Goal: Task Accomplishment & Management: Complete application form

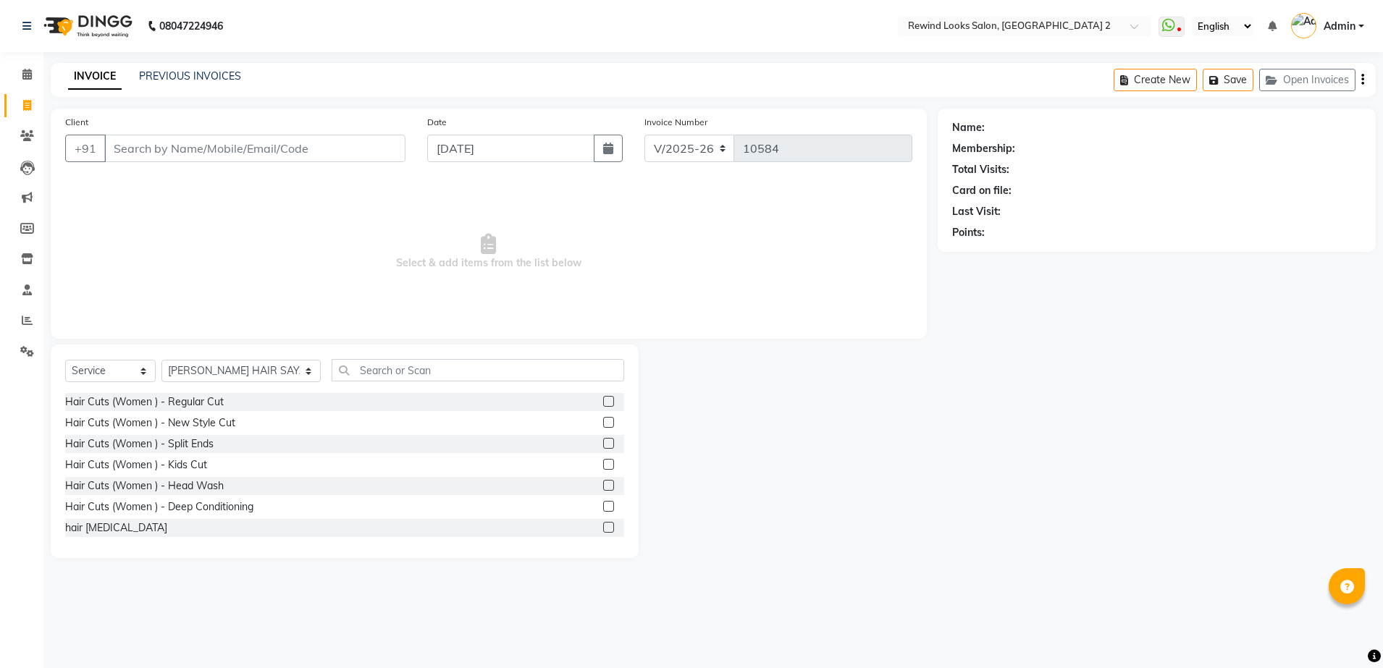
select select "4640"
select select "service"
select select "27076"
click at [186, 77] on link "PREVIOUS INVOICES" at bounding box center [190, 76] width 102 height 13
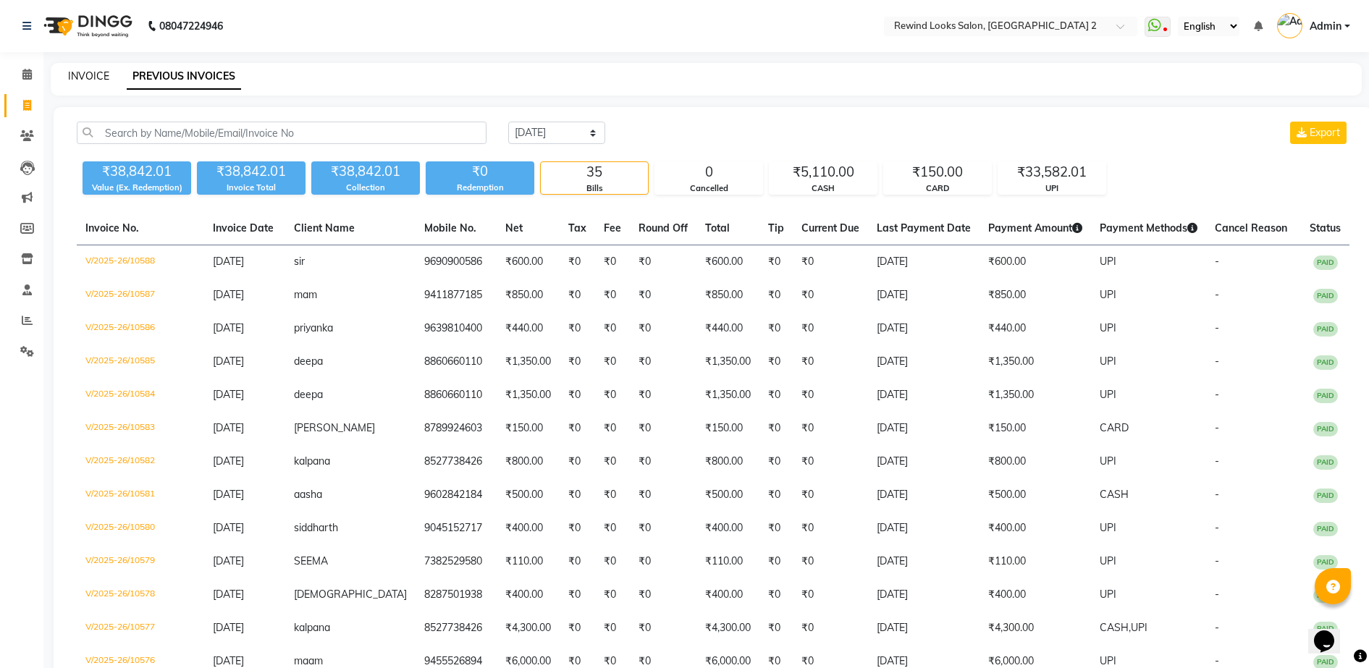
click at [88, 77] on link "INVOICE" at bounding box center [88, 76] width 41 height 13
select select "4640"
select select "service"
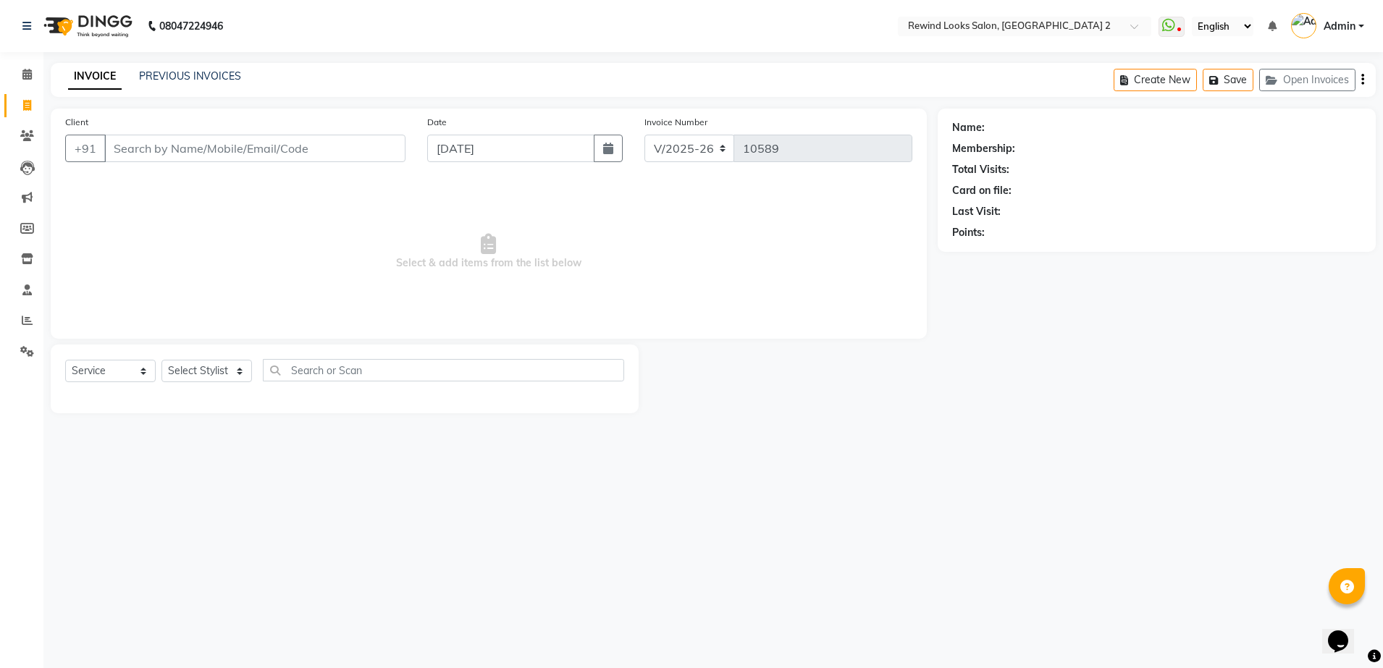
select select "27076"
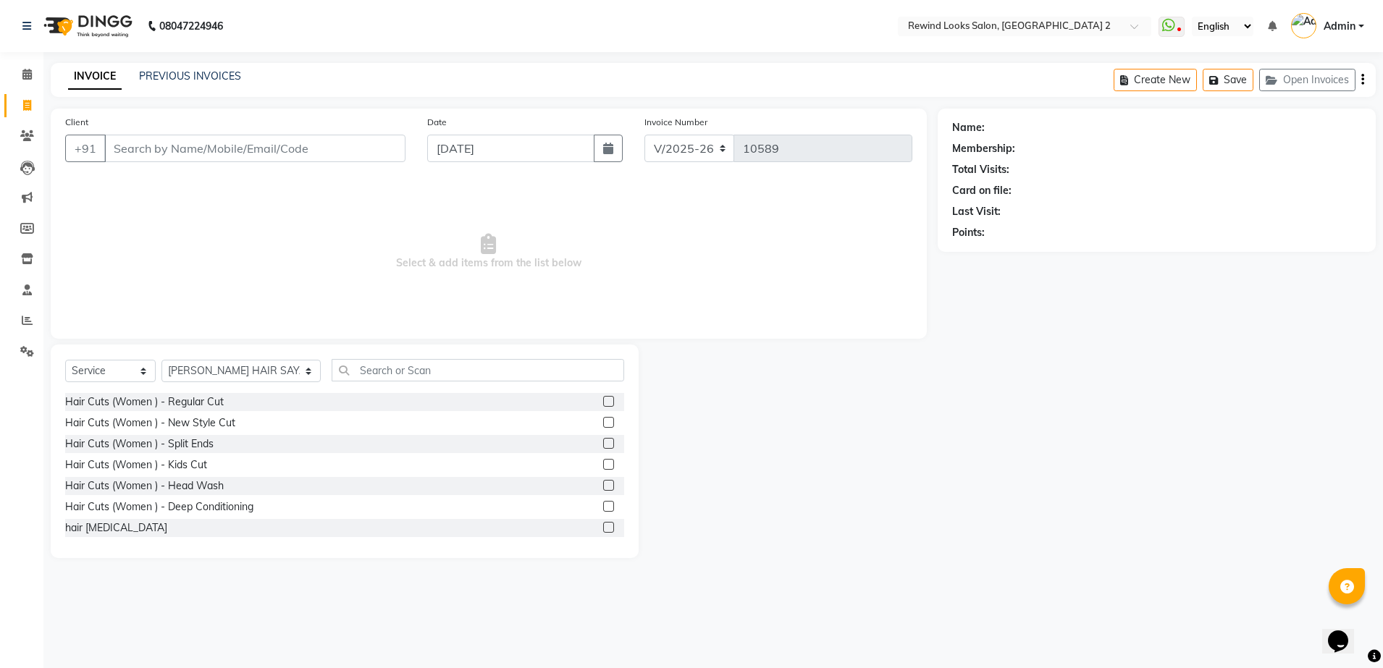
click at [174, 143] on input "Client" at bounding box center [254, 149] width 301 height 28
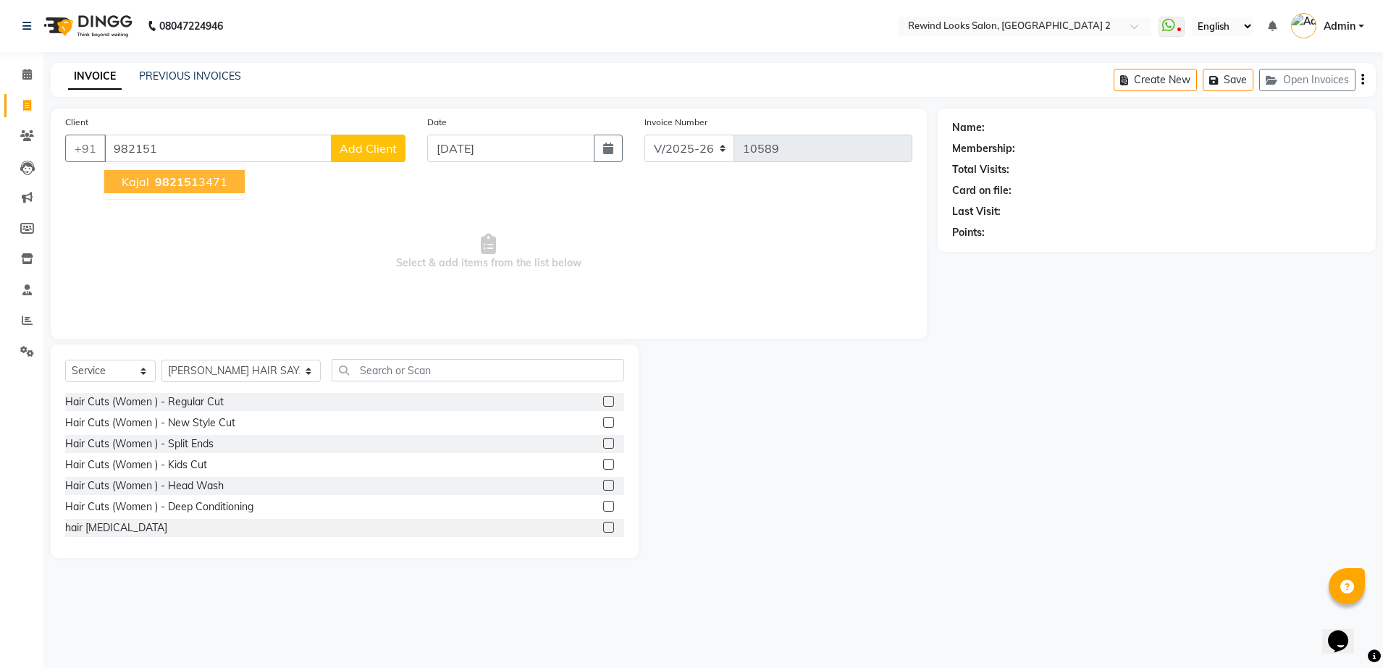
click at [161, 177] on span "982151" at bounding box center [176, 181] width 43 height 14
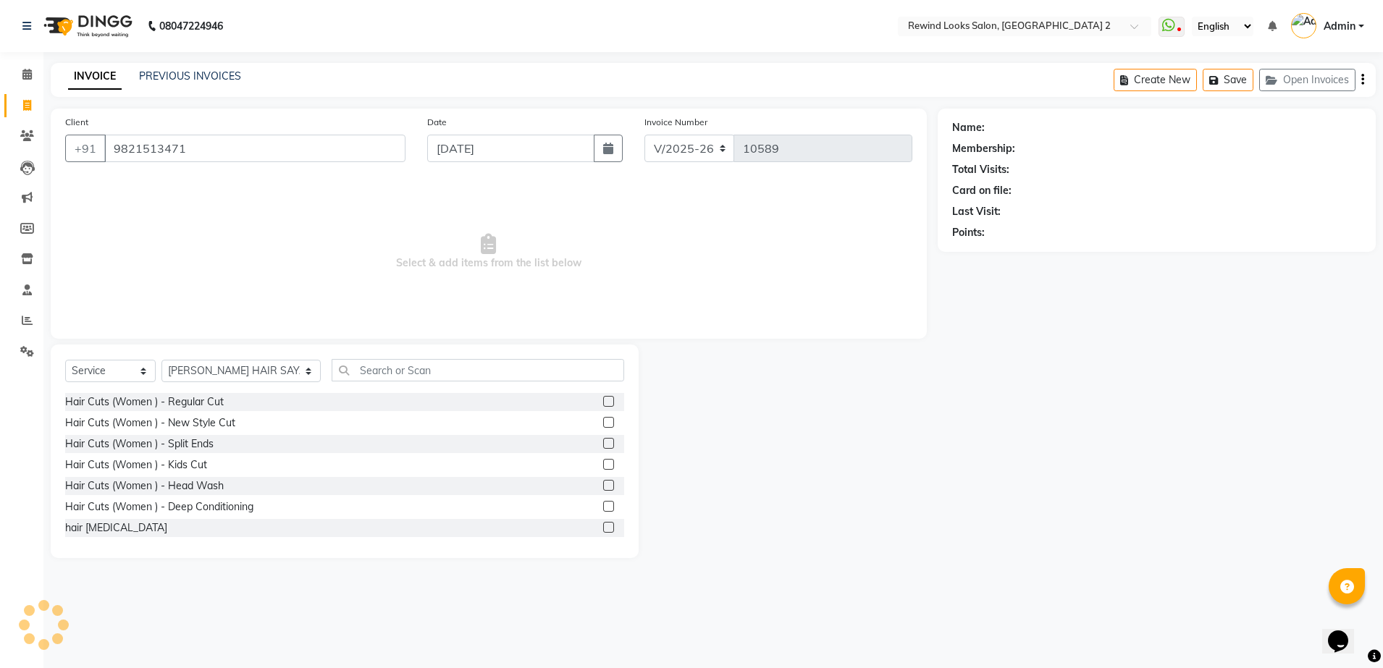
type input "9821513471"
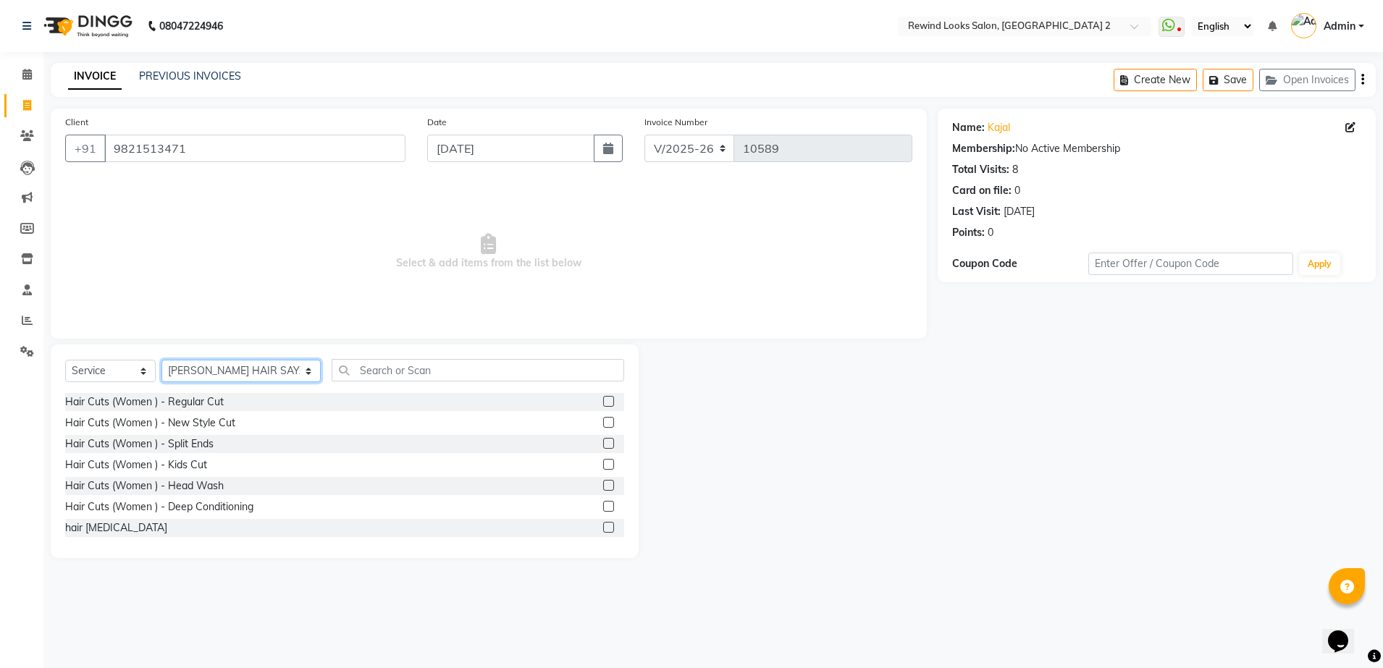
click at [190, 374] on select "Select Stylist [PERSON_NAME] aayat ADMIN Alfad hair Casa Ali Hair [PERSON_NAME]…" at bounding box center [240, 371] width 159 height 22
select select "58106"
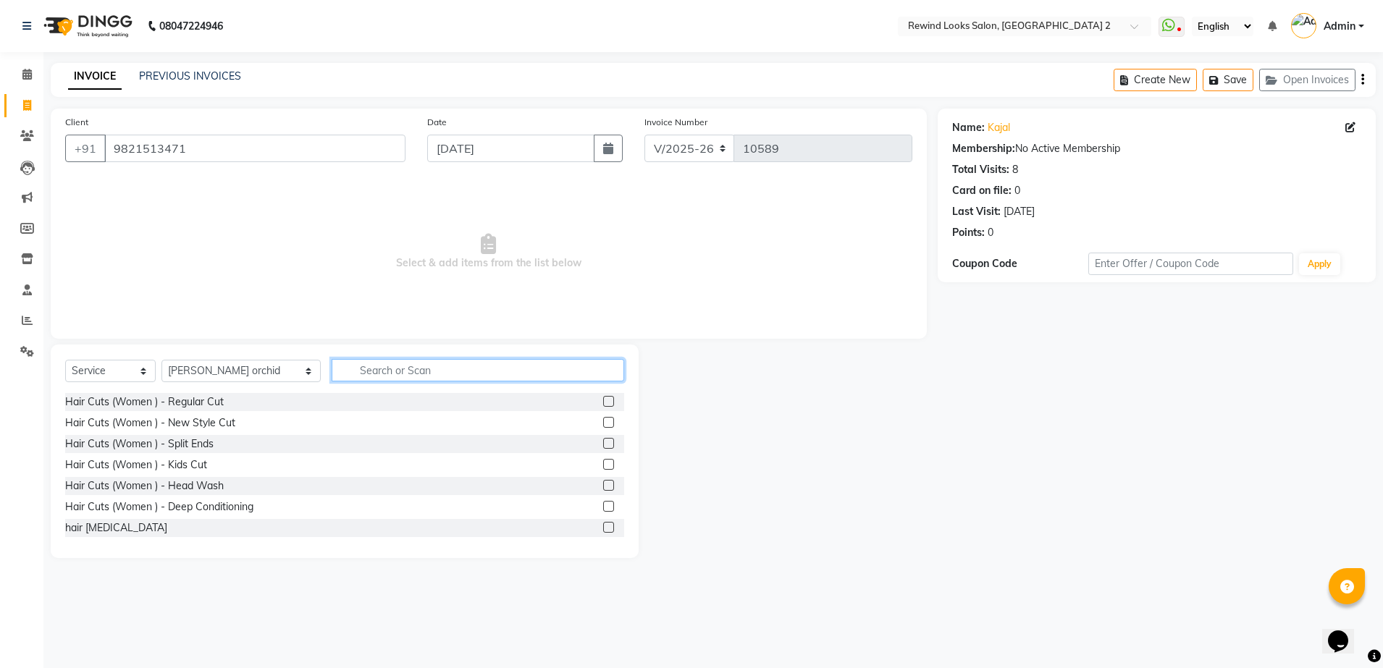
click at [417, 366] on input "text" at bounding box center [478, 370] width 293 height 22
click at [417, 366] on input "T" at bounding box center [478, 370] width 293 height 22
type input "THREA"
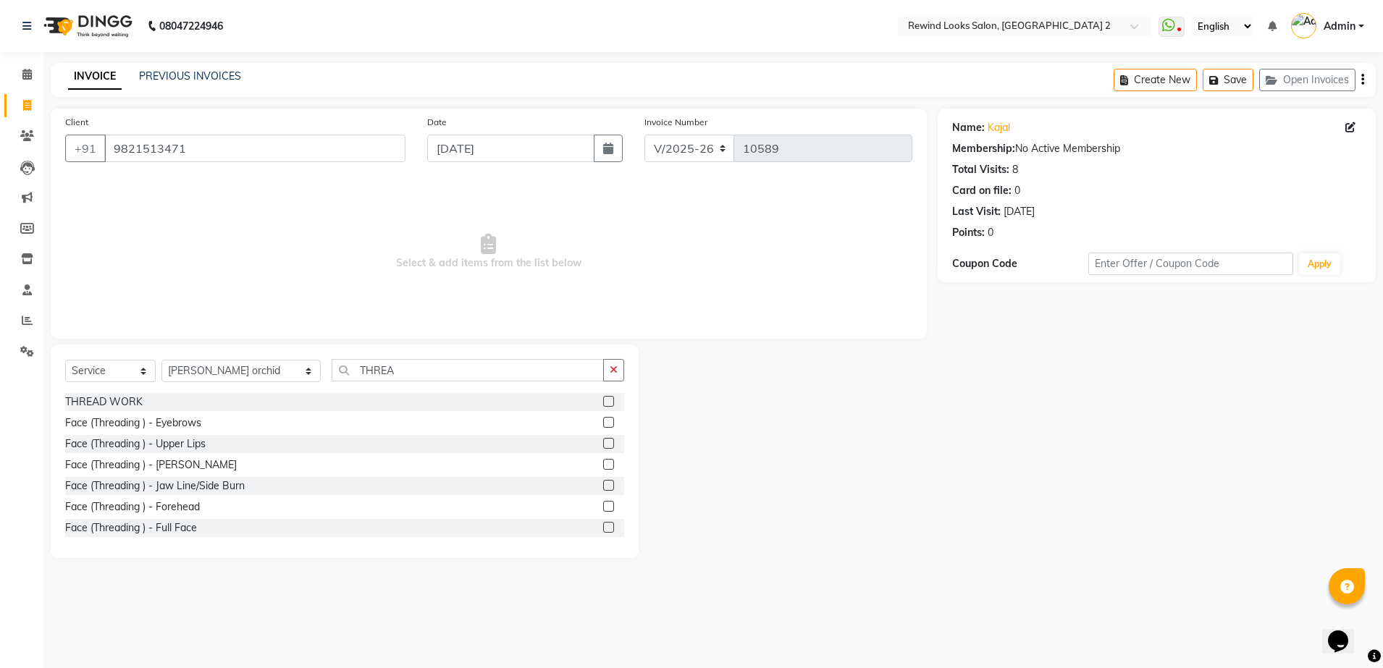
click at [603, 402] on label at bounding box center [608, 401] width 11 height 11
click at [603, 402] on input "checkbox" at bounding box center [607, 401] width 9 height 9
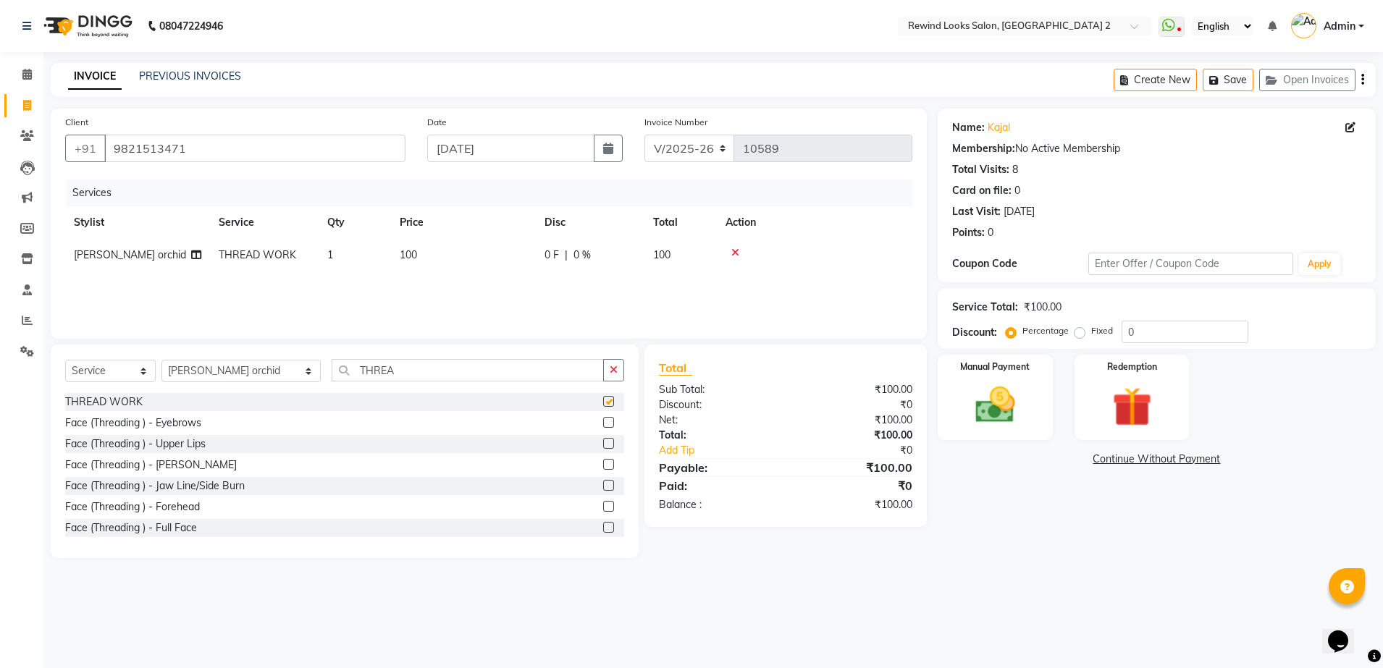
checkbox input "false"
click at [525, 256] on td "100" at bounding box center [463, 255] width 145 height 33
select select "58106"
click at [525, 256] on input "100" at bounding box center [531, 259] width 127 height 22
type input "120"
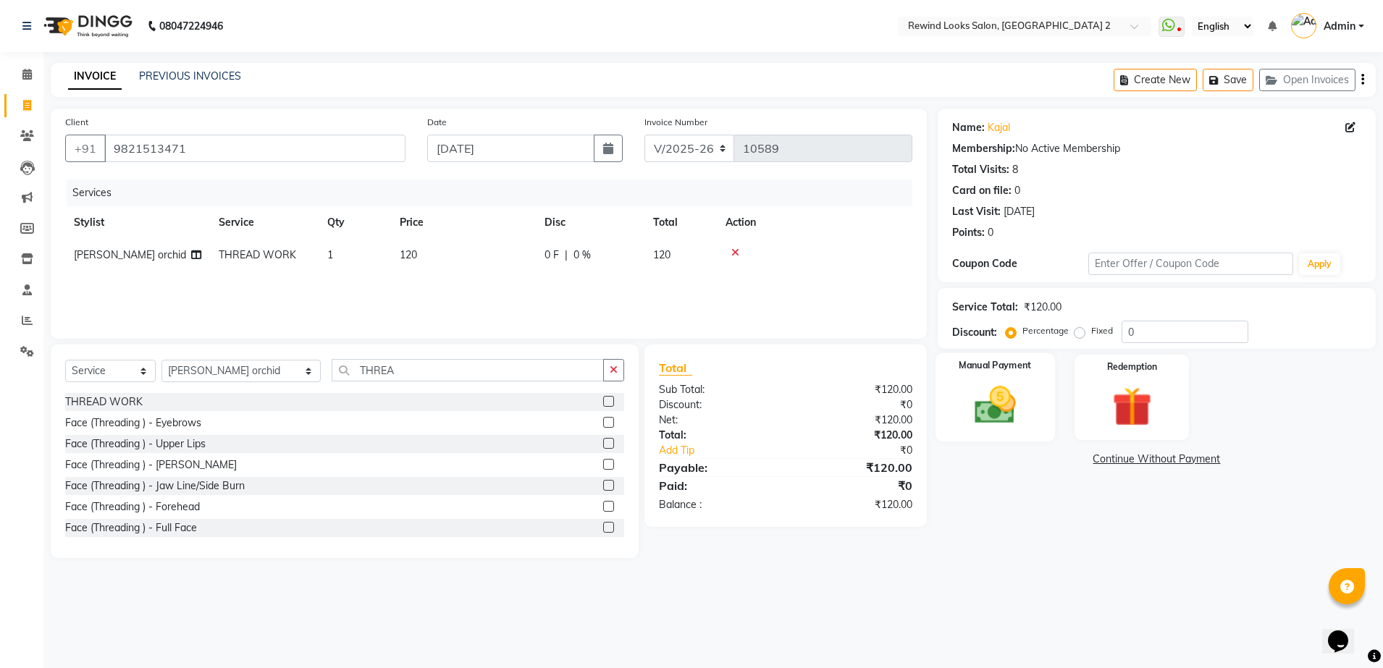
click at [995, 389] on img at bounding box center [995, 406] width 67 height 48
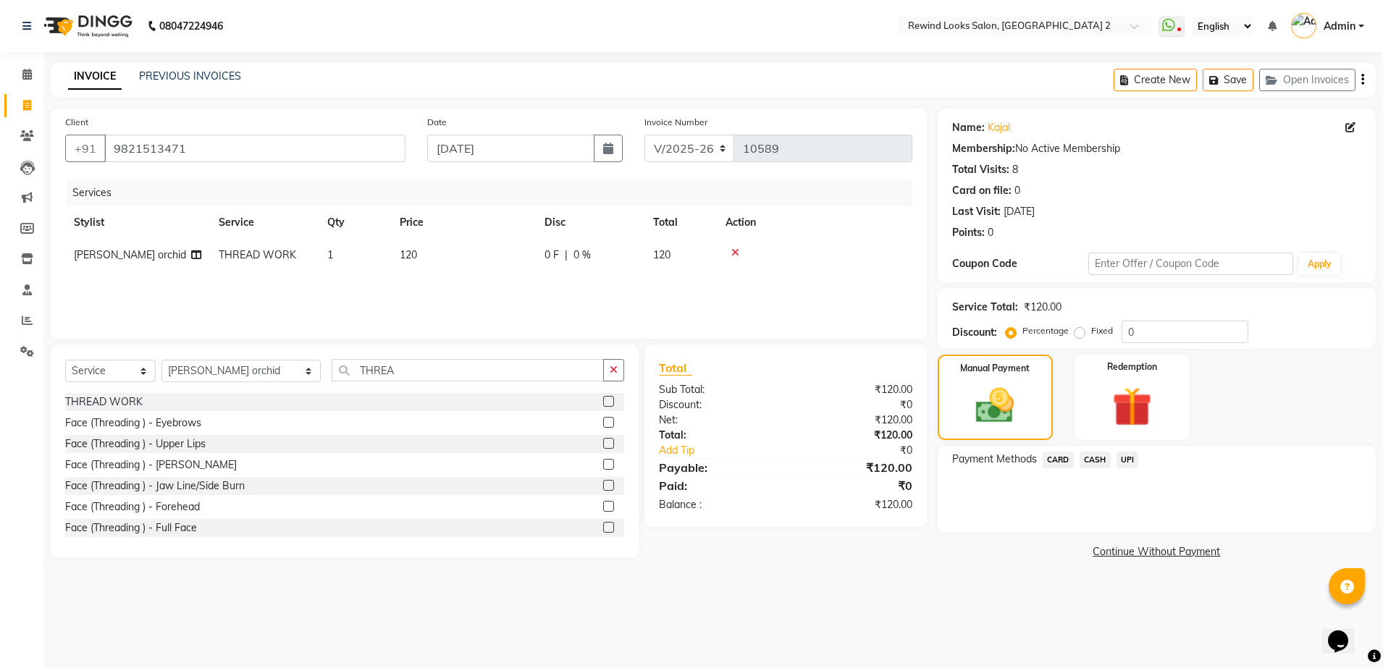
click at [1126, 459] on span "UPI" at bounding box center [1127, 460] width 22 height 17
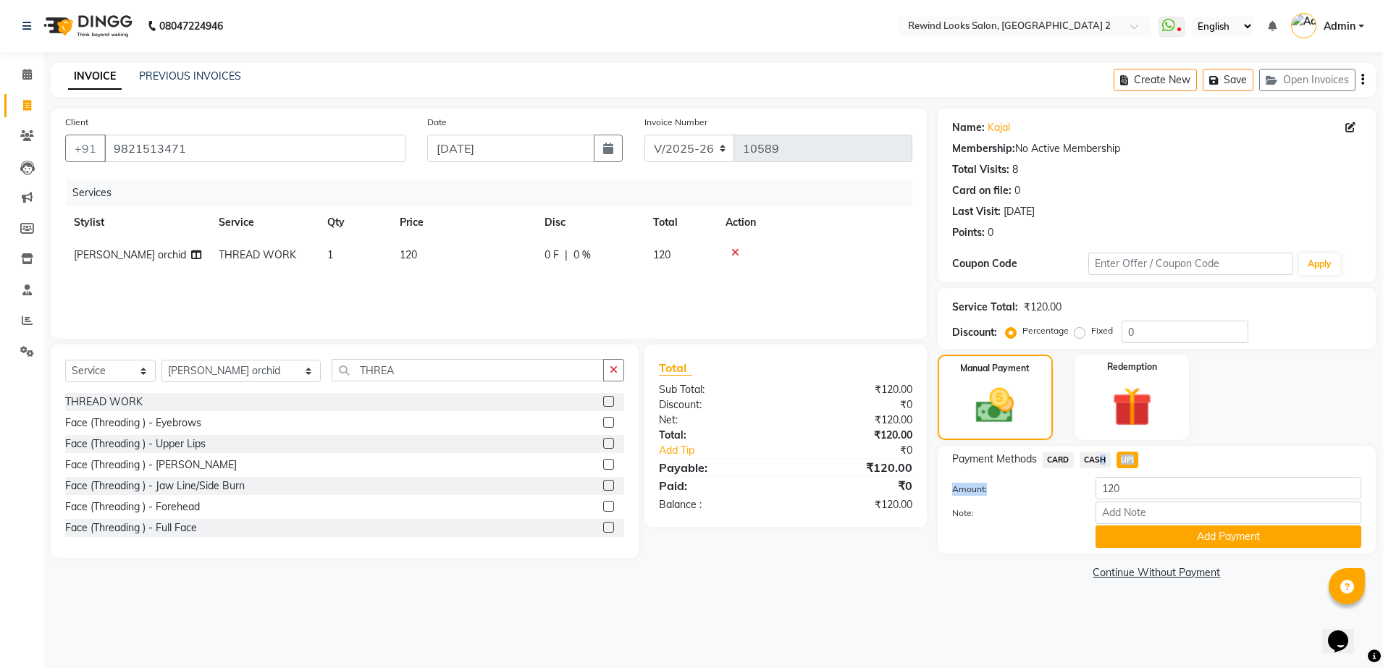
drag, startPoint x: 1094, startPoint y: 460, endPoint x: 1153, endPoint y: 491, distance: 67.0
click at [1153, 491] on div "Payment Methods CARD CASH UPI Amount: 120 Note: Add Payment" at bounding box center [1156, 500] width 409 height 96
click at [1153, 491] on input "120" at bounding box center [1228, 488] width 266 height 22
type input "100"
click at [1184, 547] on button "Add Payment" at bounding box center [1228, 537] width 266 height 22
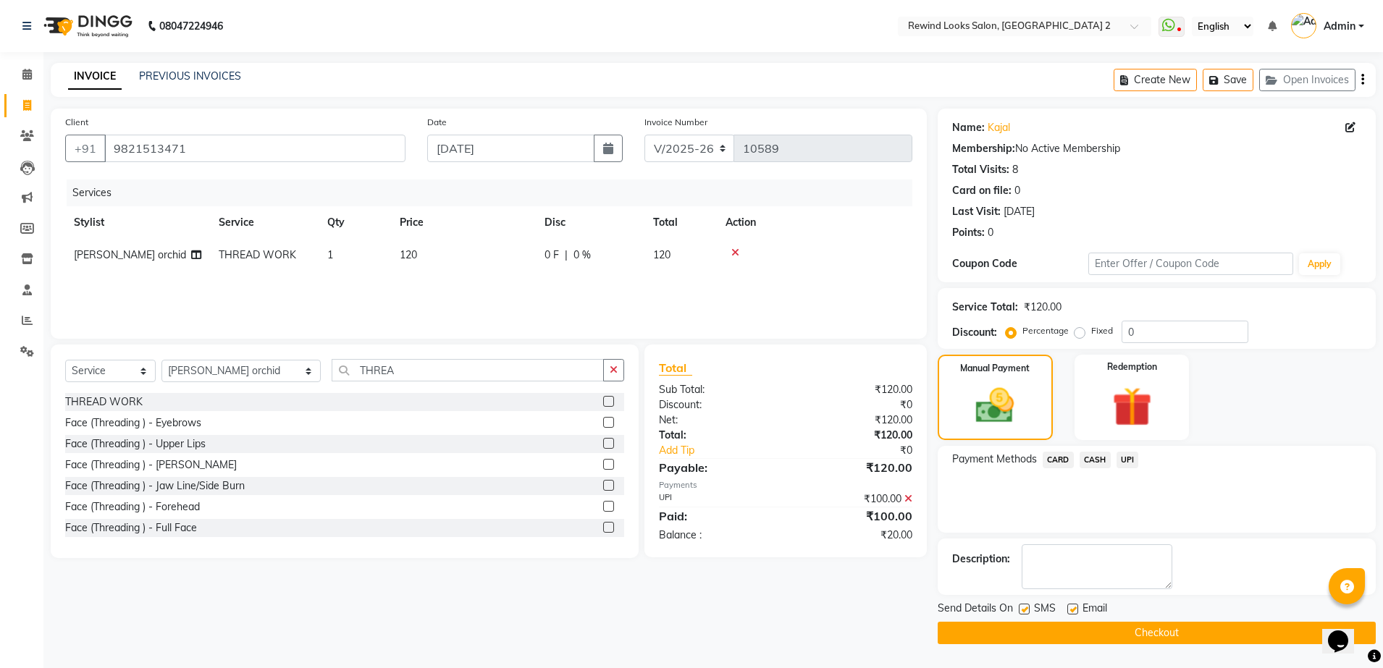
click at [1124, 458] on span "UPI" at bounding box center [1127, 460] width 22 height 17
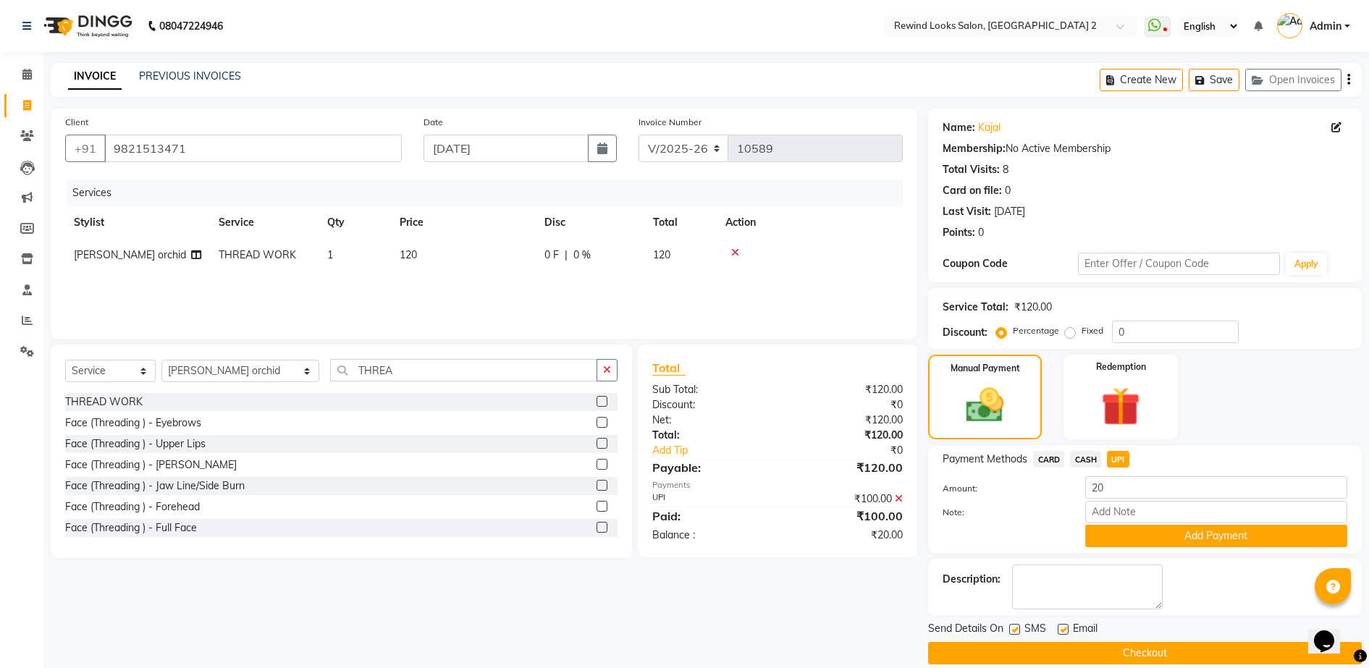
click at [1078, 455] on span "CASH" at bounding box center [1085, 459] width 31 height 17
click at [896, 497] on icon at bounding box center [899, 499] width 8 height 10
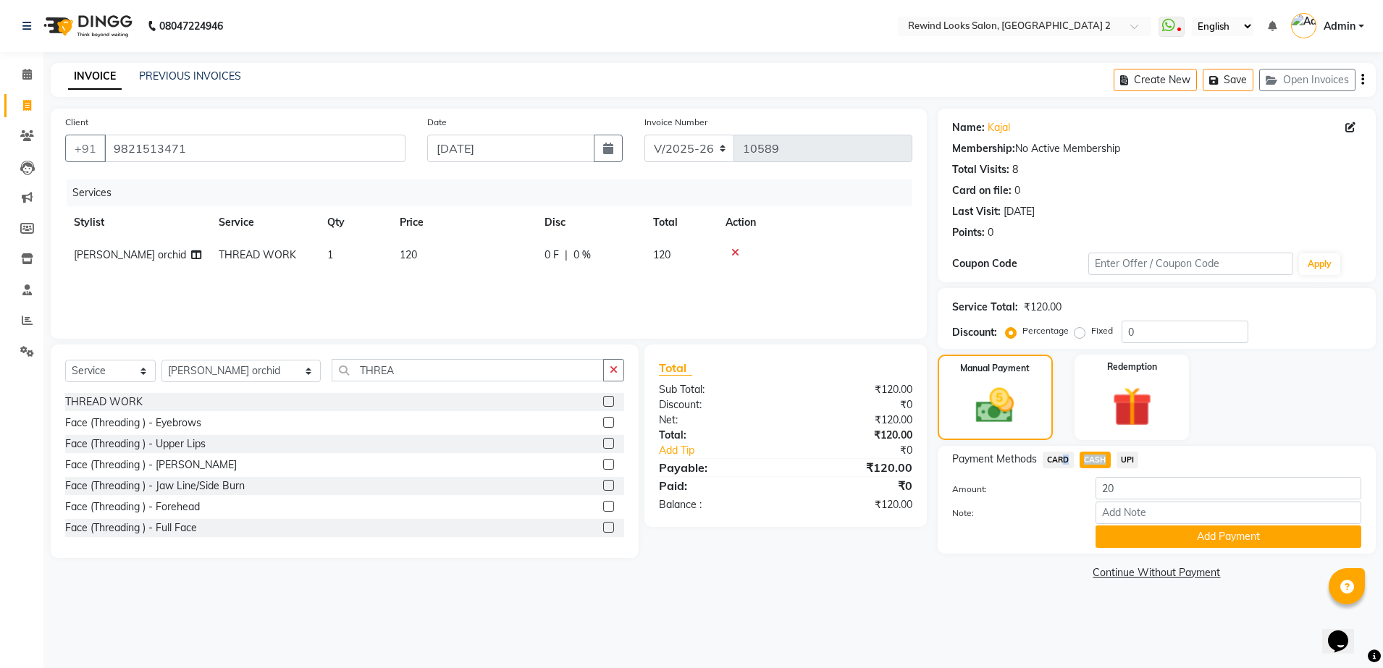
drag, startPoint x: 1122, startPoint y: 454, endPoint x: 1057, endPoint y: 459, distance: 65.4
click at [1057, 459] on div "Payment Methods CARD CASH UPI" at bounding box center [1156, 462] width 409 height 20
click at [1057, 459] on span "CARD" at bounding box center [1058, 460] width 31 height 17
click at [1111, 458] on div "UPI" at bounding box center [1125, 462] width 28 height 20
click at [1164, 488] on input "120" at bounding box center [1228, 488] width 266 height 22
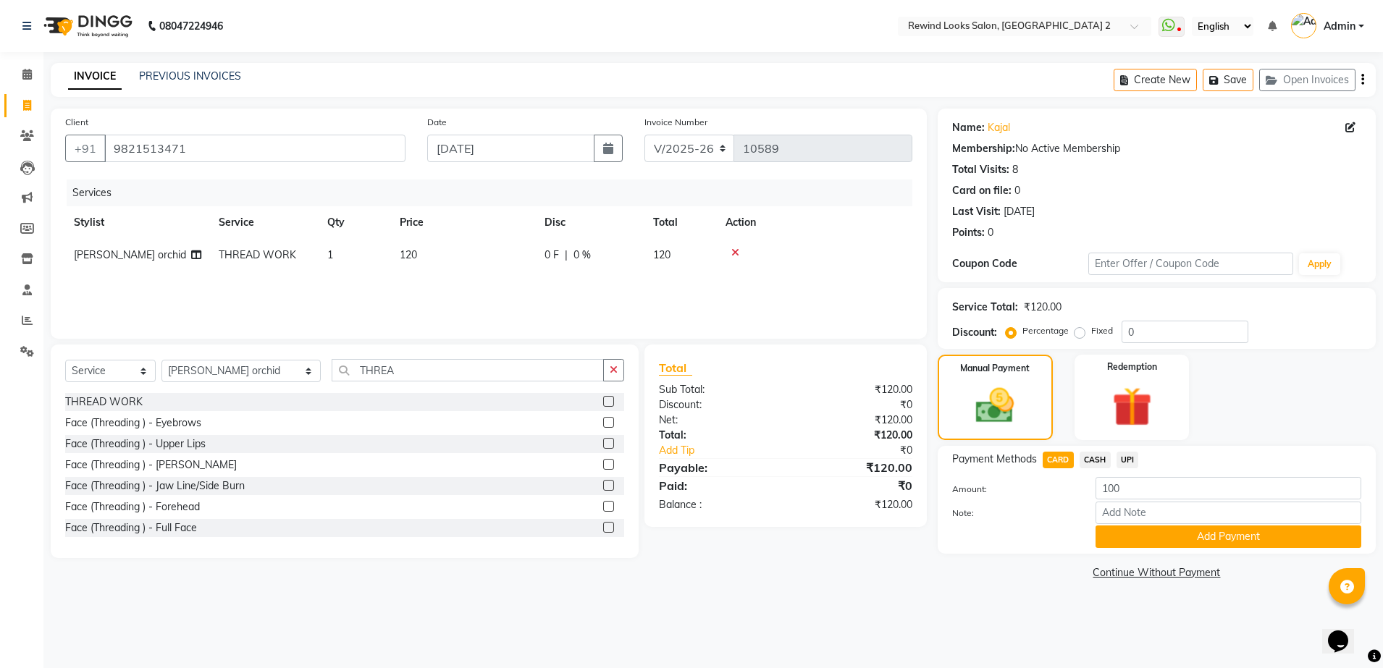
click at [1098, 458] on span "CASH" at bounding box center [1095, 460] width 31 height 17
click at [1125, 486] on input "120" at bounding box center [1228, 488] width 266 height 22
type input "100"
click at [1177, 535] on button "Add Payment" at bounding box center [1228, 537] width 266 height 22
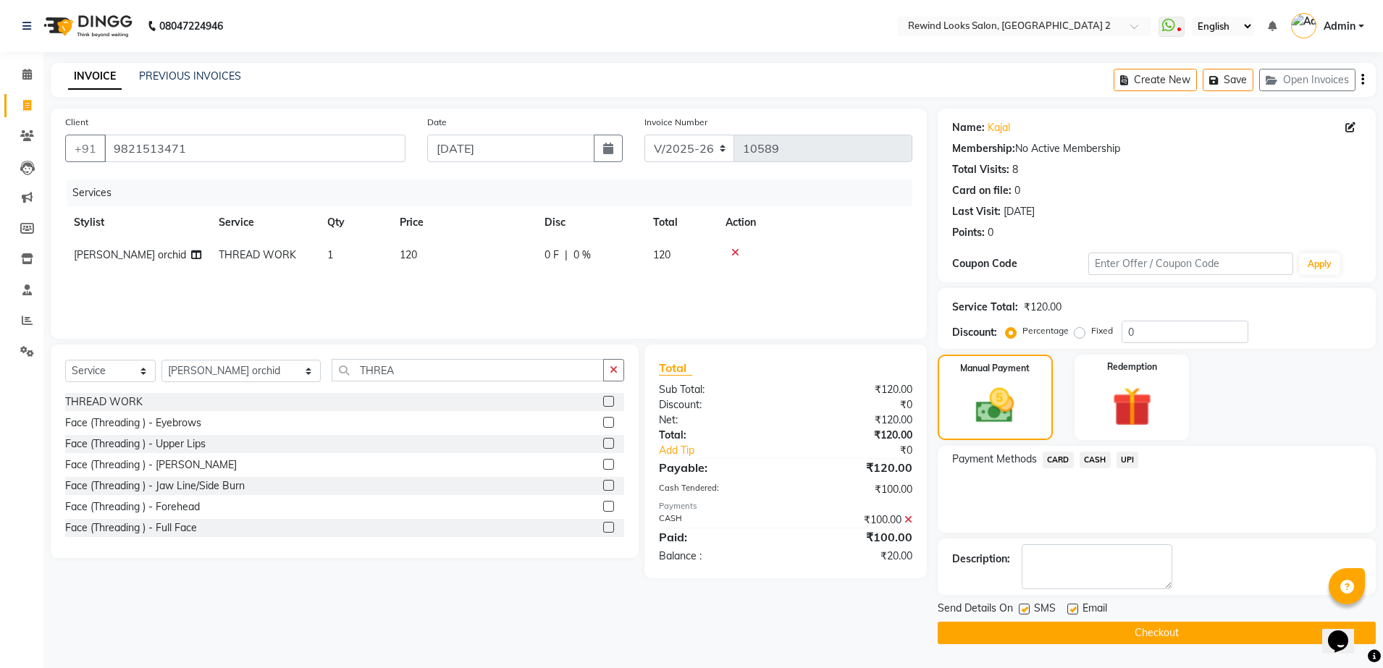
click at [1128, 457] on span "UPI" at bounding box center [1127, 460] width 22 height 17
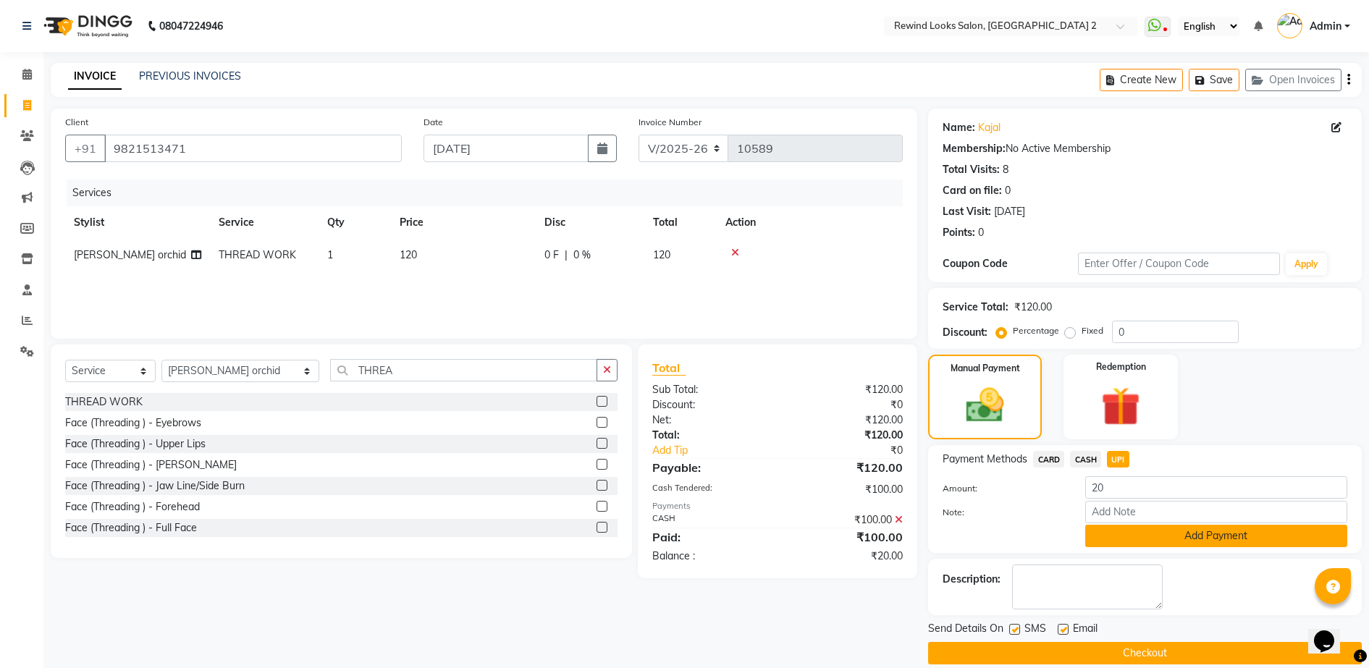
click at [1147, 540] on button "Add Payment" at bounding box center [1216, 536] width 262 height 22
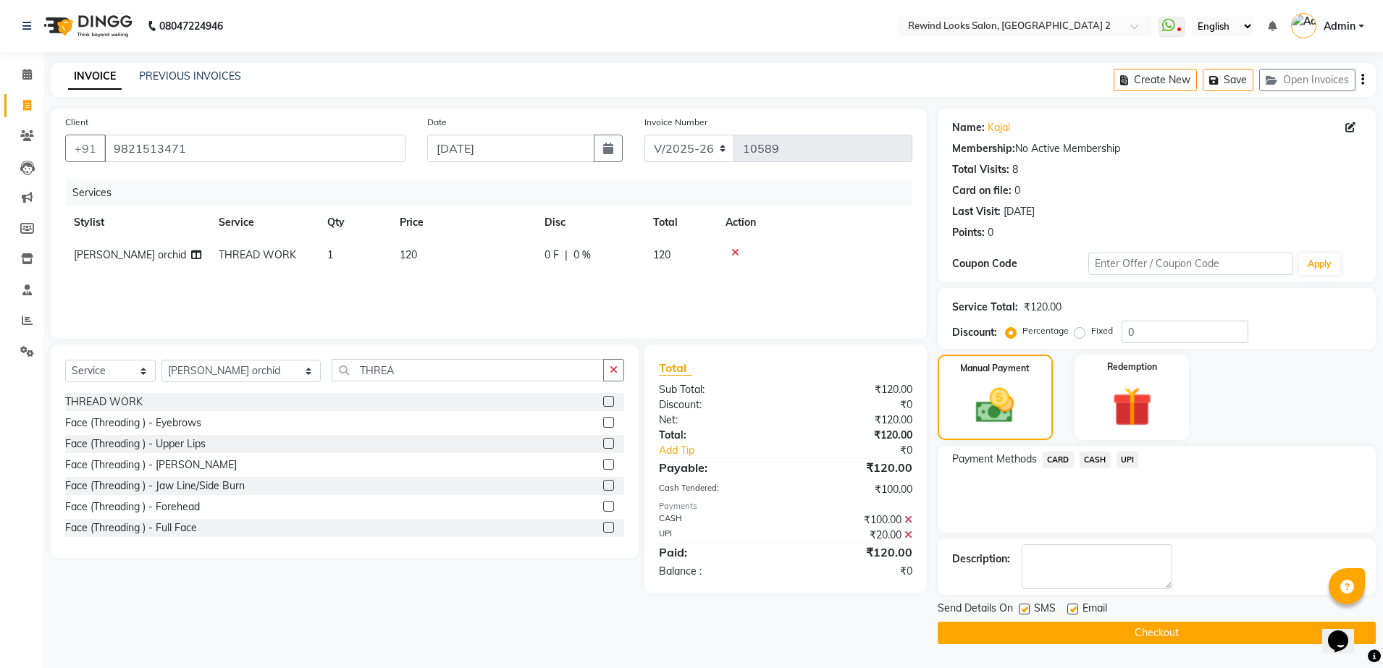
click at [1142, 628] on button "Checkout" at bounding box center [1157, 633] width 438 height 22
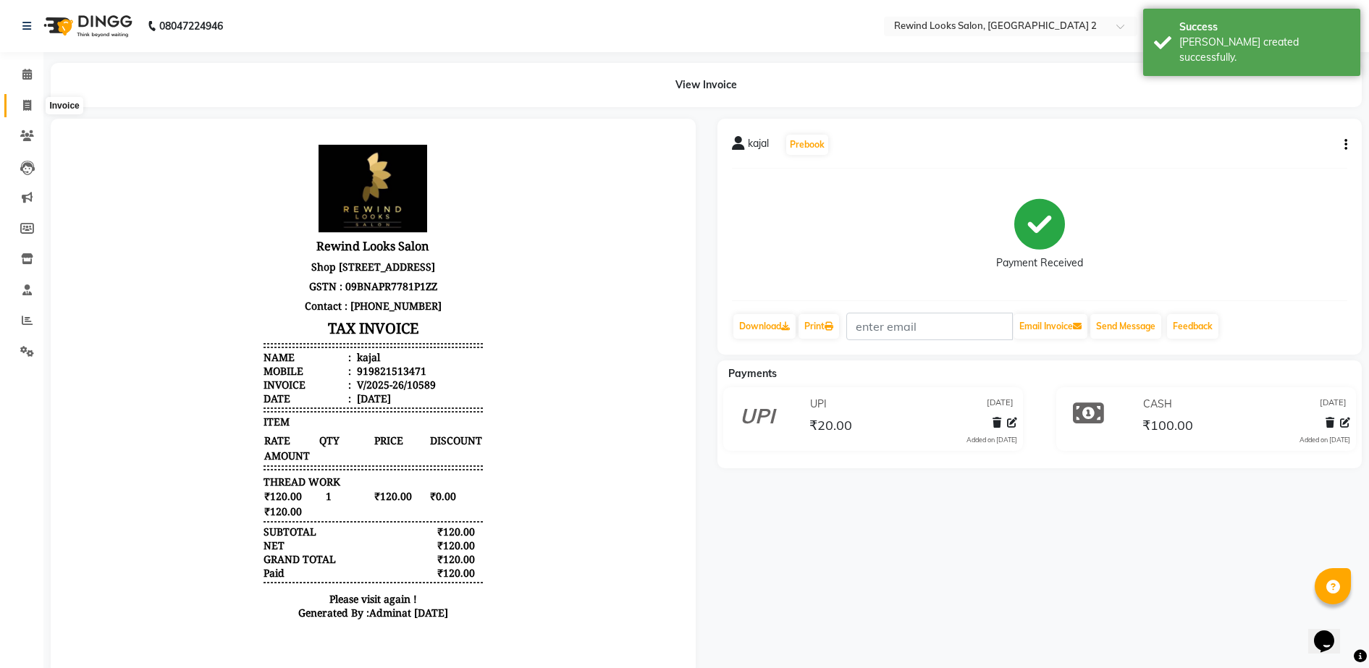
click at [28, 104] on icon at bounding box center [27, 105] width 8 height 11
select select "service"
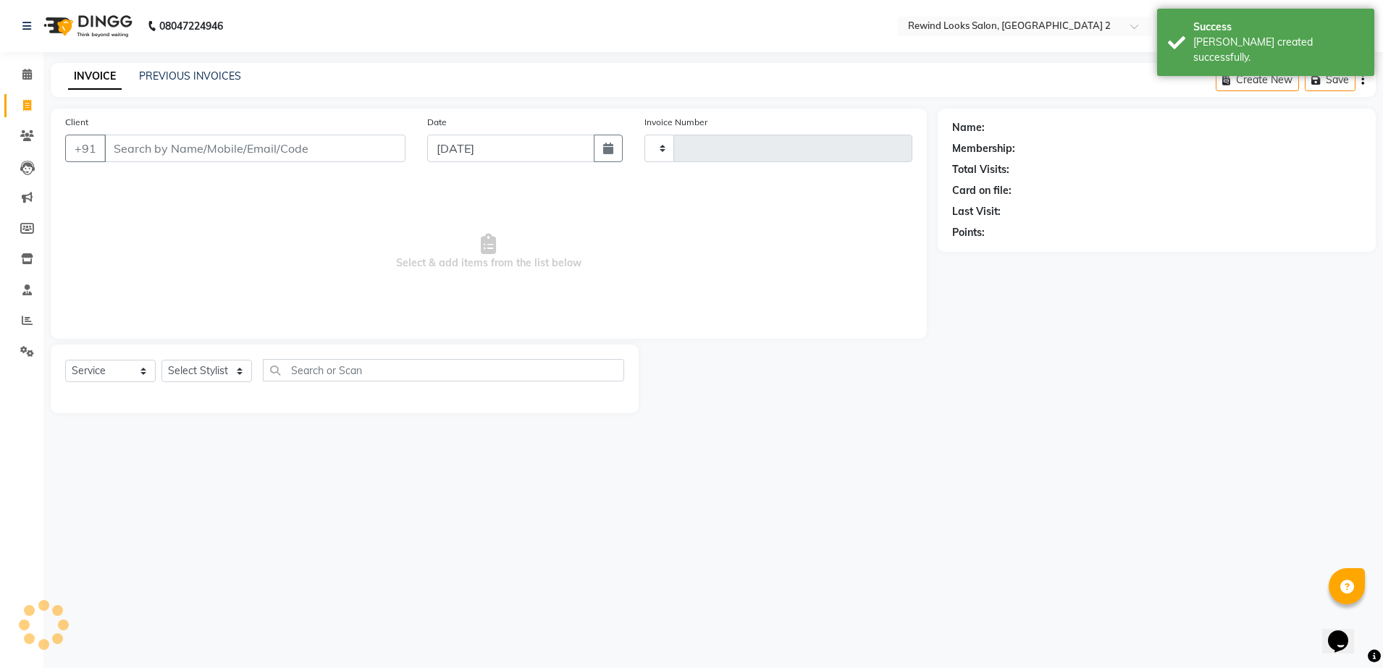
type input "10590"
select select "4640"
select select "27076"
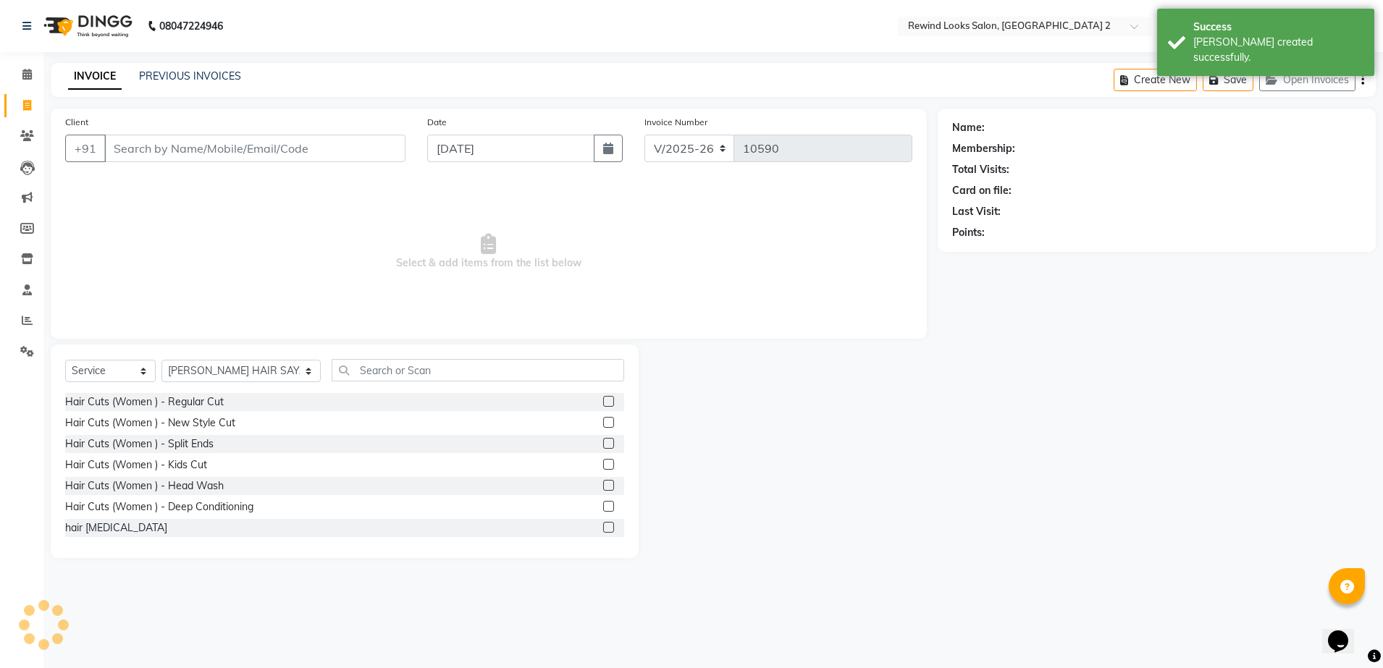
click at [172, 142] on input "Client" at bounding box center [254, 149] width 301 height 28
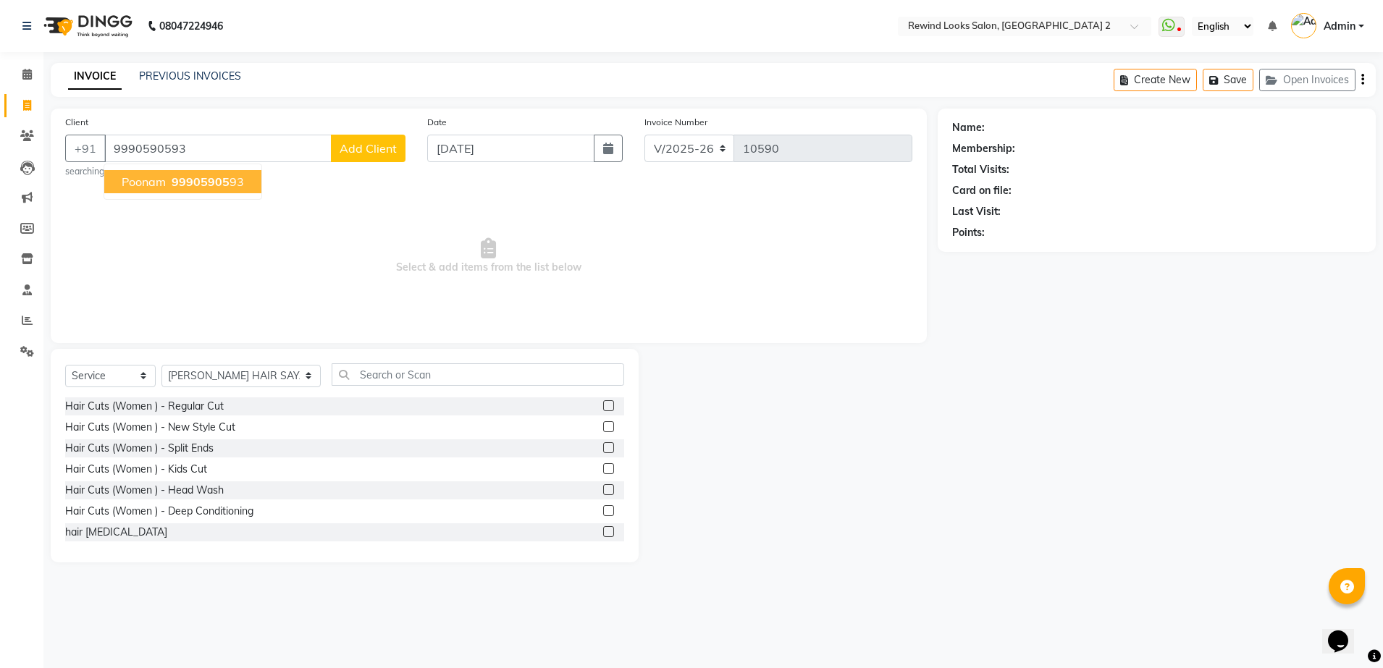
type input "9990590593"
click at [196, 182] on span "99905905" at bounding box center [201, 181] width 58 height 14
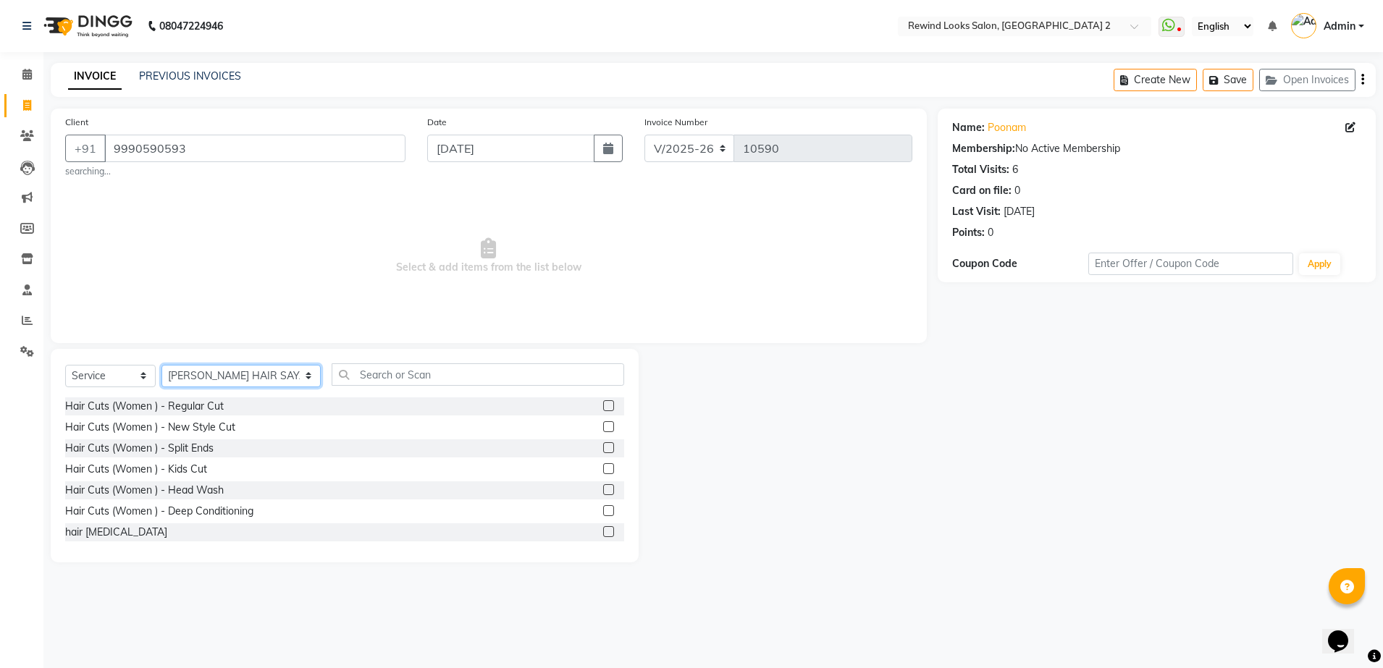
click at [190, 373] on select "Select Stylist [PERSON_NAME] aayat ADMIN Alfad hair Casa Ali Hair [PERSON_NAME]…" at bounding box center [240, 376] width 159 height 22
select select "58106"
click at [332, 380] on input "text" at bounding box center [478, 374] width 293 height 22
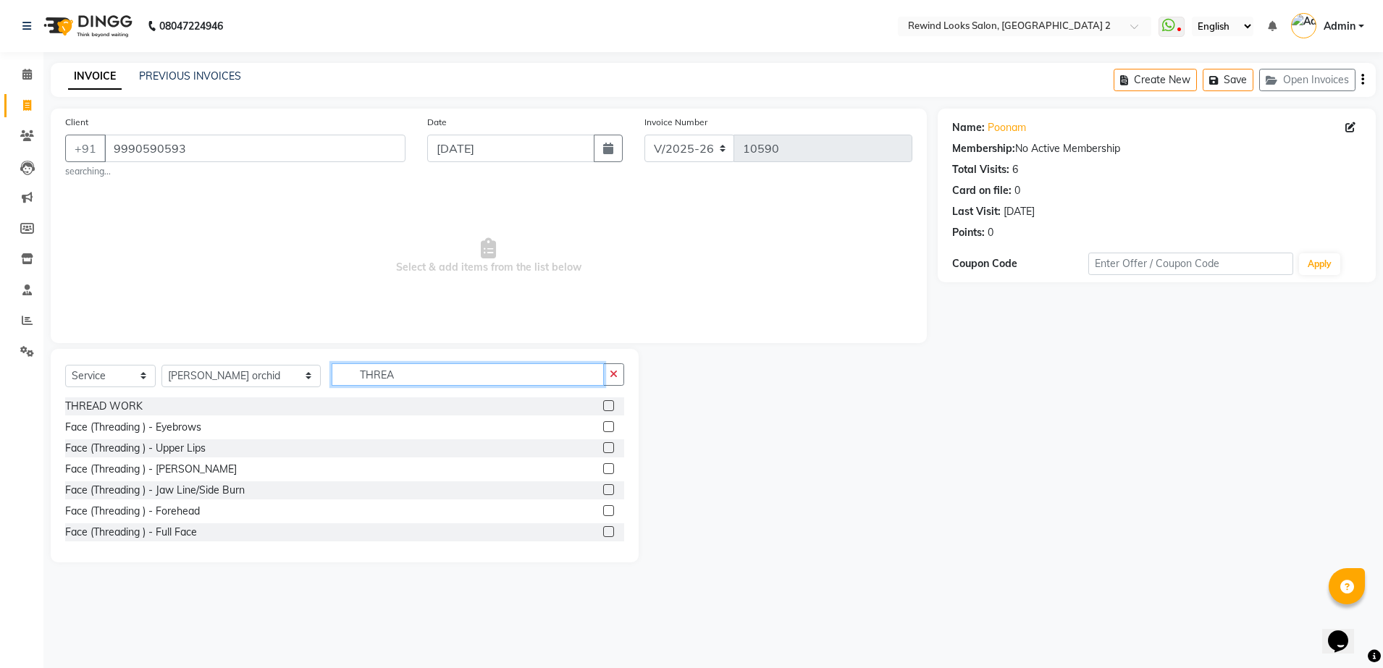
type input "THREA"
click at [603, 426] on label at bounding box center [608, 426] width 11 height 11
click at [603, 426] on input "checkbox" at bounding box center [607, 427] width 9 height 9
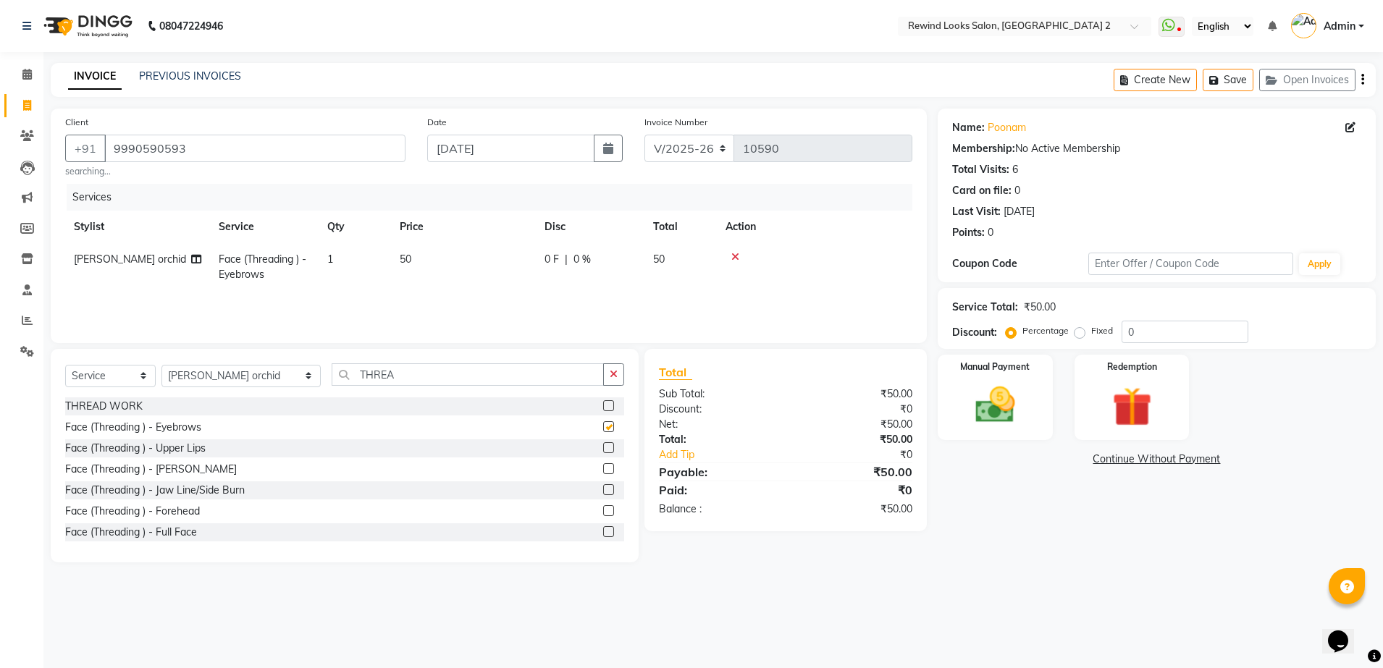
checkbox input "false"
click at [603, 510] on label at bounding box center [608, 510] width 11 height 11
click at [603, 510] on input "checkbox" at bounding box center [607, 511] width 9 height 9
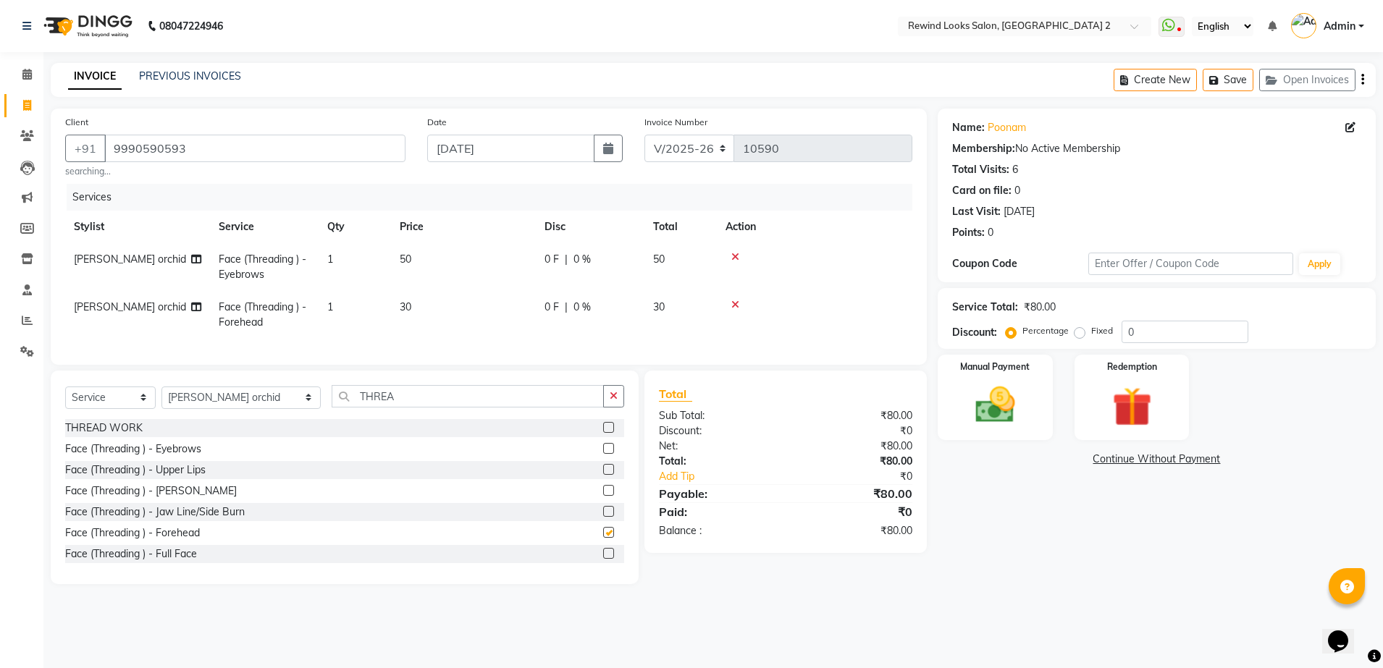
checkbox input "false"
click at [985, 397] on img at bounding box center [995, 406] width 67 height 48
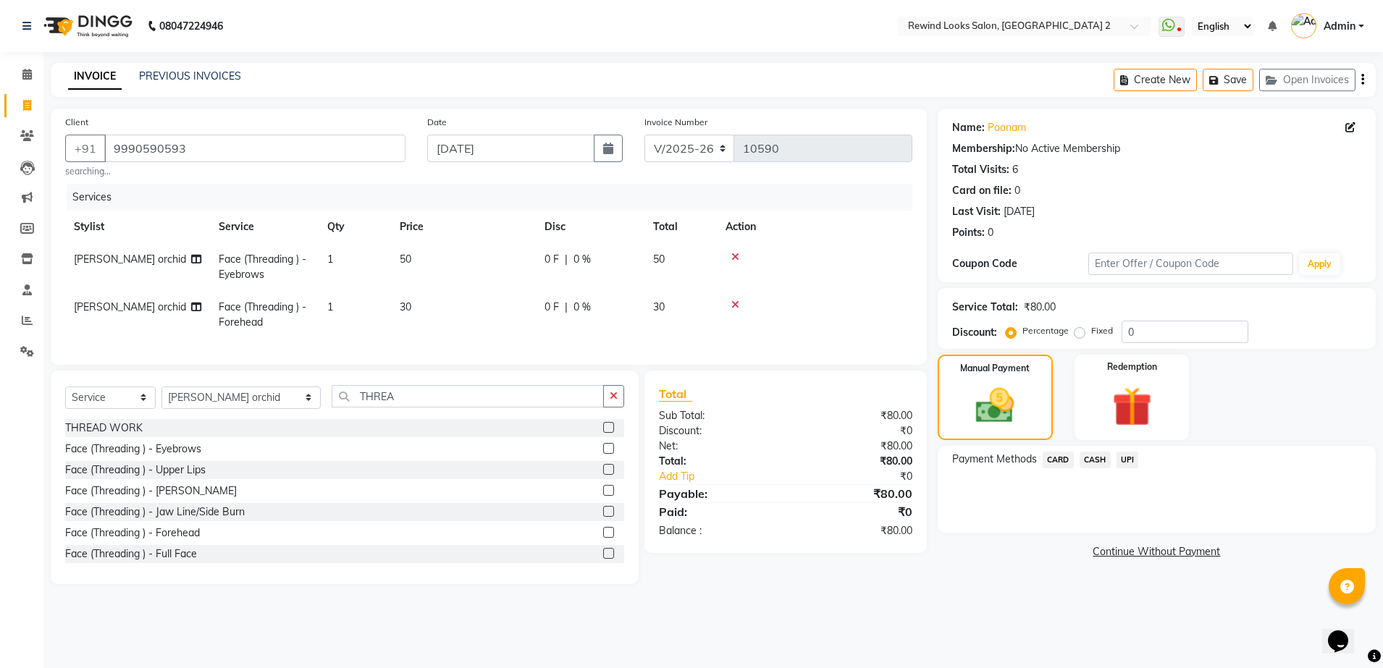
click at [1130, 462] on span "UPI" at bounding box center [1127, 460] width 22 height 17
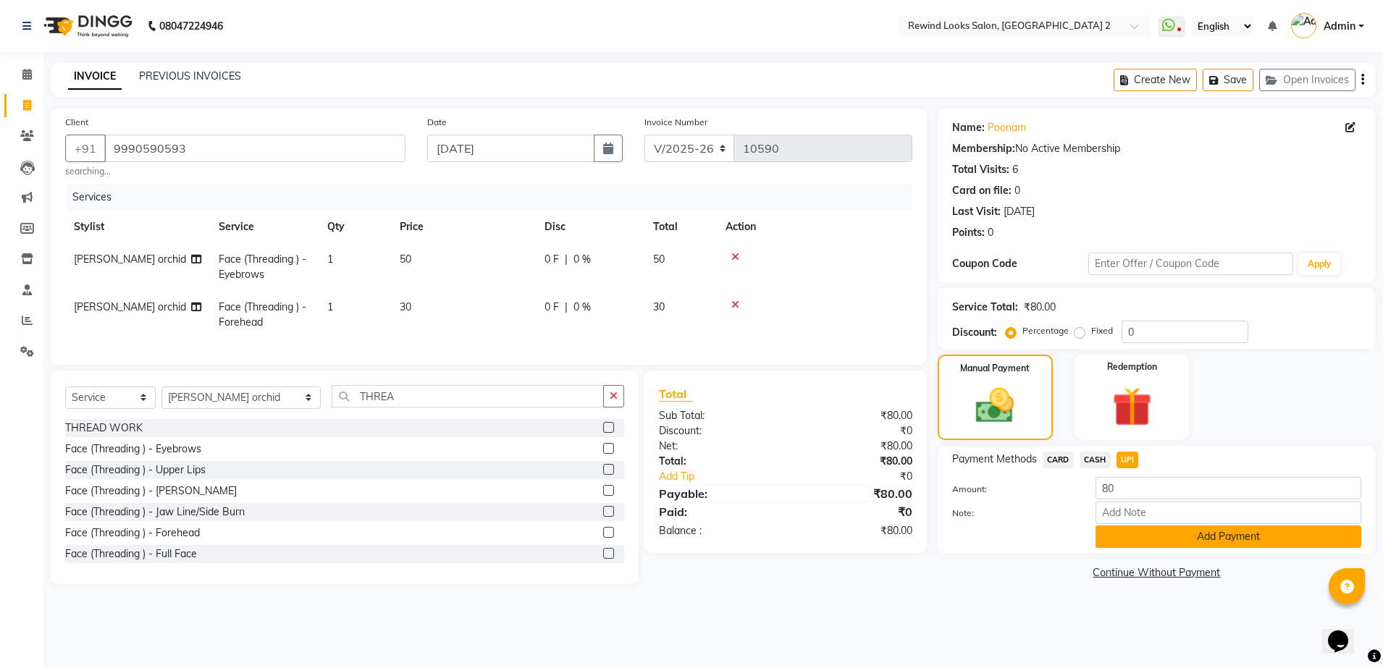
click at [1171, 539] on button "Add Payment" at bounding box center [1228, 537] width 266 height 22
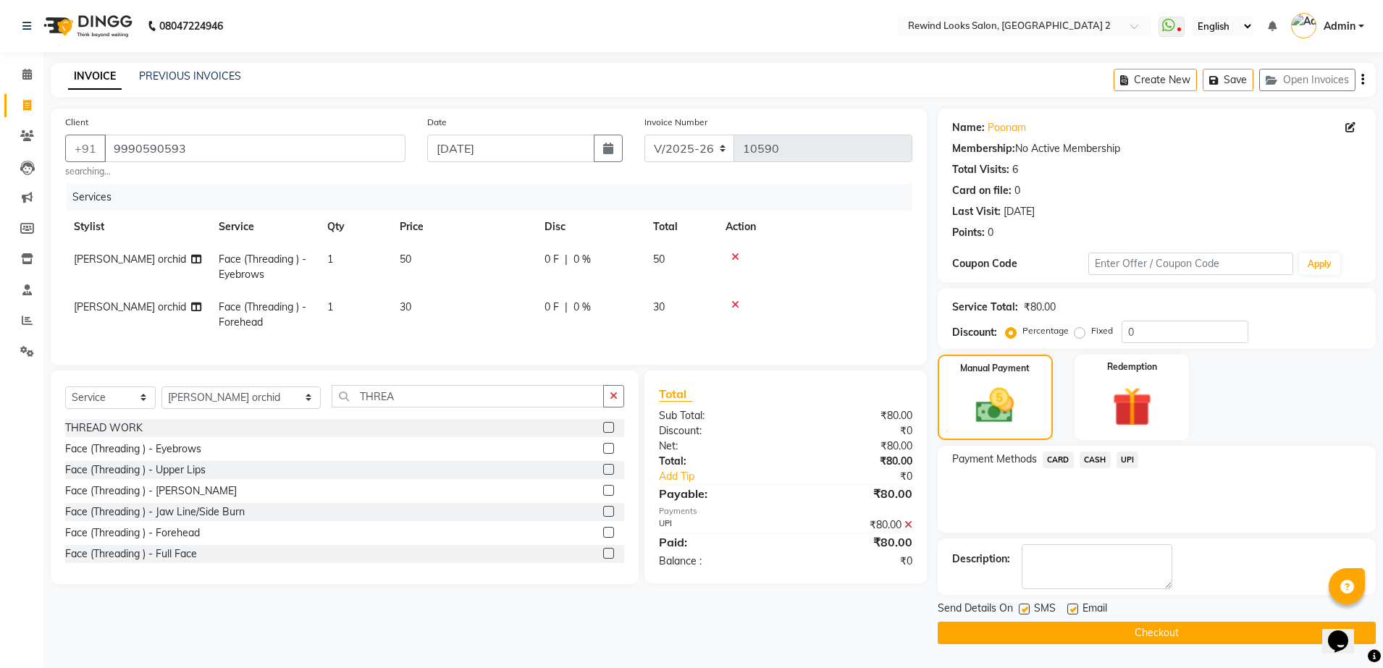
click at [1166, 634] on button "Checkout" at bounding box center [1157, 633] width 438 height 22
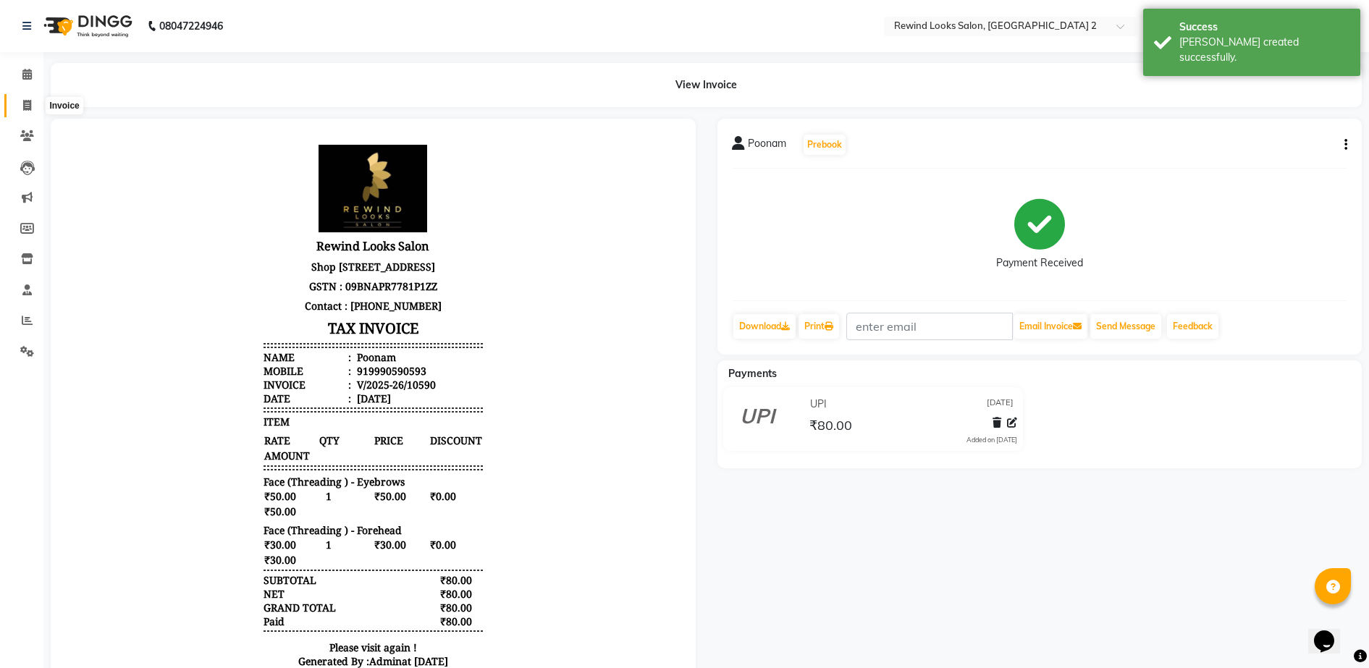
click at [23, 105] on icon at bounding box center [27, 105] width 8 height 11
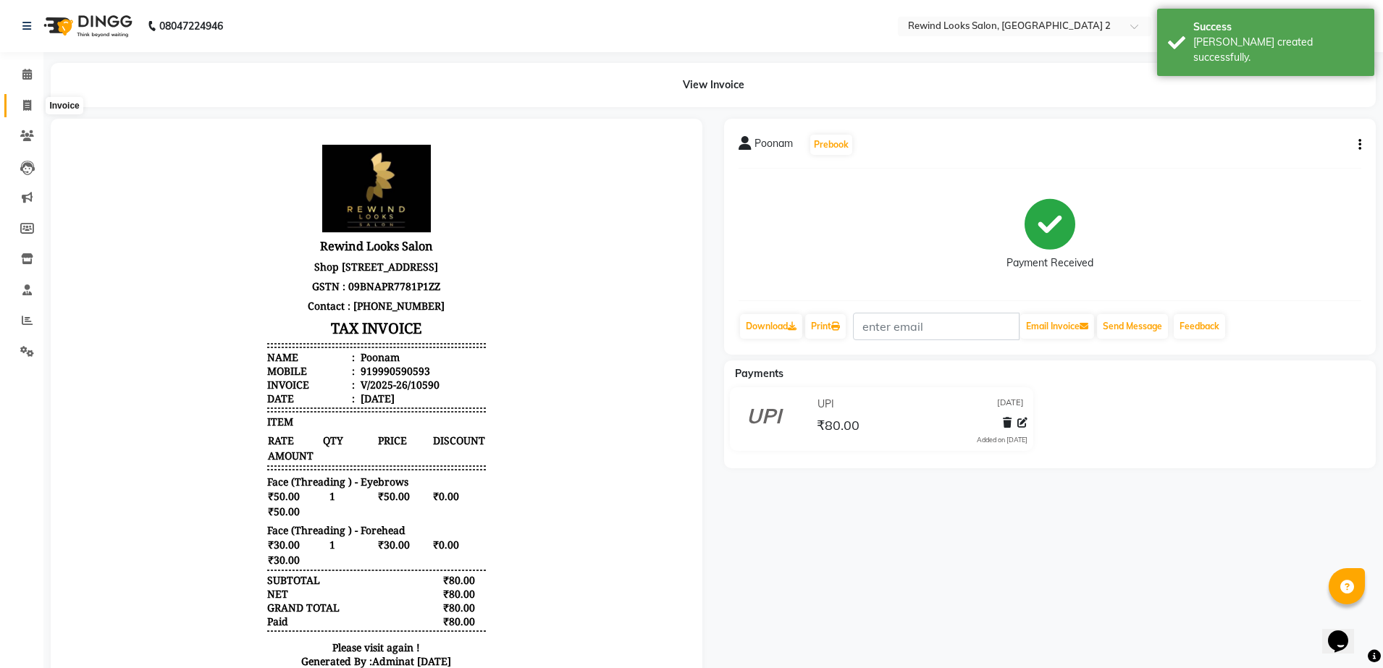
select select "4640"
select select "service"
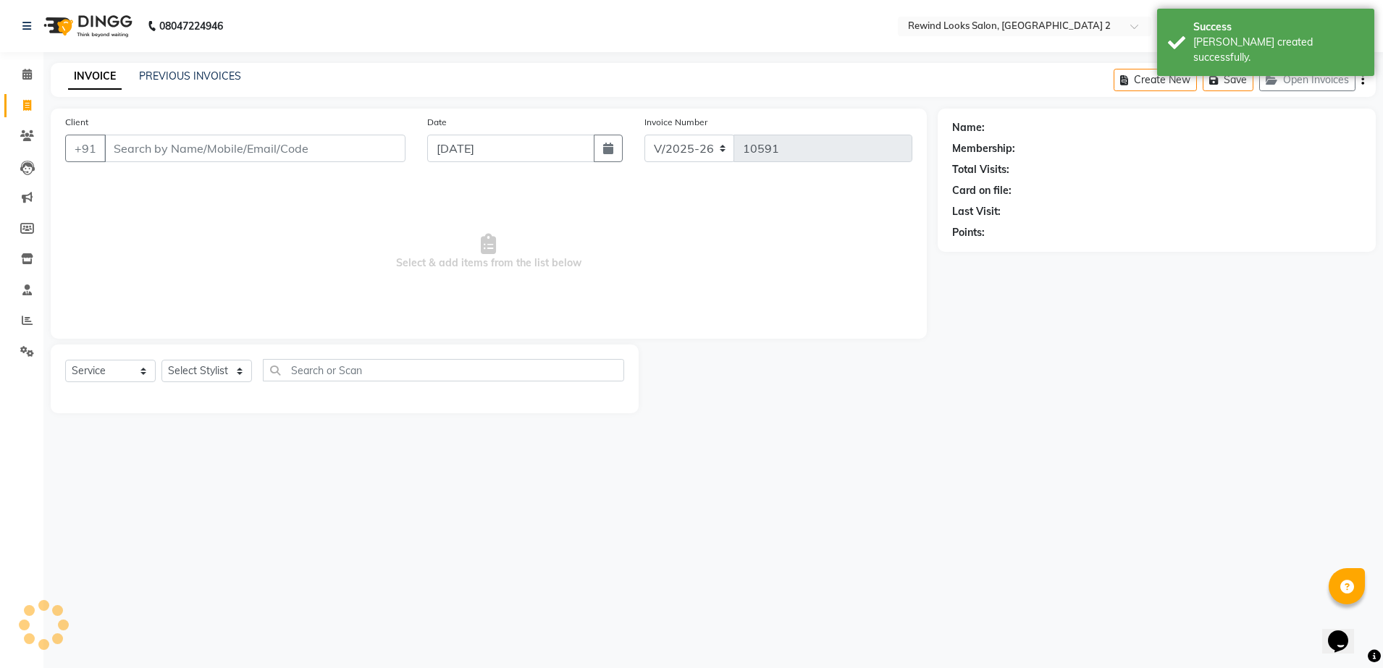
click at [154, 154] on input "Client" at bounding box center [254, 149] width 301 height 28
type input "87"
select select "27076"
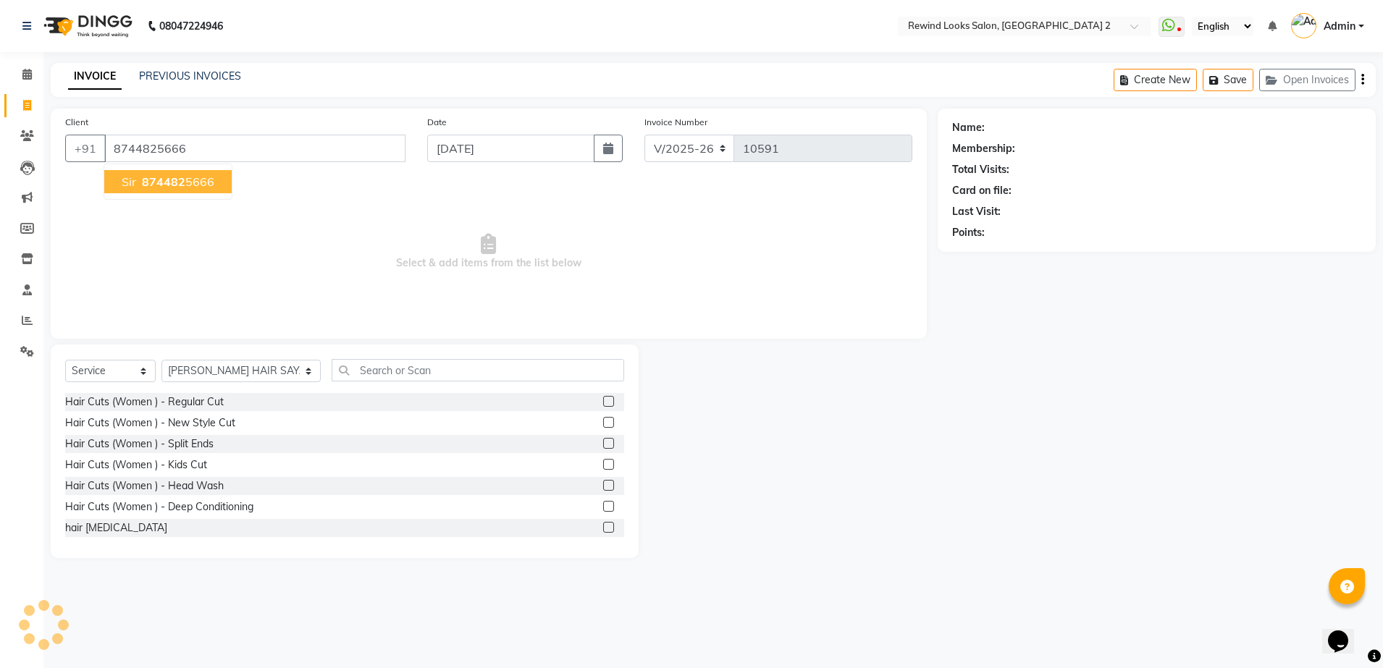
type input "8744825666"
click at [171, 180] on span "874482" at bounding box center [163, 181] width 43 height 14
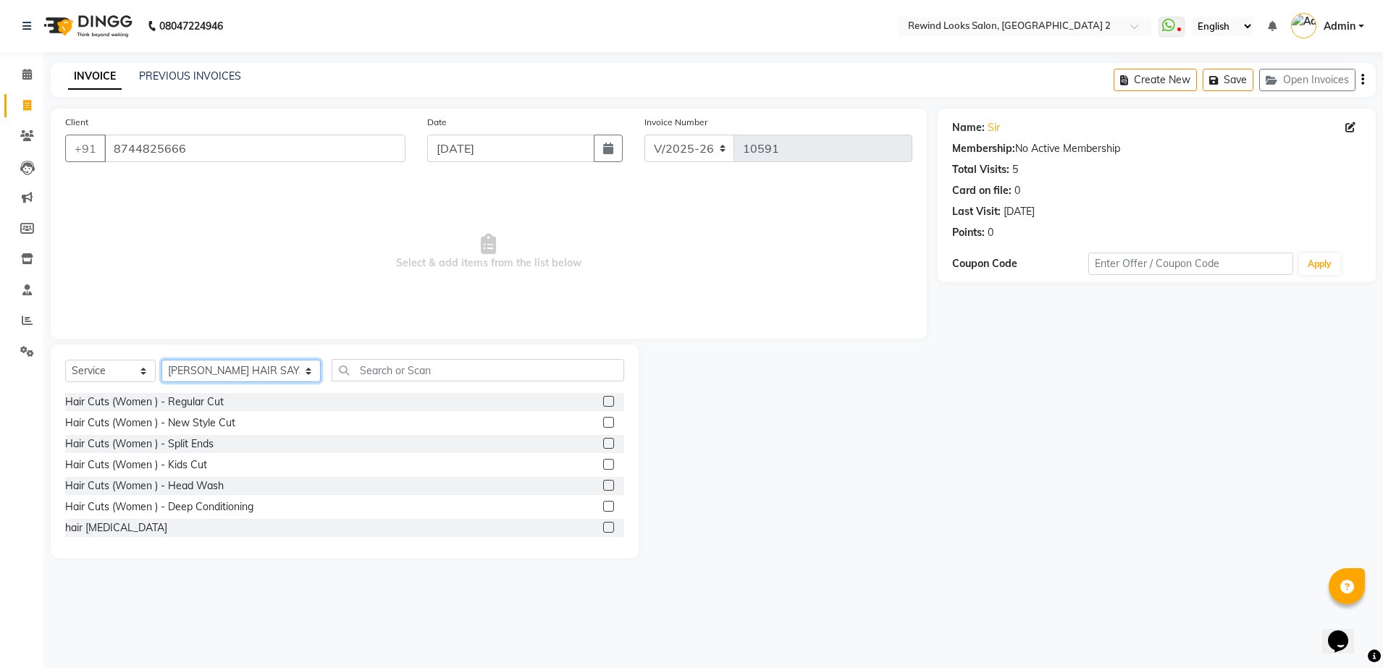
click at [216, 365] on select "Select Stylist [PERSON_NAME] aayat ADMIN Alfad hair Casa Ali Hair [PERSON_NAME]…" at bounding box center [240, 371] width 159 height 22
select select "47089"
click at [369, 371] on input "text" at bounding box center [478, 370] width 293 height 22
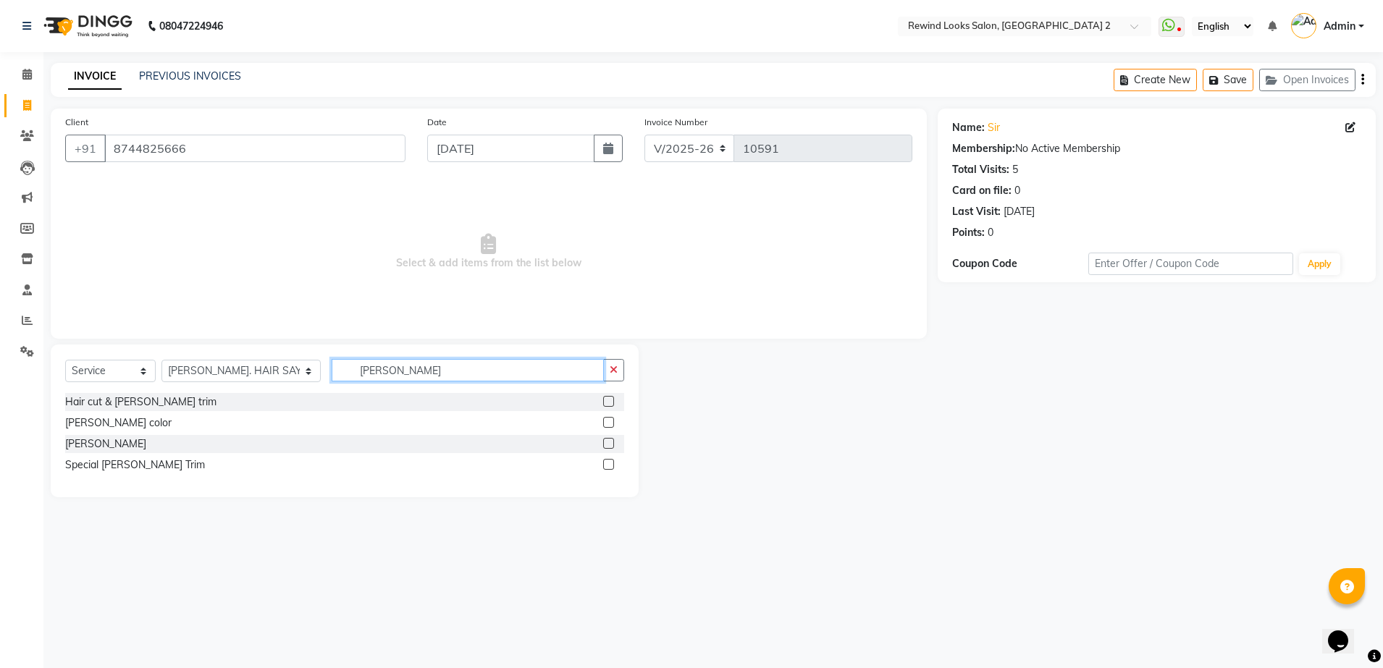
type input "[PERSON_NAME]"
click at [606, 442] on label at bounding box center [608, 443] width 11 height 11
click at [606, 442] on input "checkbox" at bounding box center [607, 443] width 9 height 9
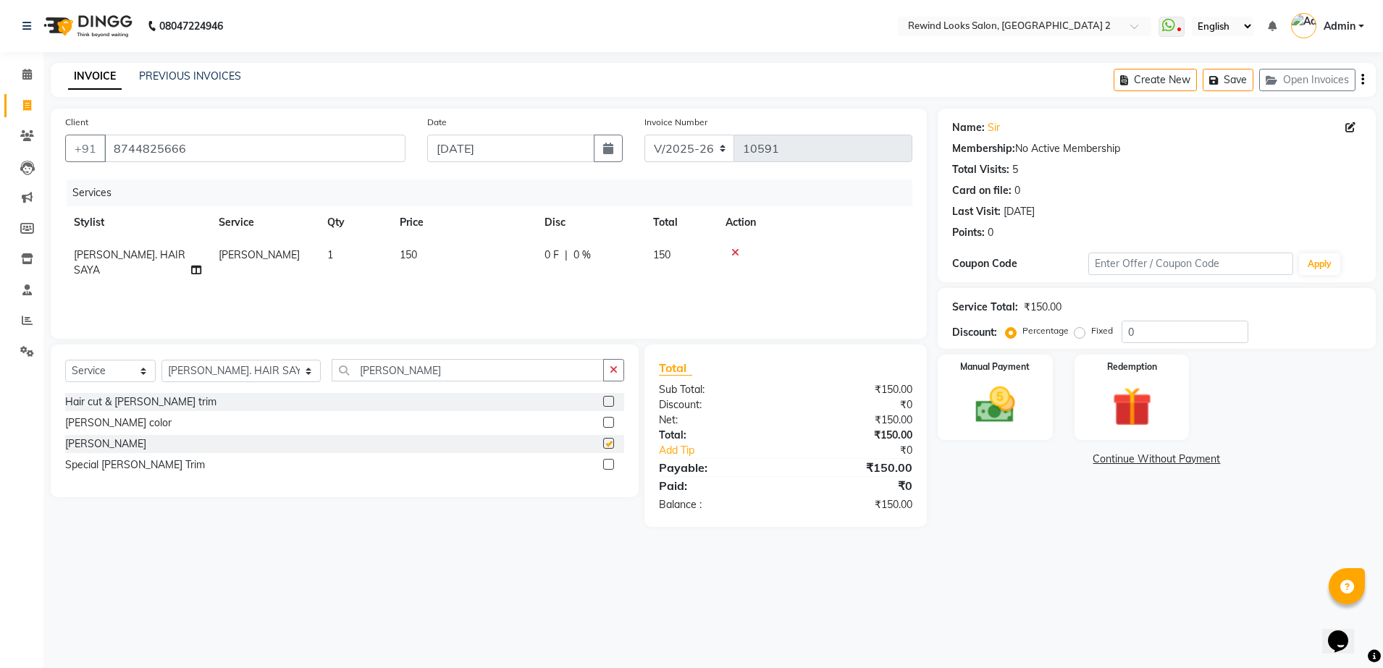
checkbox input "false"
click at [223, 367] on select "Select Stylist [PERSON_NAME] aayat ADMIN Alfad hair Casa Ali Hair [PERSON_NAME]…" at bounding box center [240, 371] width 159 height 22
select select "87740"
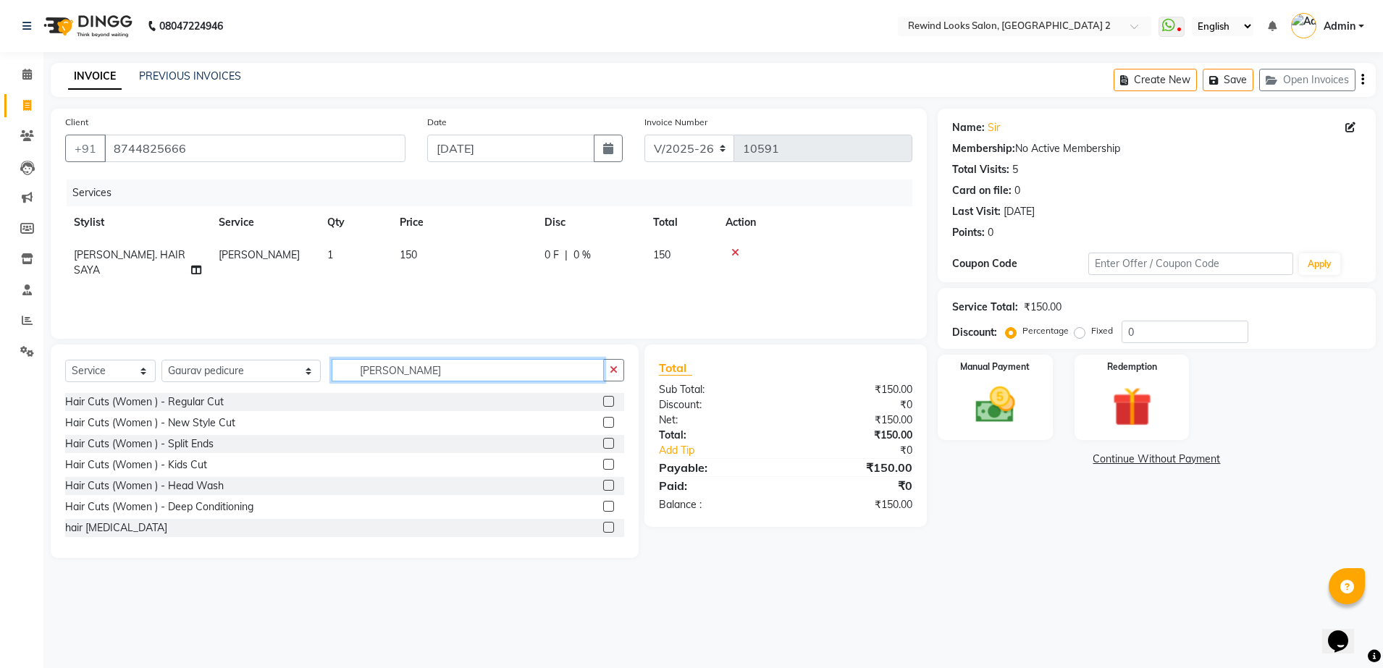
click at [409, 370] on input "[PERSON_NAME]" at bounding box center [468, 370] width 272 height 22
type input "MASS"
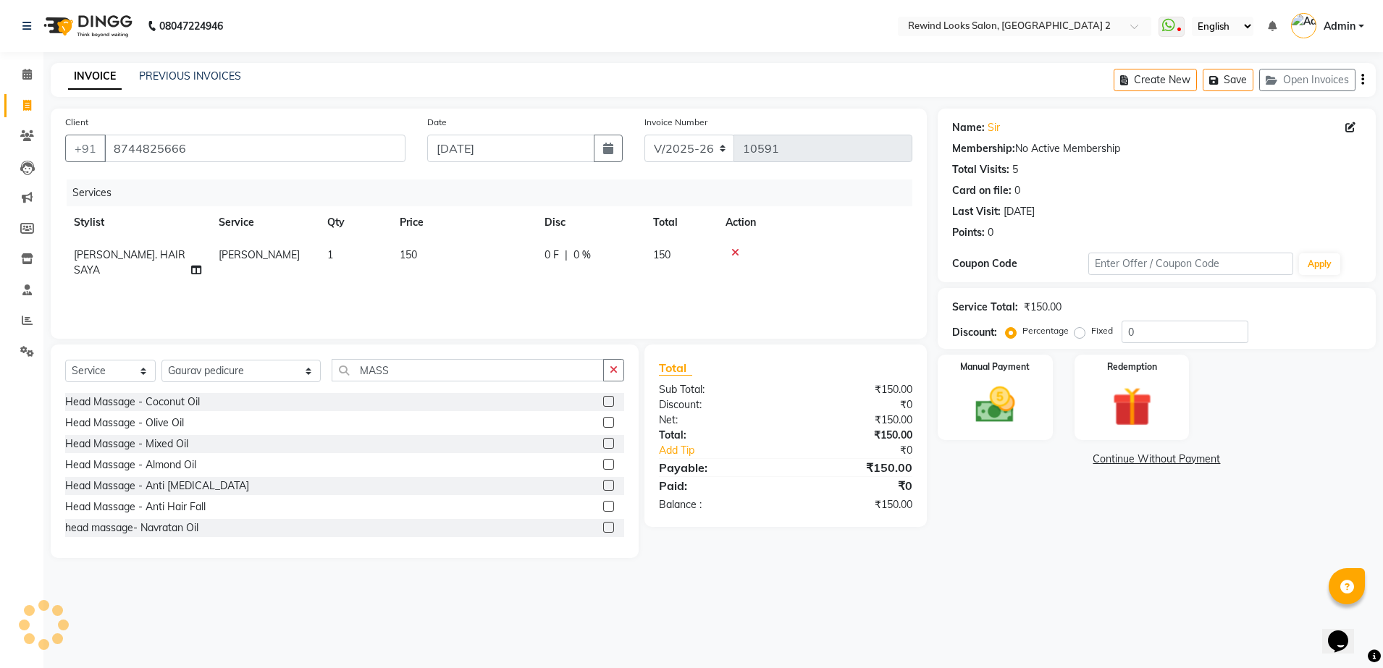
drag, startPoint x: 594, startPoint y: 401, endPoint x: 581, endPoint y: 403, distance: 12.5
click at [581, 403] on div "Head Massage - Coconut Oil" at bounding box center [344, 402] width 559 height 18
click at [603, 421] on label at bounding box center [608, 422] width 11 height 11
click at [603, 421] on input "checkbox" at bounding box center [607, 422] width 9 height 9
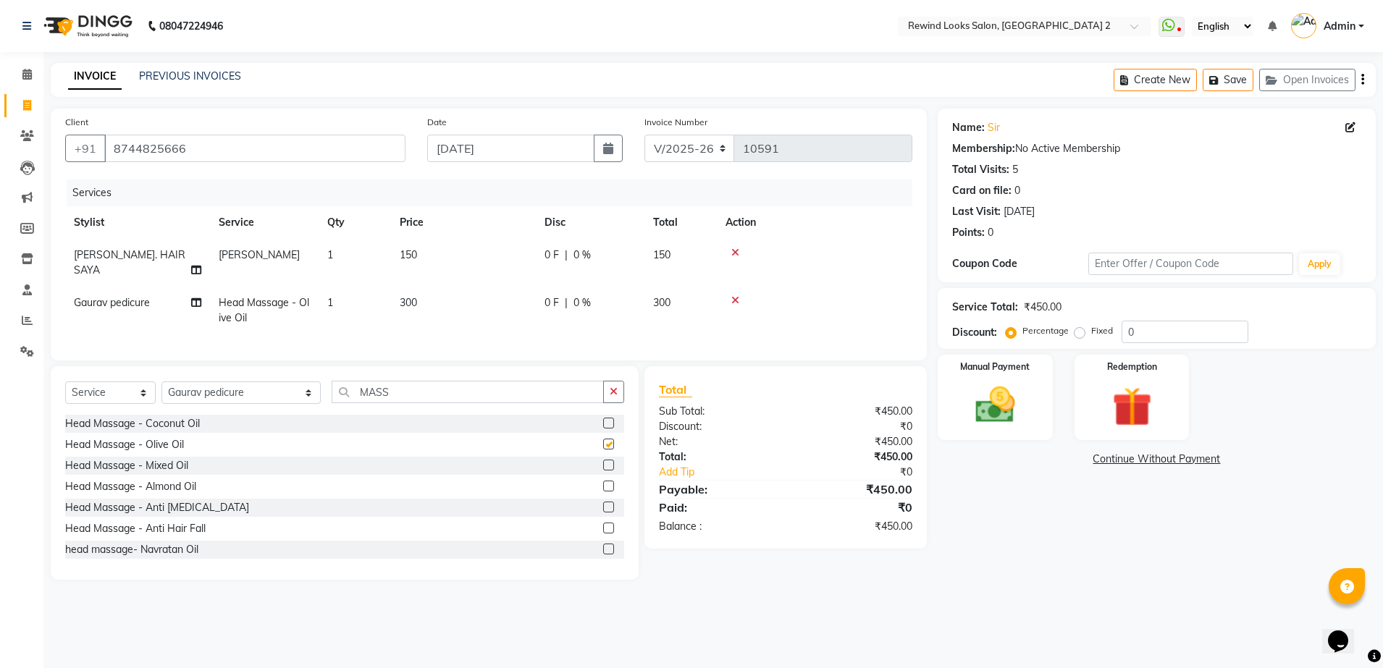
checkbox input "false"
click at [494, 287] on td "300" at bounding box center [463, 311] width 145 height 48
select select "87740"
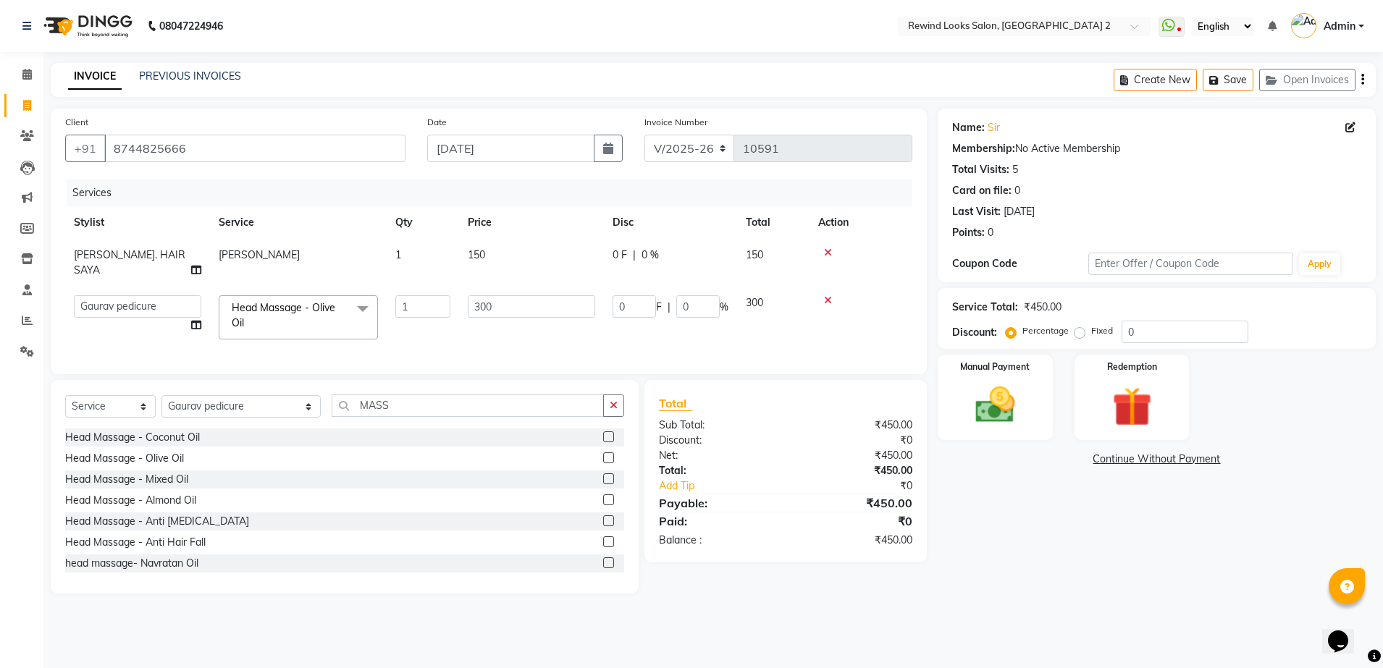
click at [523, 295] on input "300" at bounding box center [531, 306] width 127 height 22
type input "3"
type input "500"
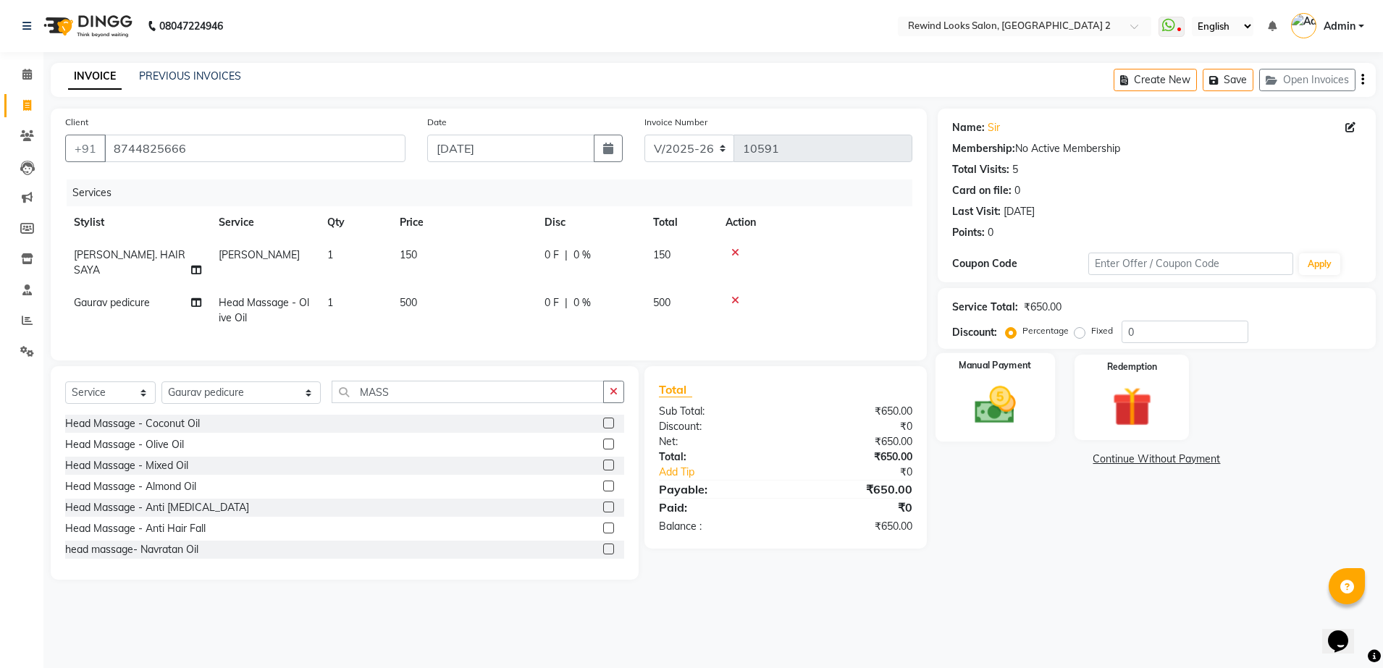
click at [964, 382] on img at bounding box center [995, 406] width 67 height 48
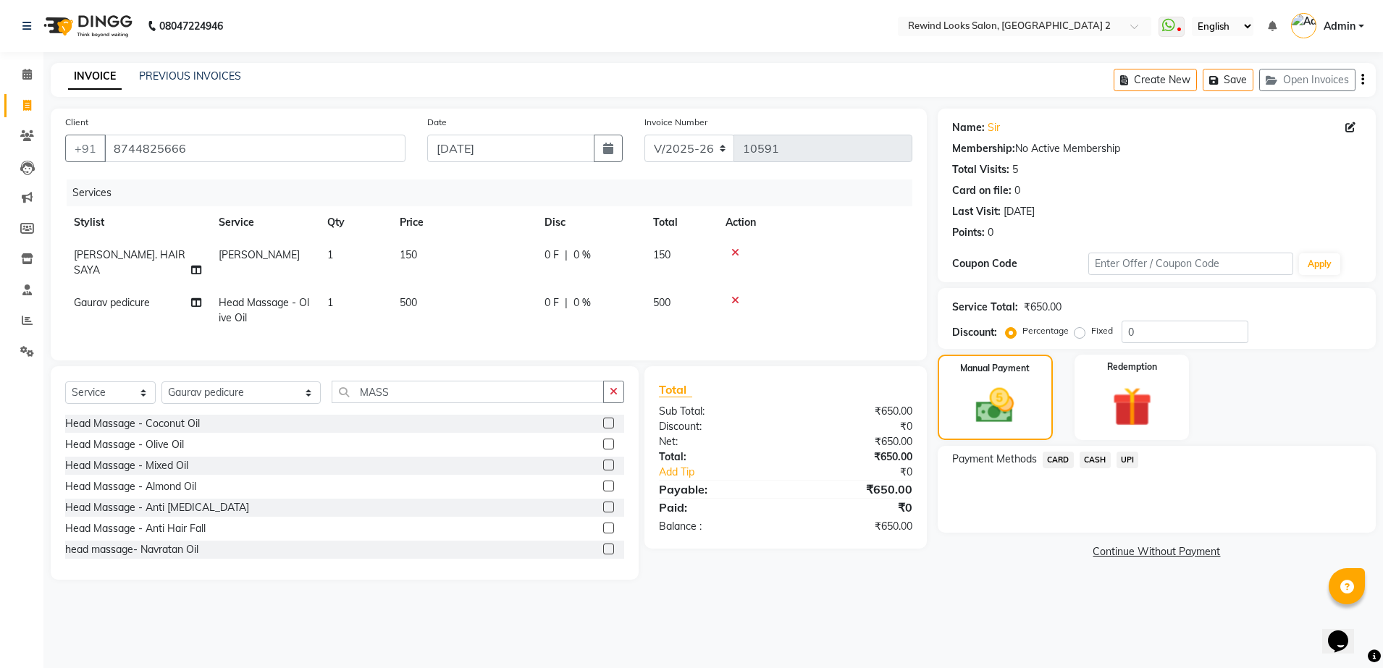
click at [1124, 457] on span "UPI" at bounding box center [1127, 460] width 22 height 17
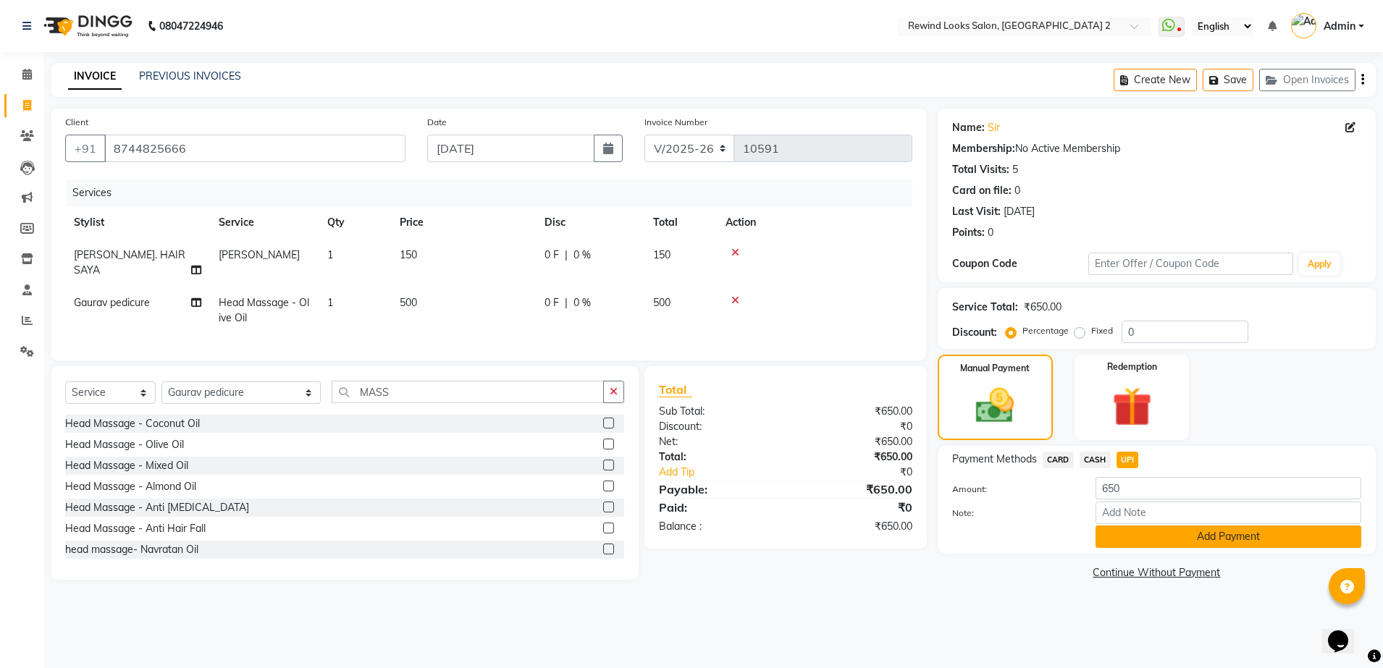
click at [1161, 539] on button "Add Payment" at bounding box center [1228, 537] width 266 height 22
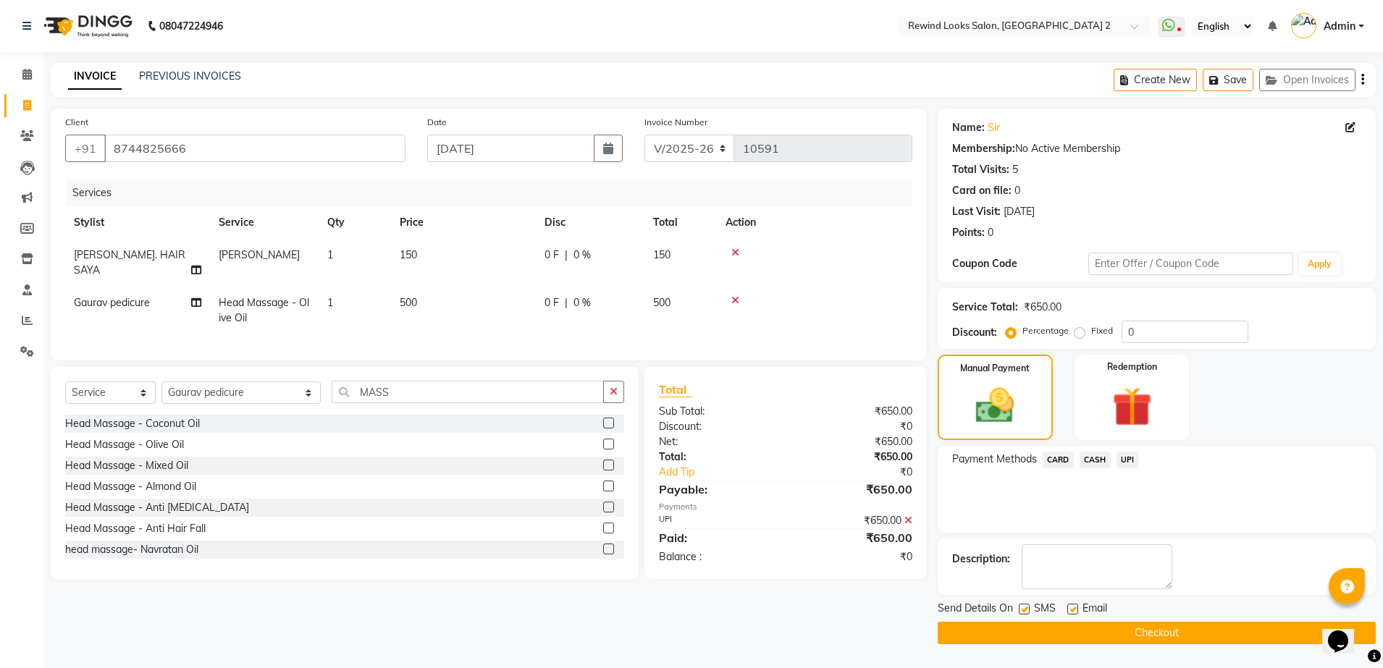
click at [1145, 632] on button "Checkout" at bounding box center [1157, 633] width 438 height 22
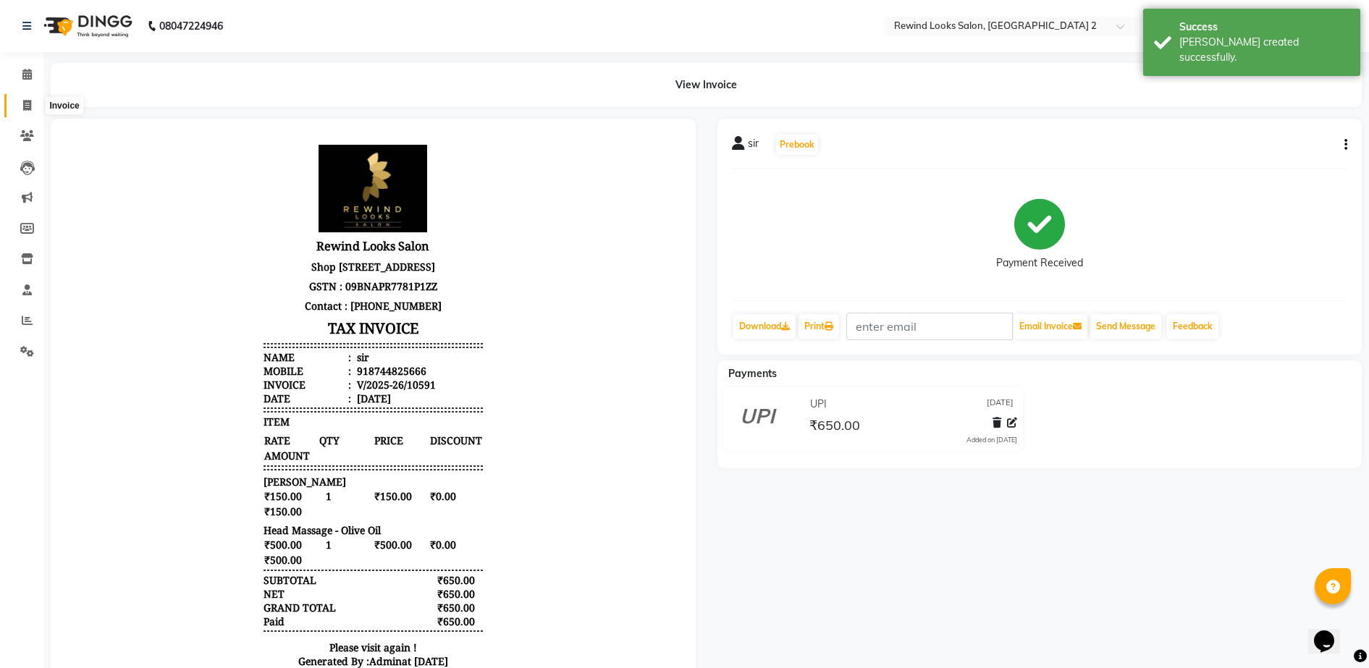
click at [25, 106] on icon at bounding box center [27, 105] width 8 height 11
select select "service"
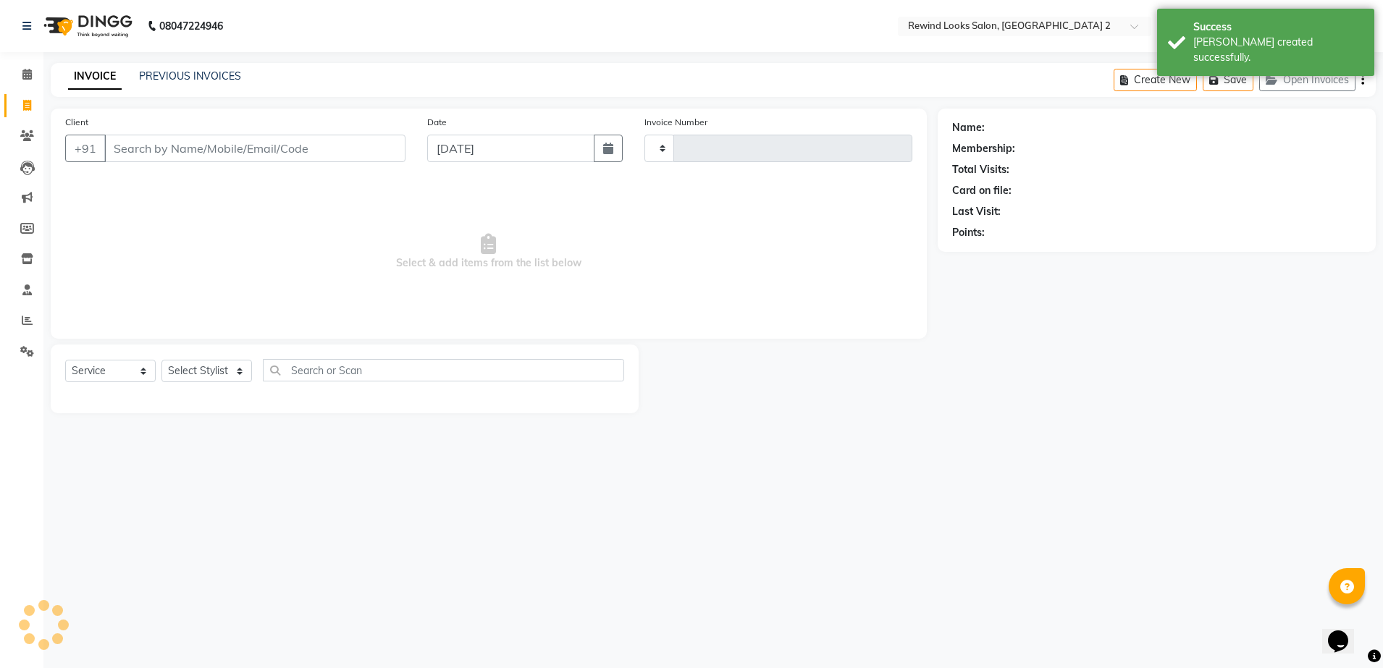
click at [165, 150] on input "Client" at bounding box center [254, 149] width 301 height 28
type input "10592"
select select "4640"
select select "27076"
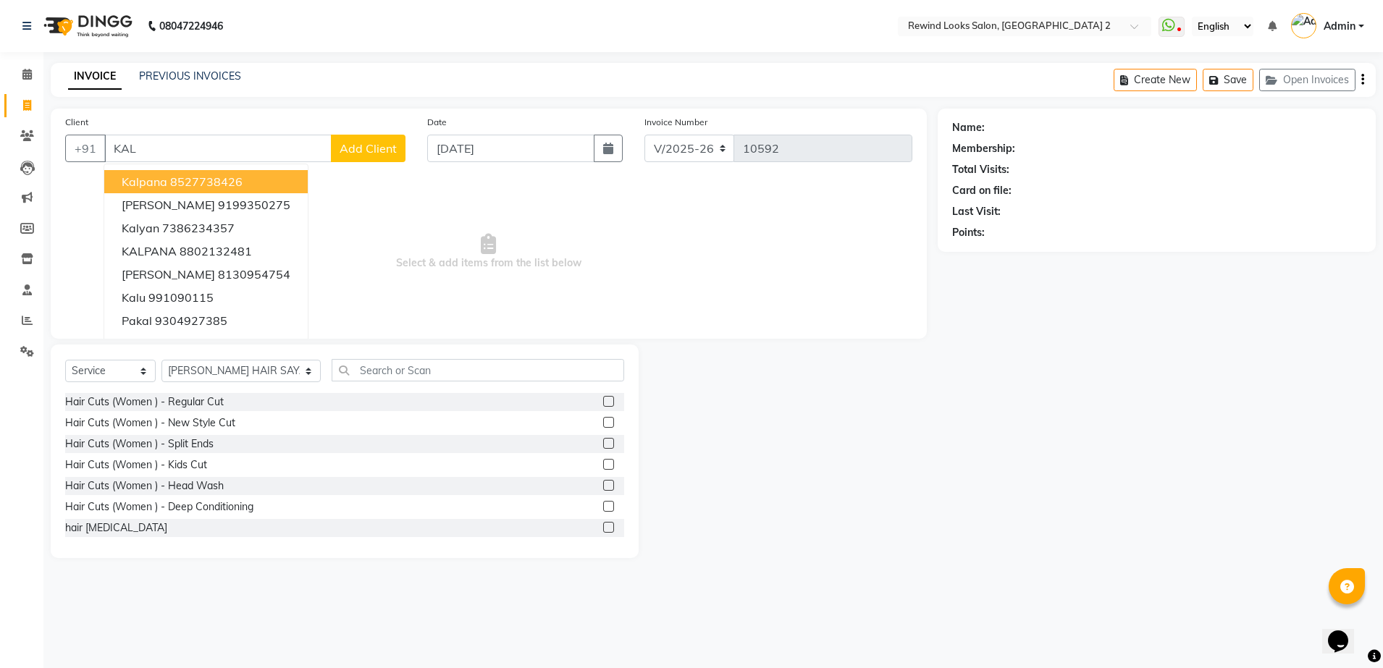
click at [170, 177] on ngb-highlight "8527738426" at bounding box center [206, 181] width 72 height 14
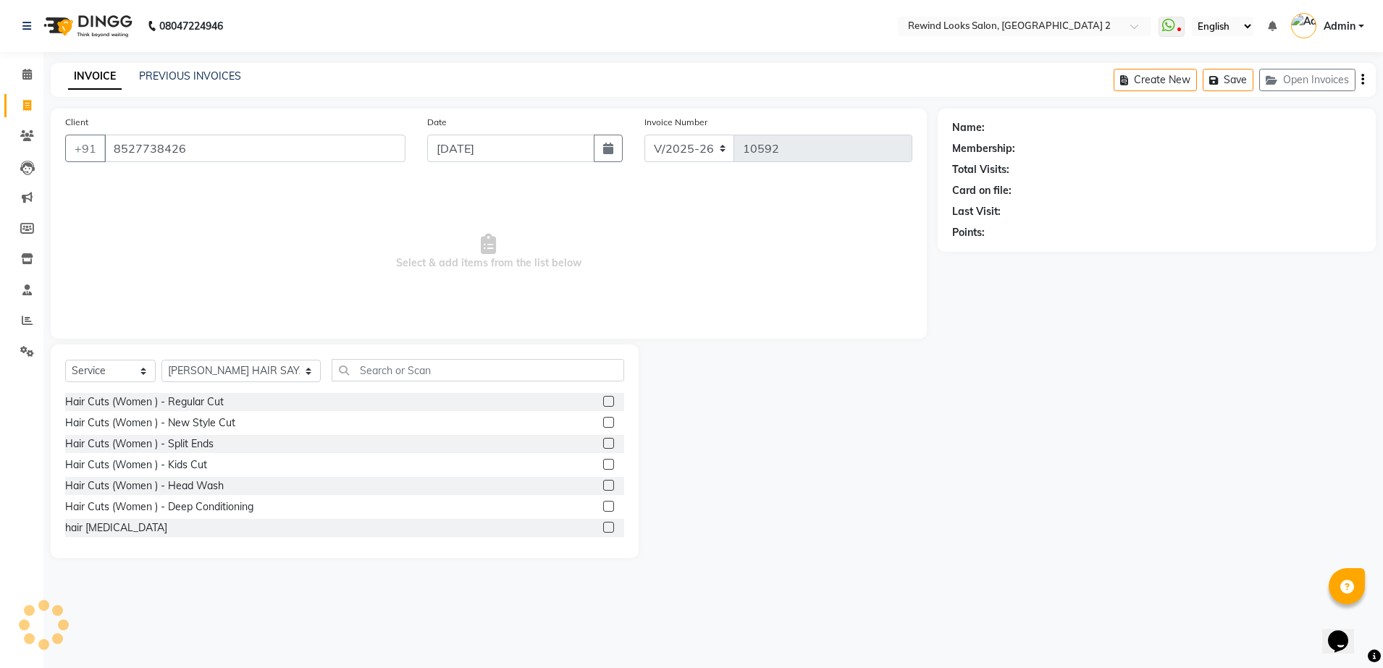
type input "8527738426"
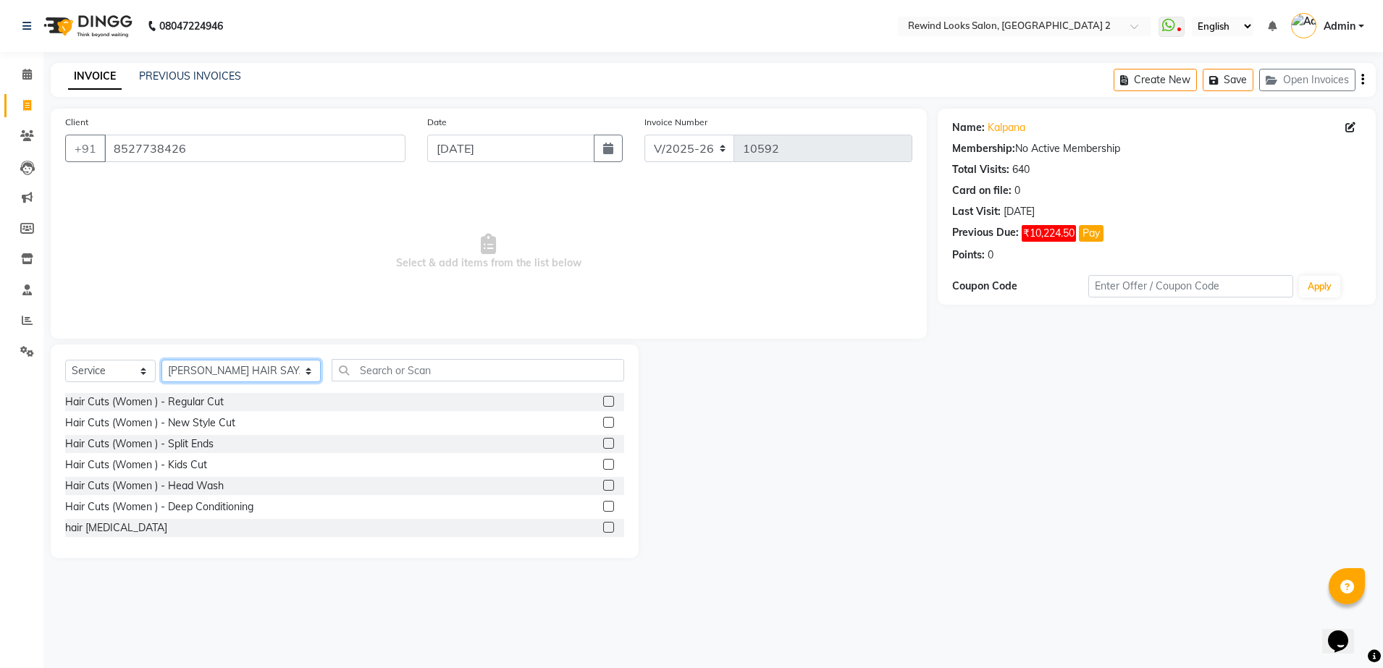
click at [200, 371] on select "Select Stylist [PERSON_NAME] aayat ADMIN Alfad hair Casa Ali Hair [PERSON_NAME]…" at bounding box center [240, 371] width 159 height 22
select select "74475"
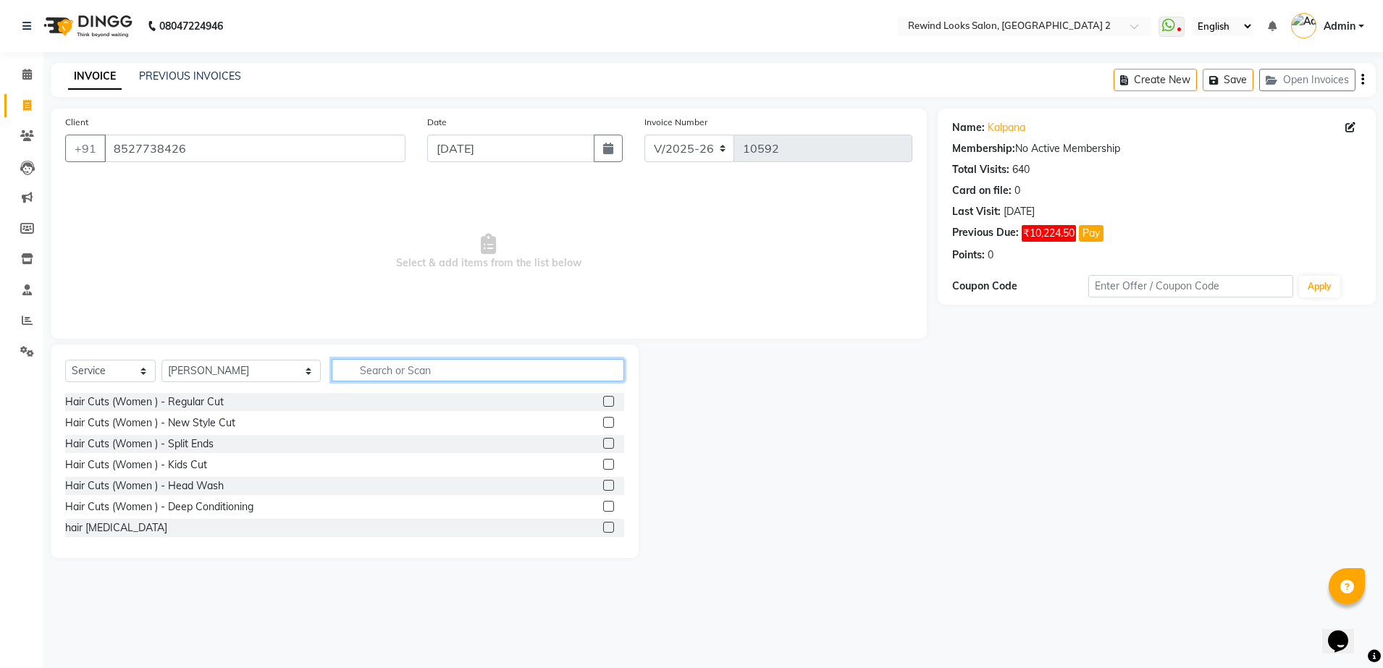
click at [366, 370] on input "text" at bounding box center [478, 370] width 293 height 22
type input "CUT"
click at [603, 526] on label at bounding box center [608, 527] width 11 height 11
click at [603, 526] on input "checkbox" at bounding box center [607, 527] width 9 height 9
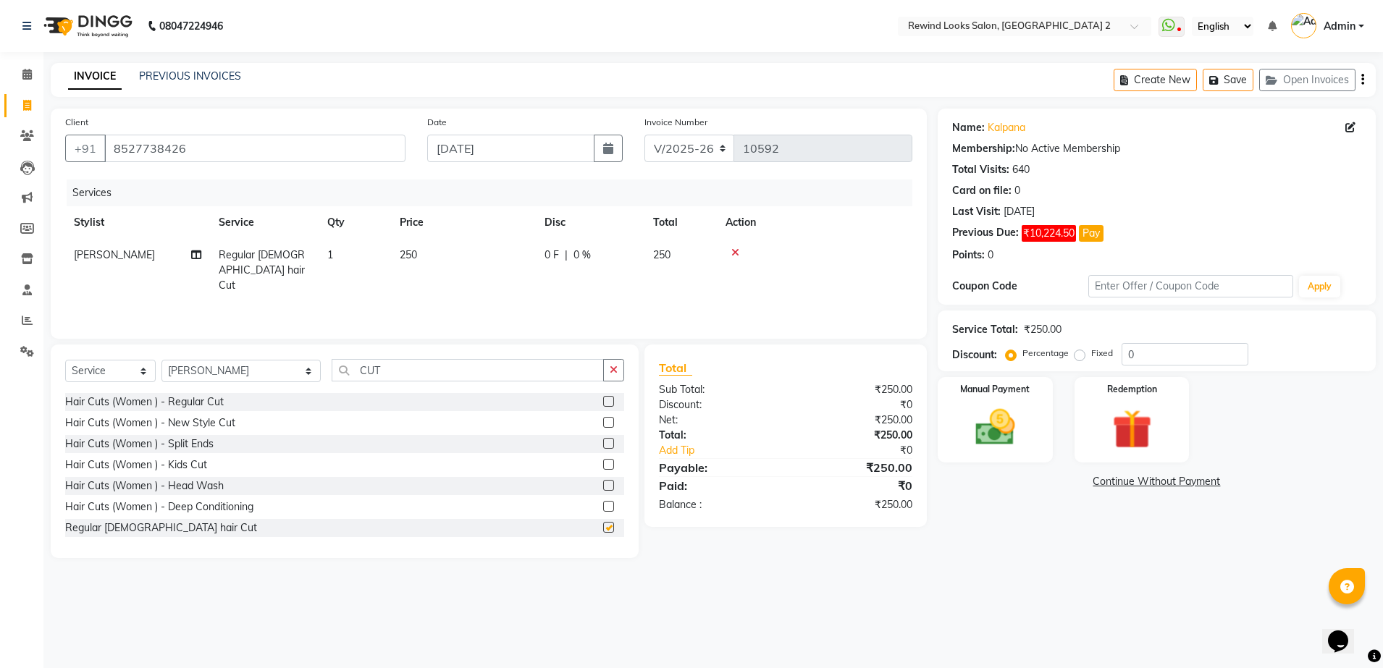
checkbox input "false"
click at [495, 269] on td "250" at bounding box center [463, 270] width 145 height 63
select select "74475"
click at [495, 269] on input "250" at bounding box center [531, 259] width 127 height 22
type input "200"
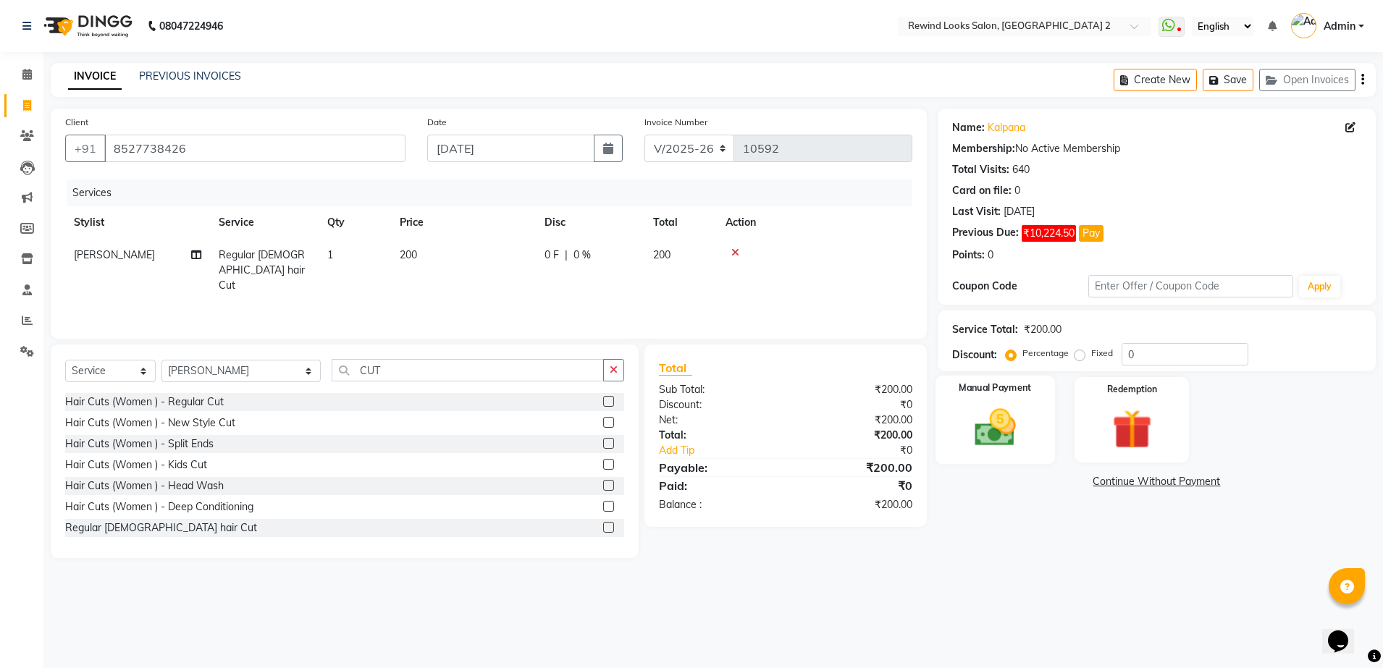
click at [988, 406] on img at bounding box center [995, 428] width 67 height 48
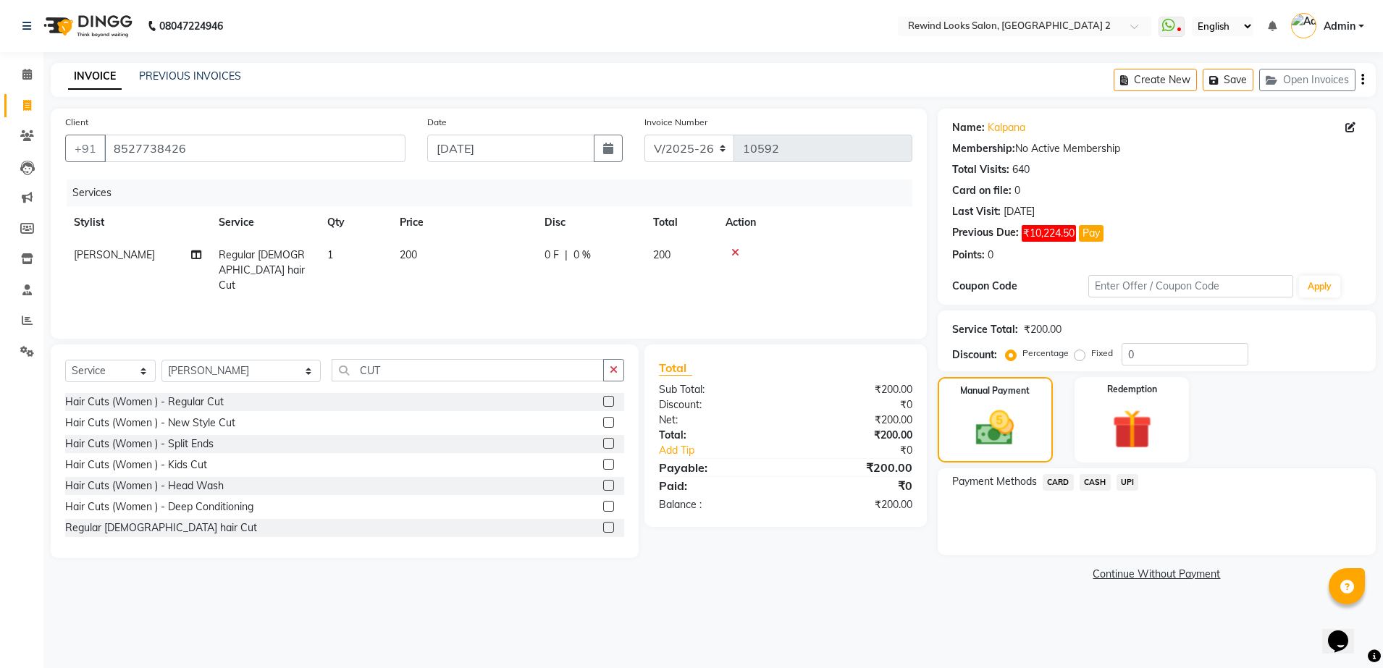
click at [1121, 480] on span "UPI" at bounding box center [1127, 482] width 22 height 17
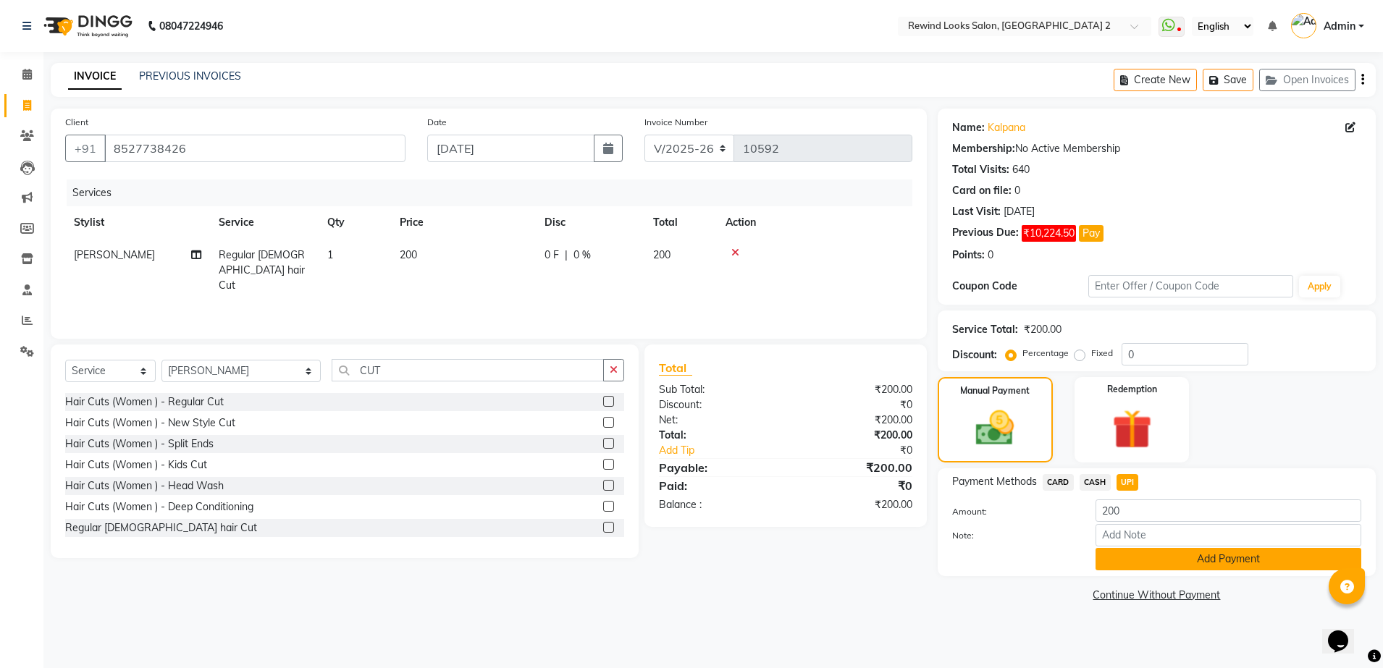
click at [1159, 559] on button "Add Payment" at bounding box center [1228, 559] width 266 height 22
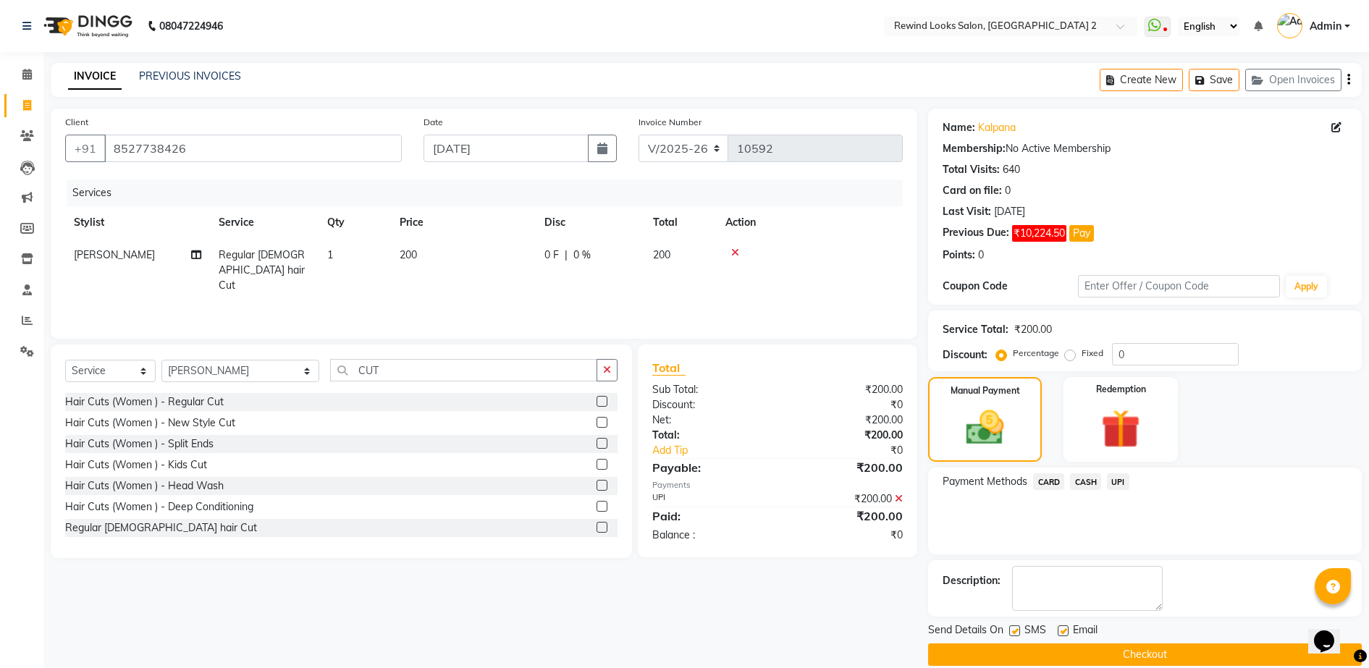
click at [898, 500] on icon at bounding box center [899, 499] width 8 height 10
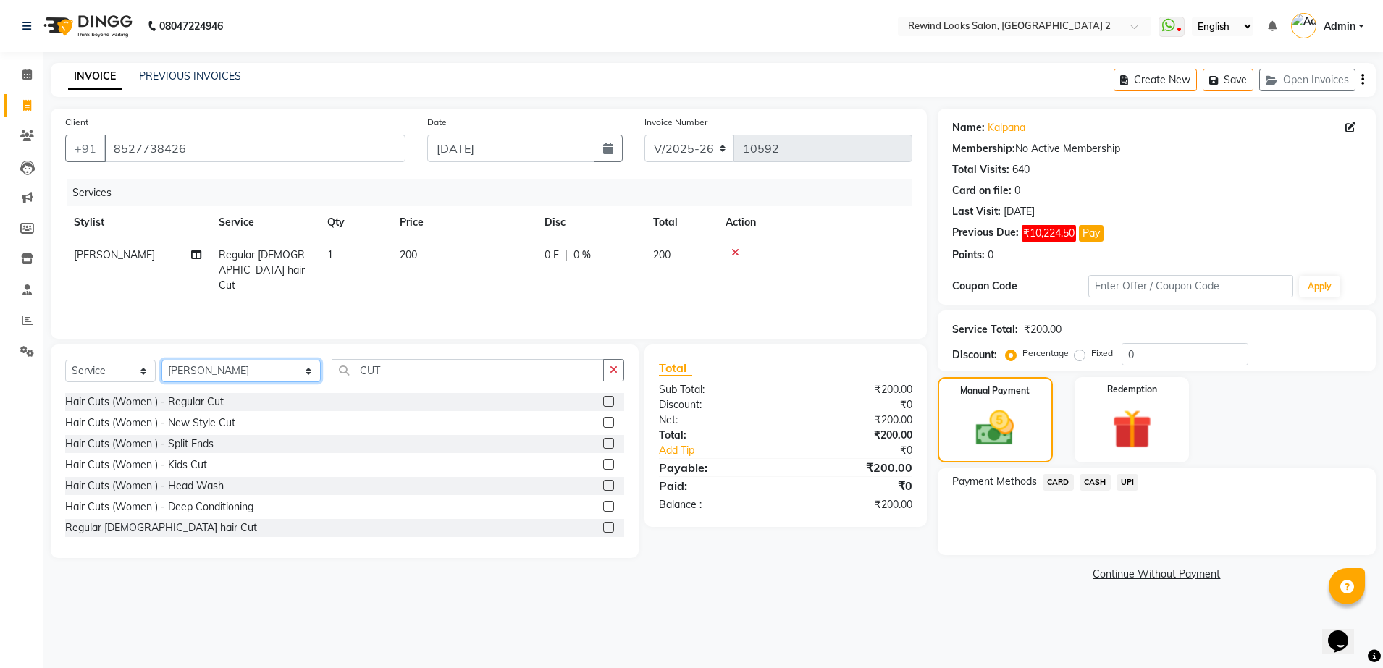
click at [210, 366] on select "Select Stylist [PERSON_NAME] aayat ADMIN Alfad hair Casa Ali Hair [PERSON_NAME]…" at bounding box center [240, 371] width 159 height 22
select select "47089"
click at [379, 374] on input "CUT" at bounding box center [468, 370] width 272 height 22
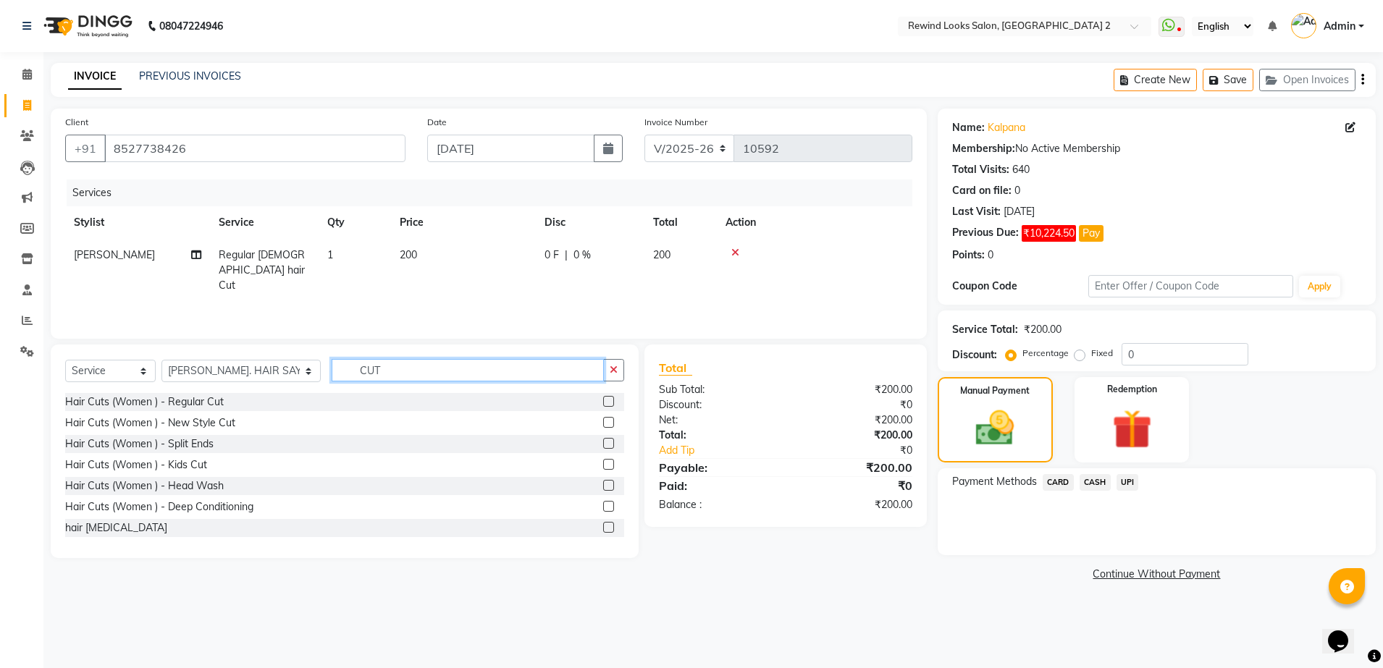
click at [379, 374] on input "CUT" at bounding box center [468, 370] width 272 height 22
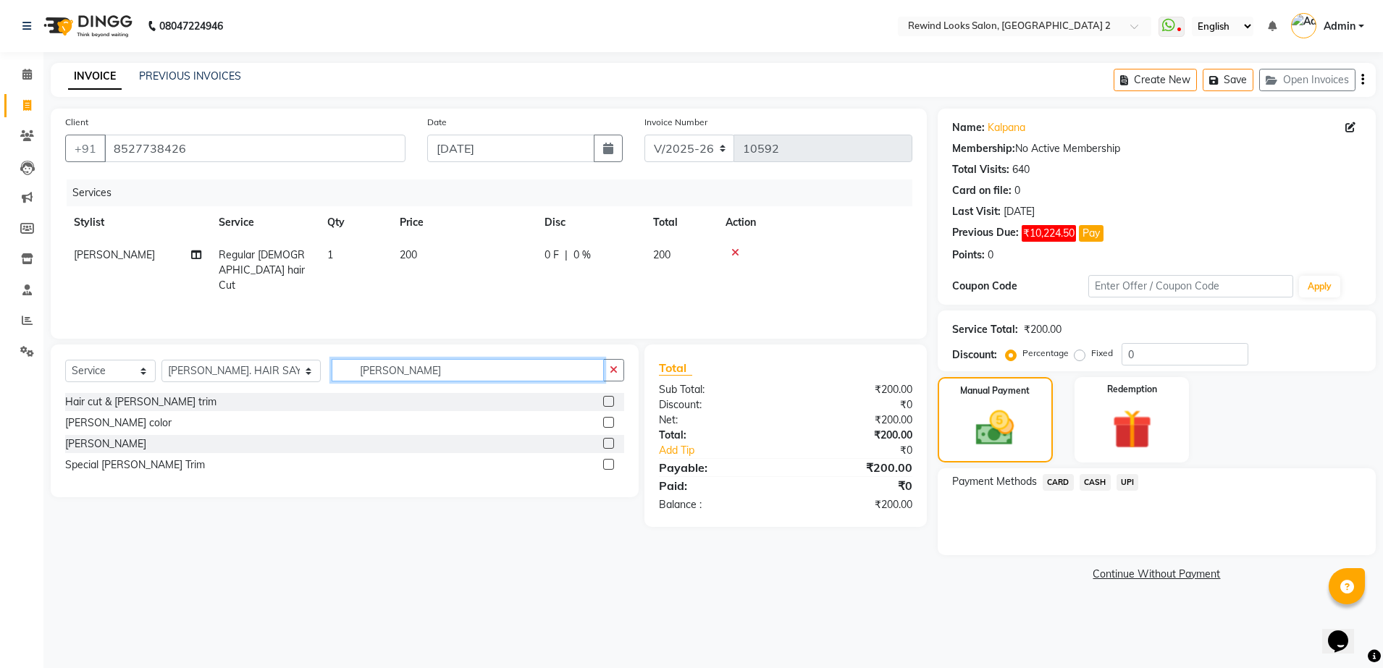
type input "[PERSON_NAME]"
click at [606, 445] on label at bounding box center [608, 443] width 11 height 11
click at [606, 445] on input "checkbox" at bounding box center [607, 443] width 9 height 9
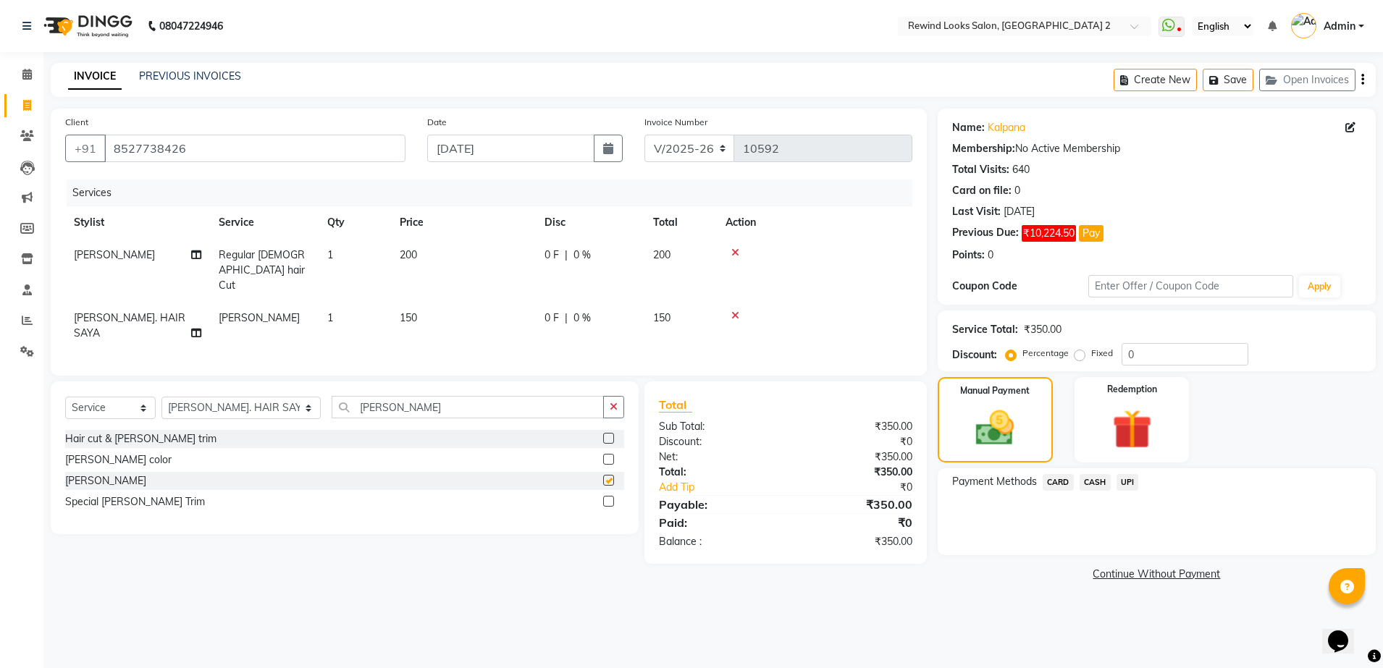
checkbox input "false"
click at [1131, 485] on span "UPI" at bounding box center [1127, 482] width 22 height 17
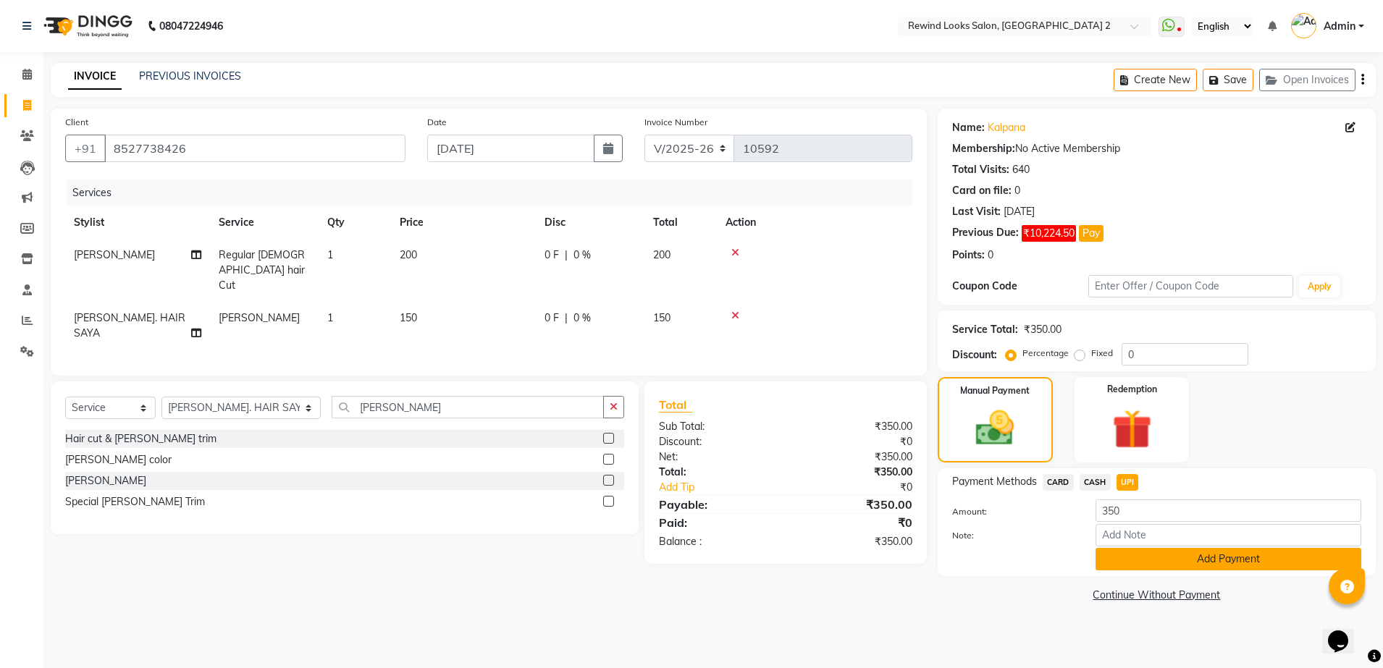
click at [1183, 554] on button "Add Payment" at bounding box center [1228, 559] width 266 height 22
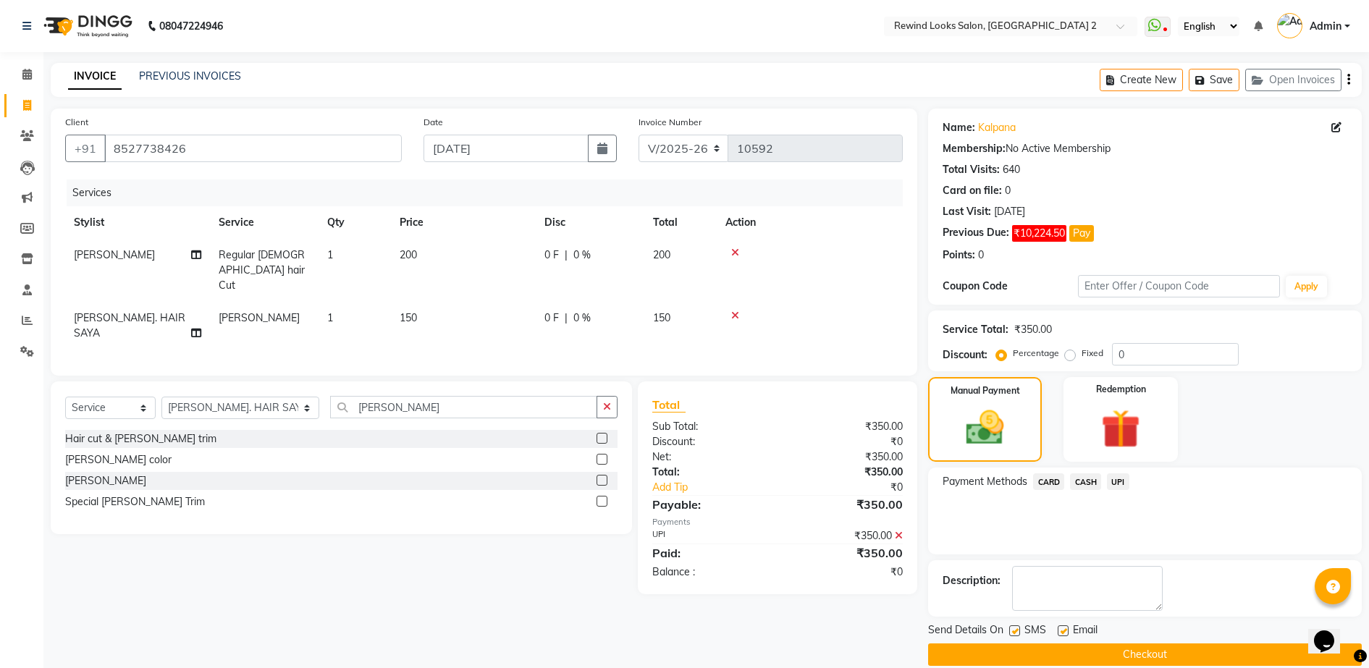
scroll to position [20, 0]
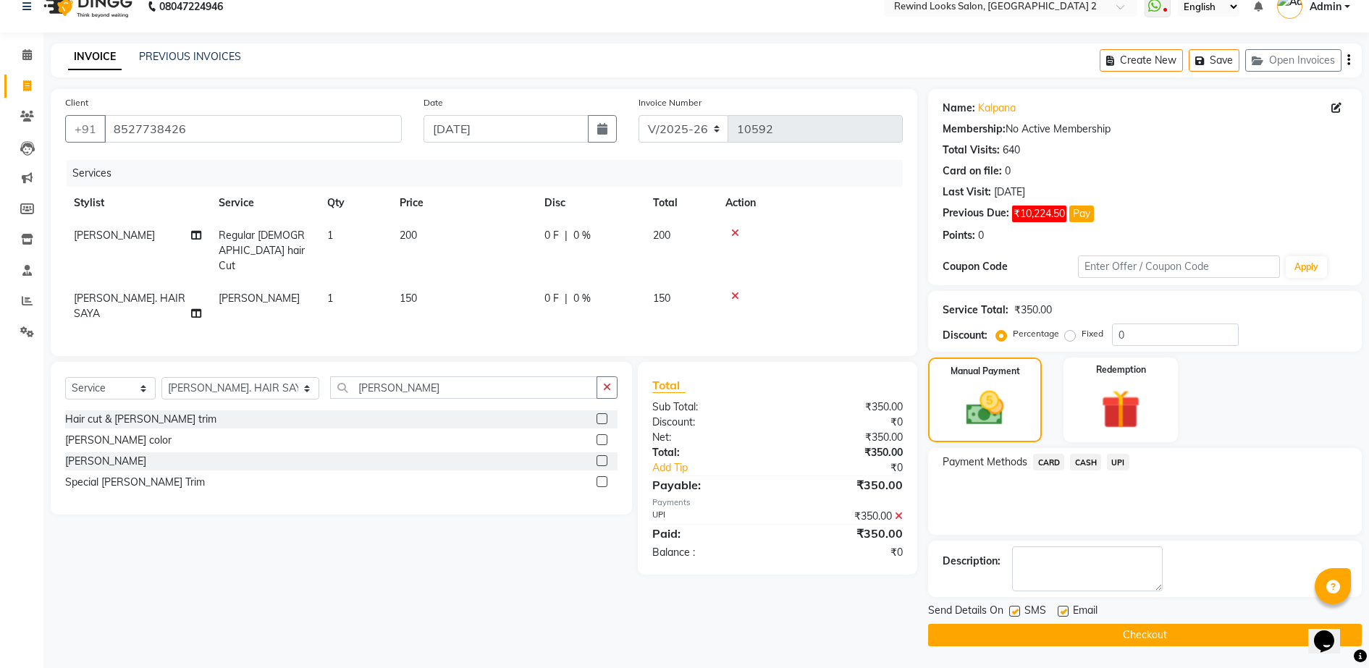
click at [1156, 630] on button "Checkout" at bounding box center [1145, 635] width 434 height 22
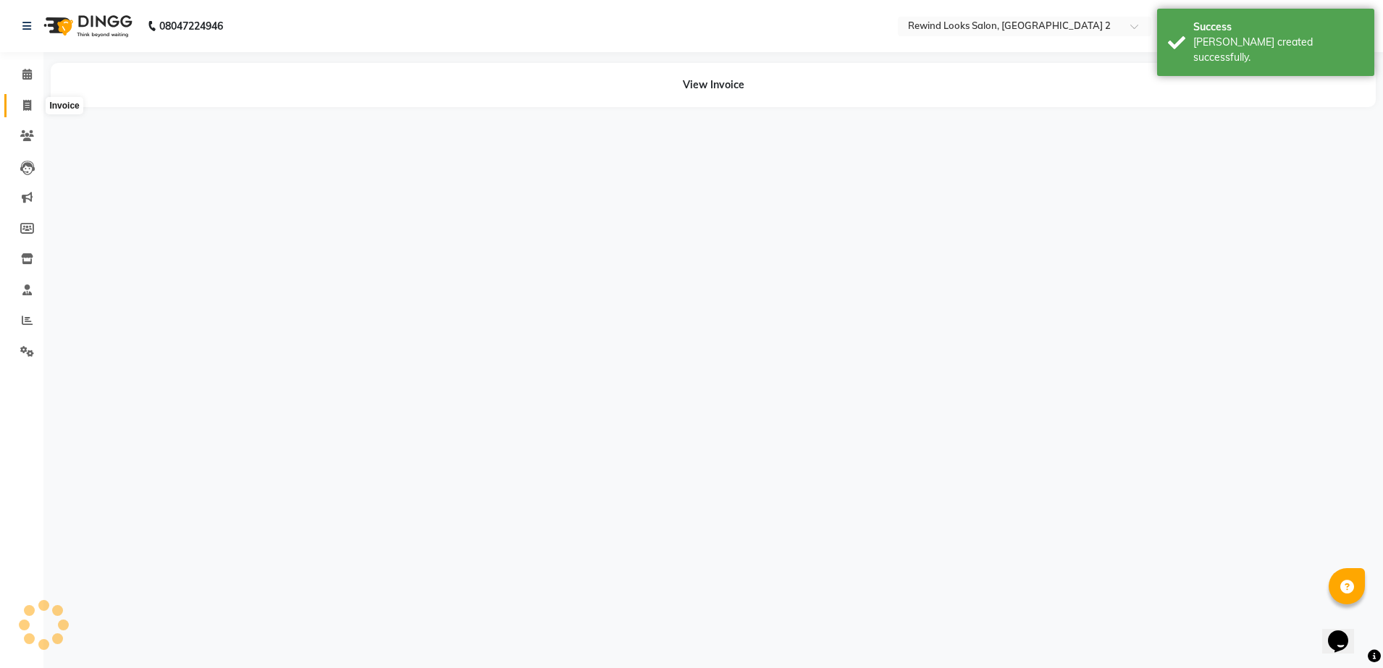
click at [26, 104] on icon at bounding box center [27, 105] width 8 height 11
select select "4640"
select select "service"
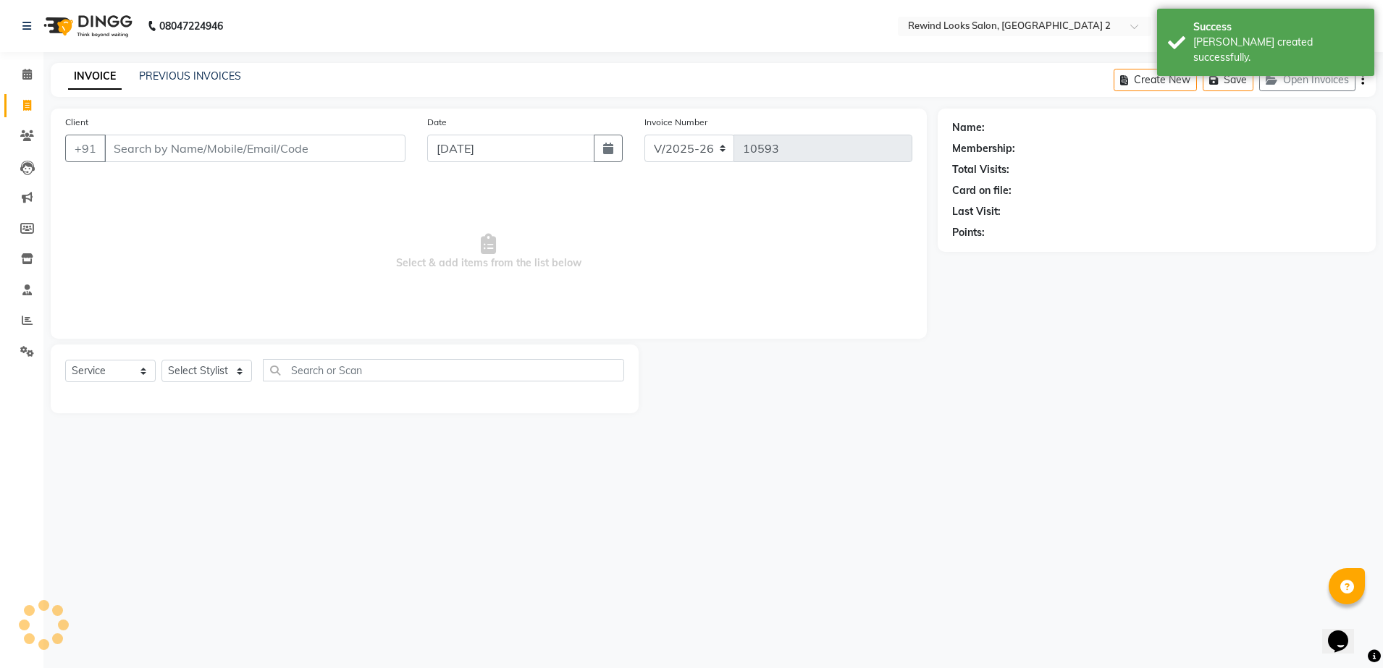
select select "27076"
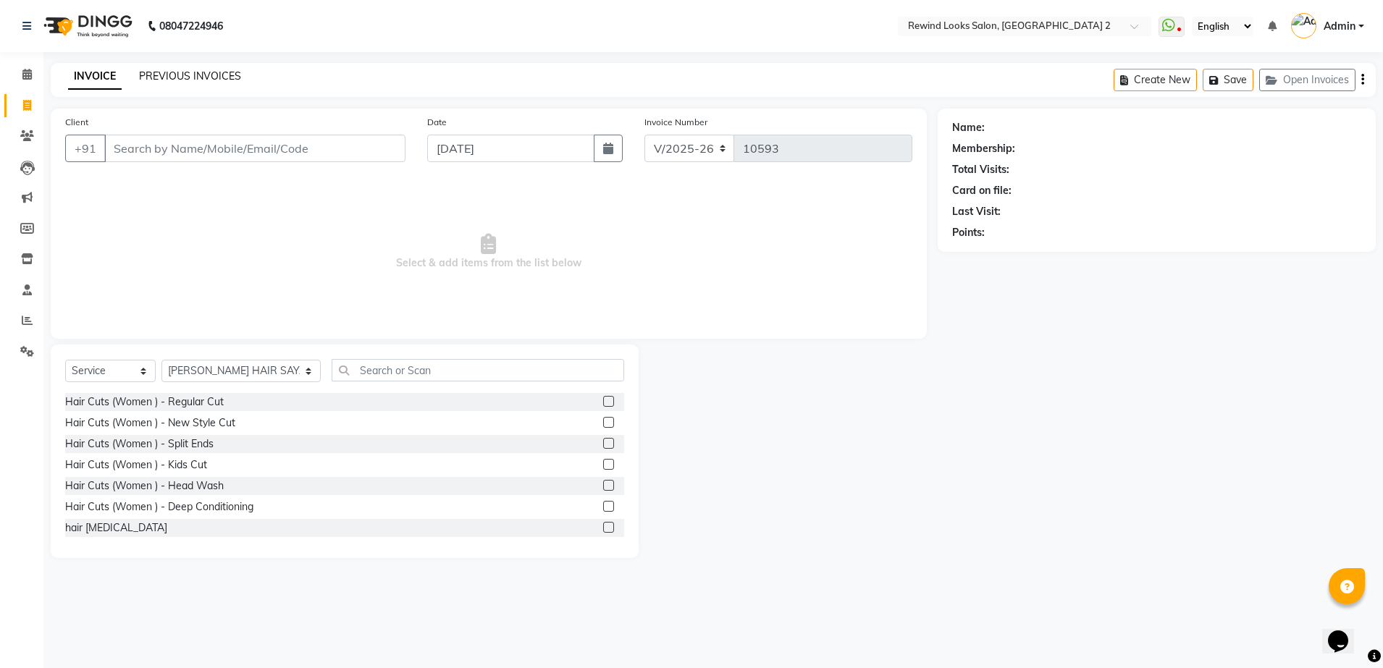
click at [184, 72] on link "PREVIOUS INVOICES" at bounding box center [190, 76] width 102 height 13
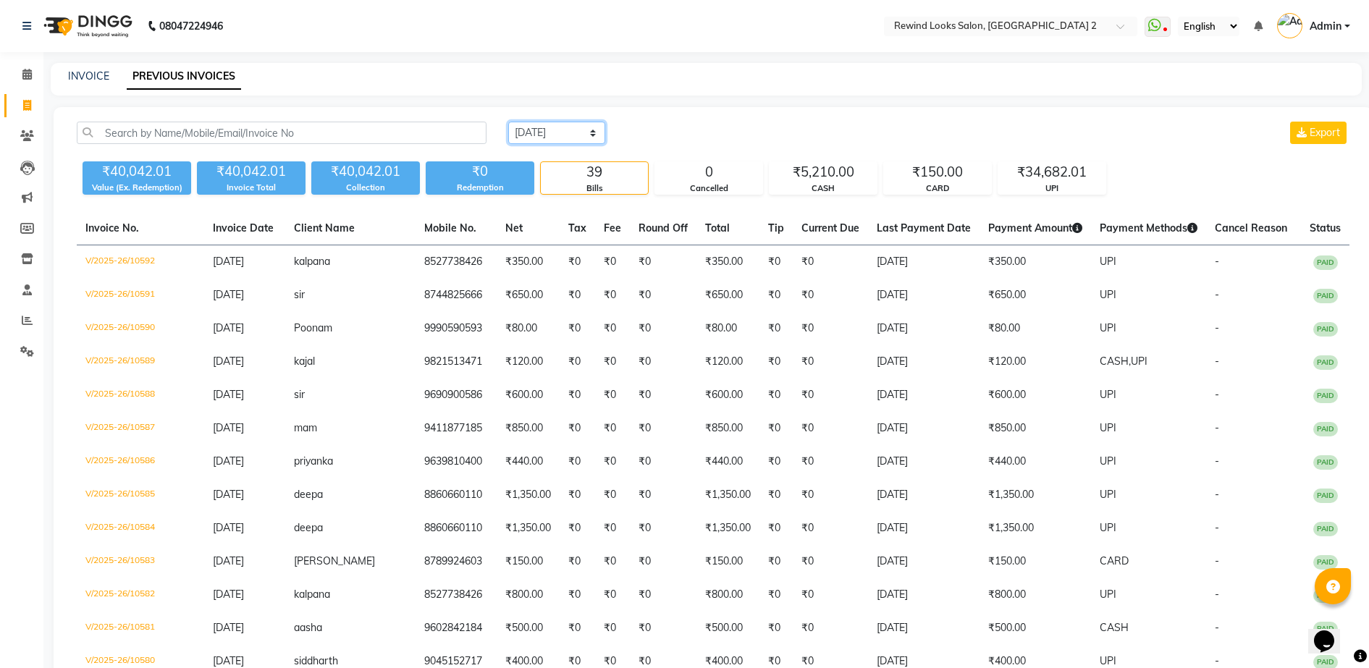
click at [592, 134] on select "[DATE] [DATE] Custom Range" at bounding box center [556, 133] width 97 height 22
click at [508, 122] on select "[DATE] [DATE] Custom Range" at bounding box center [556, 133] width 97 height 22
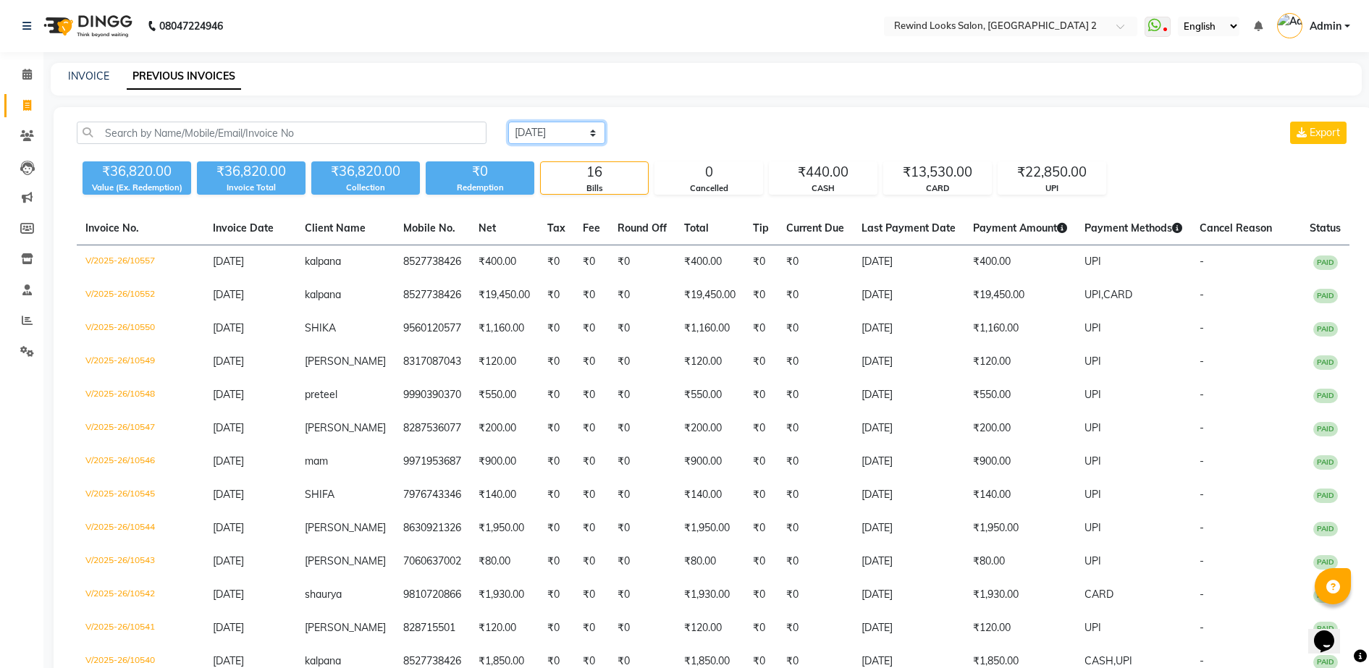
click at [573, 130] on select "[DATE] [DATE] Custom Range" at bounding box center [556, 133] width 97 height 22
select select "range"
click at [508, 122] on select "[DATE] [DATE] Custom Range" at bounding box center [556, 133] width 97 height 22
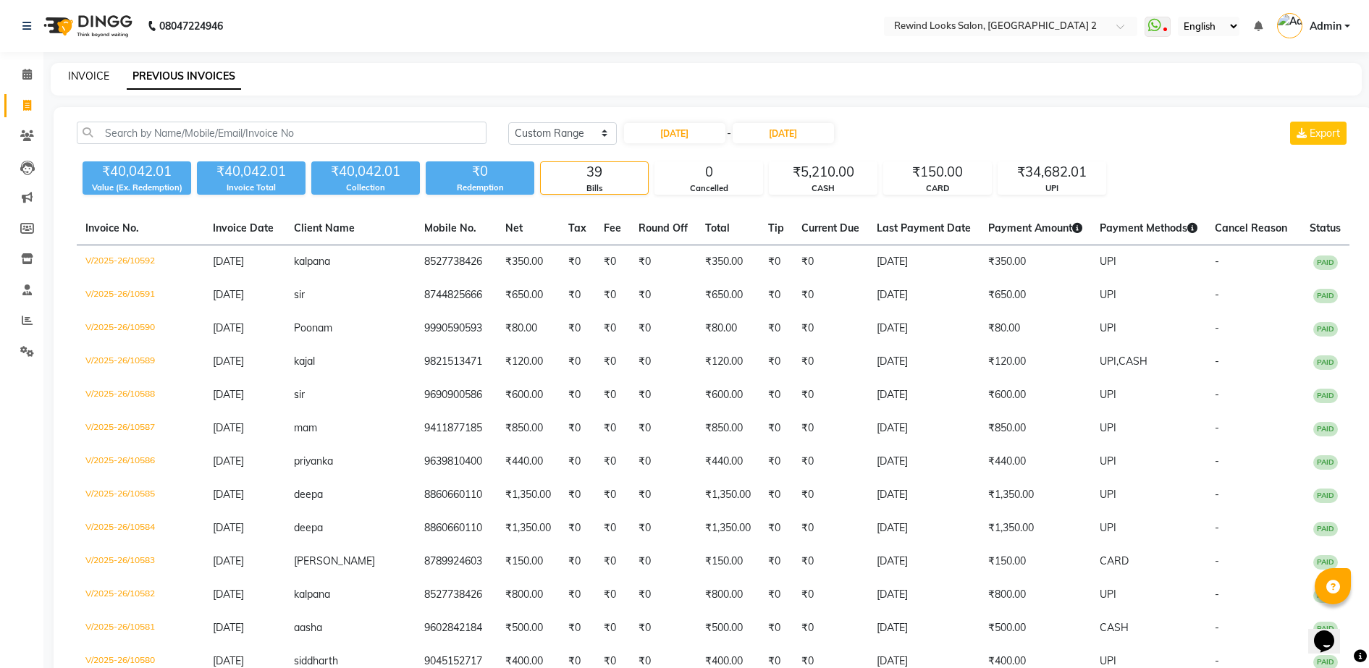
click at [88, 76] on link "INVOICE" at bounding box center [88, 76] width 41 height 13
select select "service"
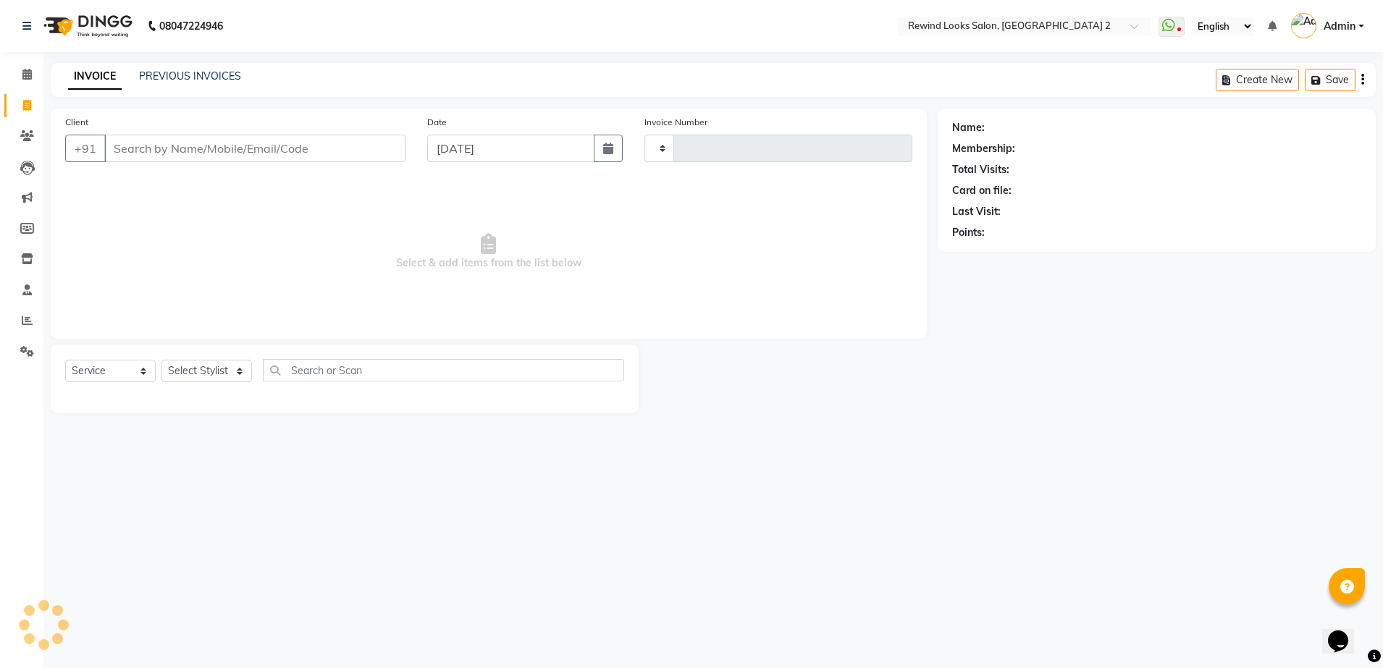
type input "10593"
select select "4640"
select select "27076"
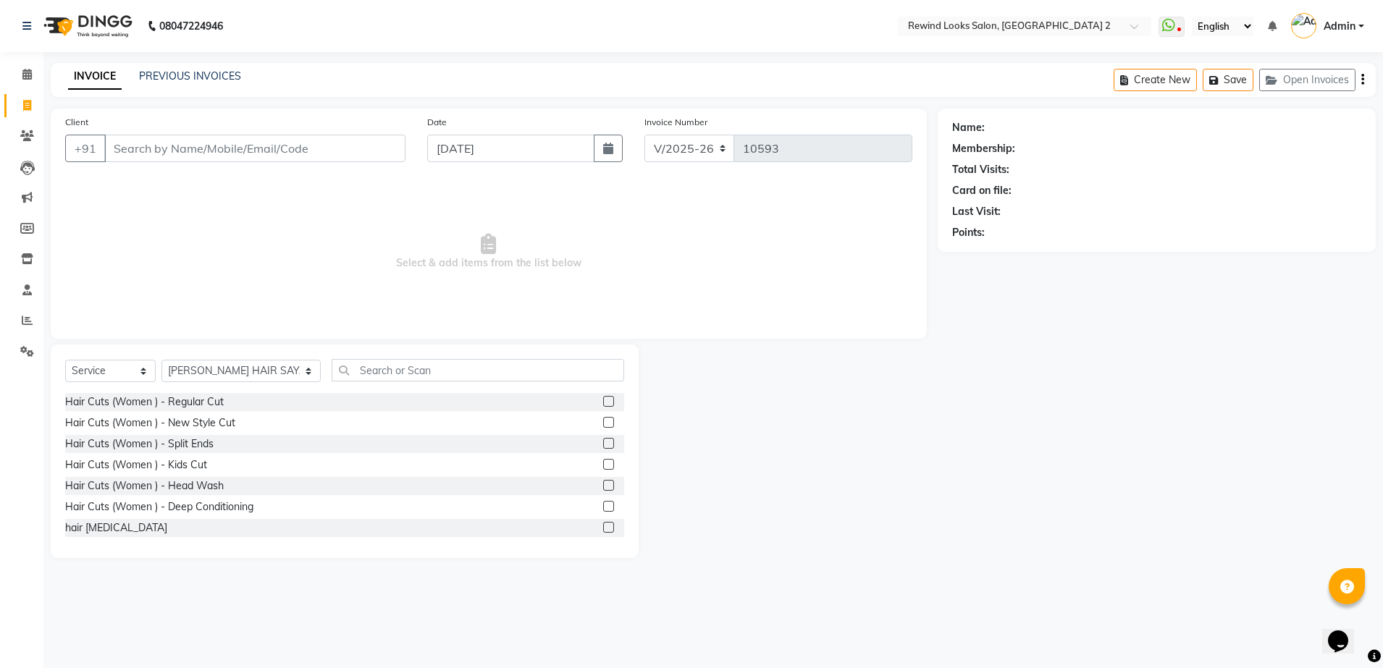
click at [227, 143] on input "Client" at bounding box center [254, 149] width 301 height 28
click at [536, 148] on input "[DATE]" at bounding box center [510, 149] width 167 height 28
select select "10"
select select "2025"
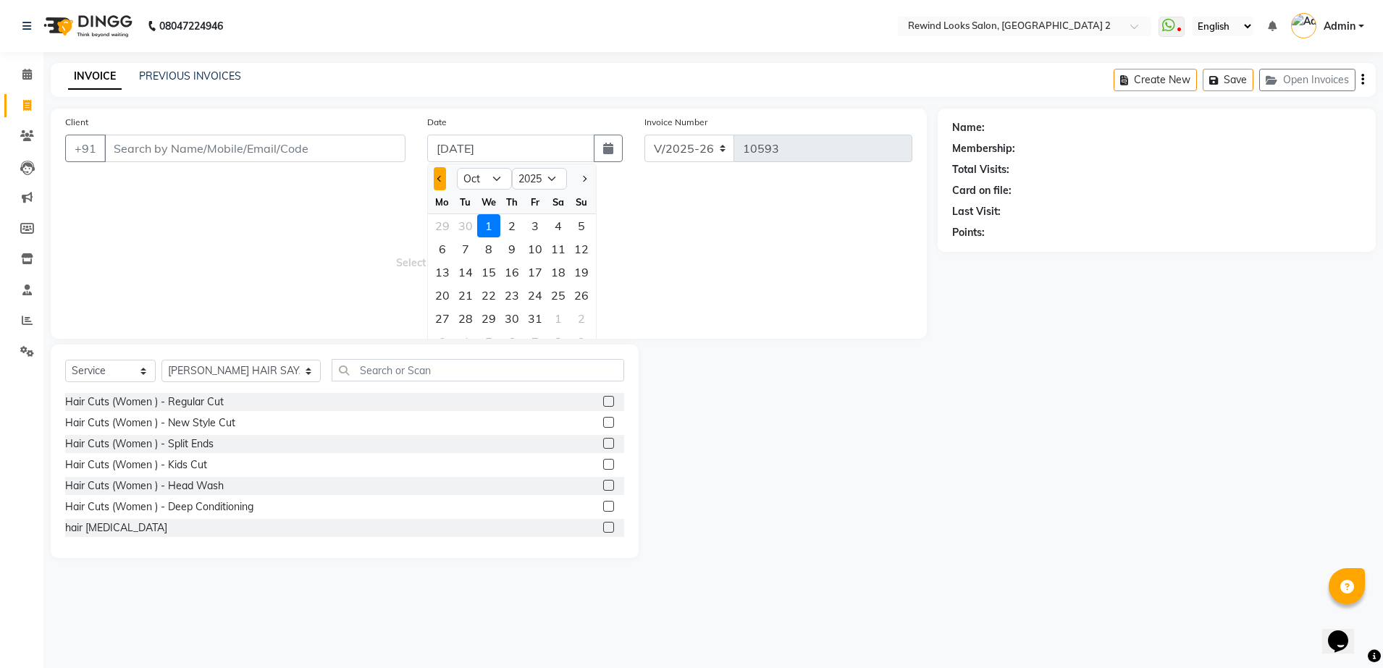
click at [437, 172] on button "Previous month" at bounding box center [440, 178] width 12 height 23
select select "9"
click at [465, 318] on div "30" at bounding box center [465, 318] width 23 height 23
type input "[DATE]"
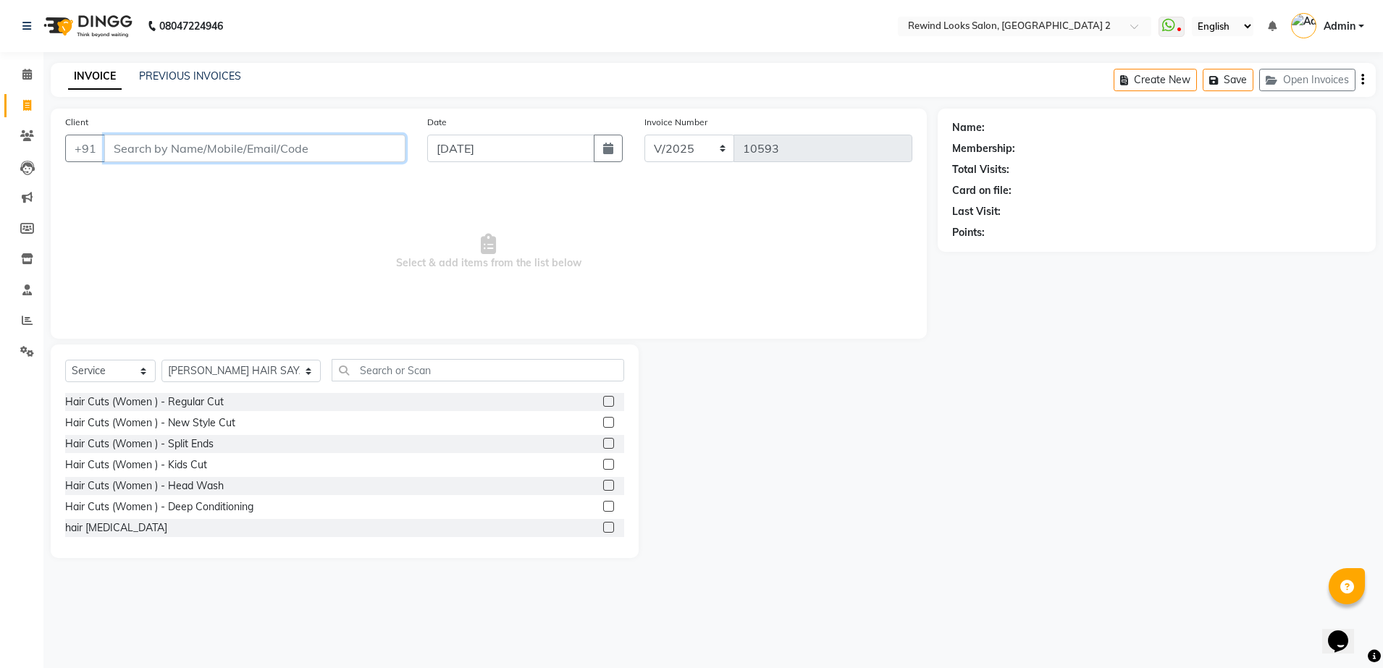
click at [303, 151] on input "Client" at bounding box center [254, 149] width 301 height 28
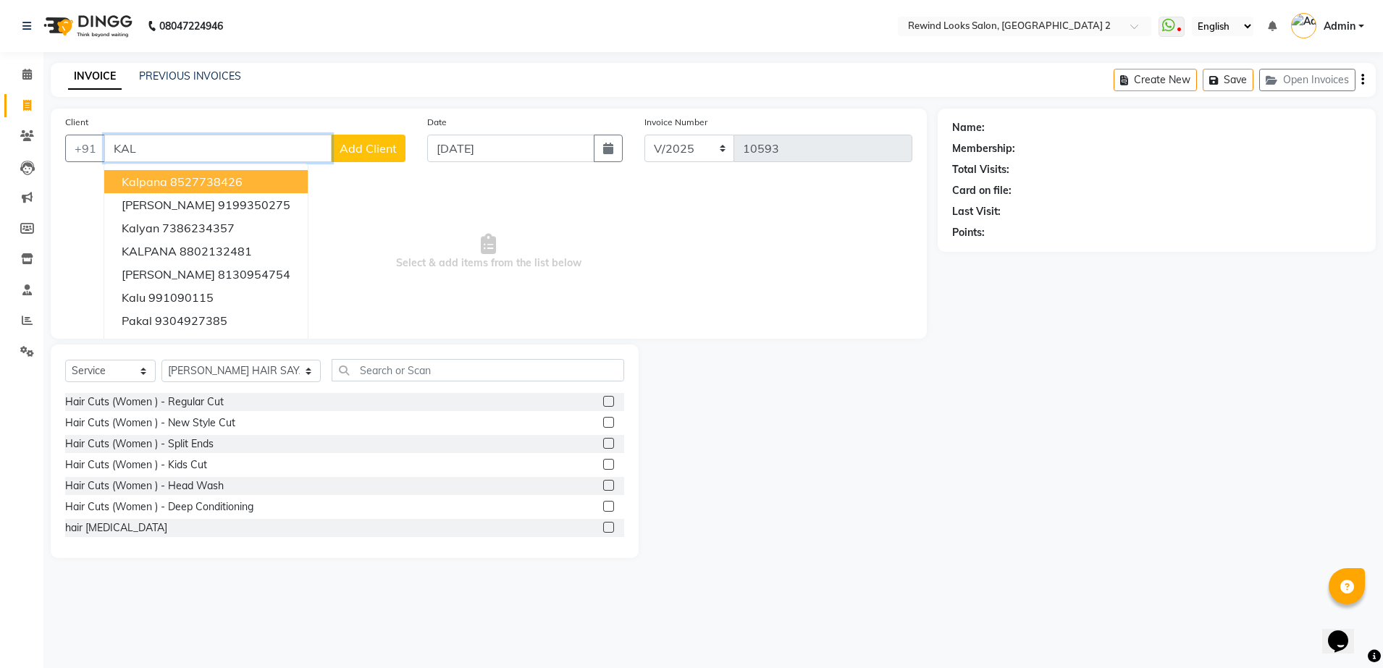
click at [243, 180] on button "kalpana 8527738426" at bounding box center [205, 181] width 203 height 23
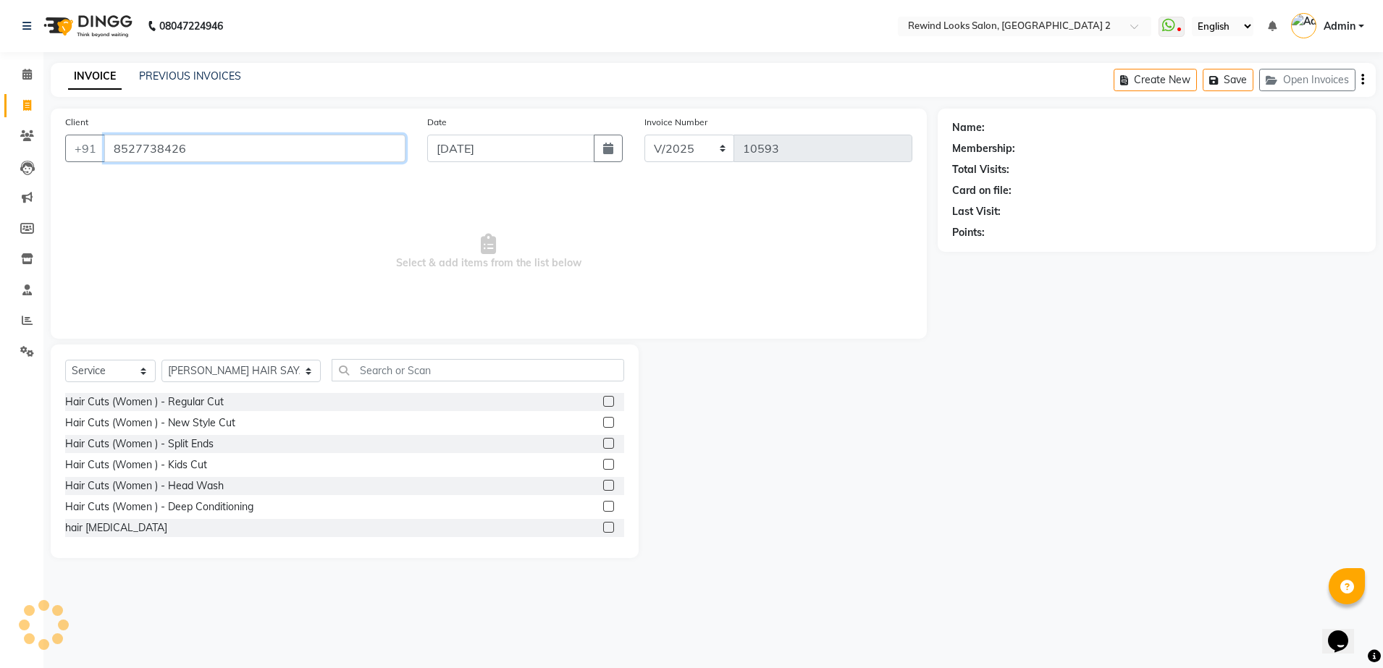
type input "8527738426"
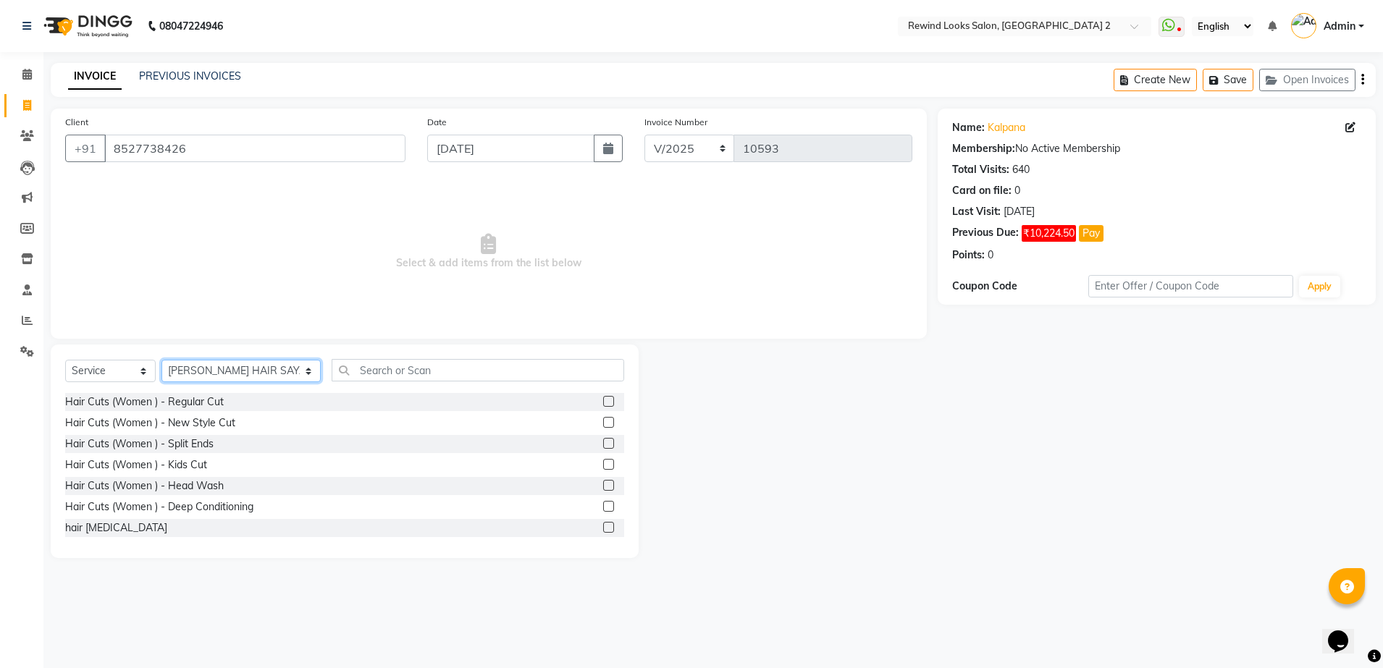
click at [204, 369] on select "Select Stylist [PERSON_NAME] aayat ADMIN Alfad hair Casa Ali Hair [PERSON_NAME]…" at bounding box center [240, 371] width 159 height 22
select select "58106"
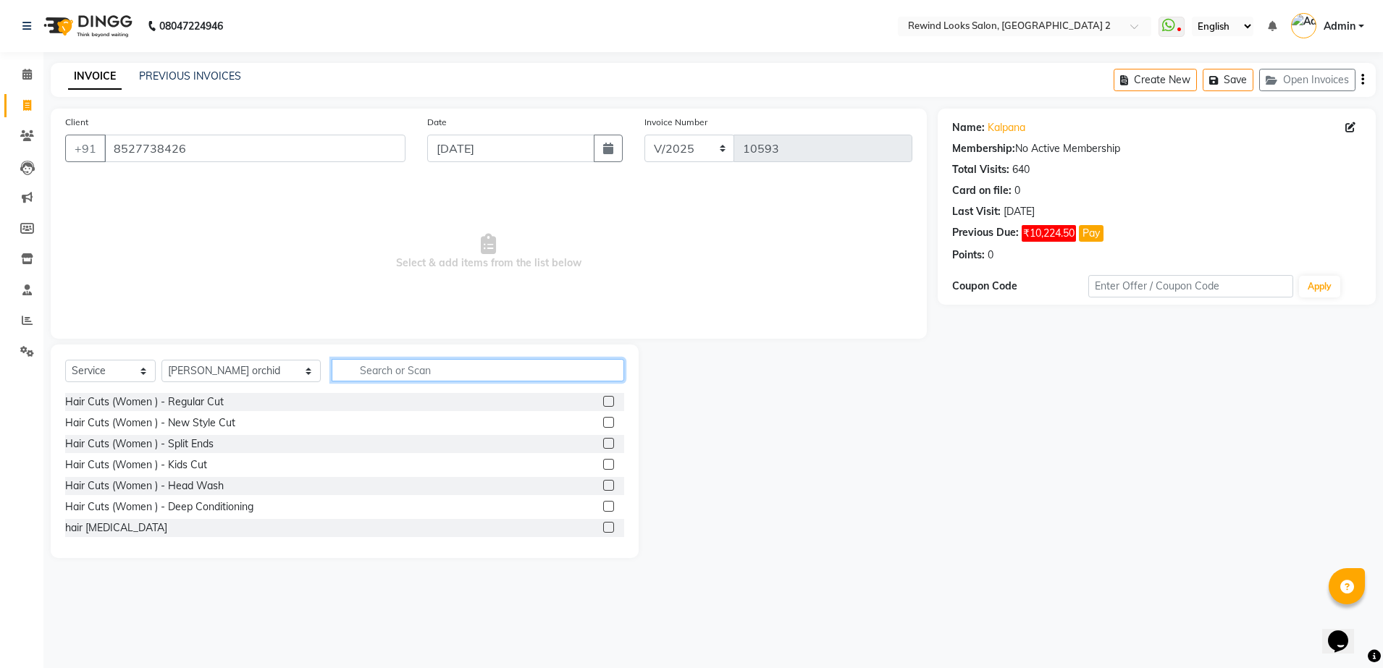
click at [371, 372] on input "text" at bounding box center [478, 370] width 293 height 22
type input "T"
type input "WAX"
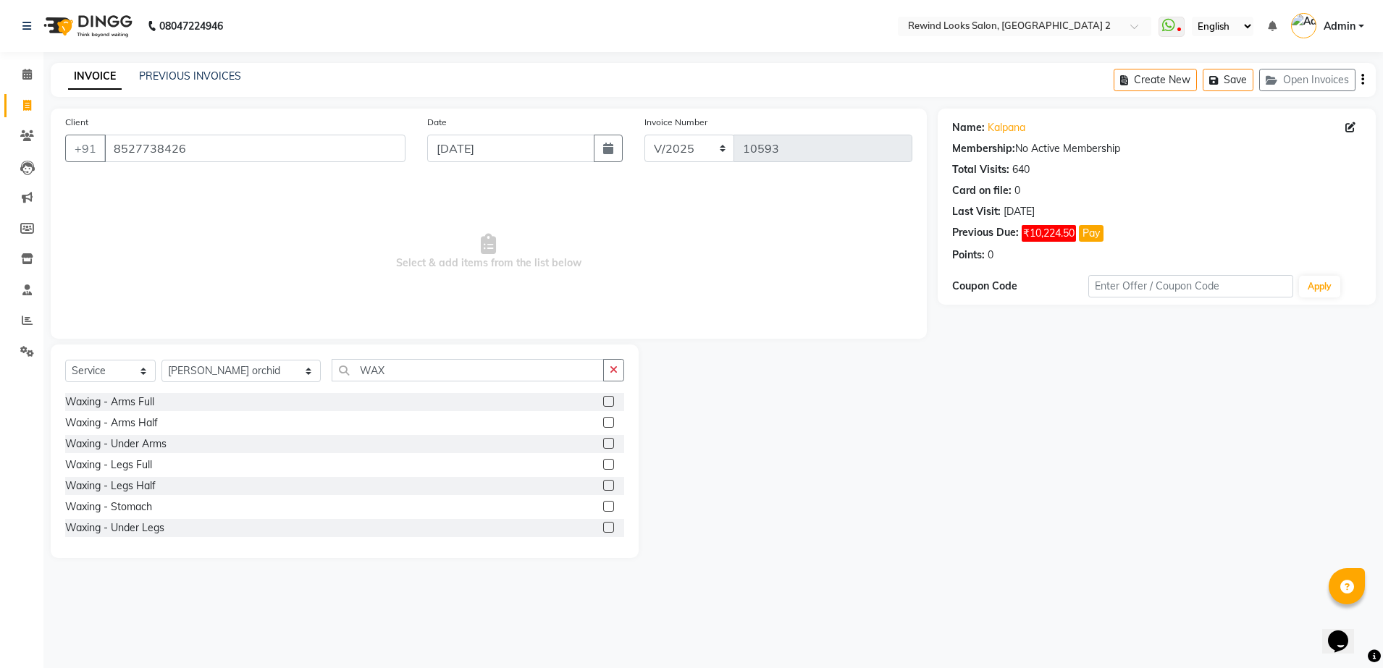
click at [603, 400] on label at bounding box center [608, 401] width 11 height 11
click at [603, 400] on input "checkbox" at bounding box center [607, 401] width 9 height 9
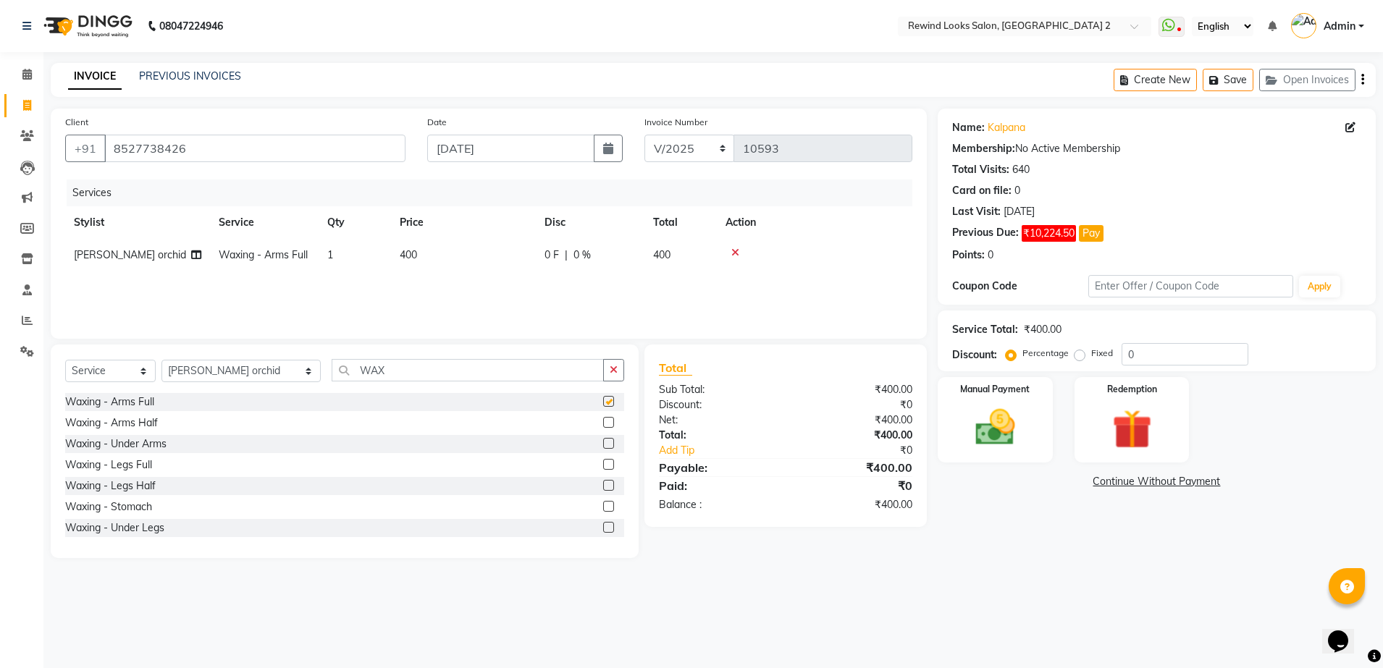
checkbox input "false"
click at [487, 258] on td "400" at bounding box center [463, 255] width 145 height 33
select select "58106"
click at [515, 248] on input "400" at bounding box center [531, 259] width 127 height 22
type input "600"
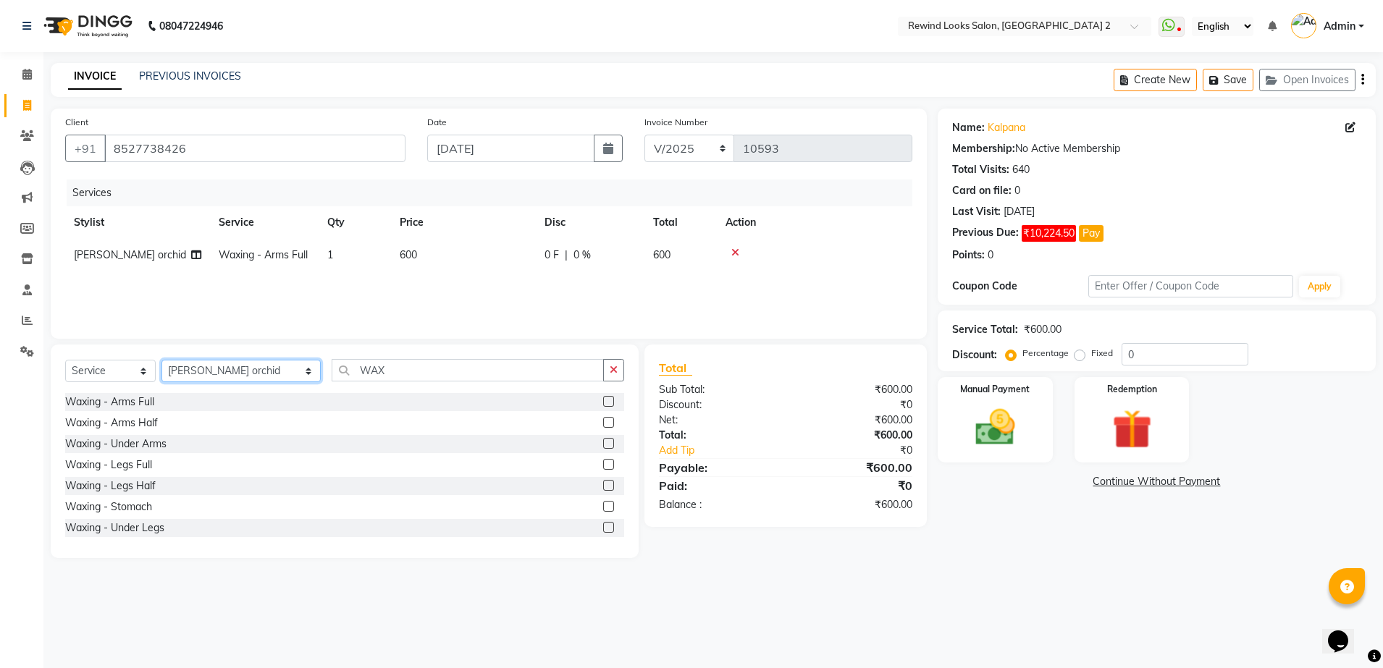
click at [214, 369] on select "Select Stylist [PERSON_NAME] aayat ADMIN Alfad hair Casa Ali Hair [PERSON_NAME]…" at bounding box center [240, 371] width 159 height 22
select select "74475"
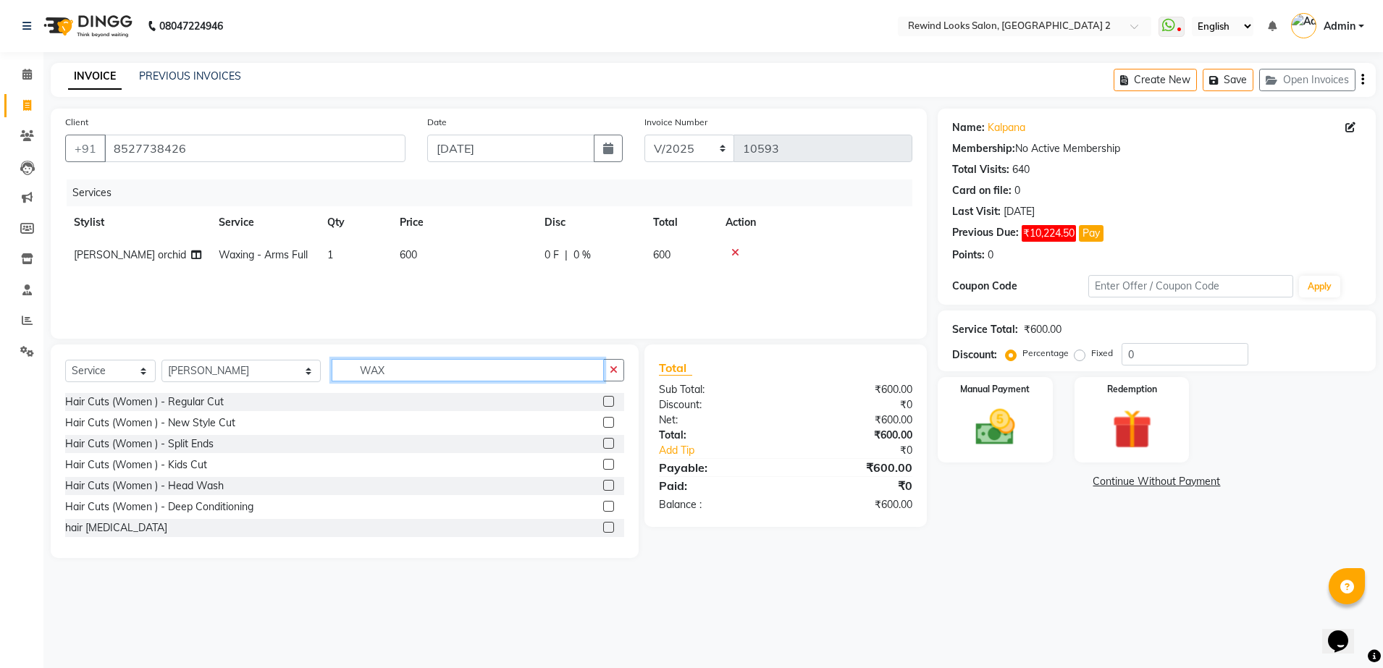
click at [353, 369] on input "WAX" at bounding box center [468, 370] width 272 height 22
type input "C"
type input "WASH"
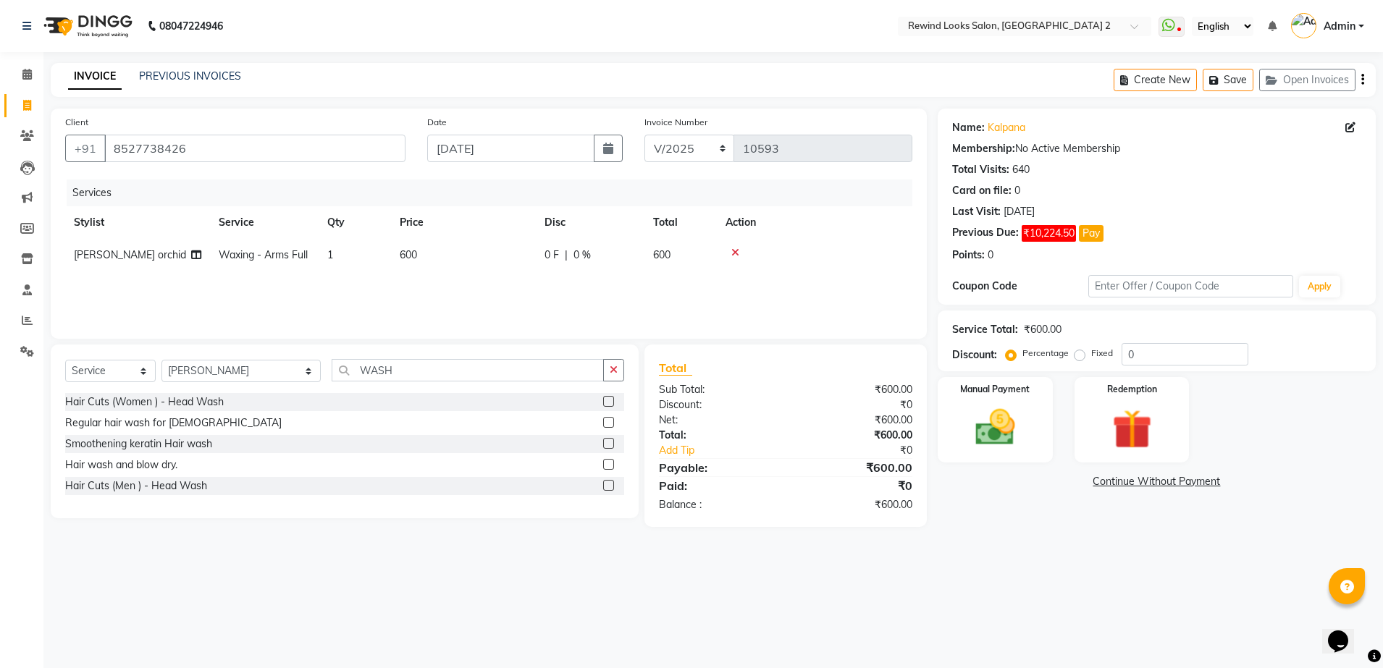
click at [607, 460] on label at bounding box center [608, 464] width 11 height 11
click at [607, 460] on input "checkbox" at bounding box center [607, 464] width 9 height 9
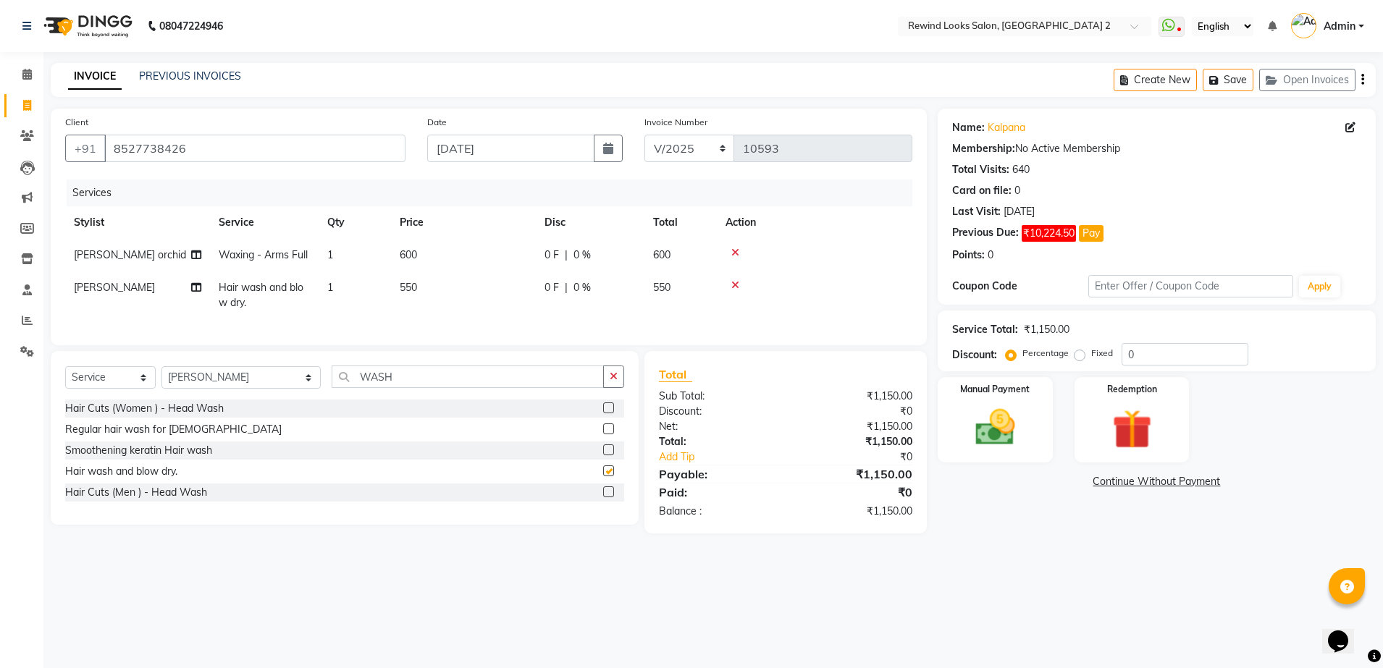
checkbox input "false"
click at [501, 290] on td "550" at bounding box center [463, 296] width 145 height 48
select select "74475"
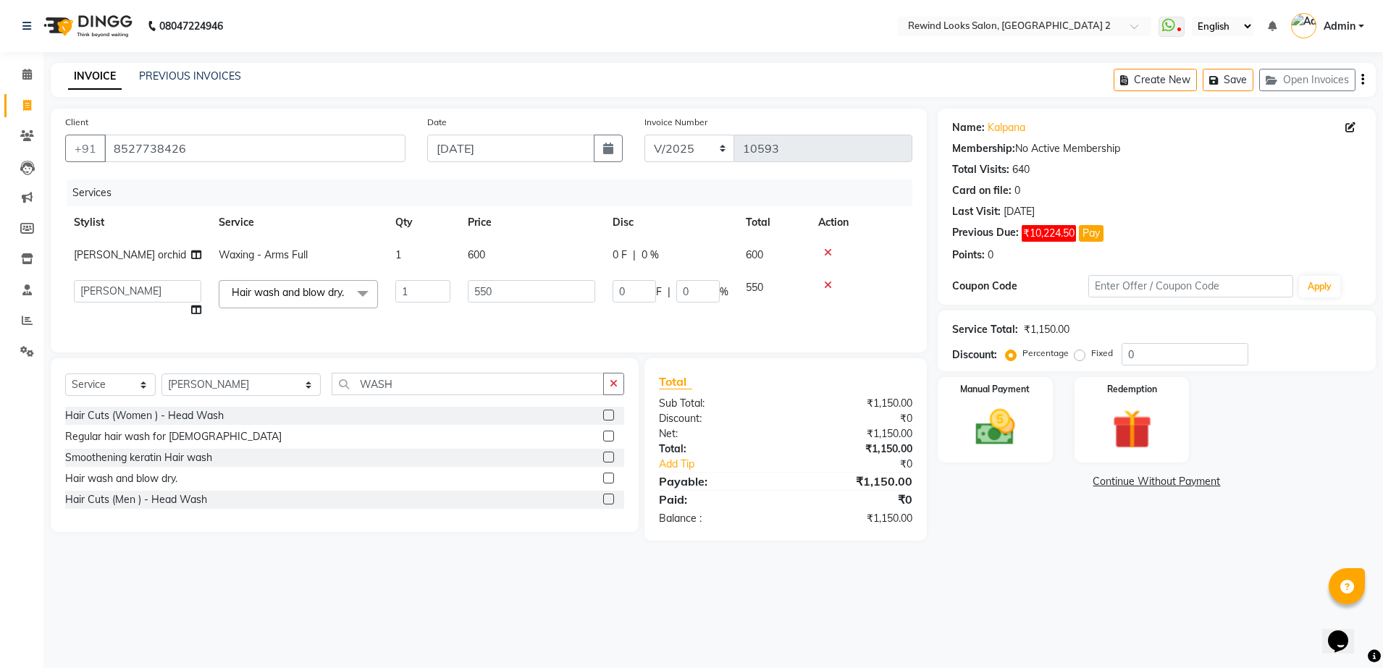
click at [501, 290] on input "550" at bounding box center [531, 291] width 127 height 22
type input "500"
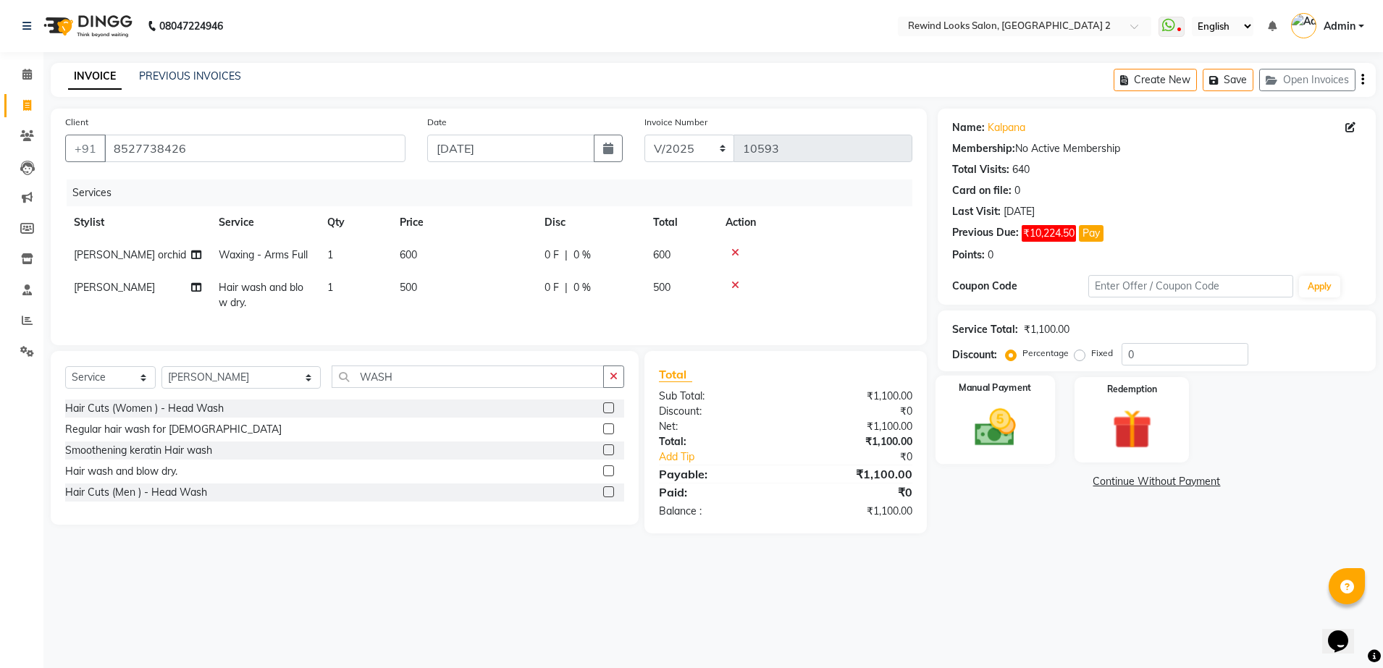
click at [1002, 436] on img at bounding box center [995, 428] width 67 height 48
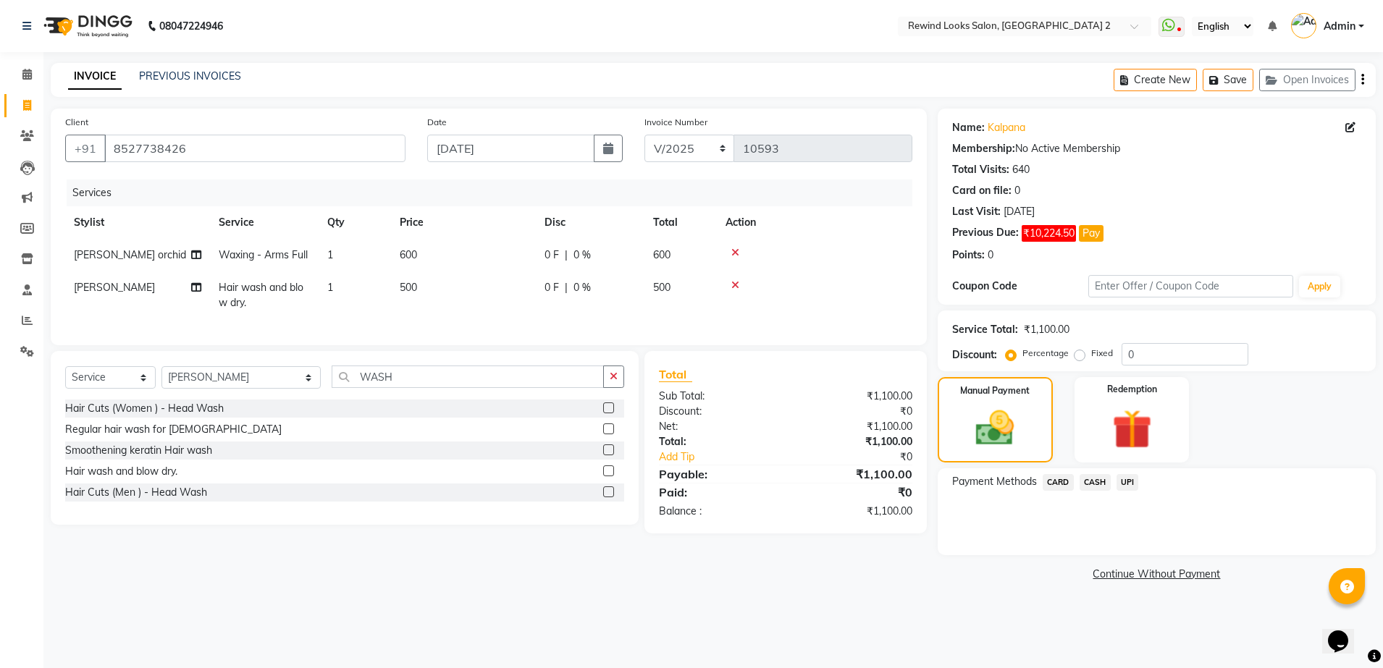
click at [1124, 480] on span "UPI" at bounding box center [1127, 482] width 22 height 17
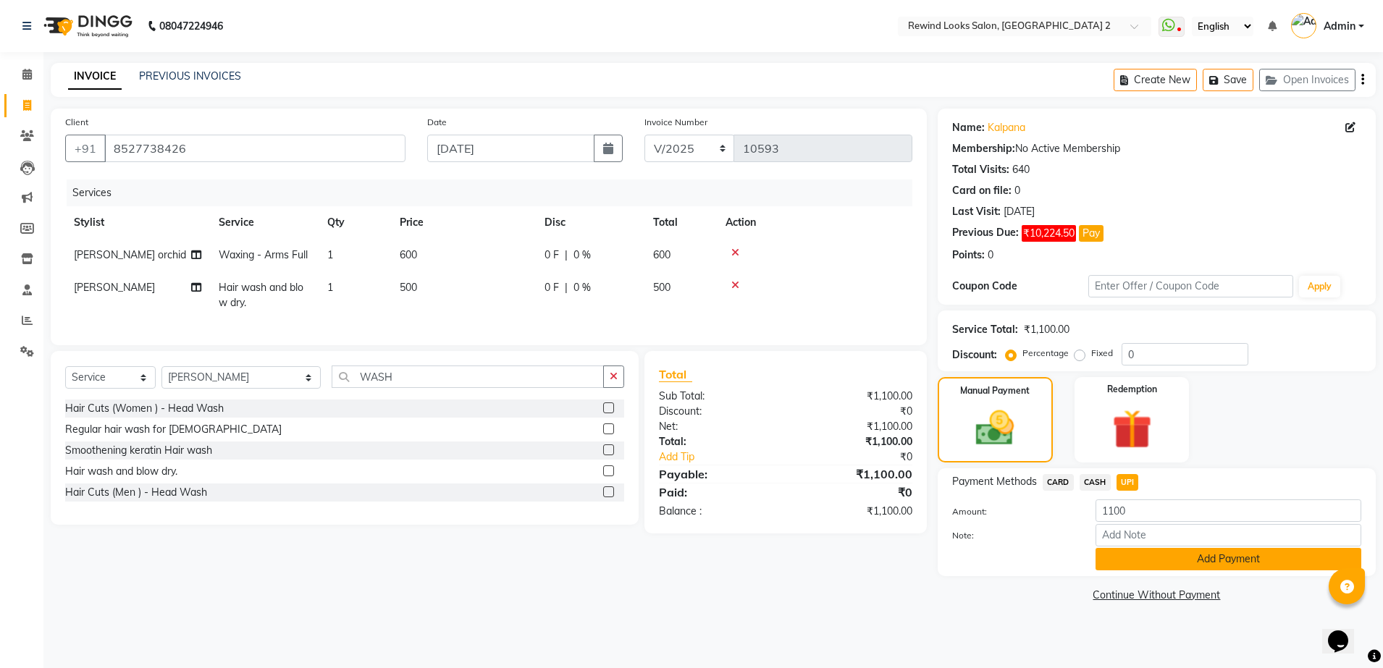
click at [1150, 556] on button "Add Payment" at bounding box center [1228, 559] width 266 height 22
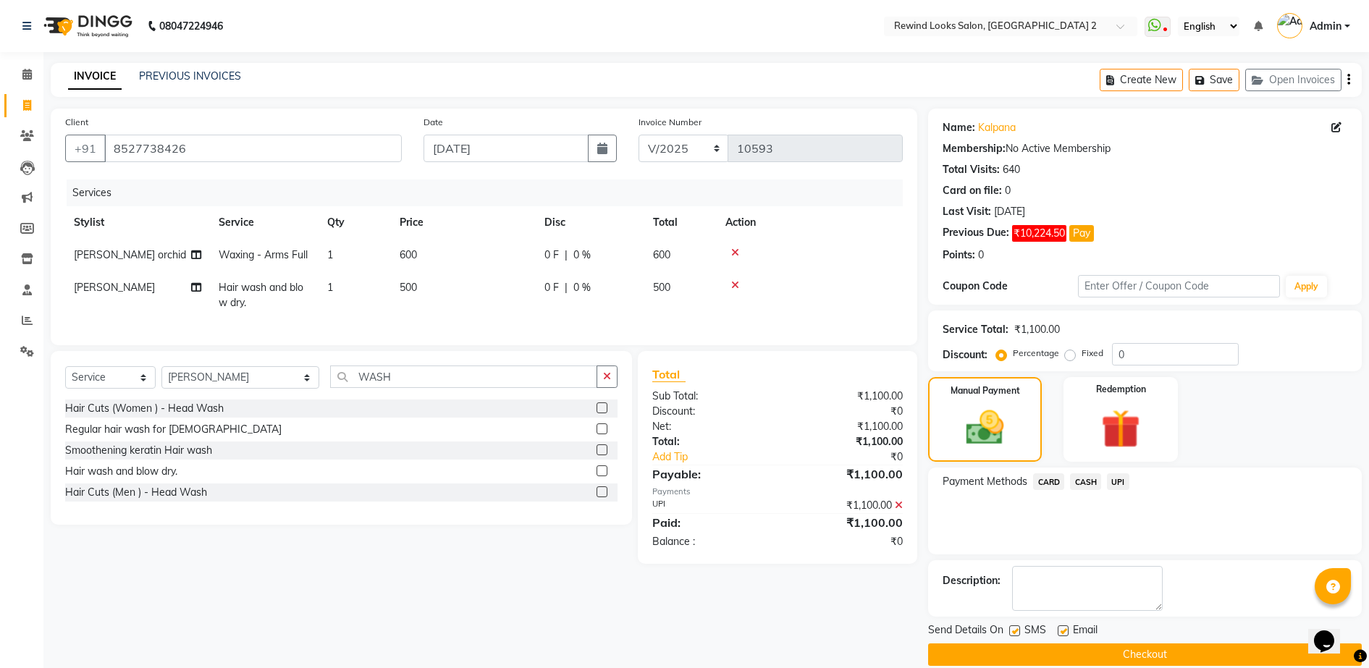
click at [985, 661] on button "Checkout" at bounding box center [1145, 655] width 434 height 22
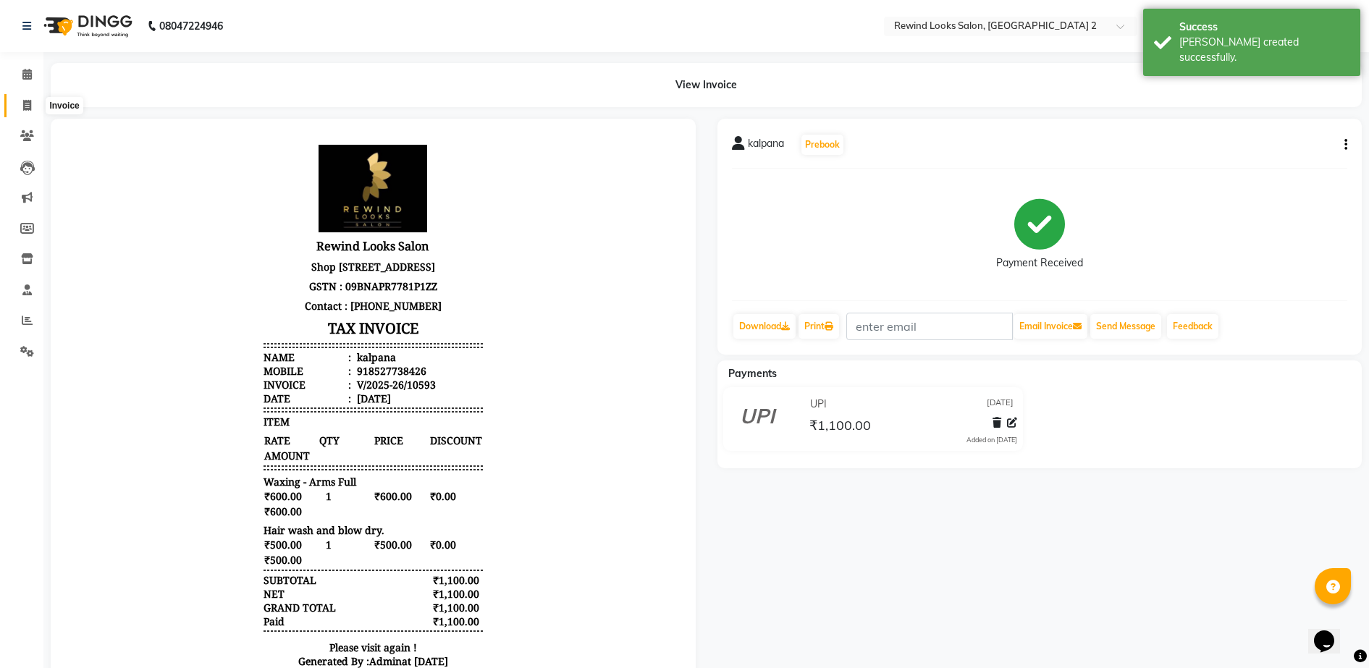
click at [26, 104] on icon at bounding box center [27, 105] width 8 height 11
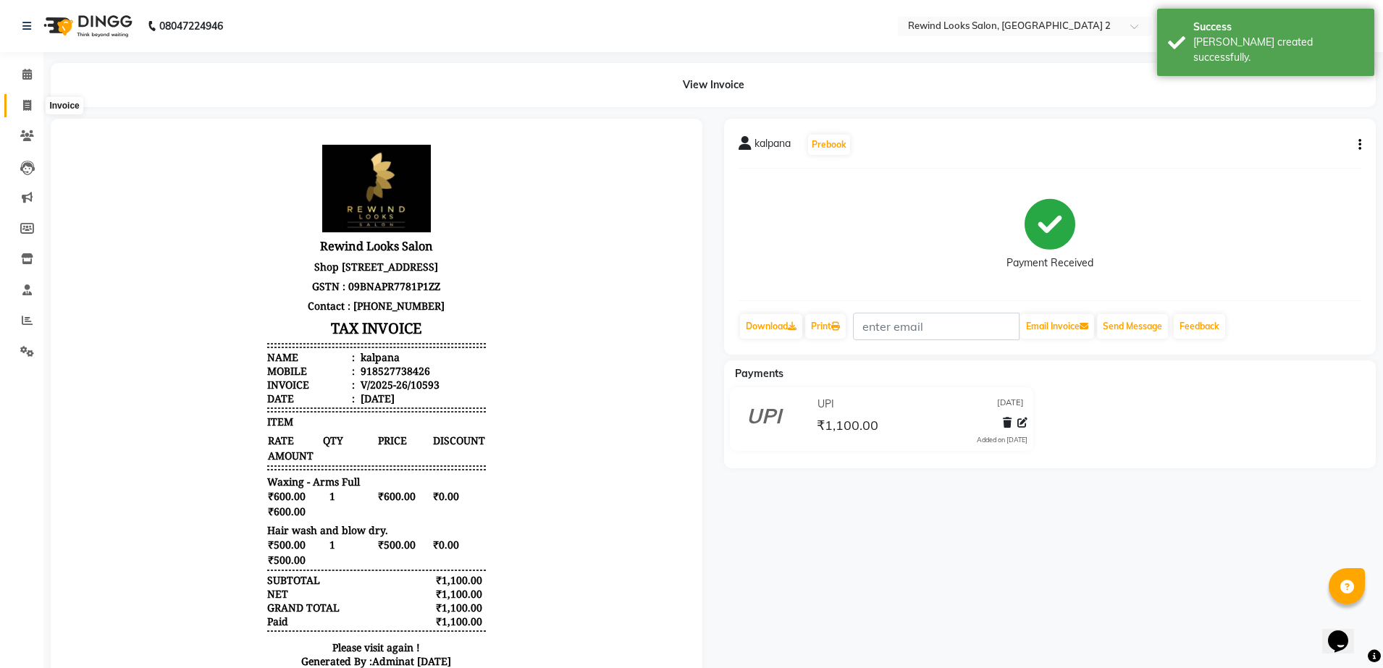
select select "4640"
select select "service"
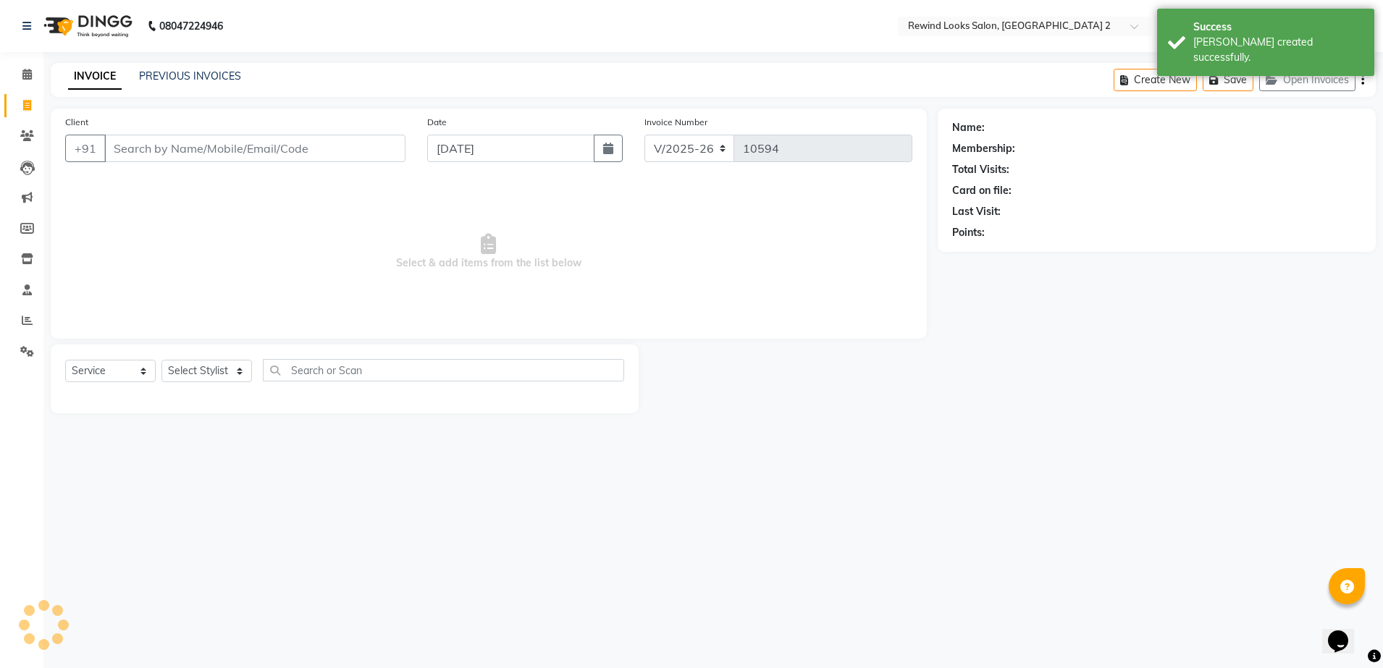
select select "27076"
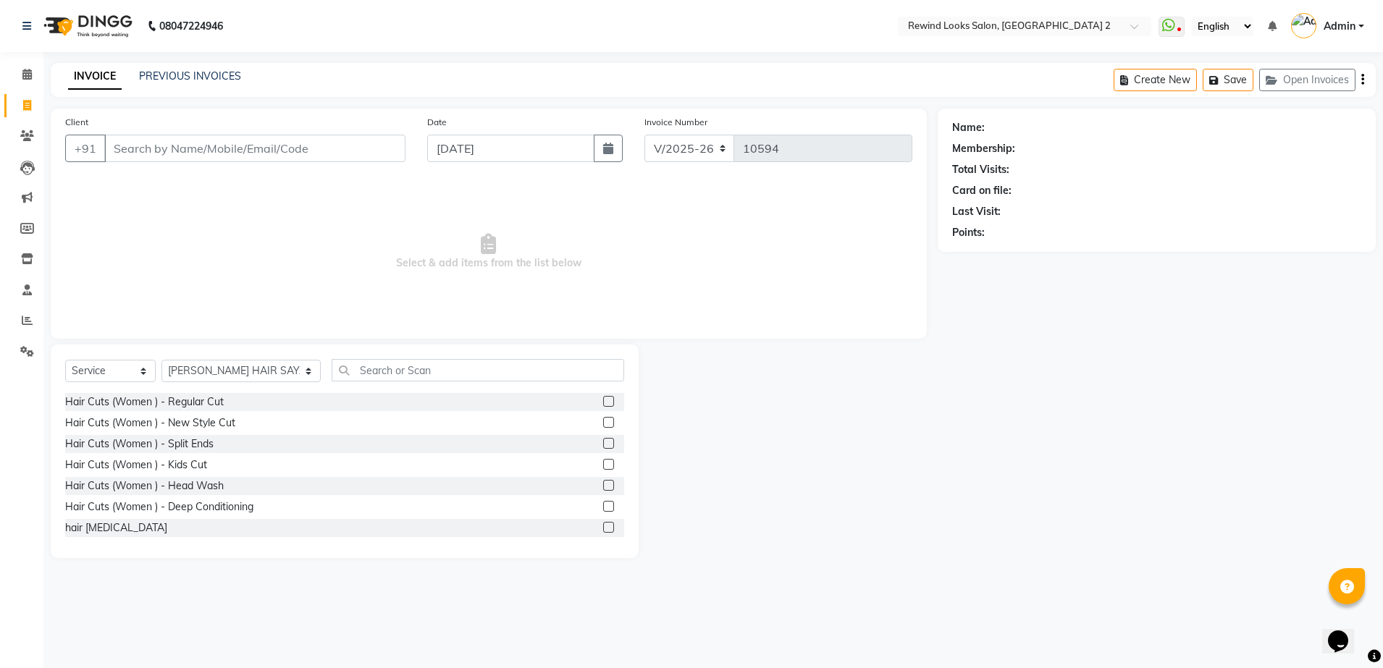
click at [26, 104] on icon at bounding box center [27, 105] width 8 height 11
select select "service"
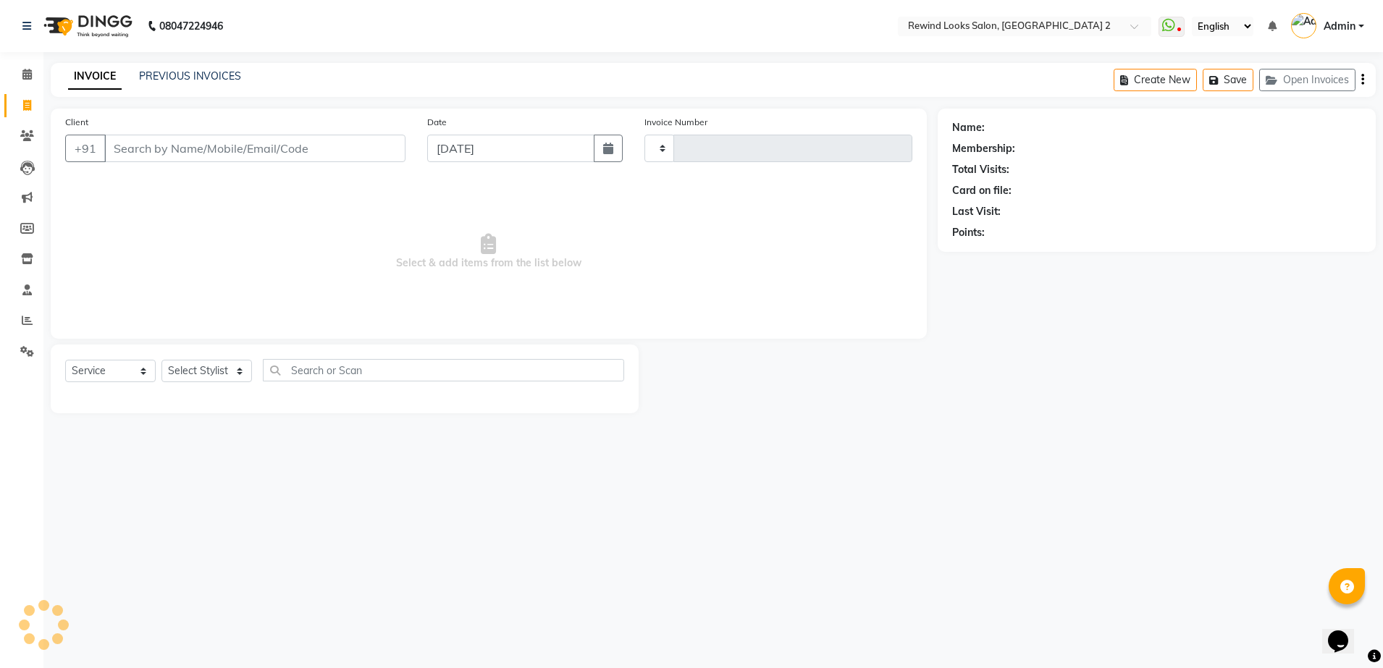
type input "10594"
select select "4640"
select select "27076"
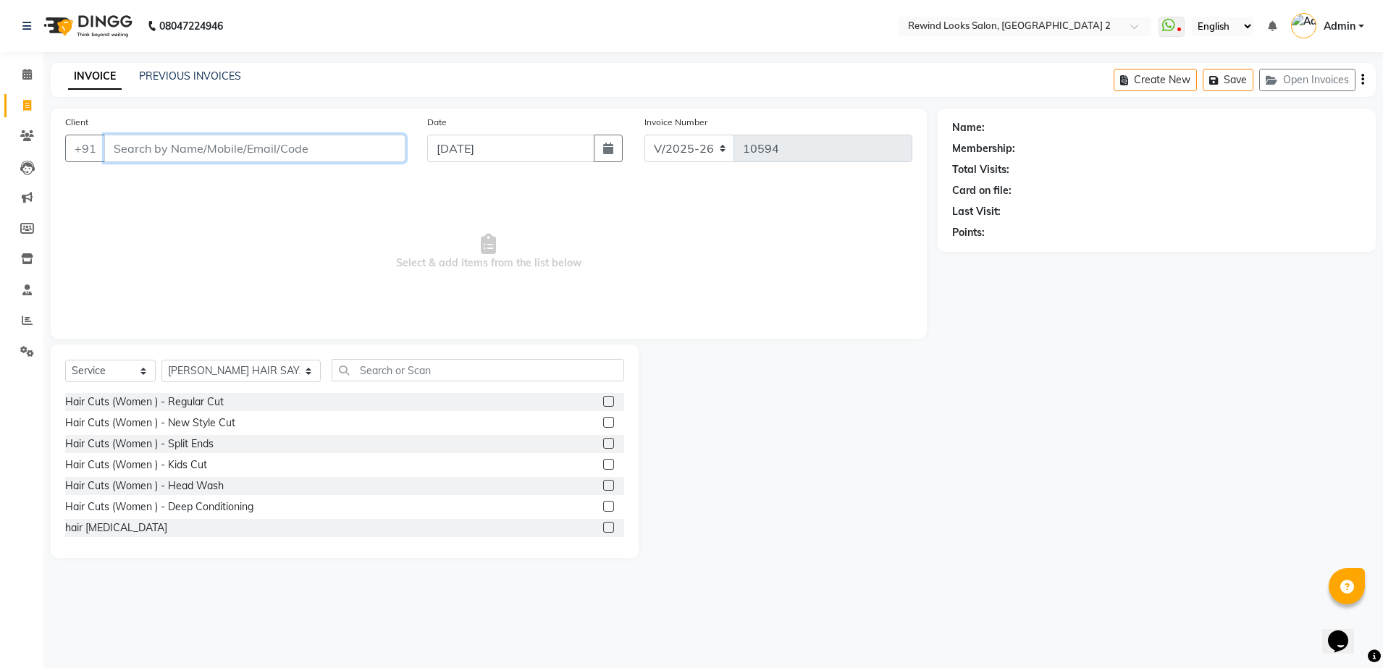
click at [263, 150] on input "Client" at bounding box center [254, 149] width 301 height 28
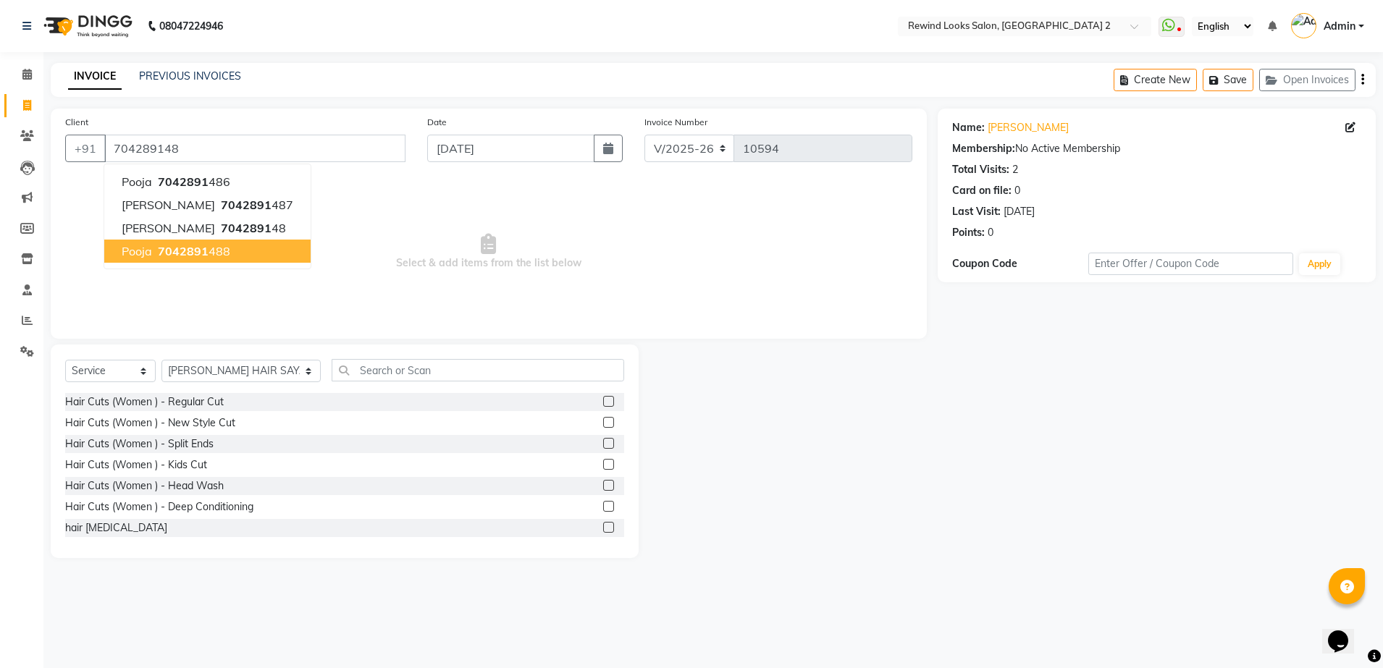
click at [180, 244] on span "7042891" at bounding box center [183, 251] width 51 height 14
type input "7042891488"
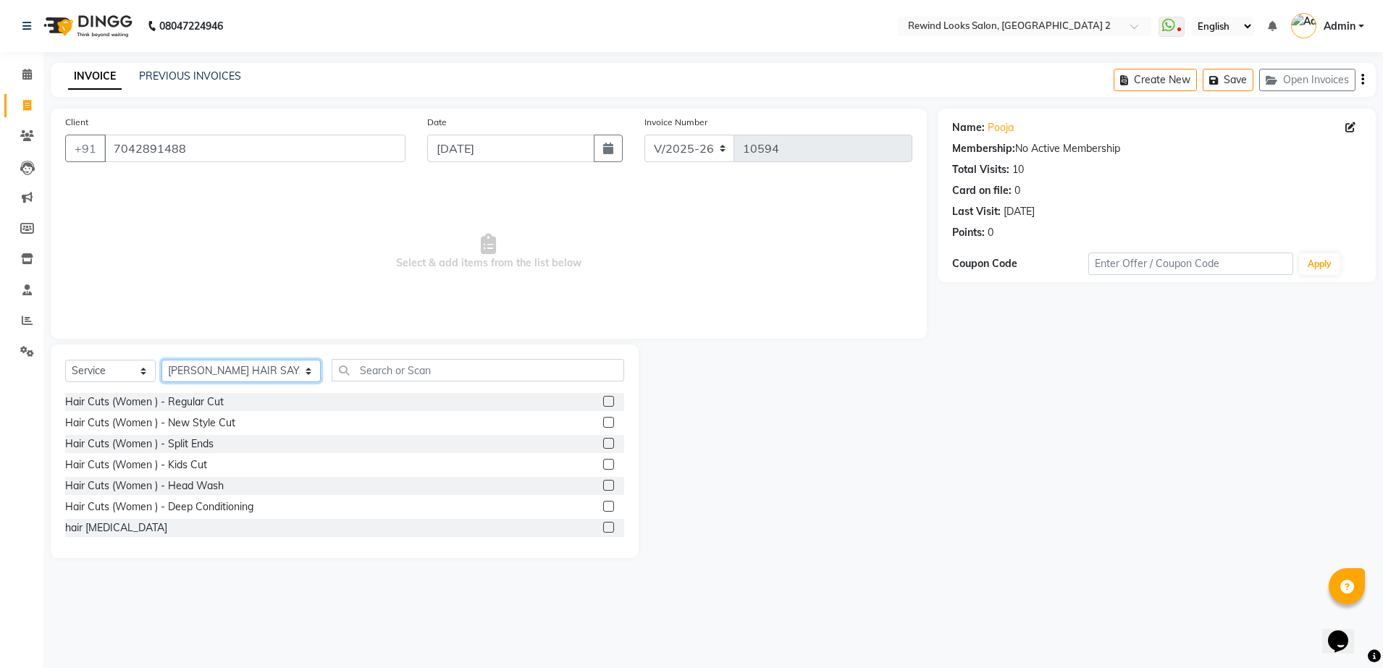
click at [193, 366] on select "Select Stylist [PERSON_NAME] aayat ADMIN Alfad hair Casa Ali Hair [PERSON_NAME]…" at bounding box center [240, 371] width 159 height 22
select select "87740"
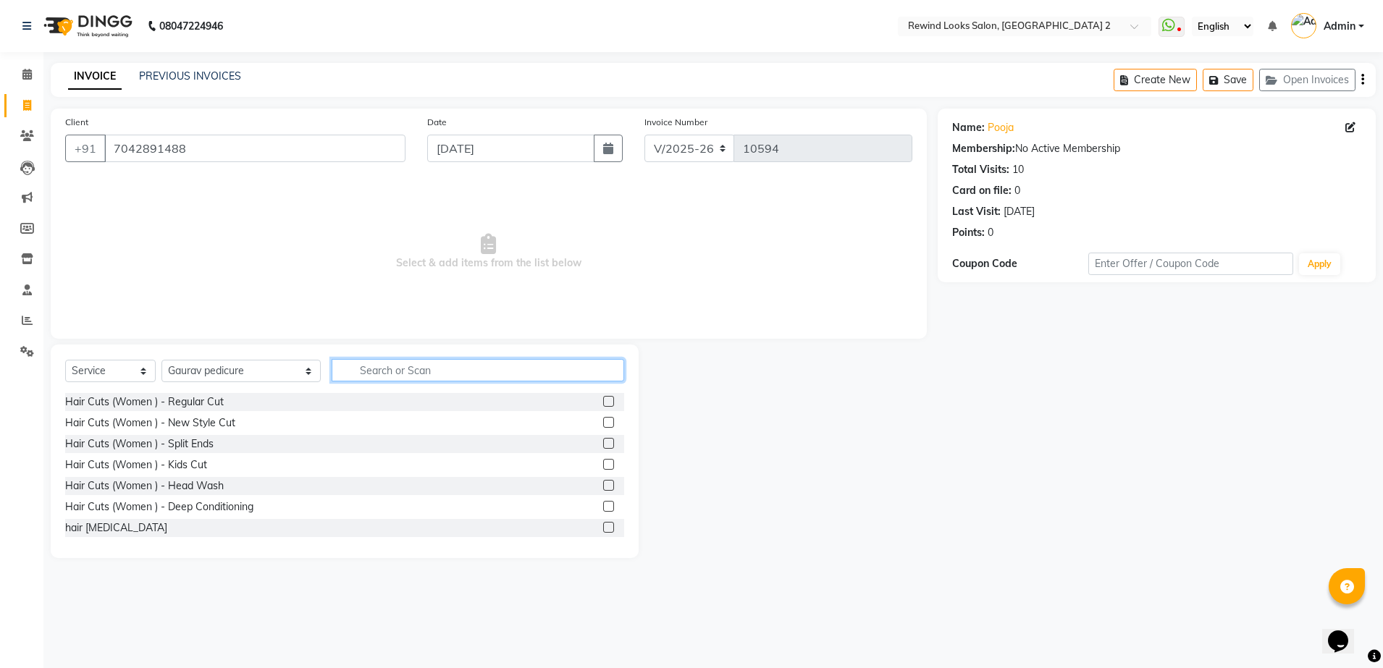
click at [357, 369] on input "text" at bounding box center [478, 370] width 293 height 22
type input "WASH"
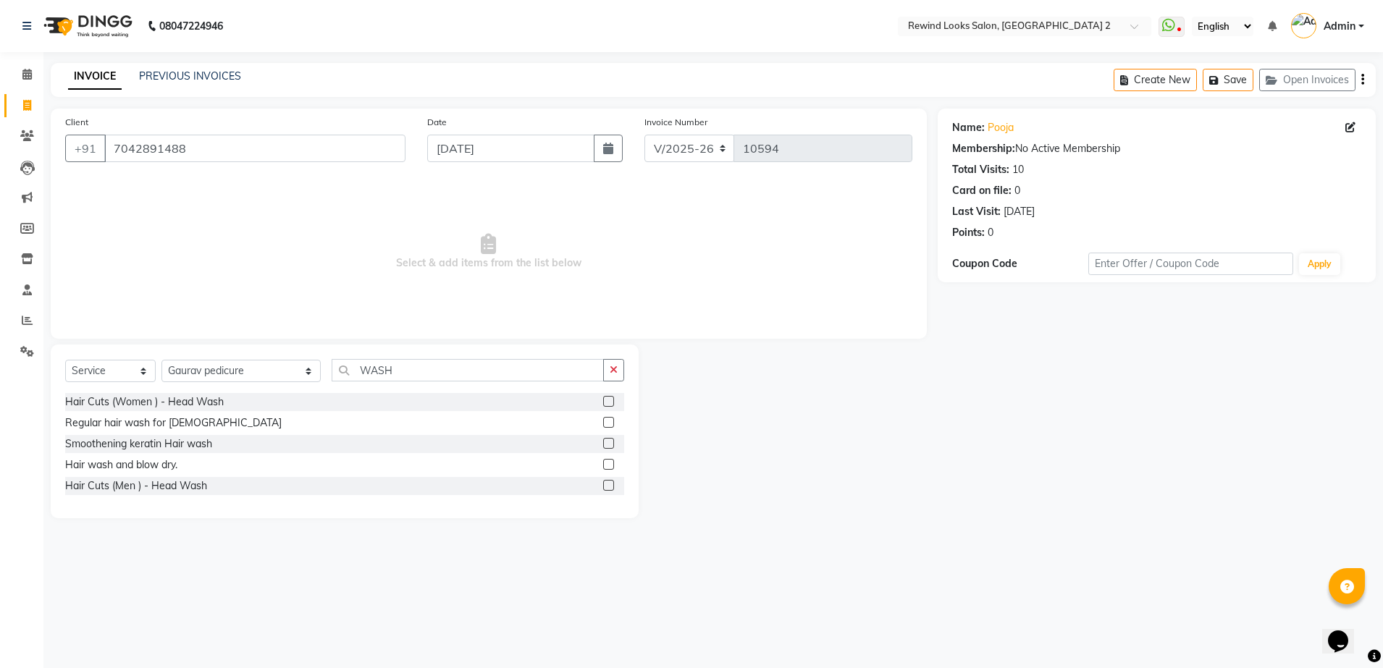
click at [607, 461] on label at bounding box center [608, 464] width 11 height 11
click at [607, 461] on input "checkbox" at bounding box center [607, 464] width 9 height 9
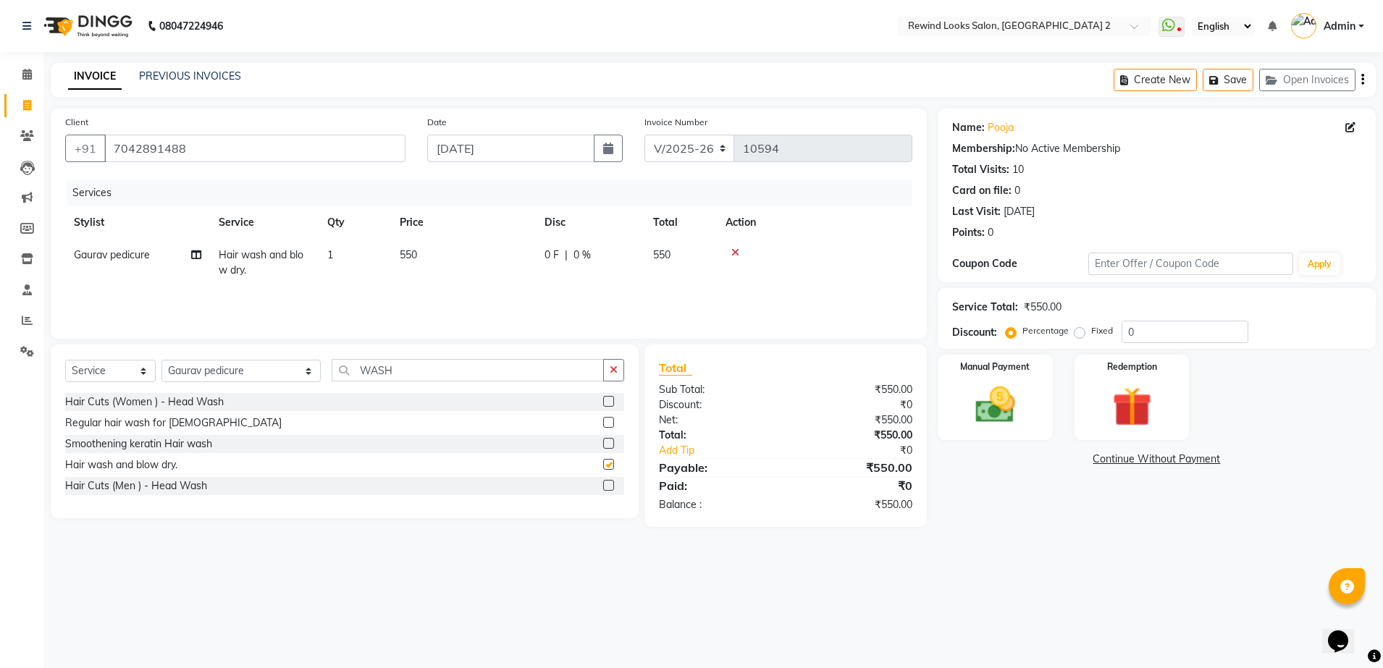
checkbox input "false"
click at [476, 258] on td "550" at bounding box center [463, 263] width 145 height 48
select select "87740"
click at [476, 258] on input "550" at bounding box center [531, 259] width 127 height 22
type input "350"
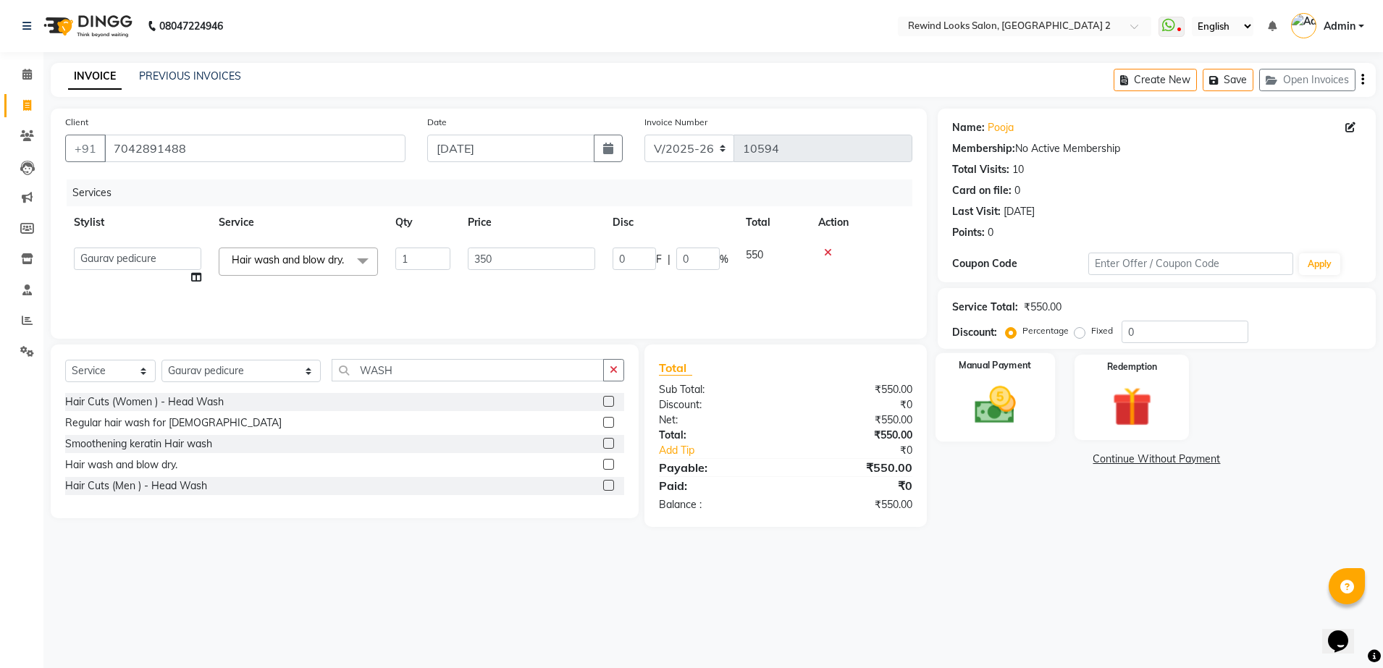
click at [972, 390] on img at bounding box center [995, 406] width 67 height 48
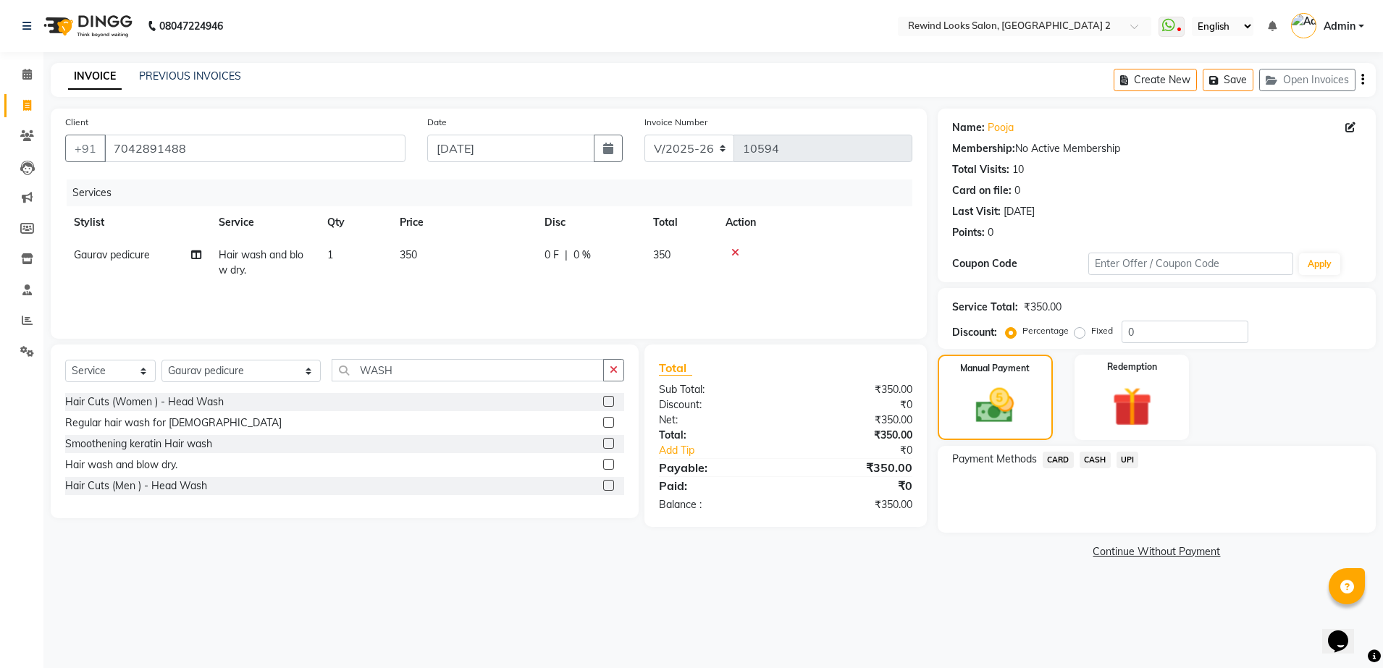
click at [1129, 460] on span "UPI" at bounding box center [1127, 460] width 22 height 17
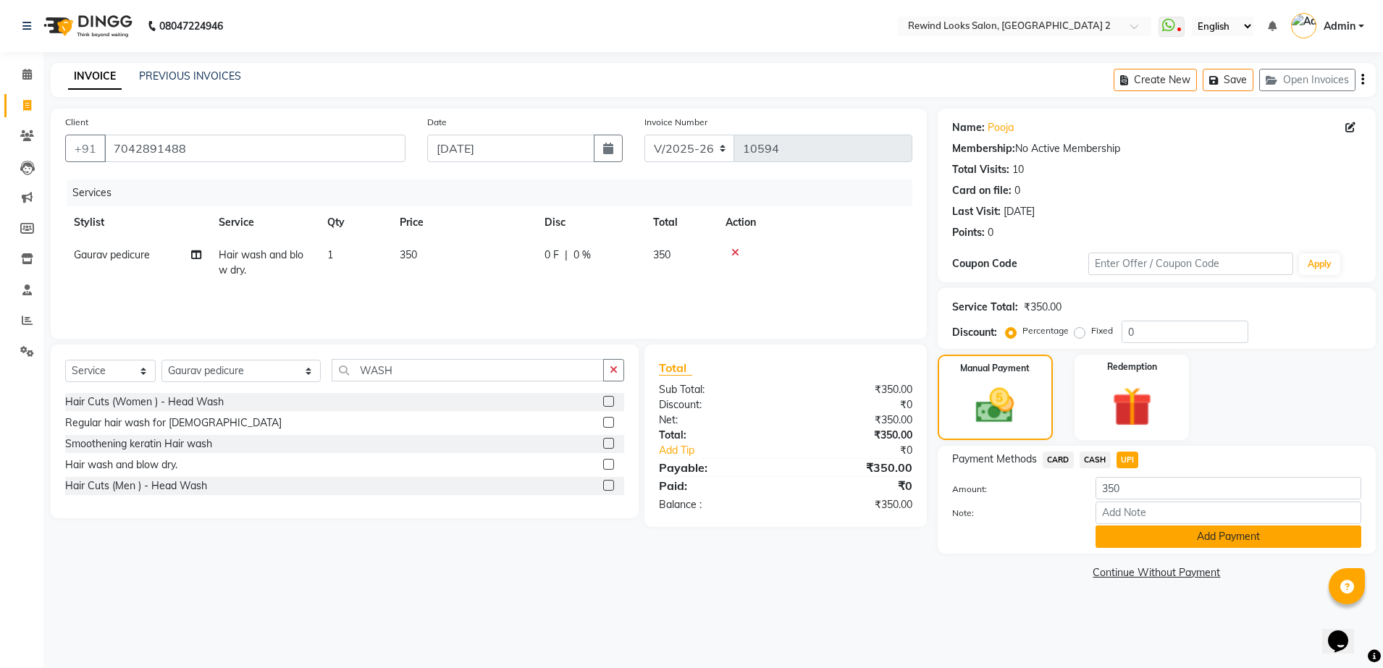
click at [1161, 532] on button "Add Payment" at bounding box center [1228, 537] width 266 height 22
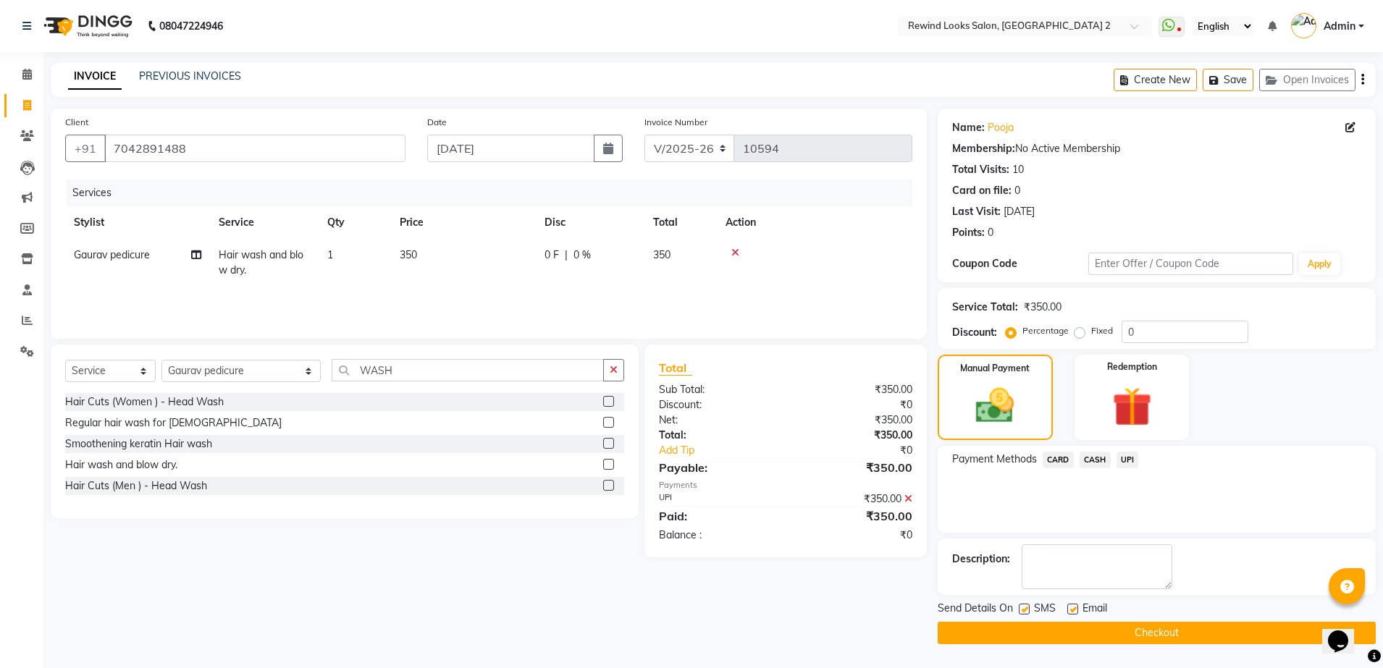
click at [1180, 634] on button "Checkout" at bounding box center [1157, 633] width 438 height 22
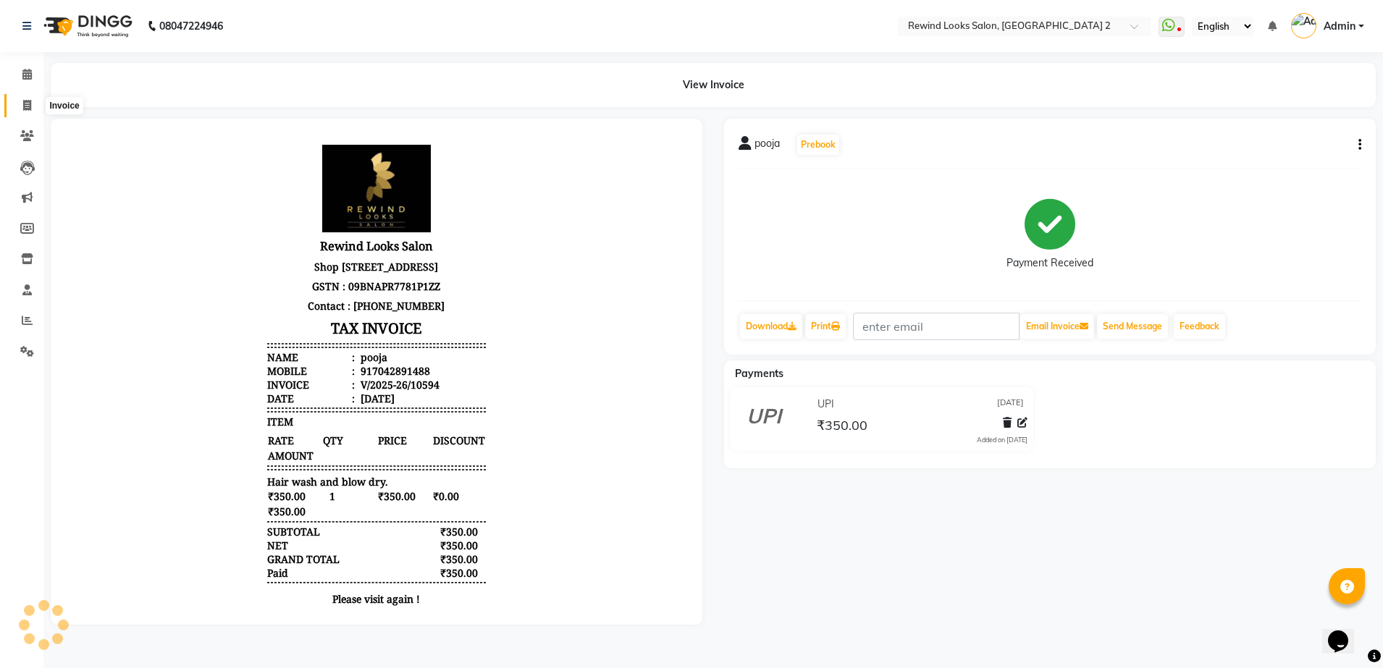
click at [30, 105] on icon at bounding box center [27, 105] width 8 height 11
select select "service"
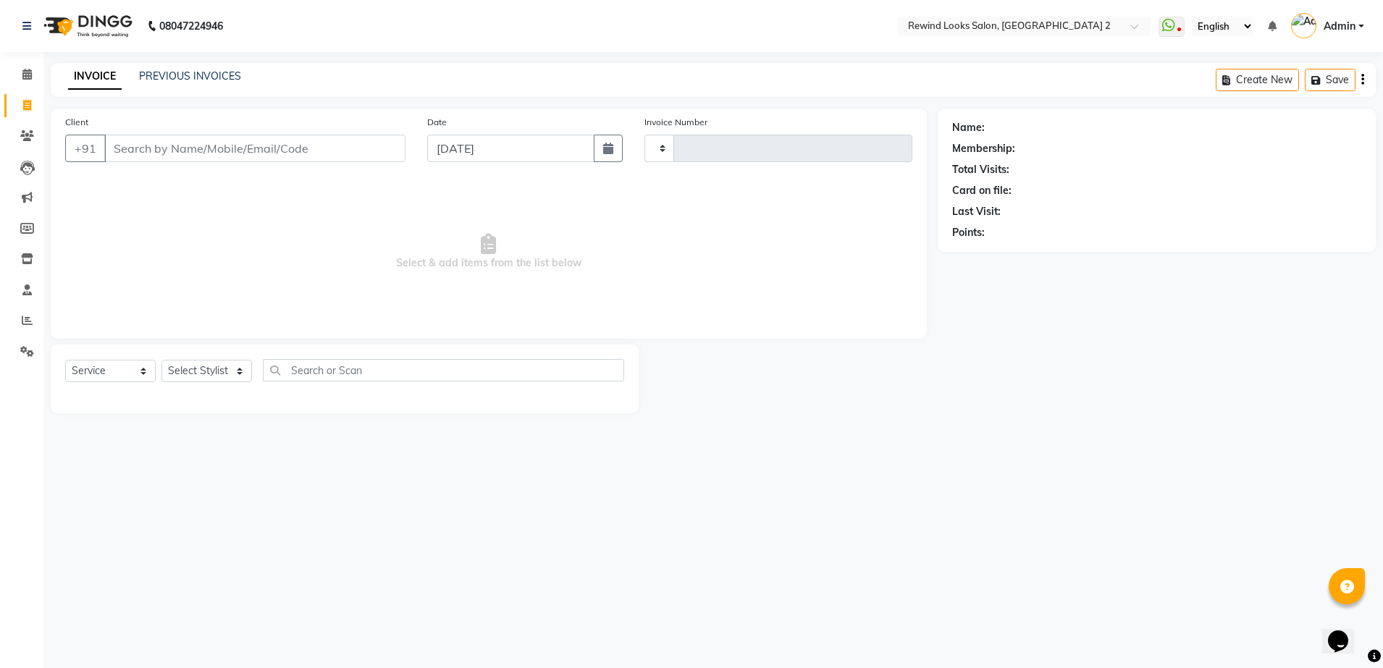
type input "10595"
select select "4640"
select select "27076"
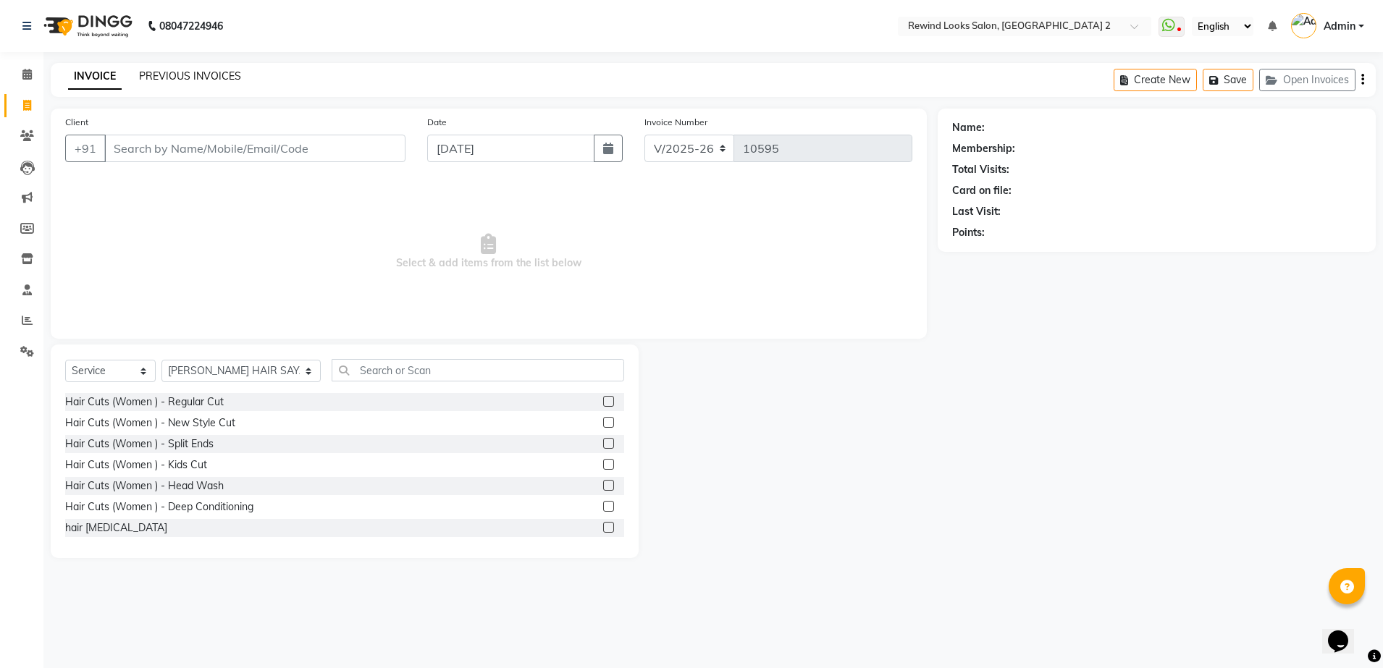
click at [186, 75] on link "PREVIOUS INVOICES" at bounding box center [190, 76] width 102 height 13
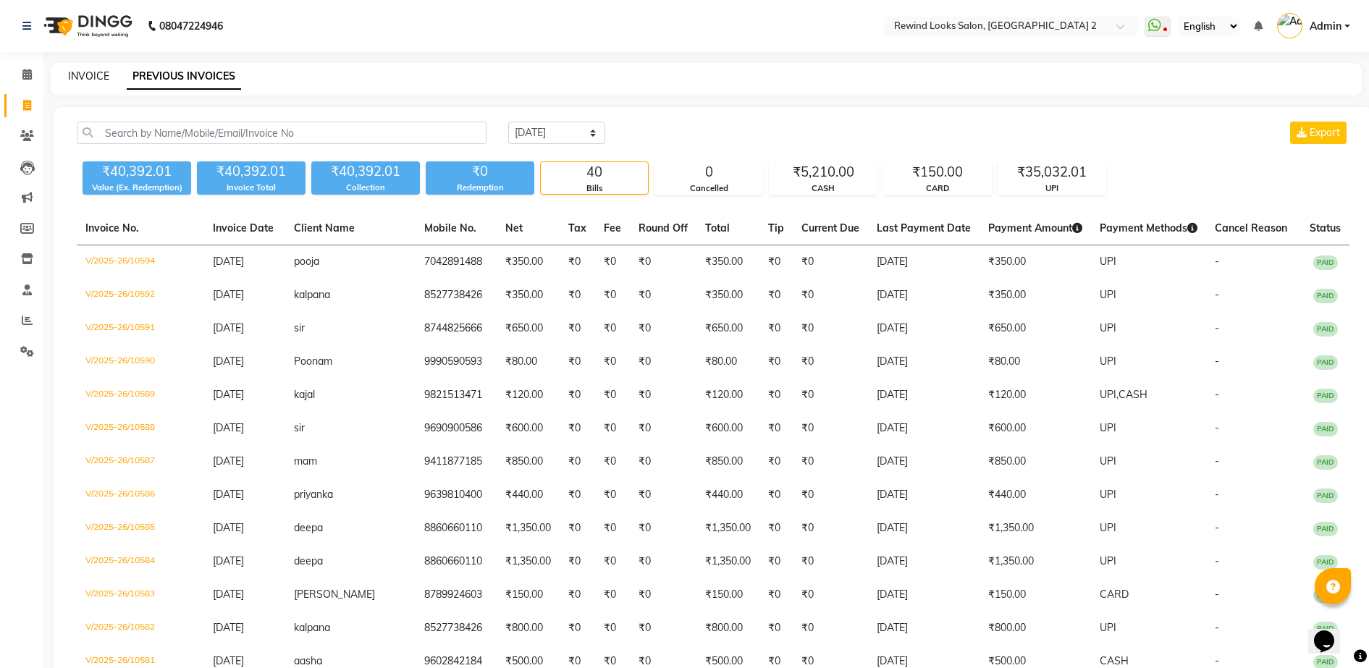
drag, startPoint x: 81, startPoint y: 88, endPoint x: 82, endPoint y: 77, distance: 10.2
click at [82, 77] on div "INVOICE PREVIOUS INVOICES" at bounding box center [706, 79] width 1311 height 33
click at [82, 77] on link "INVOICE" at bounding box center [88, 76] width 41 height 13
select select "service"
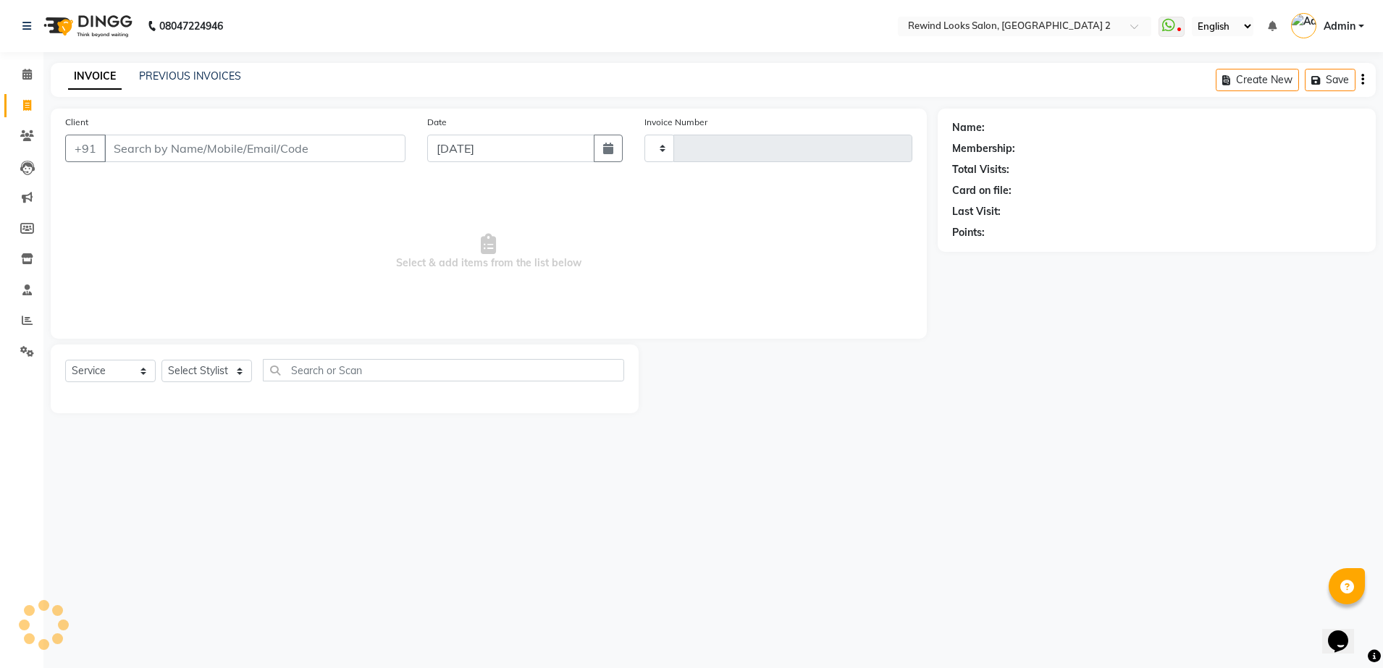
type input "10595"
select select "4640"
select select "27076"
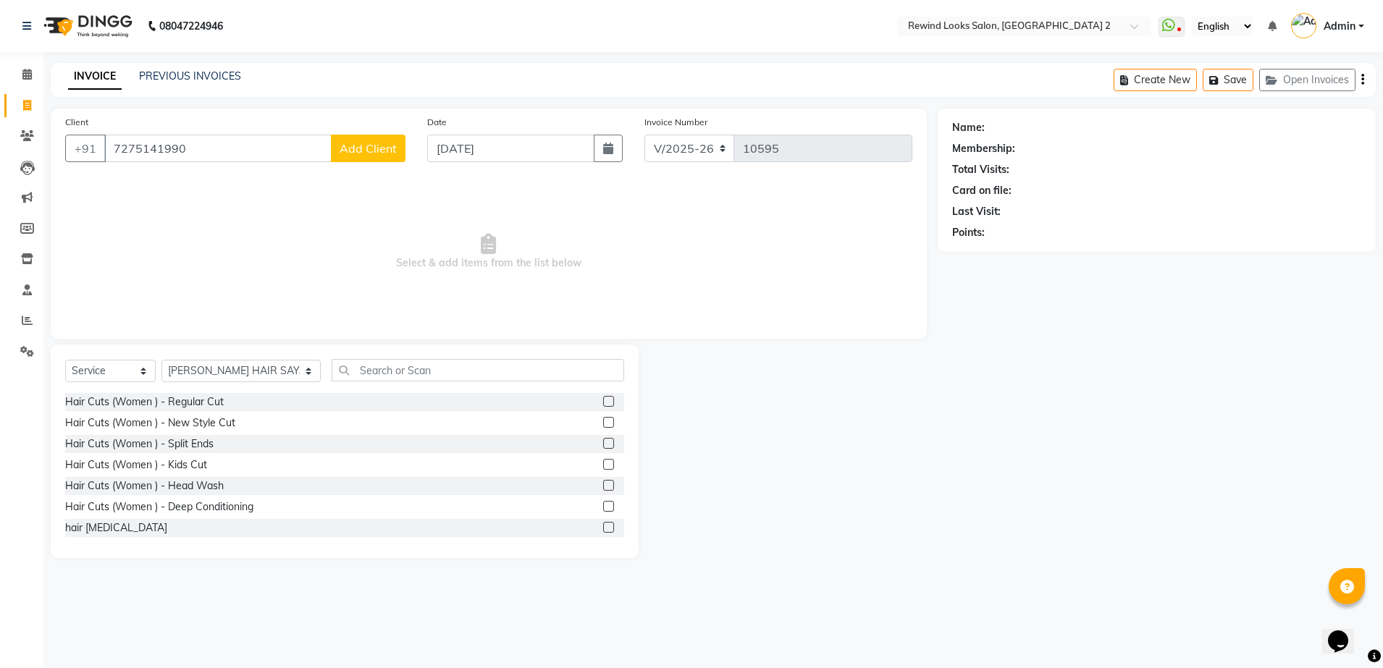
type input "7275141990"
click at [385, 153] on span "Add Client" at bounding box center [368, 148] width 57 height 14
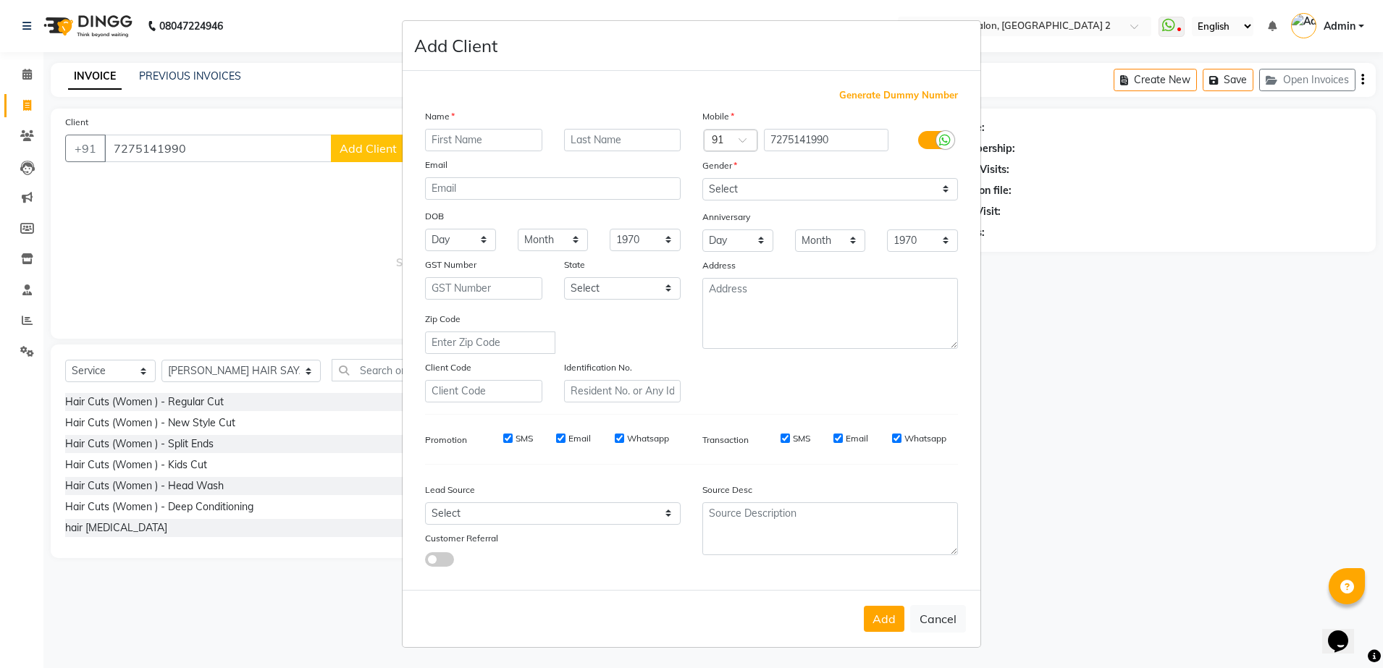
click at [501, 138] on input "text" at bounding box center [483, 140] width 117 height 22
type input "MAM"
click at [823, 185] on select "Select [DEMOGRAPHIC_DATA] [DEMOGRAPHIC_DATA] Other Prefer Not To Say" at bounding box center [830, 189] width 256 height 22
select select "[DEMOGRAPHIC_DATA]"
click at [702, 178] on select "Select [DEMOGRAPHIC_DATA] [DEMOGRAPHIC_DATA] Other Prefer Not To Say" at bounding box center [830, 189] width 256 height 22
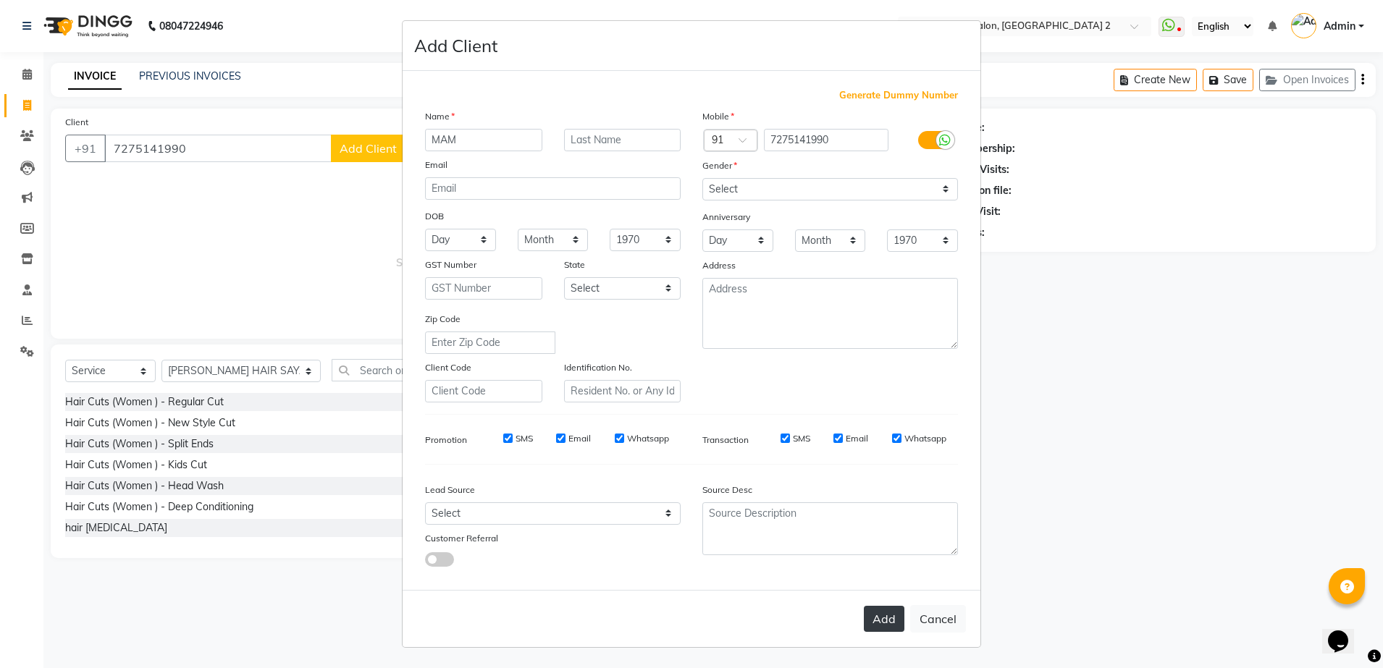
click at [877, 629] on button "Add" at bounding box center [884, 619] width 41 height 26
select select
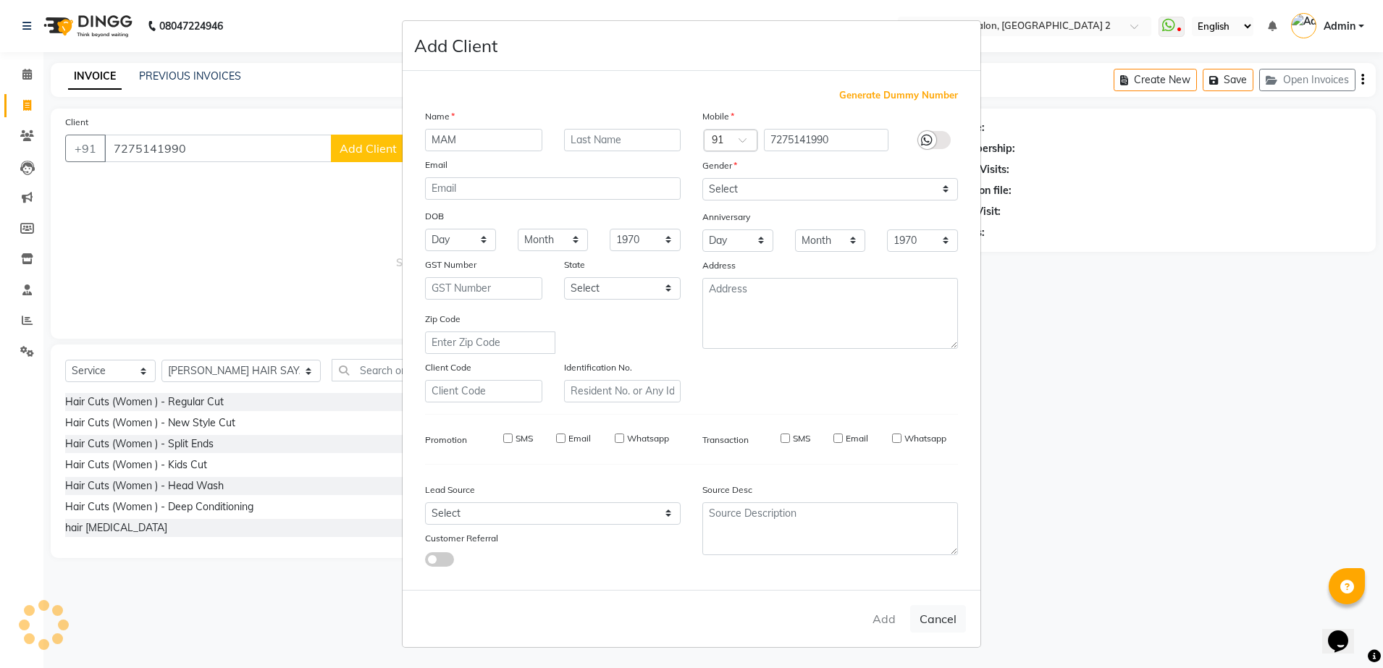
select select
checkbox input "false"
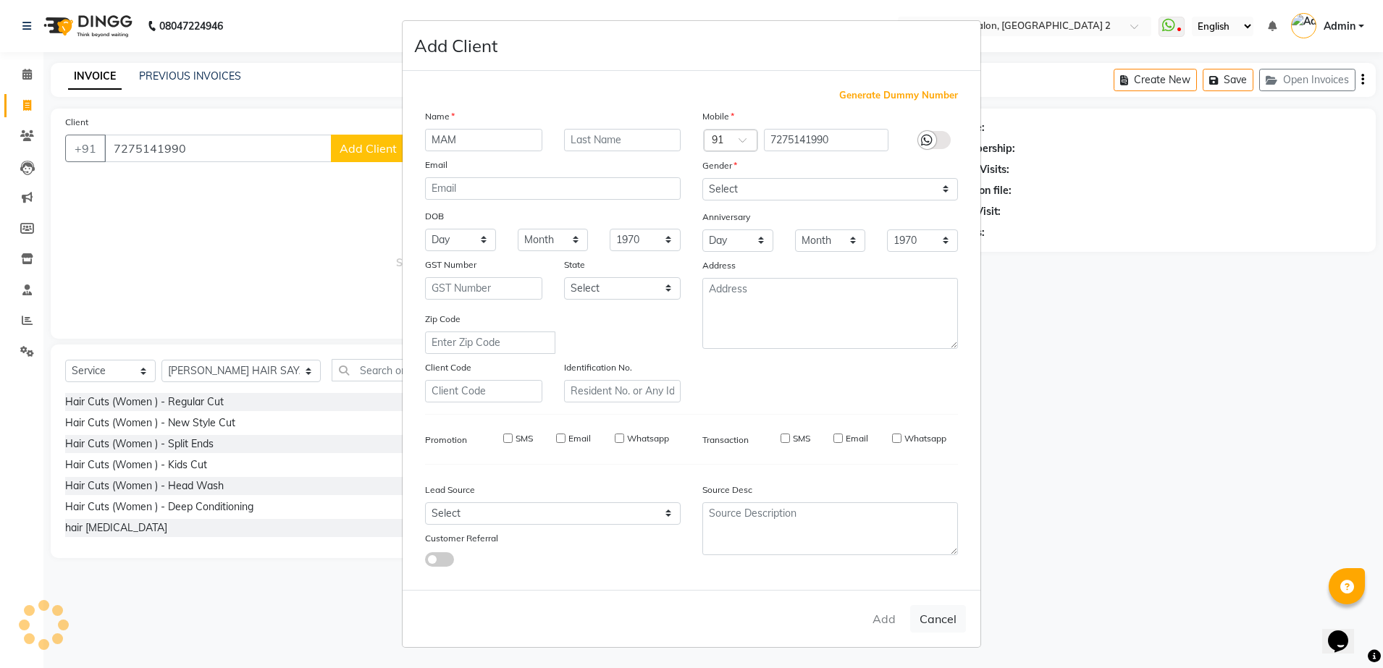
checkbox input "false"
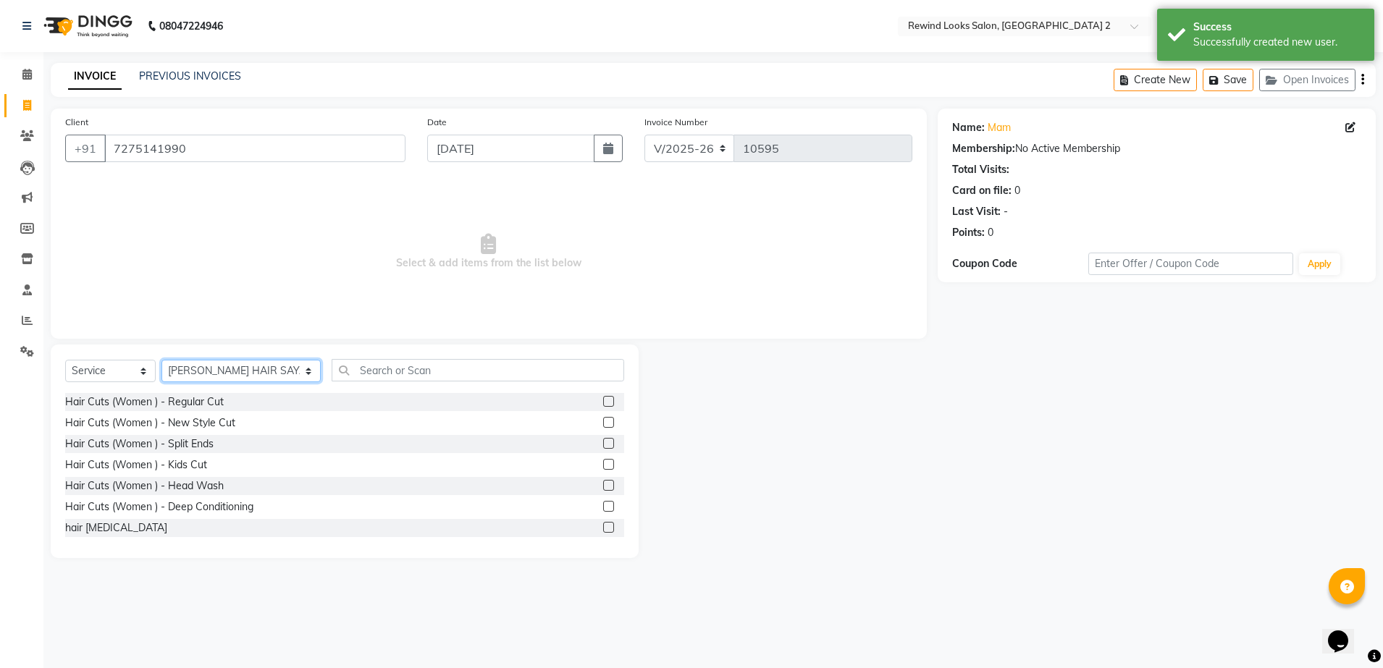
click at [199, 364] on select "Select Stylist [PERSON_NAME] aayat ADMIN Alfad hair Casa Ali Hair [PERSON_NAME]…" at bounding box center [240, 371] width 159 height 22
select select "34649"
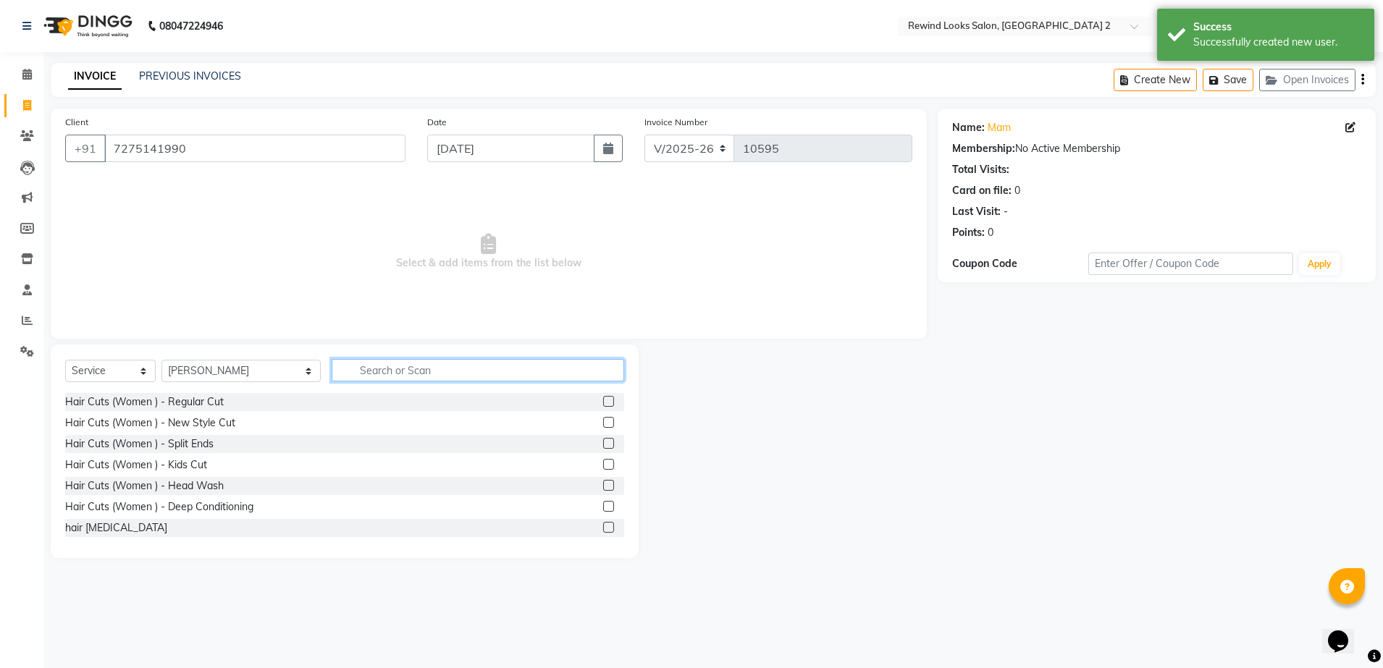
click at [345, 369] on input "text" at bounding box center [478, 370] width 293 height 22
type input "THRE"
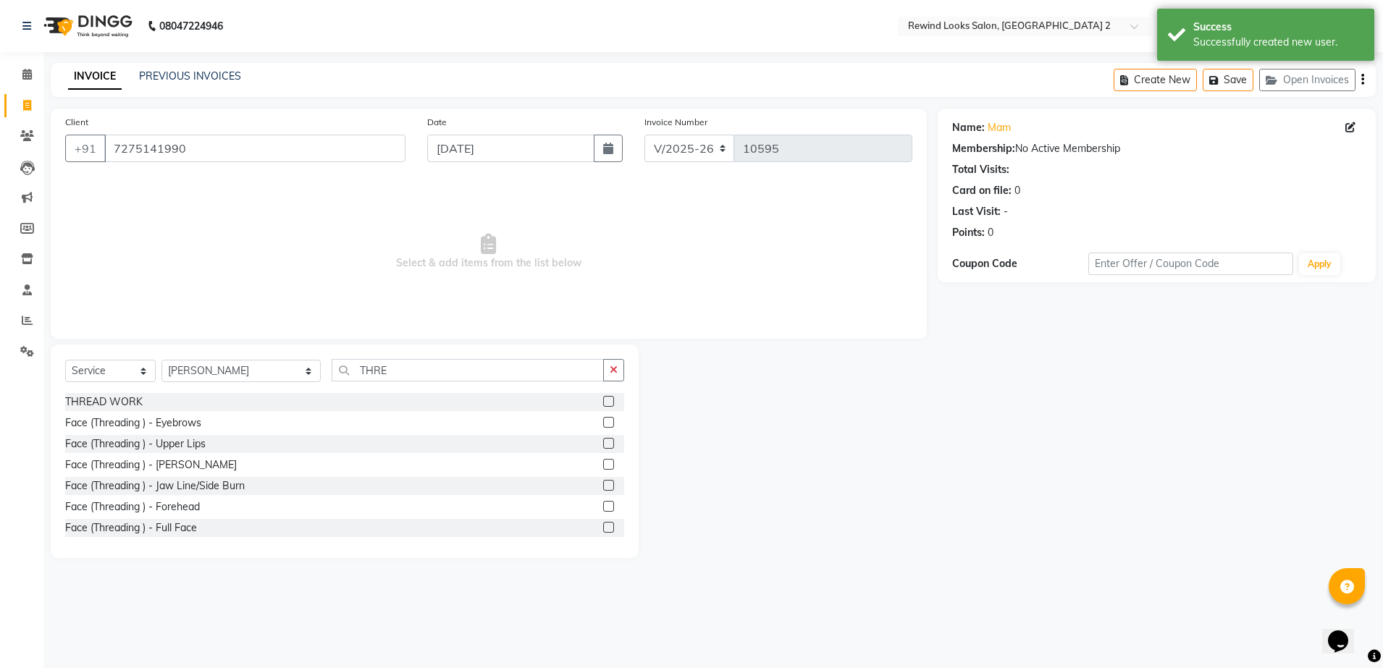
click at [603, 419] on label at bounding box center [608, 422] width 11 height 11
click at [603, 419] on input "checkbox" at bounding box center [607, 422] width 9 height 9
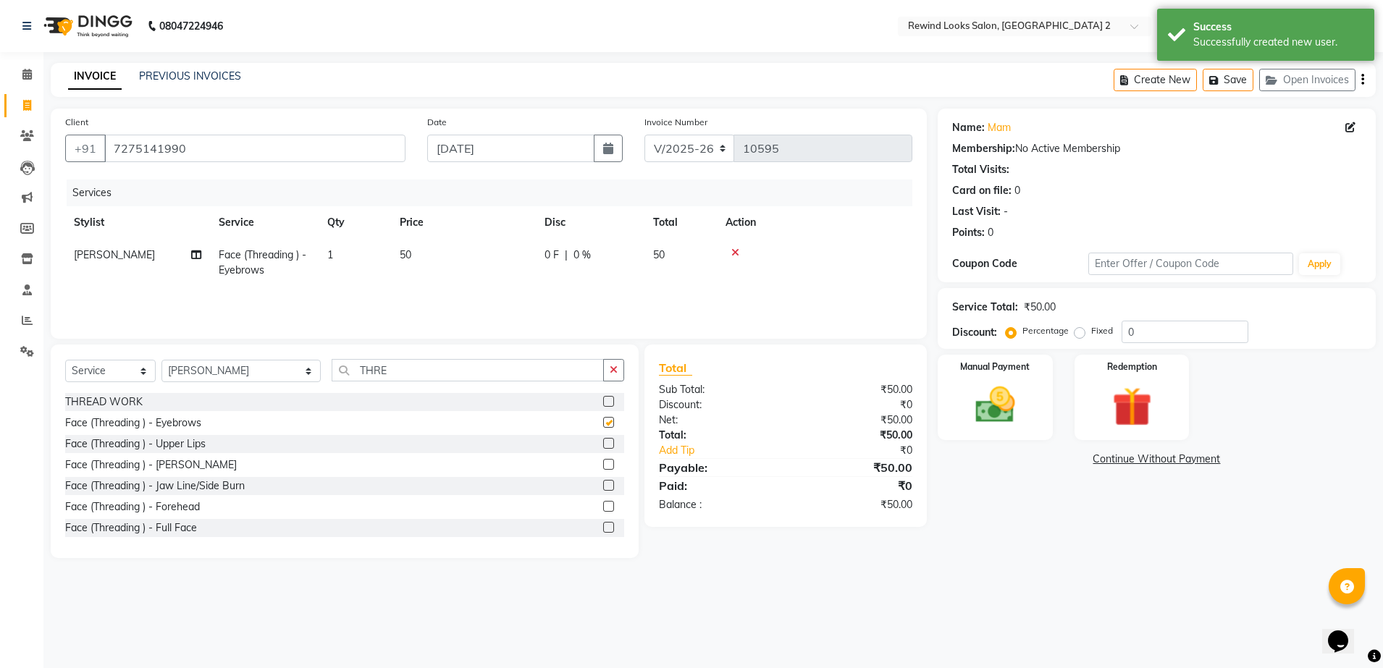
checkbox input "false"
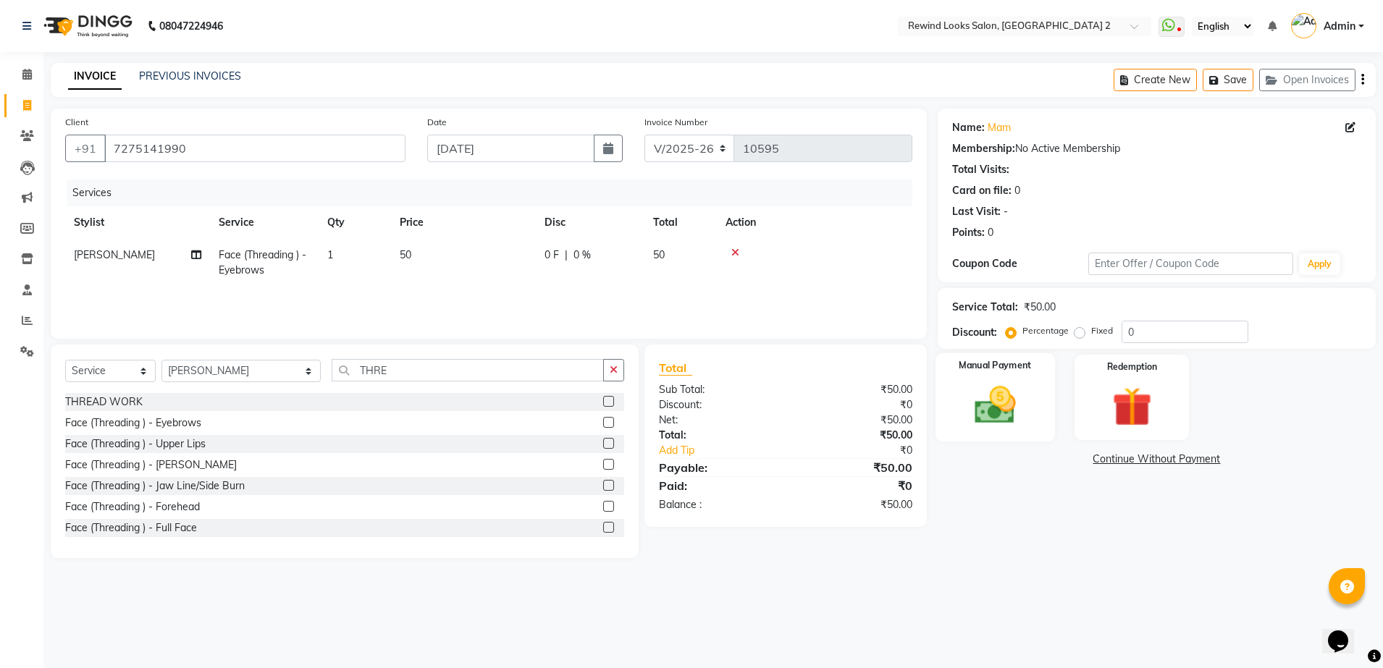
click at [999, 397] on img at bounding box center [995, 406] width 67 height 48
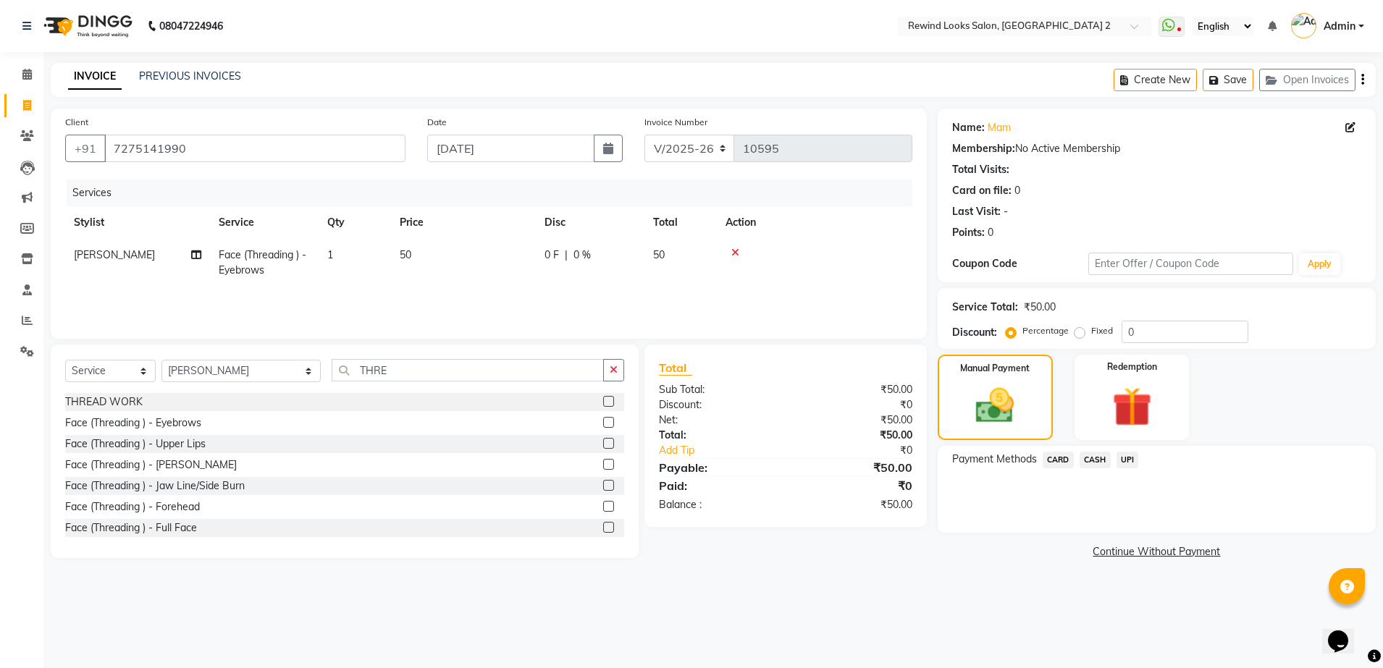
click at [1132, 460] on span "UPI" at bounding box center [1127, 460] width 22 height 17
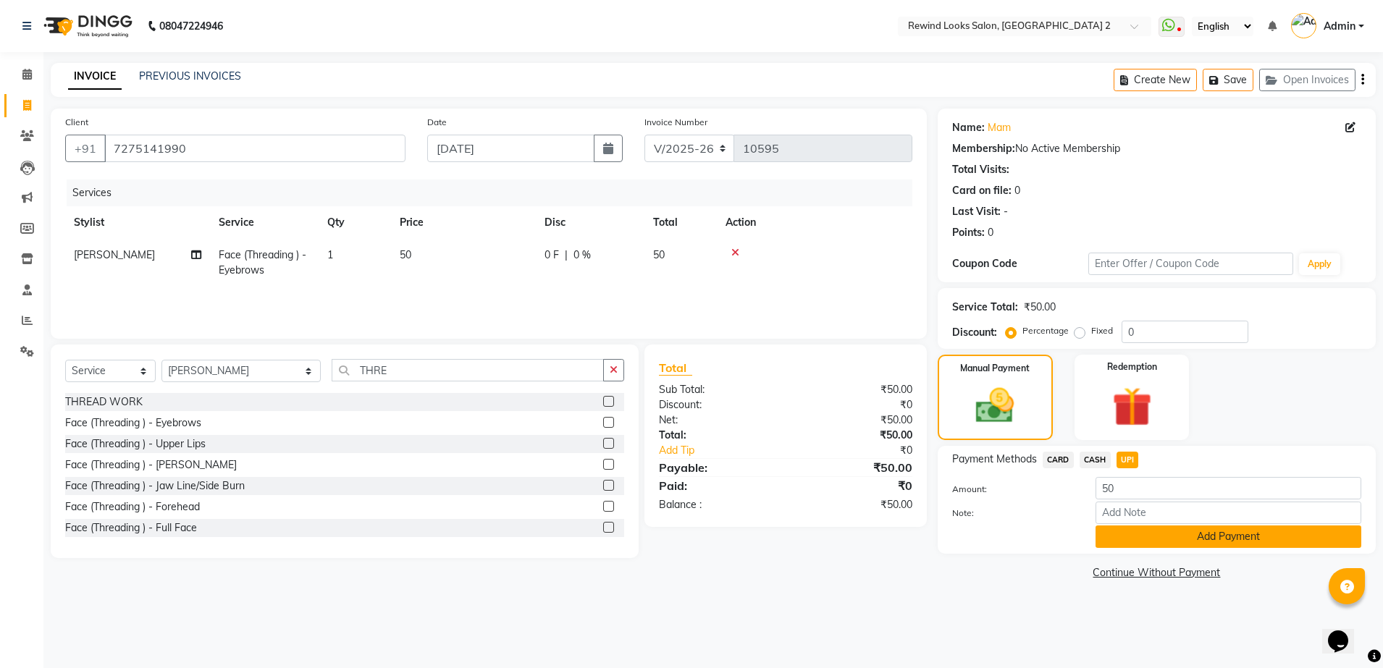
click at [1129, 541] on button "Add Payment" at bounding box center [1228, 537] width 266 height 22
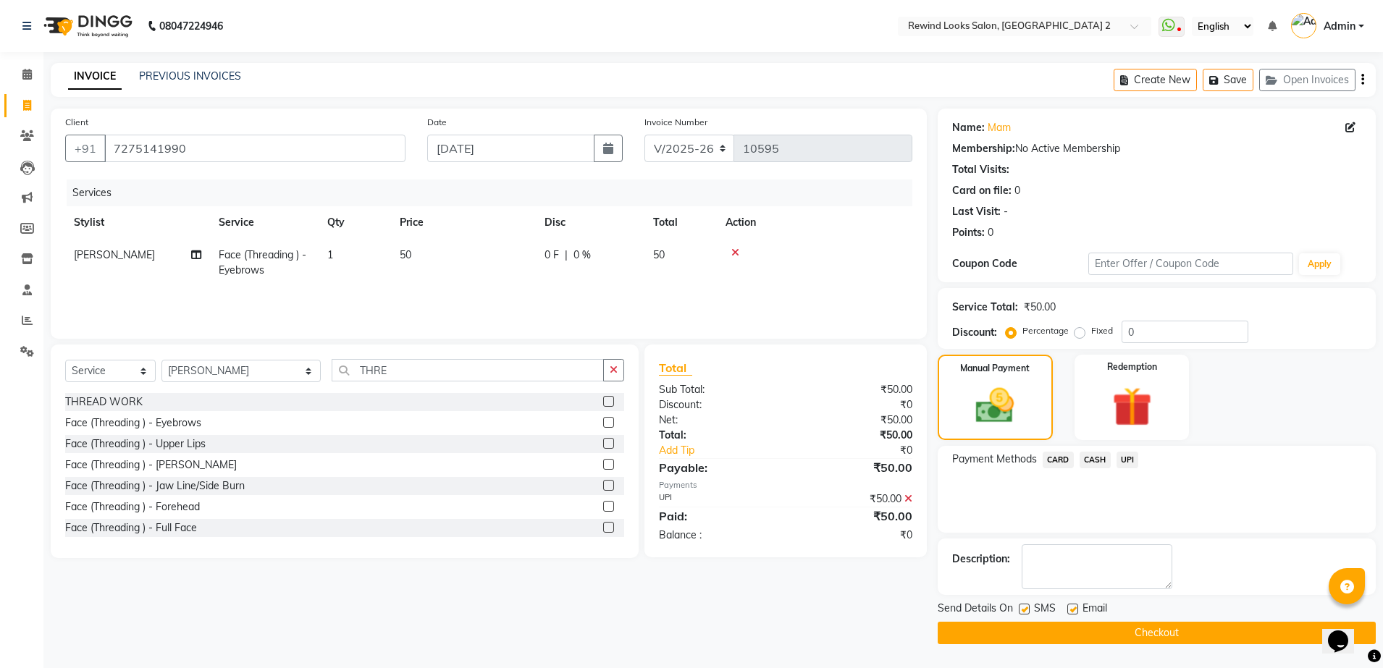
click at [1114, 634] on button "Checkout" at bounding box center [1157, 633] width 438 height 22
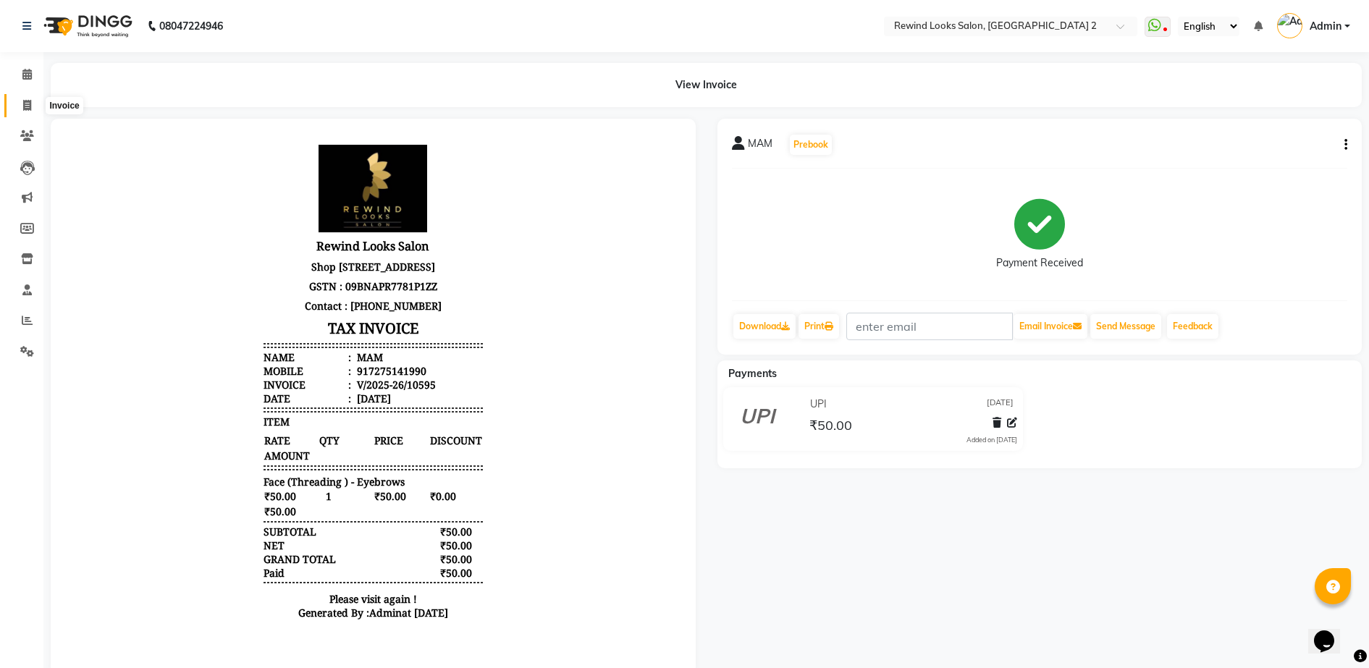
click at [31, 106] on icon at bounding box center [27, 105] width 8 height 11
select select "service"
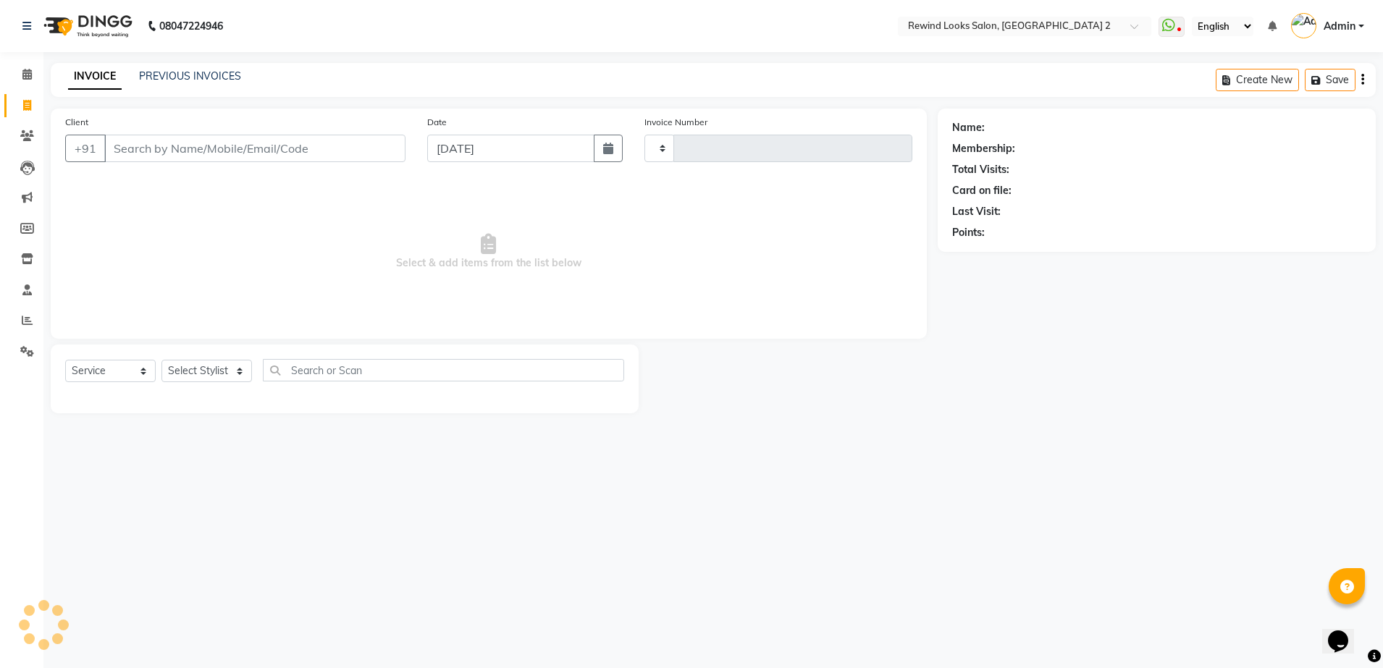
type input "10596"
select select "4640"
select select "27076"
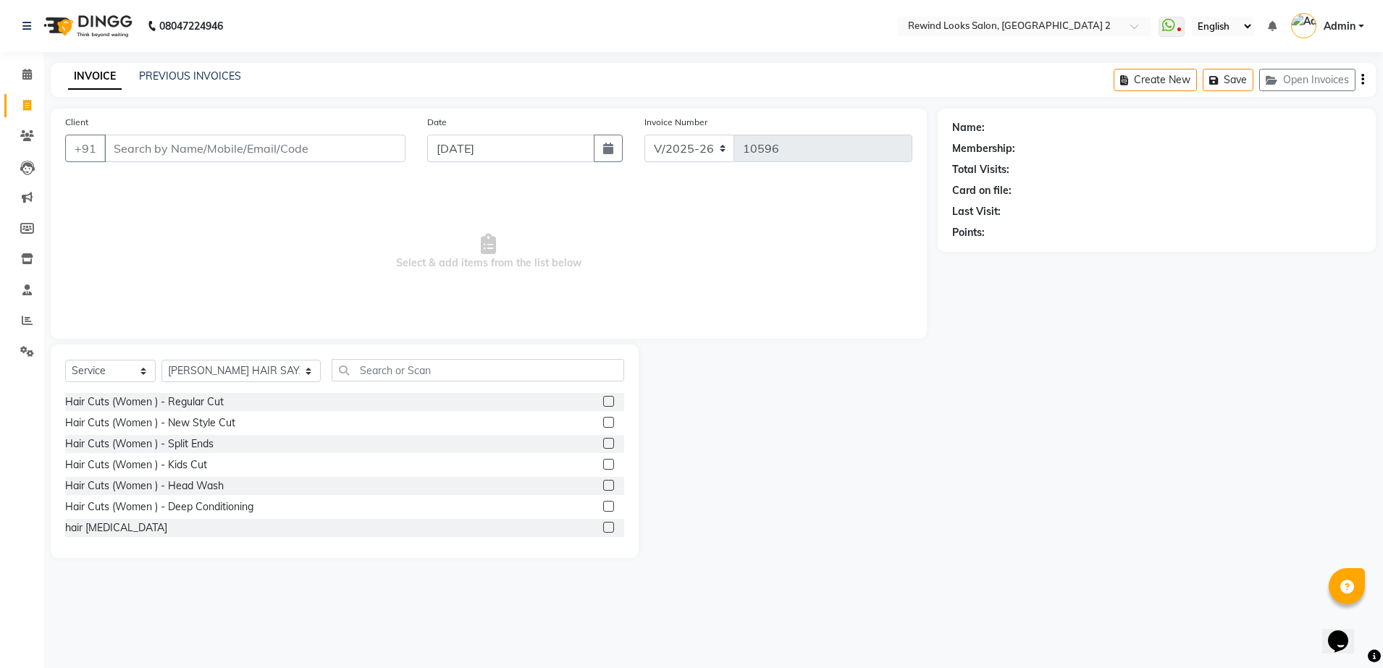
click at [242, 153] on input "Client" at bounding box center [254, 149] width 301 height 28
click at [222, 74] on link "PREVIOUS INVOICES" at bounding box center [190, 76] width 102 height 13
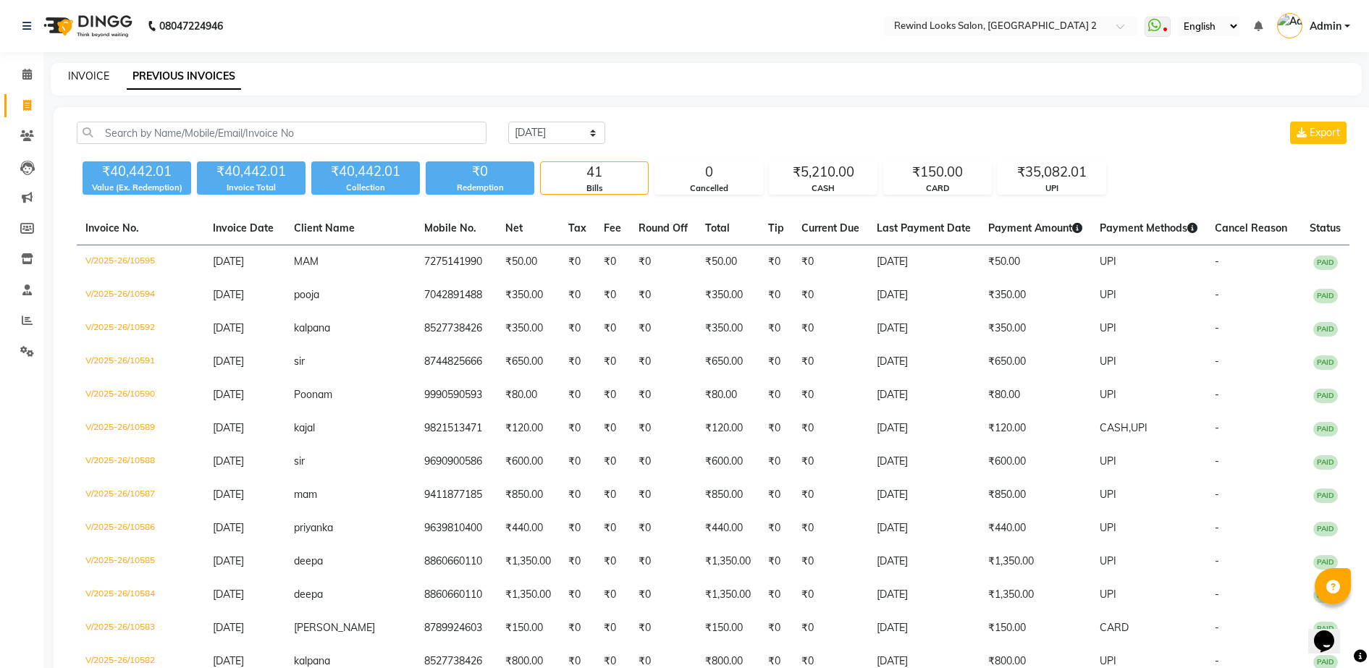
click at [95, 75] on link "INVOICE" at bounding box center [88, 76] width 41 height 13
select select "service"
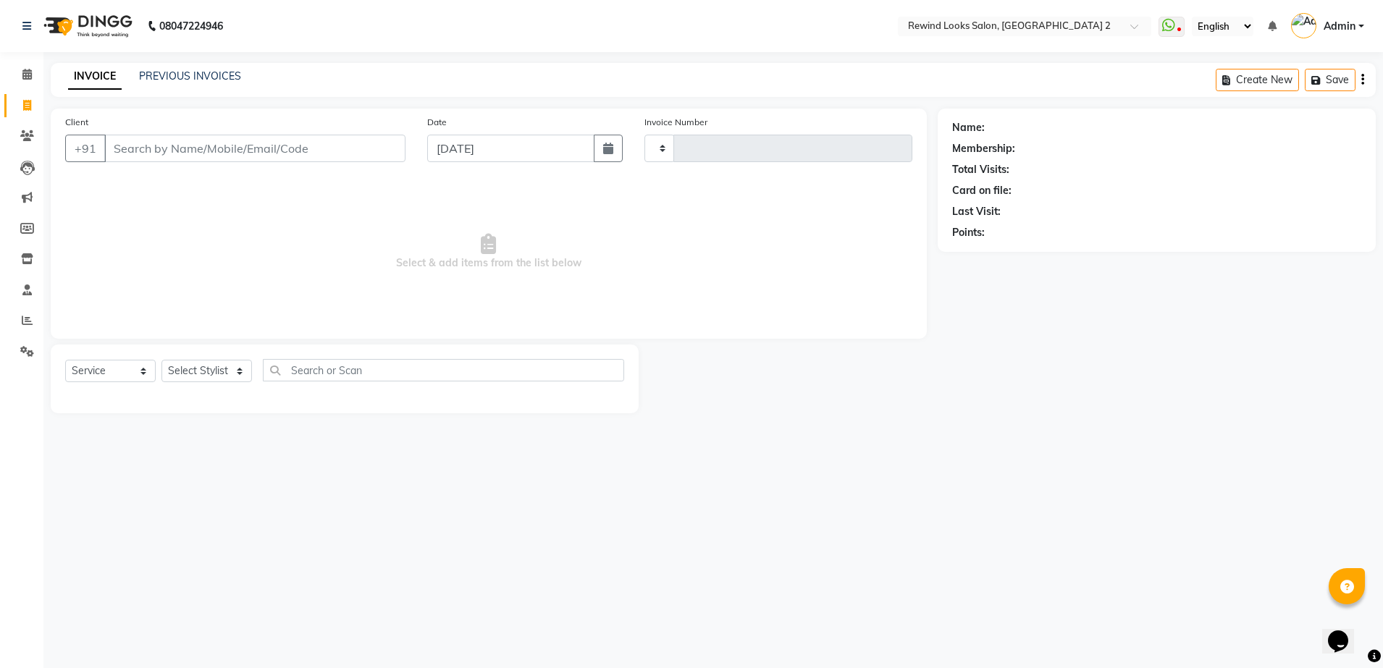
type input "10596"
select select "4640"
select select "27076"
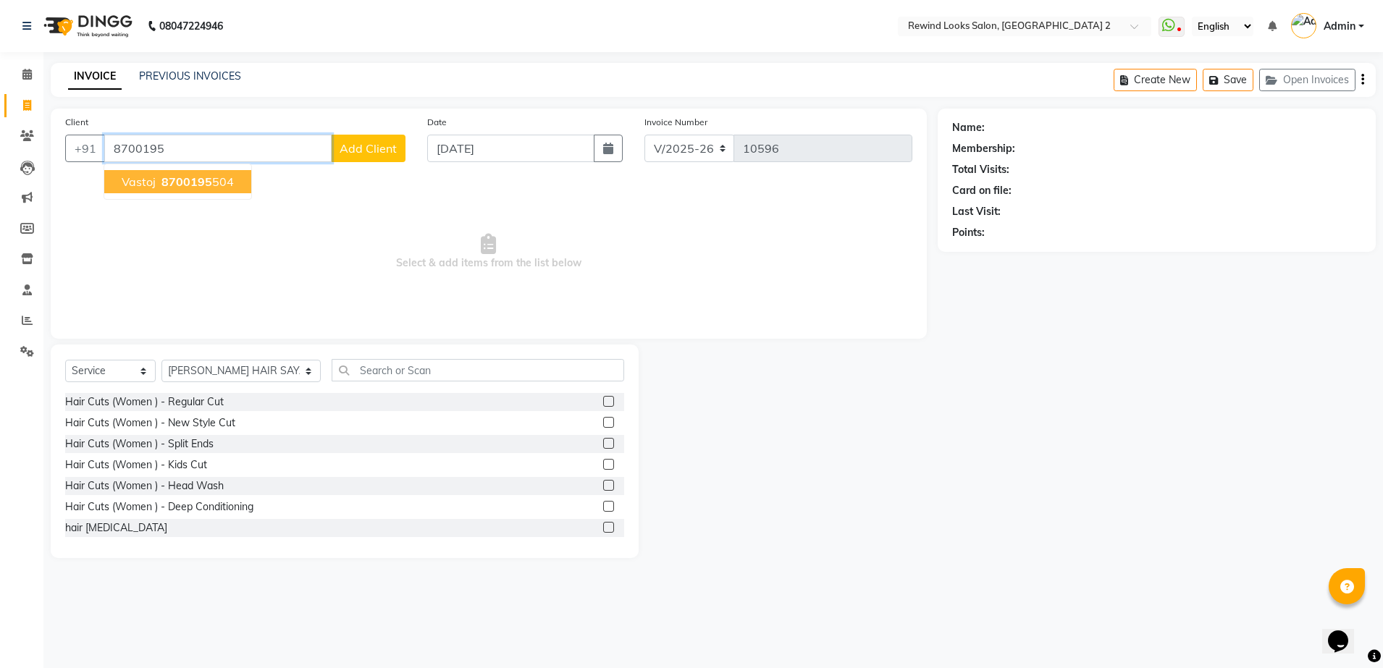
click at [205, 185] on span "8700195" at bounding box center [186, 181] width 51 height 14
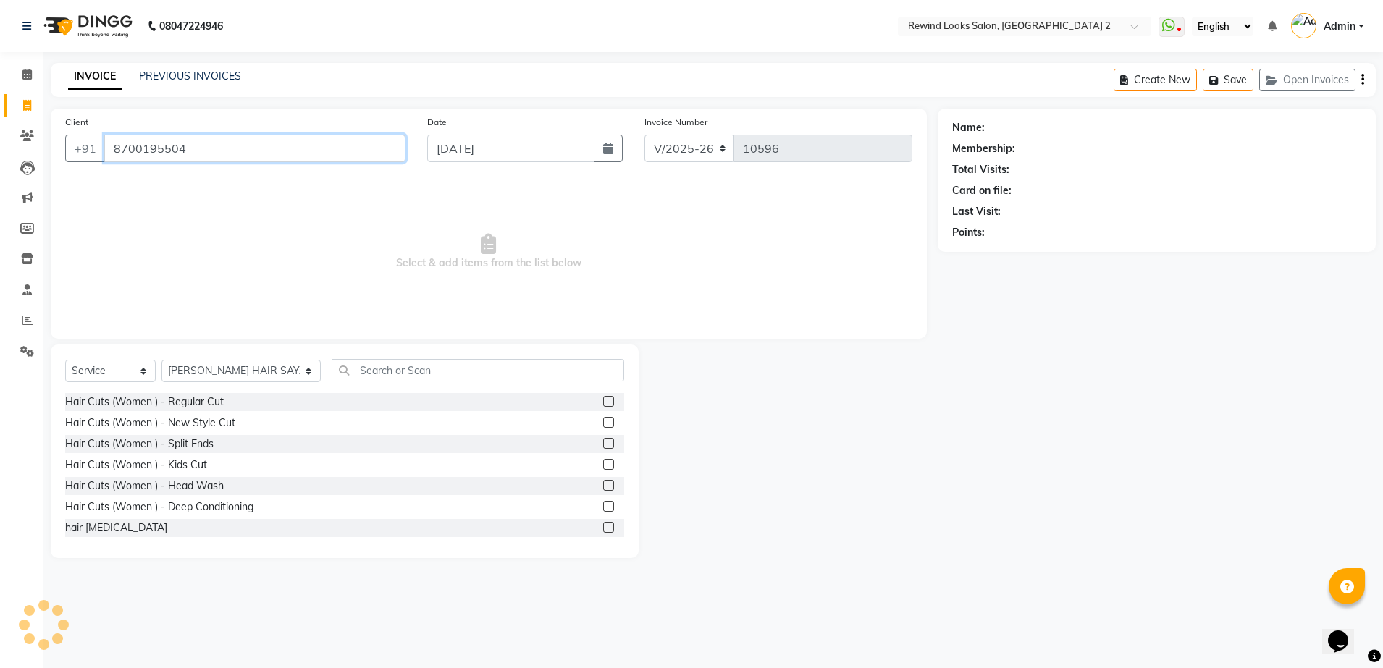
type input "8700195504"
click at [196, 368] on select "Select Stylist [PERSON_NAME] aayat ADMIN Alfad hair Casa Ali Hair [PERSON_NAME]…" at bounding box center [240, 371] width 159 height 22
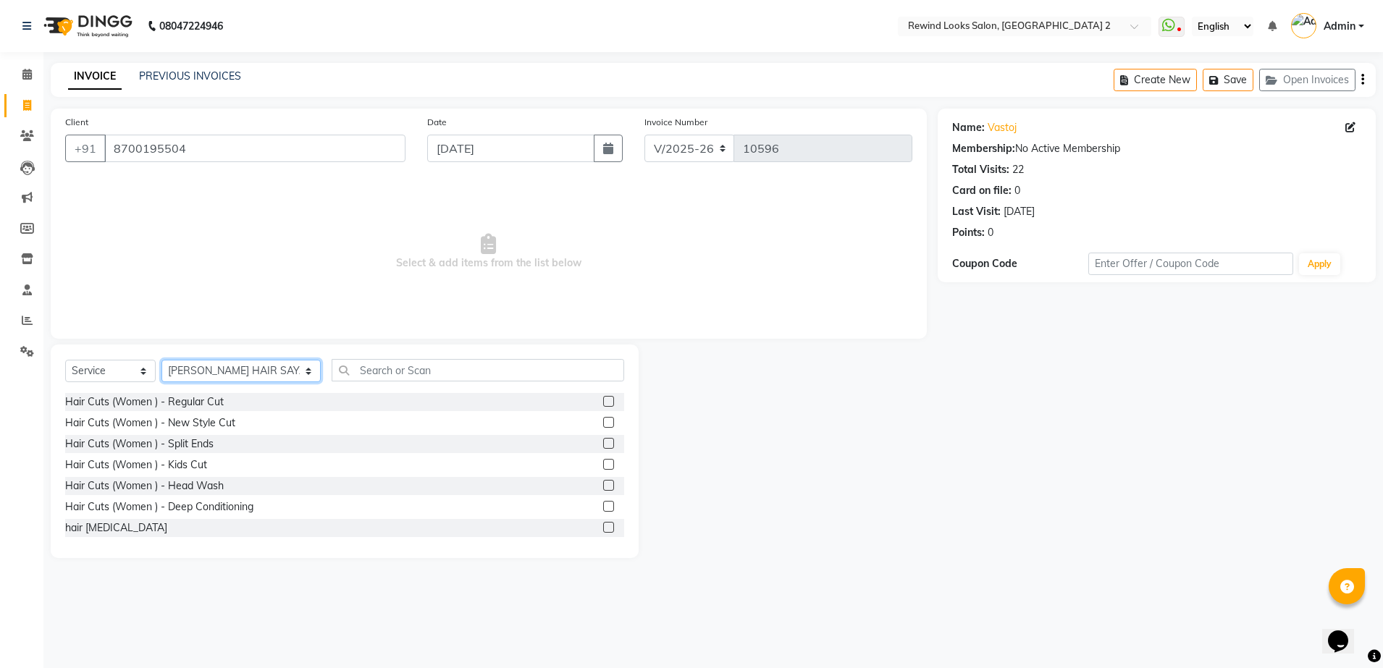
select select "47089"
click at [366, 366] on input "text" at bounding box center [478, 370] width 293 height 22
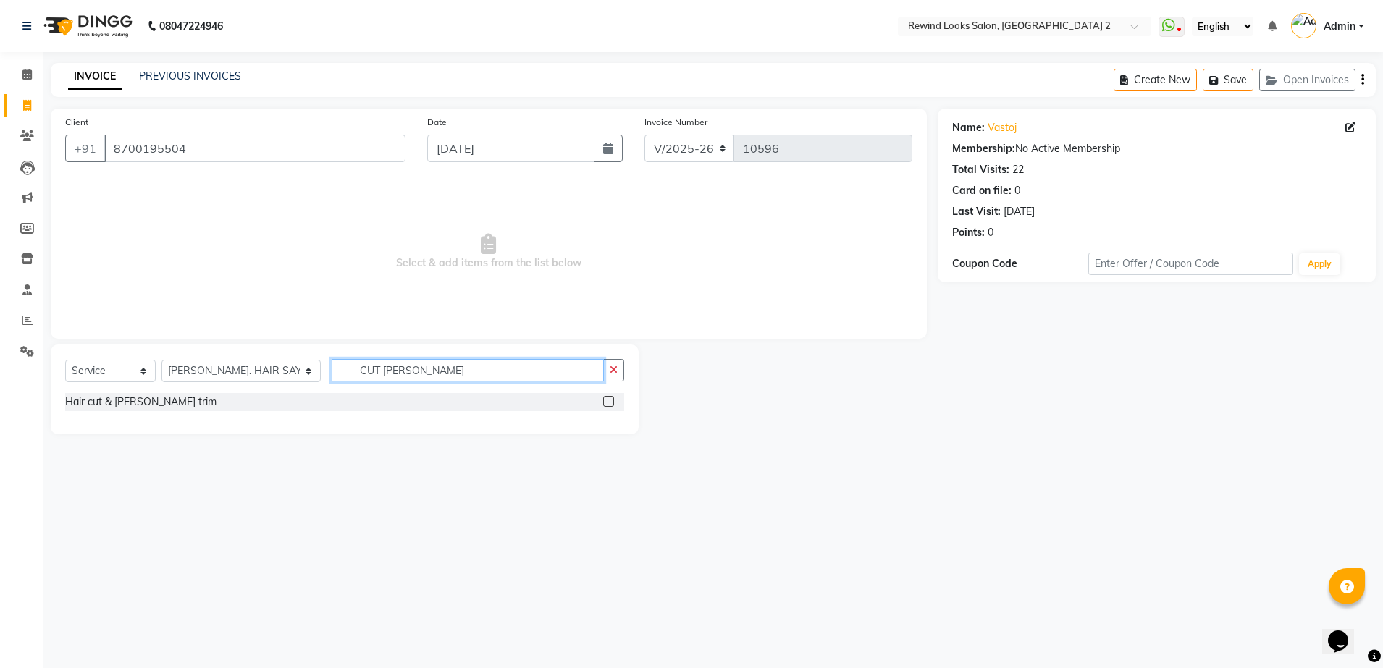
type input "CUT [PERSON_NAME]"
click at [610, 403] on label at bounding box center [608, 401] width 11 height 11
click at [610, 403] on input "checkbox" at bounding box center [607, 401] width 9 height 9
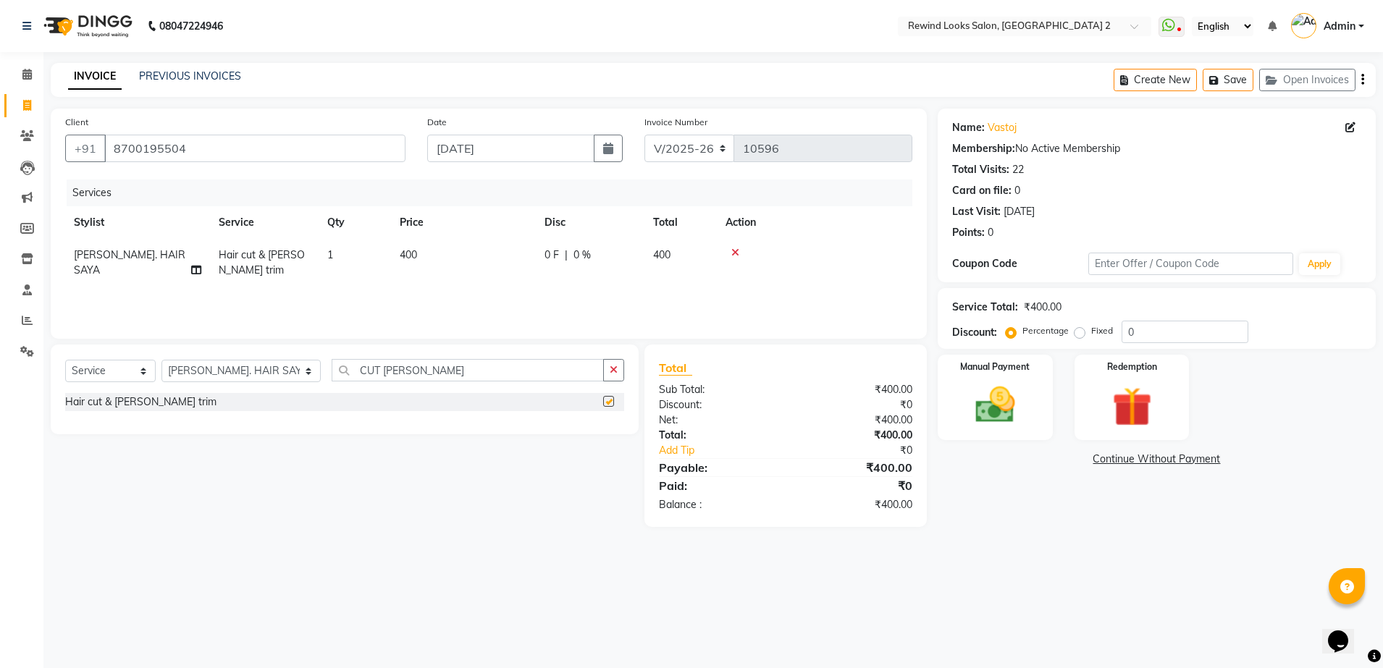
checkbox input "false"
click at [981, 415] on img at bounding box center [995, 406] width 67 height 48
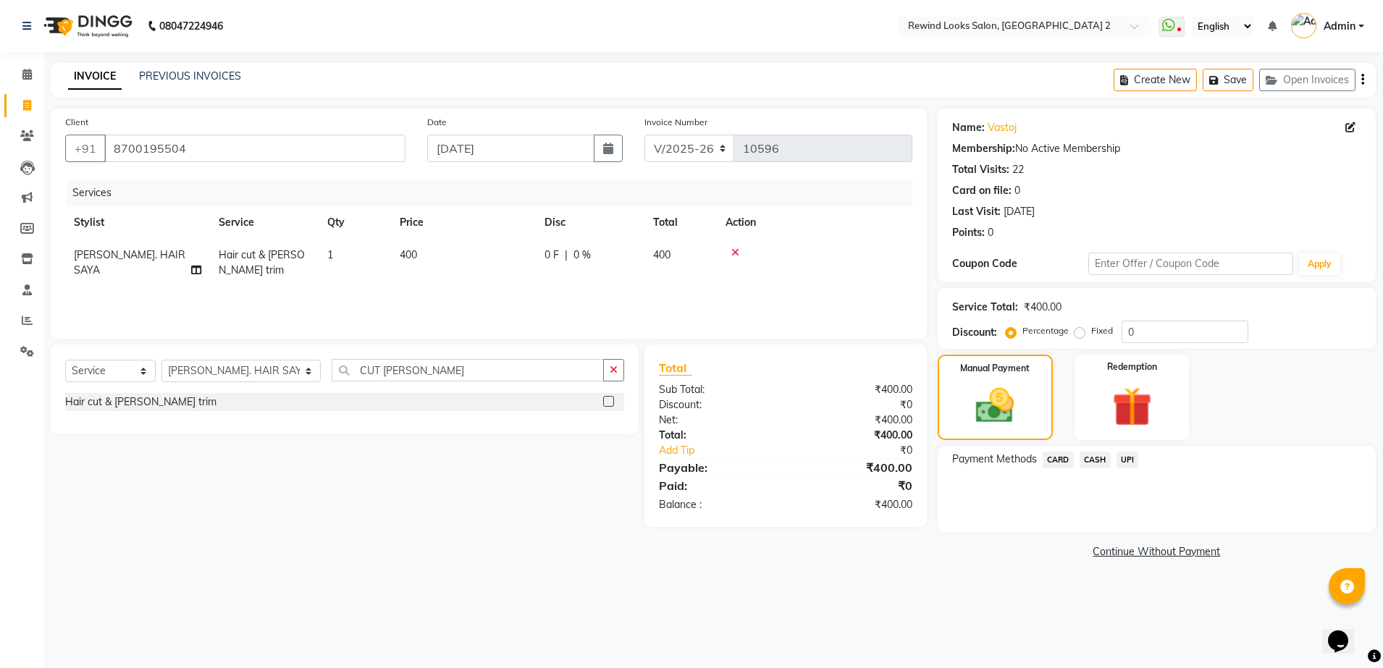
click at [1095, 457] on span "CASH" at bounding box center [1095, 460] width 31 height 17
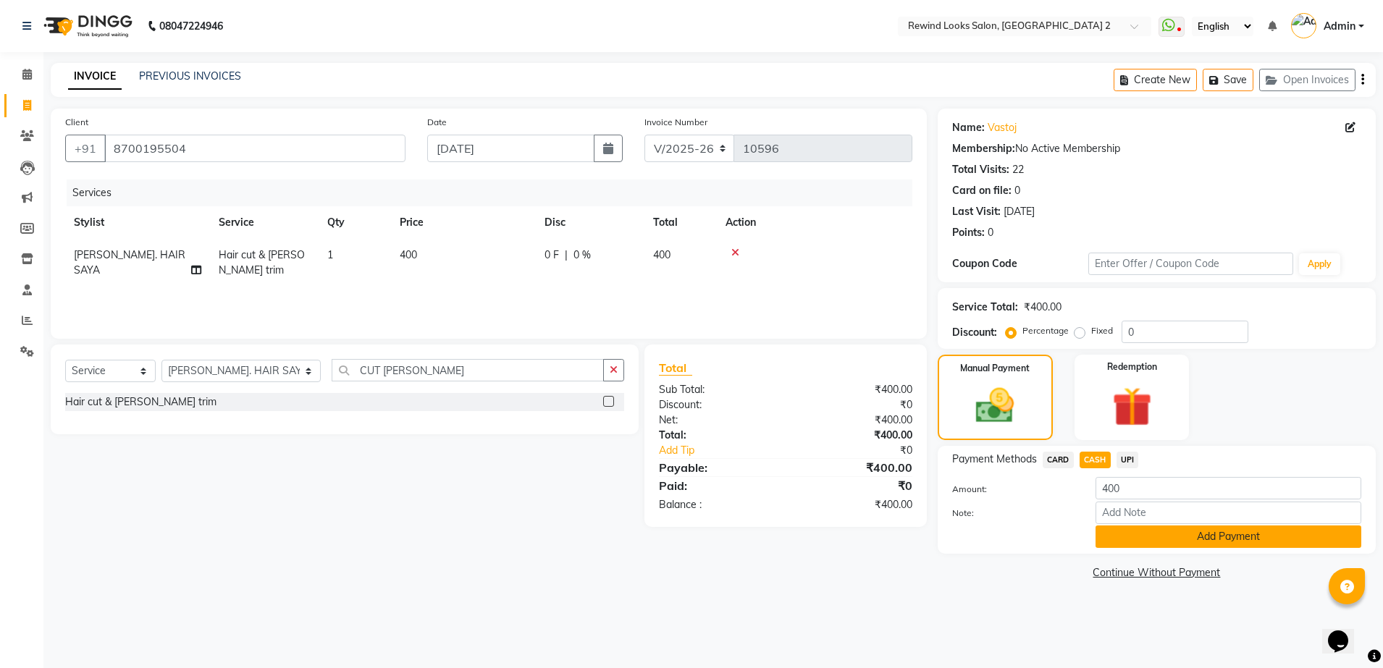
click at [1158, 534] on button "Add Payment" at bounding box center [1228, 537] width 266 height 22
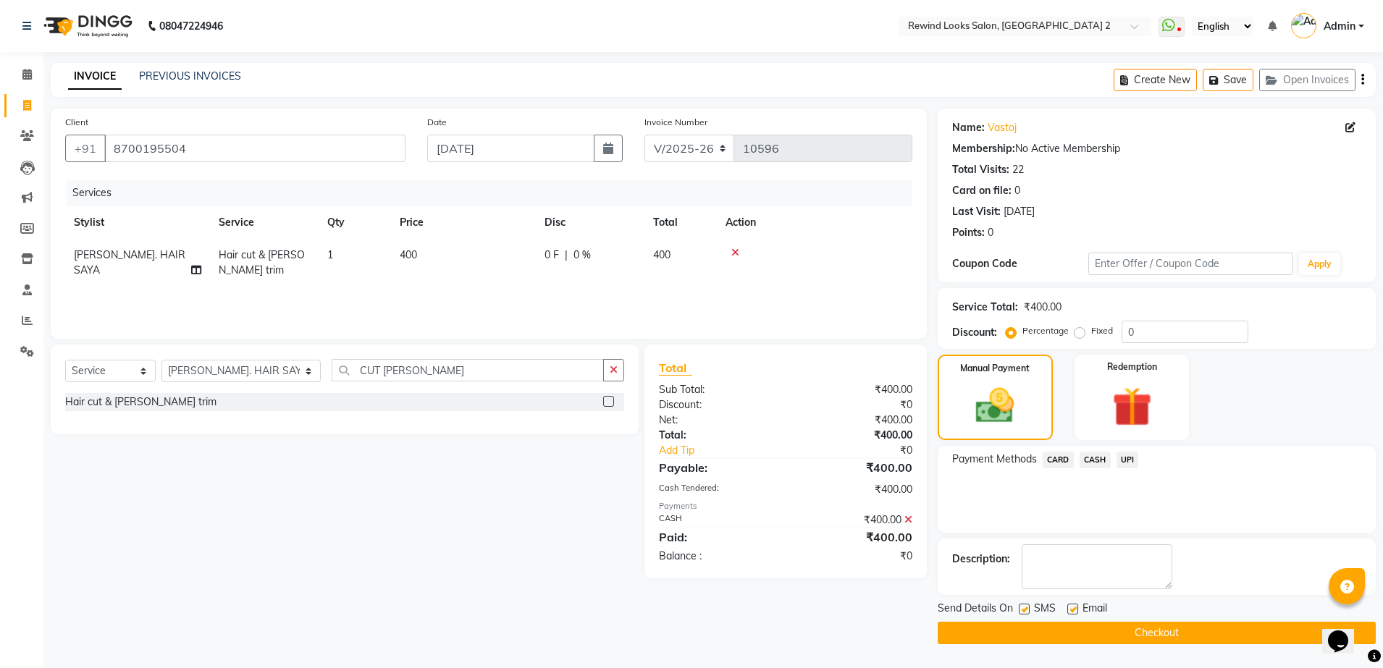
click at [1187, 634] on button "Checkout" at bounding box center [1157, 633] width 438 height 22
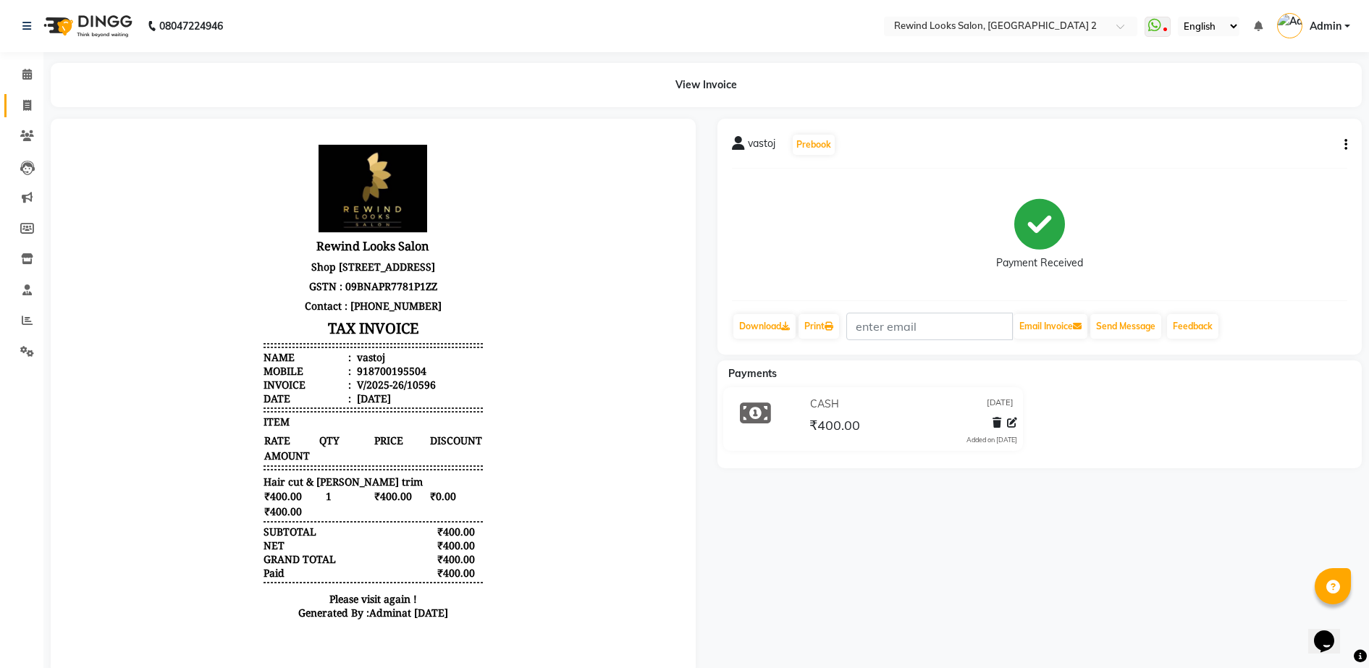
click at [11, 103] on link "Invoice" at bounding box center [21, 106] width 35 height 24
select select "service"
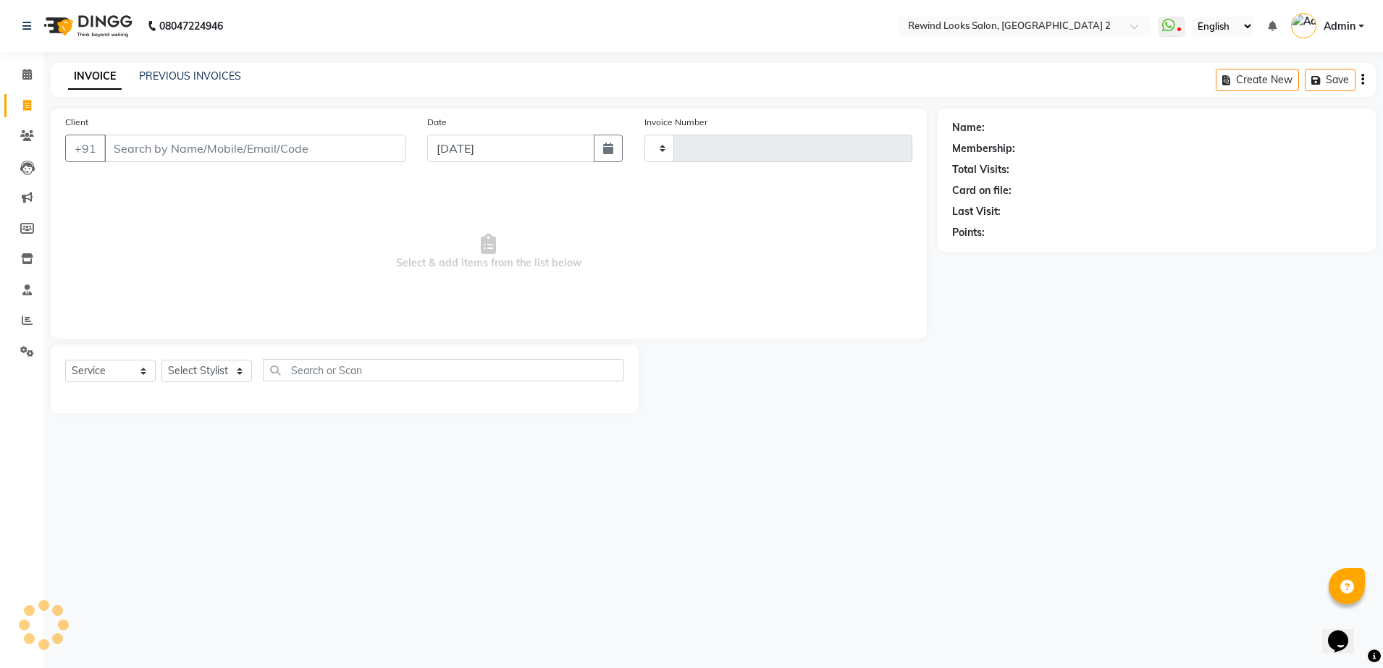
type input "10597"
select select "4640"
select select "27076"
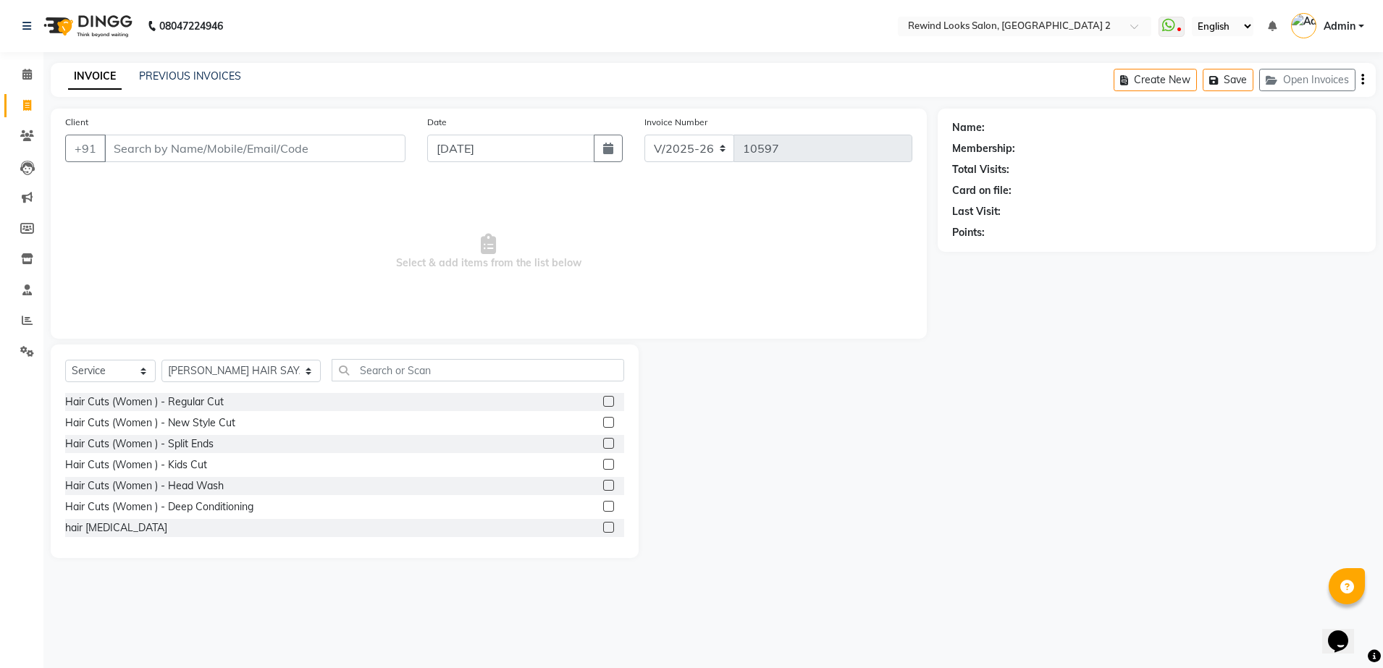
click at [284, 151] on input "Client" at bounding box center [254, 149] width 301 height 28
type input "9870381677"
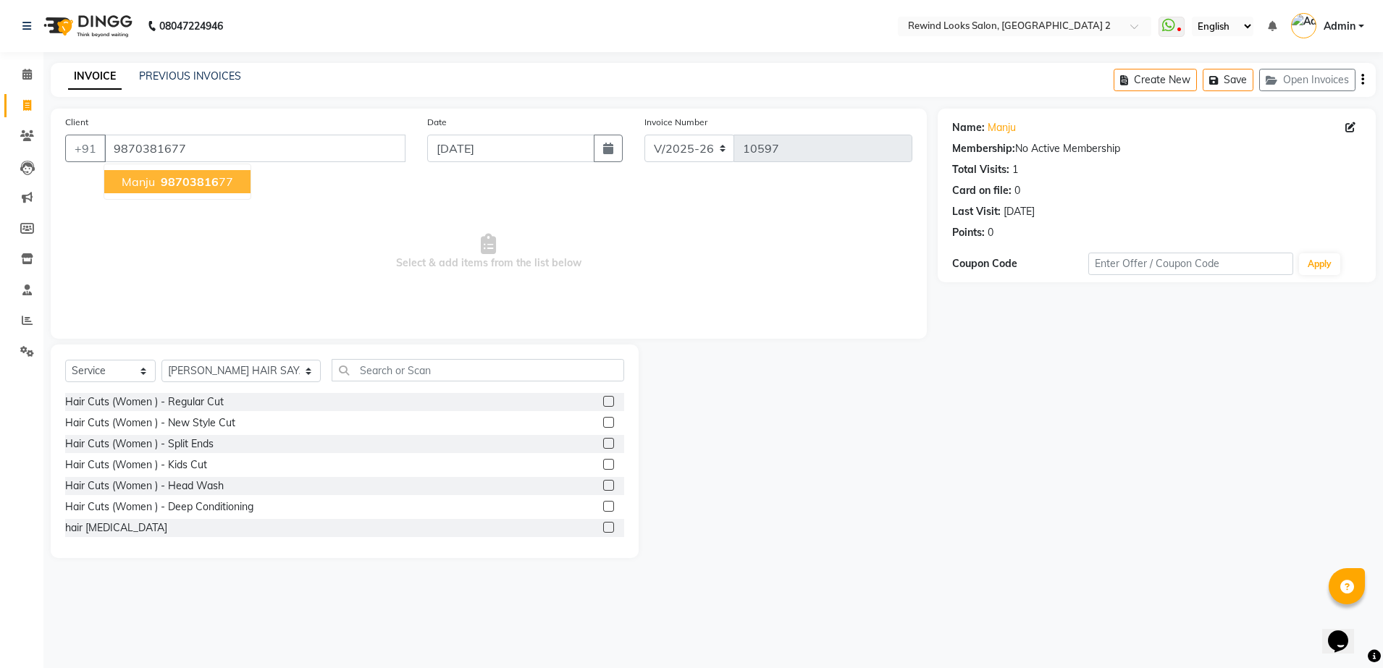
click at [195, 188] on span "98703816" at bounding box center [190, 181] width 58 height 14
click at [219, 368] on select "Select Stylist [PERSON_NAME] aayat ADMIN Alfad hair Casa Ali Hair [PERSON_NAME]…" at bounding box center [240, 371] width 159 height 22
select select "87740"
drag, startPoint x: 371, startPoint y: 382, endPoint x: 371, endPoint y: 373, distance: 8.7
click at [371, 373] on div "Select Service Product Membership Package Voucher Prepaid Gift Card Select Styl…" at bounding box center [344, 376] width 559 height 34
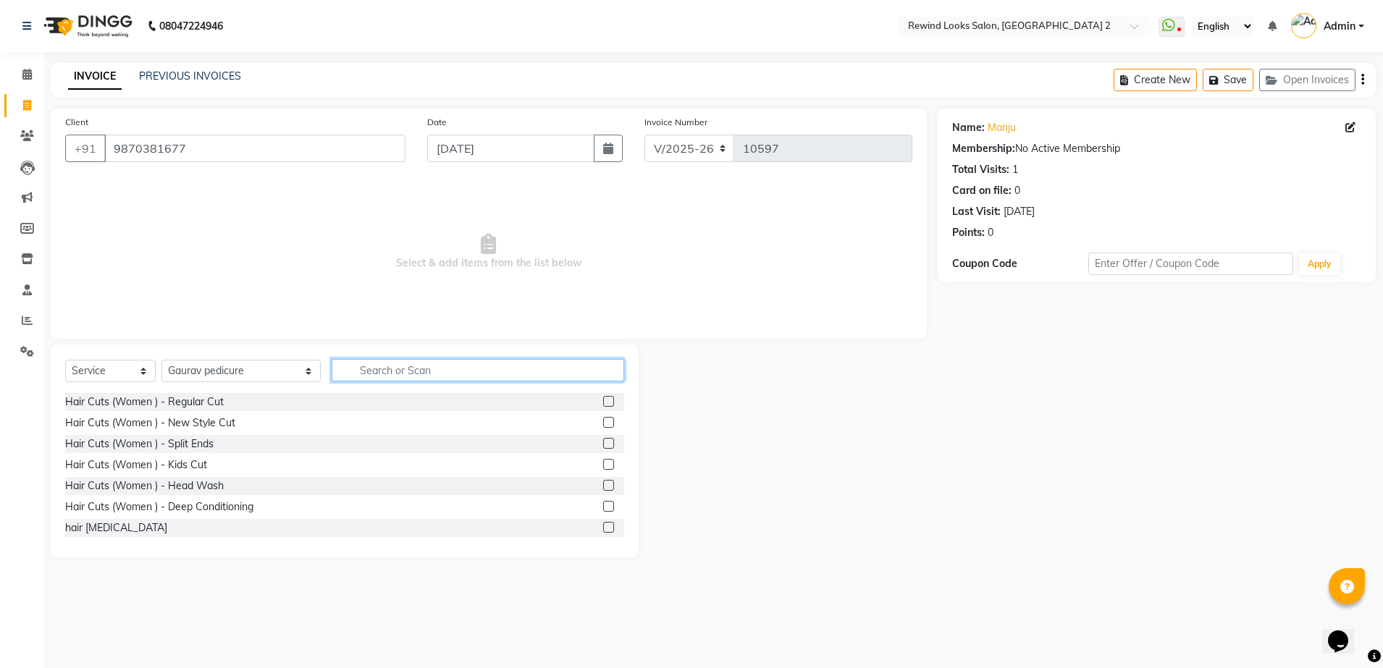
click at [371, 373] on input "text" at bounding box center [478, 370] width 293 height 22
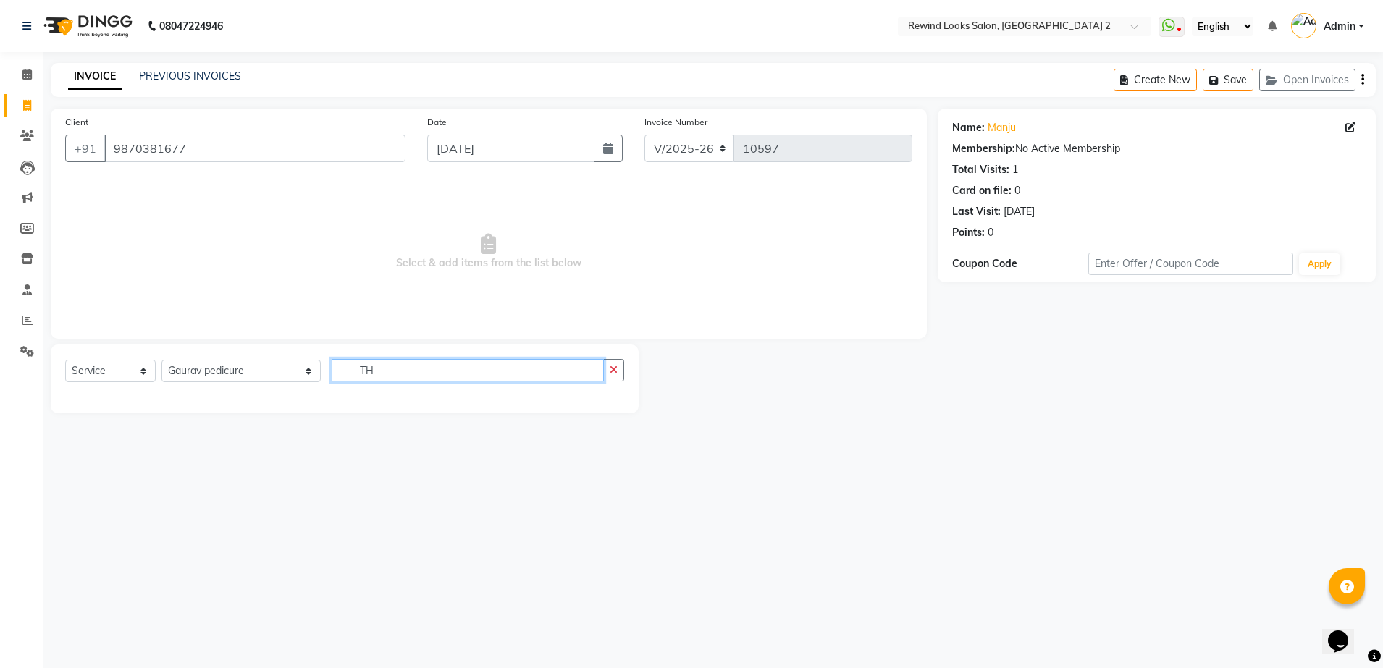
type input "T"
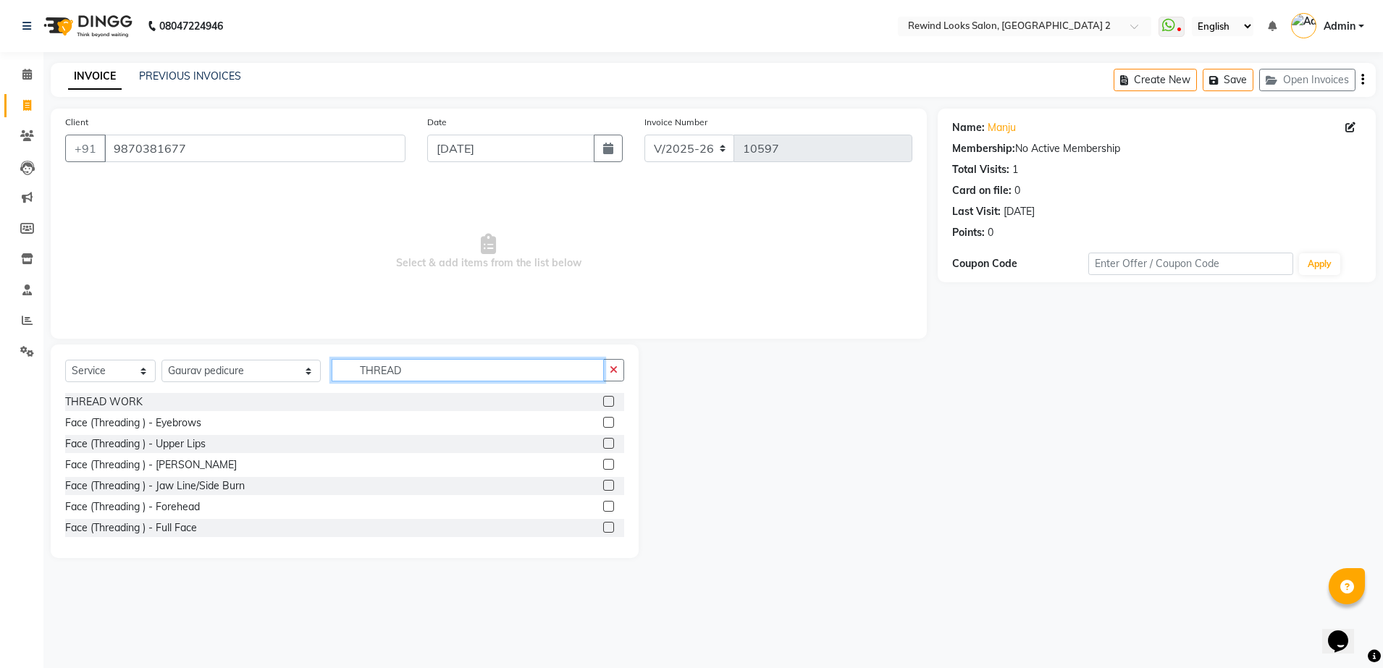
type input "THREAD"
click at [603, 400] on label at bounding box center [608, 401] width 11 height 11
click at [603, 400] on input "checkbox" at bounding box center [607, 401] width 9 height 9
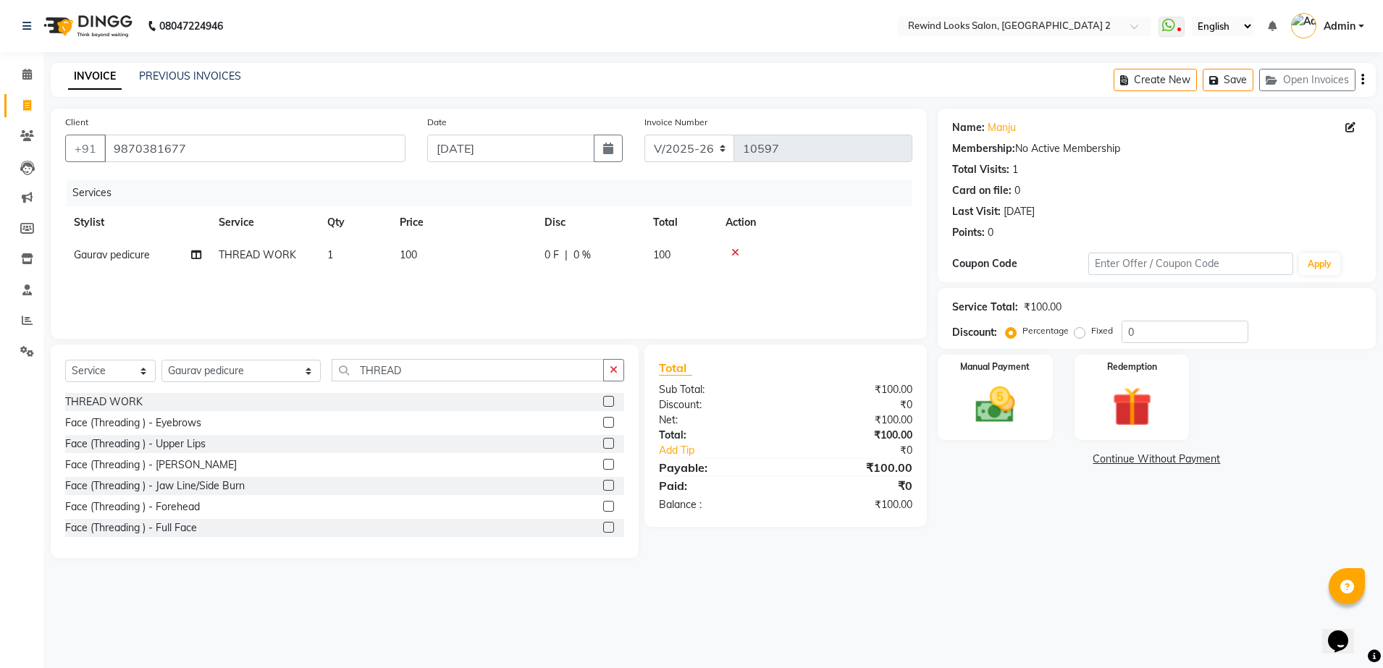
click at [603, 401] on label at bounding box center [608, 401] width 11 height 11
click at [603, 401] on input "checkbox" at bounding box center [607, 401] width 9 height 9
checkbox input "false"
click at [1007, 396] on img at bounding box center [995, 406] width 67 height 48
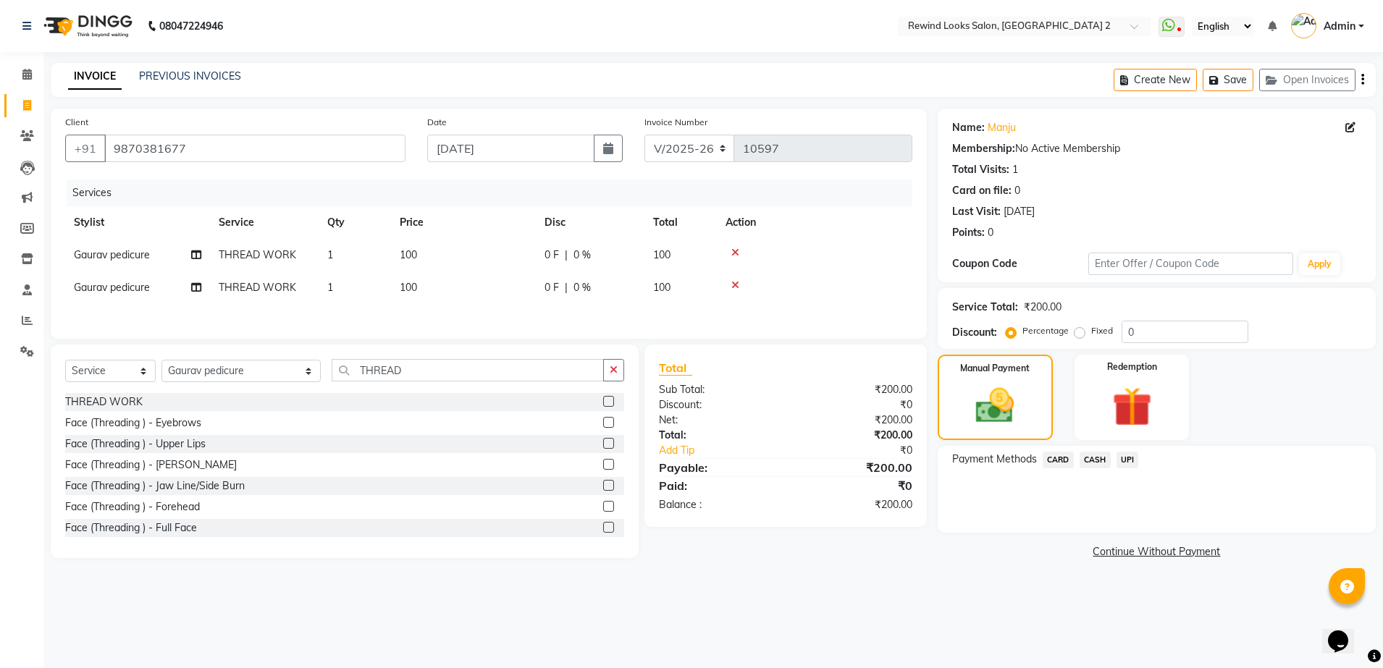
click at [1125, 459] on span "UPI" at bounding box center [1127, 460] width 22 height 17
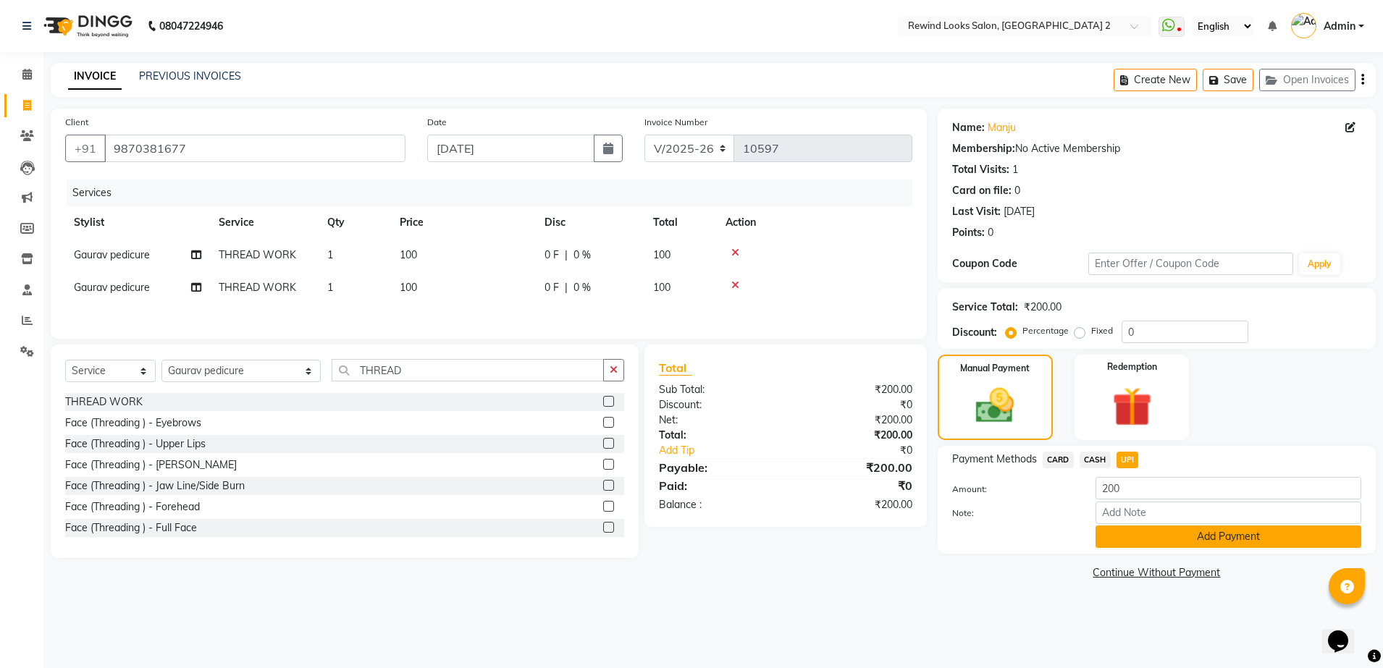
click at [1142, 541] on button "Add Payment" at bounding box center [1228, 537] width 266 height 22
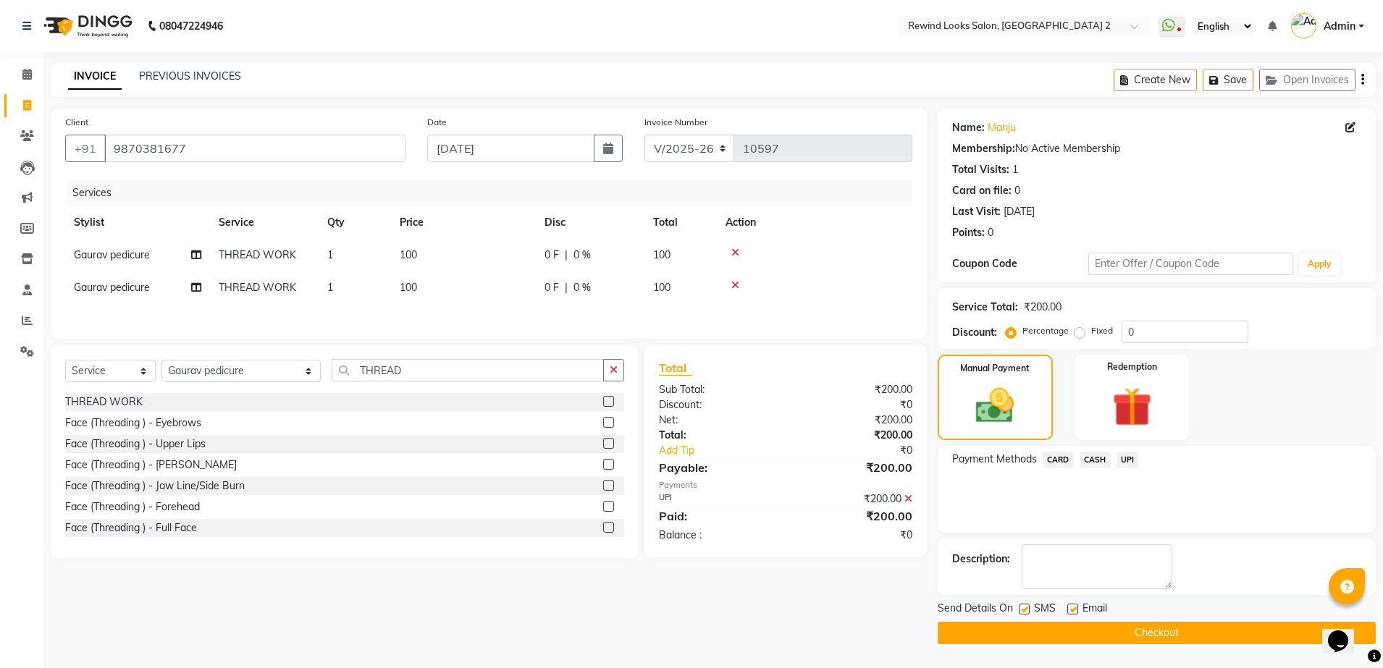
click at [1216, 635] on button "Checkout" at bounding box center [1157, 633] width 438 height 22
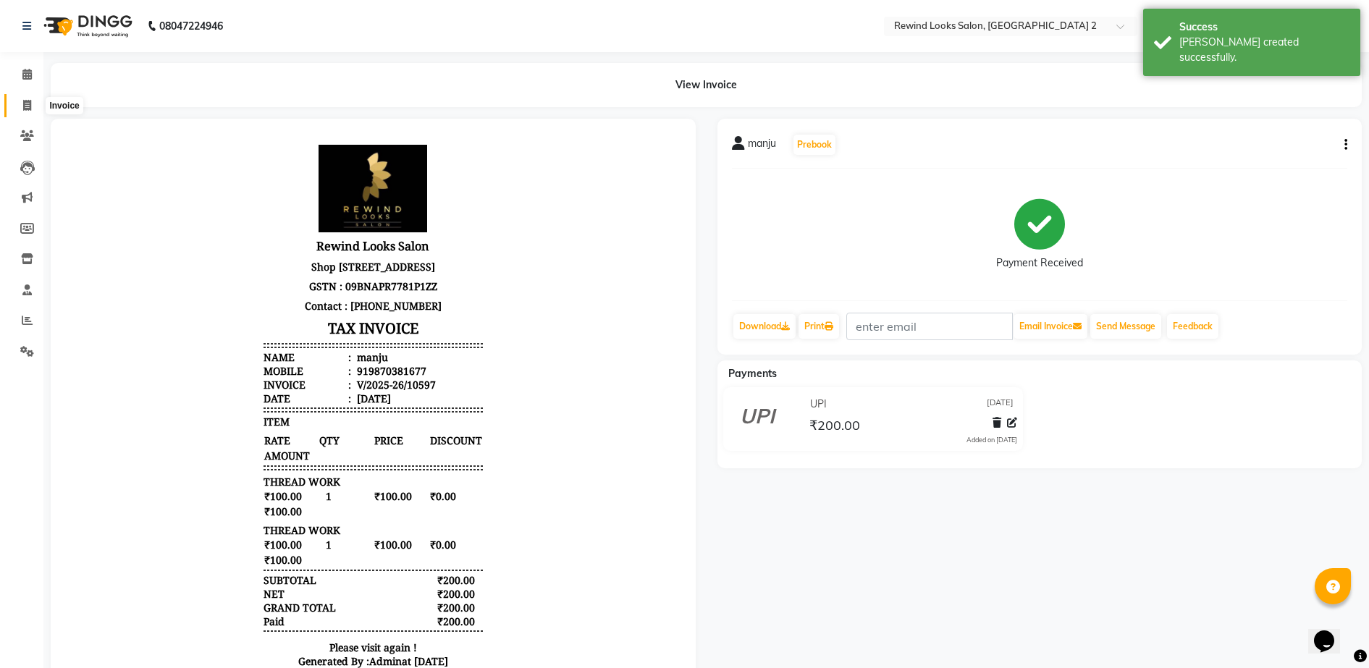
click at [23, 102] on icon at bounding box center [27, 105] width 8 height 11
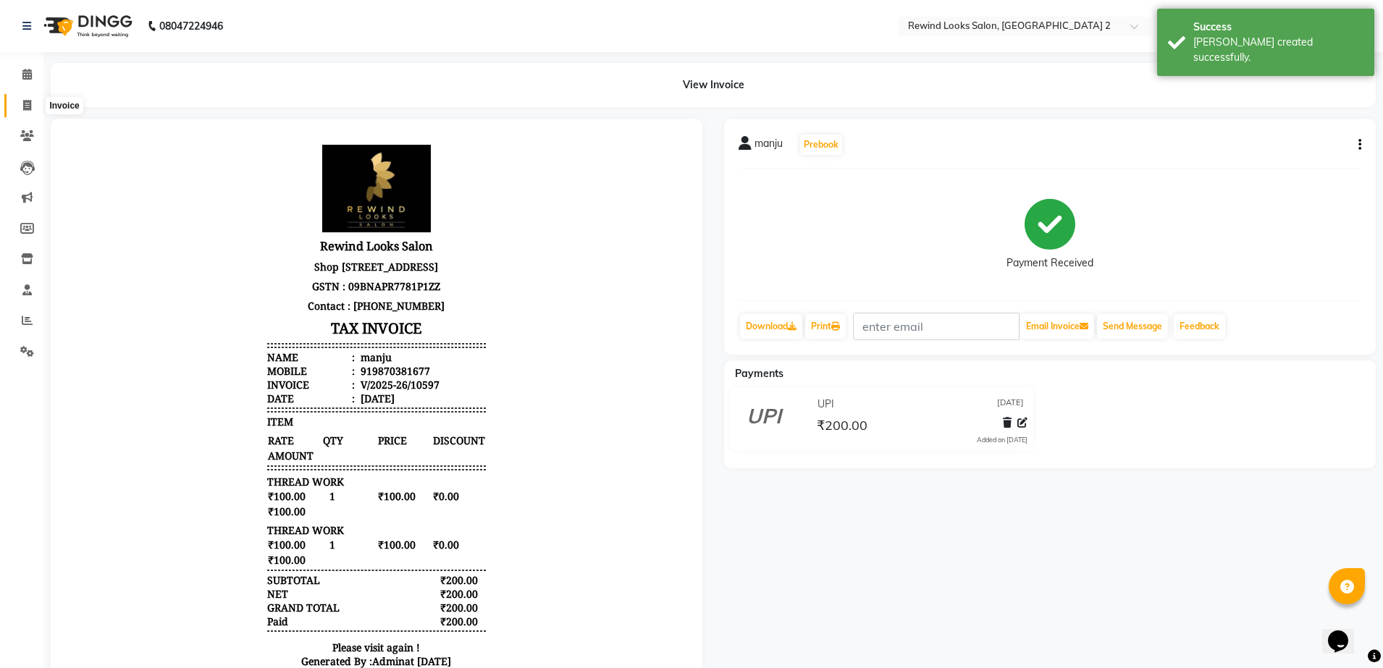
select select "4640"
select select "service"
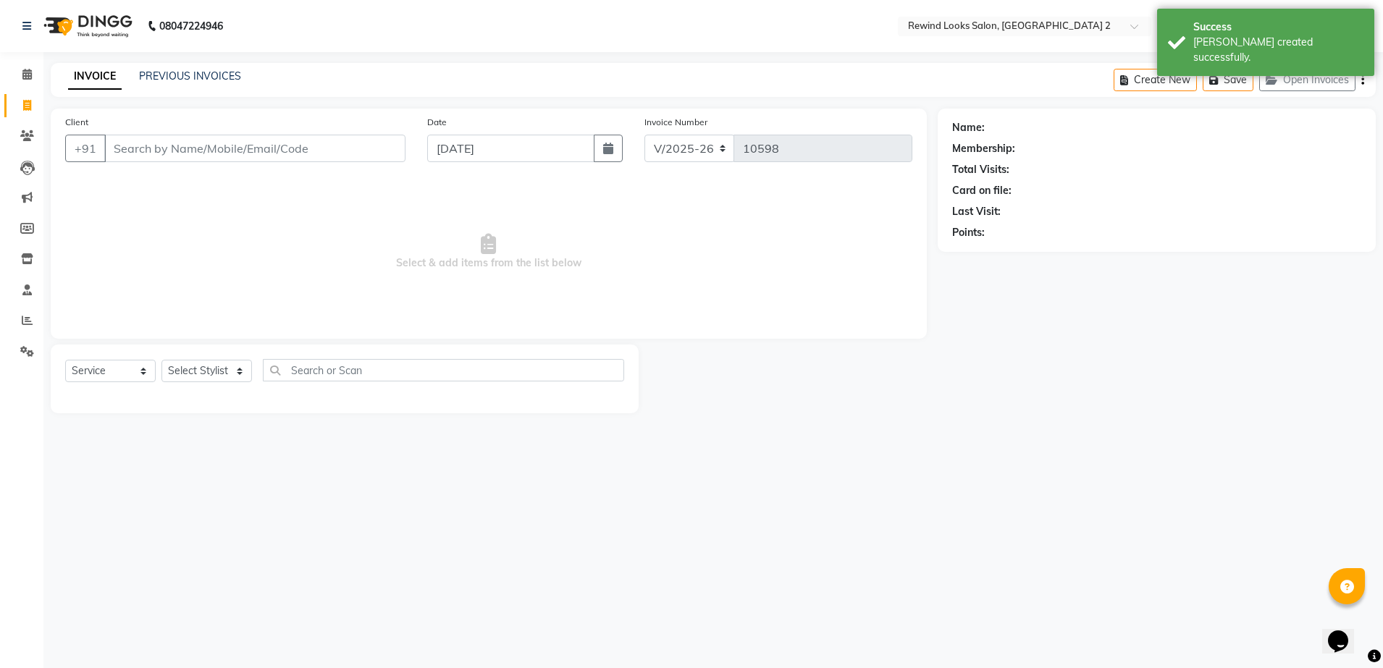
select select "27076"
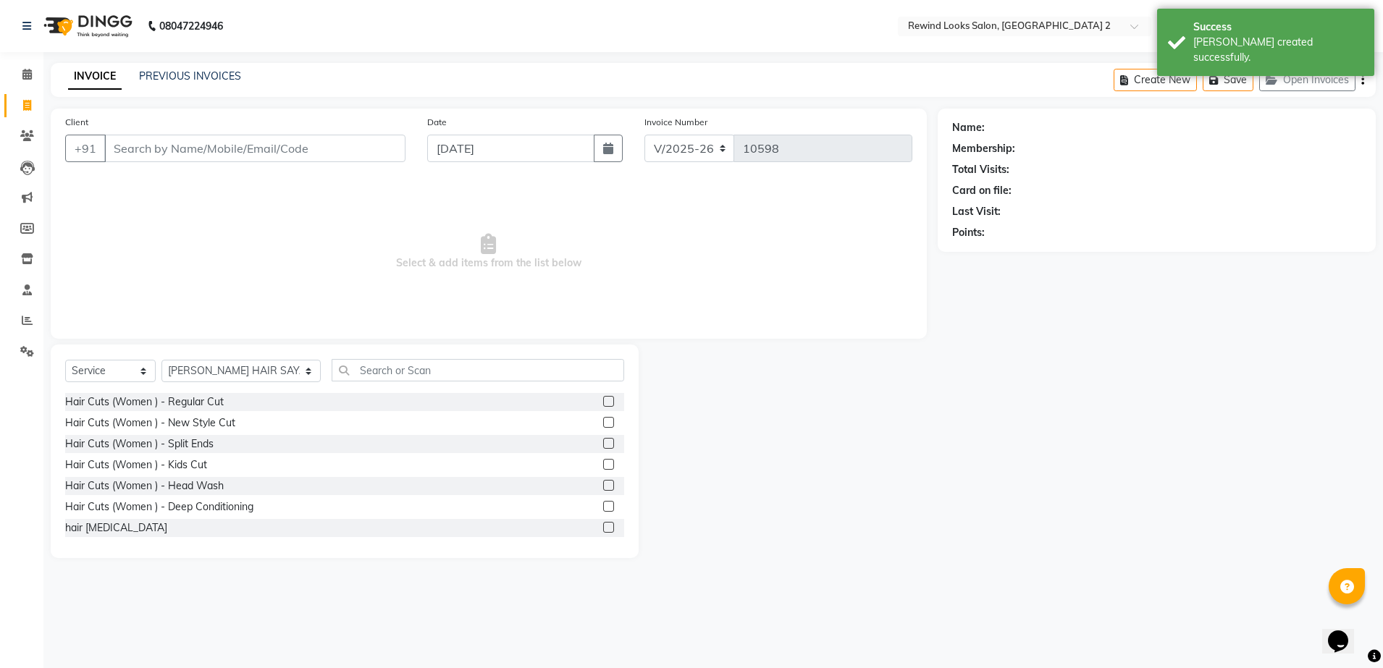
click at [340, 143] on input "Client" at bounding box center [254, 149] width 301 height 28
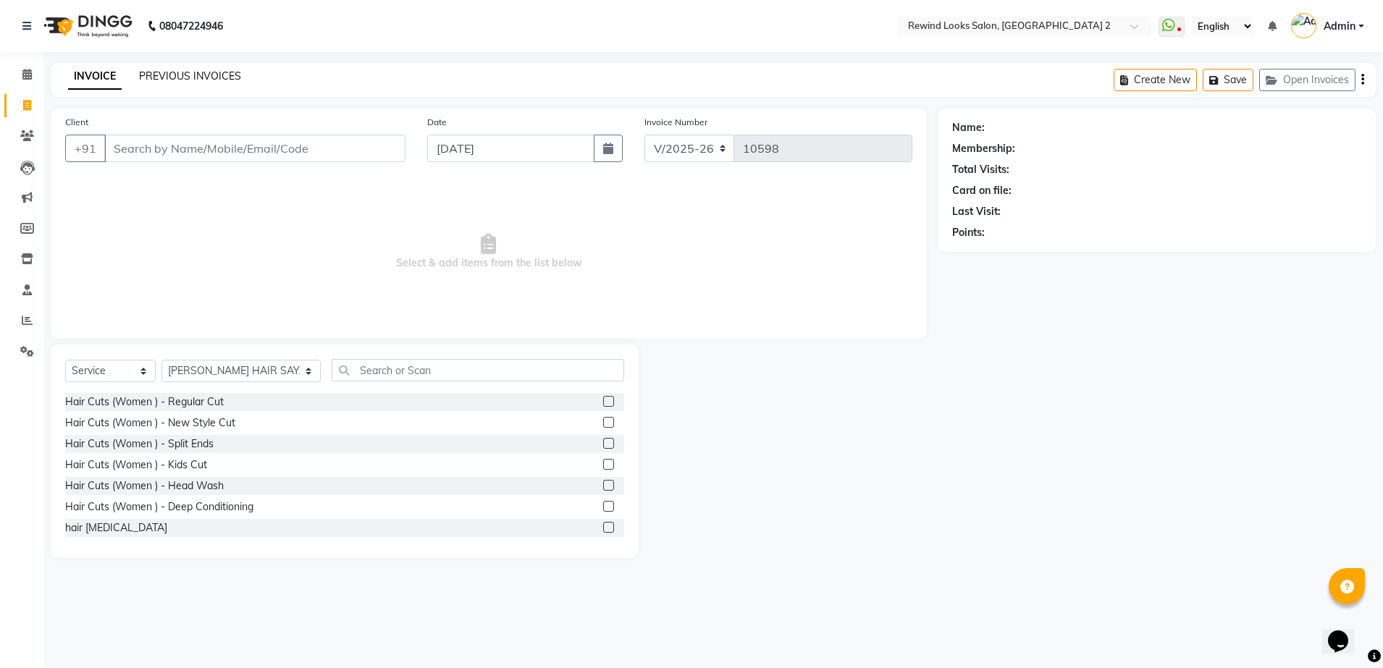
click at [216, 75] on link "PREVIOUS INVOICES" at bounding box center [190, 76] width 102 height 13
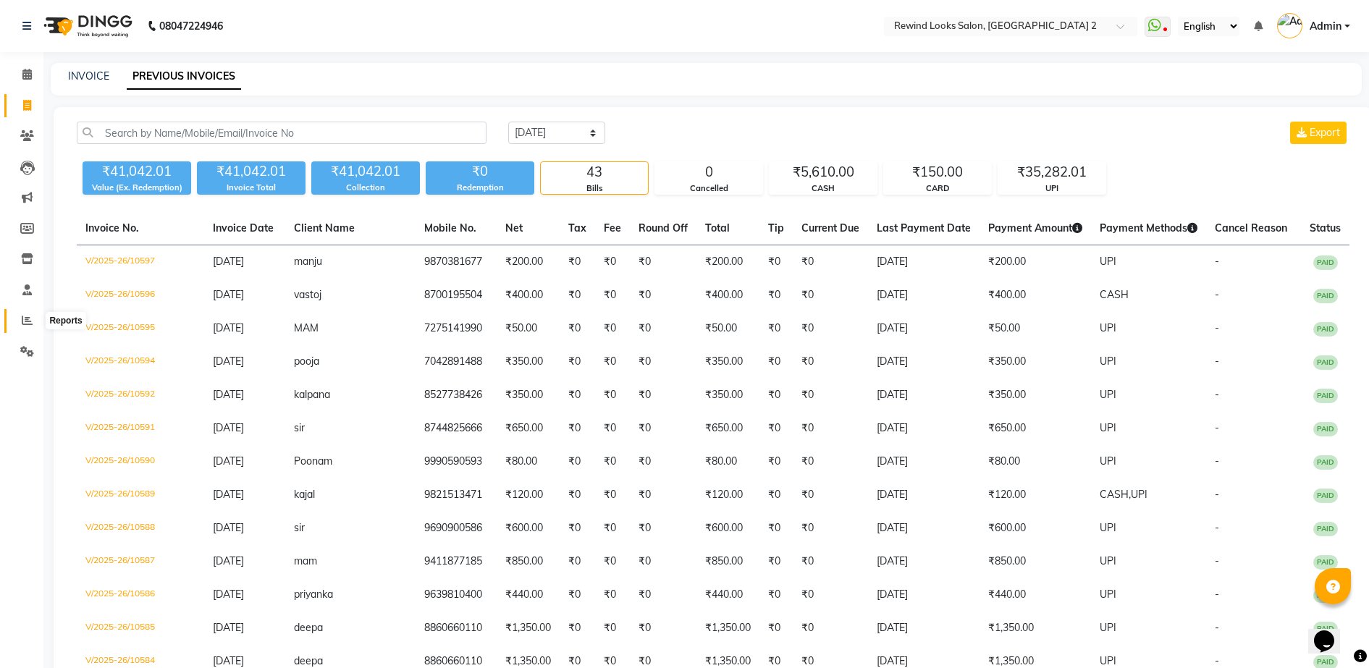
click at [24, 323] on icon at bounding box center [27, 320] width 11 height 11
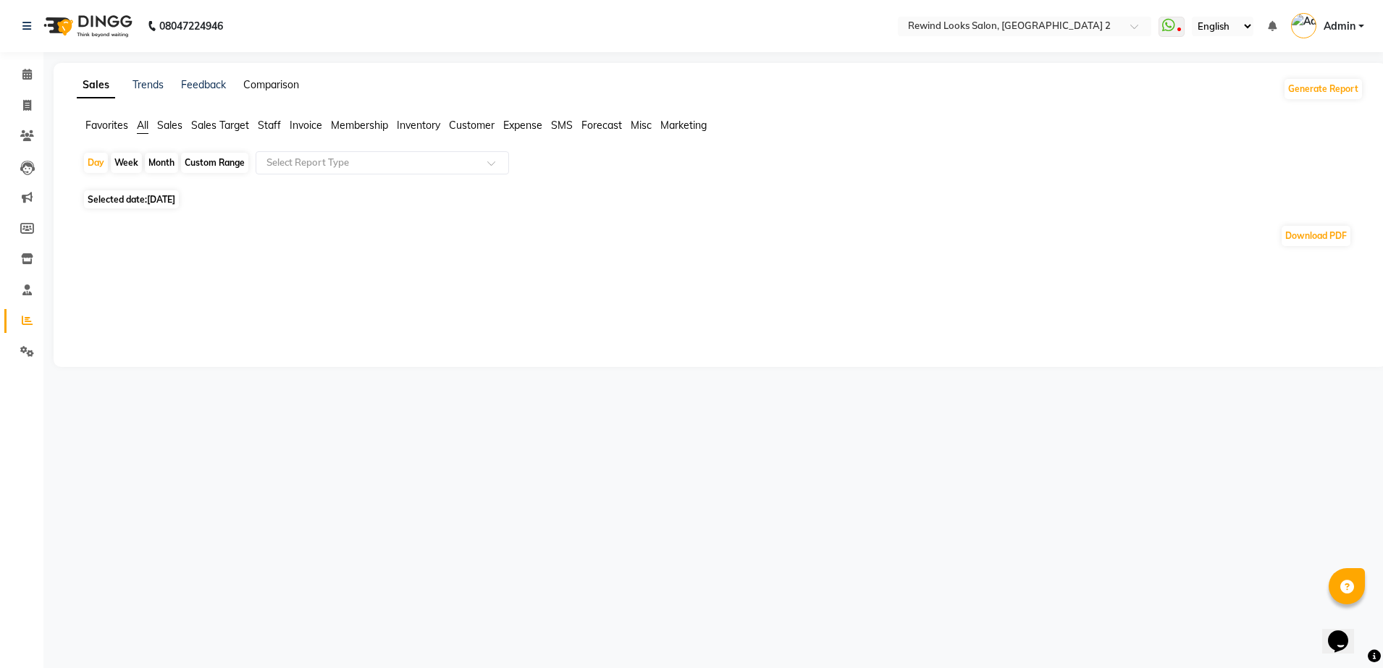
click at [280, 81] on link "Comparison" at bounding box center [271, 84] width 56 height 13
select select "single_date"
select select "single_date_dash"
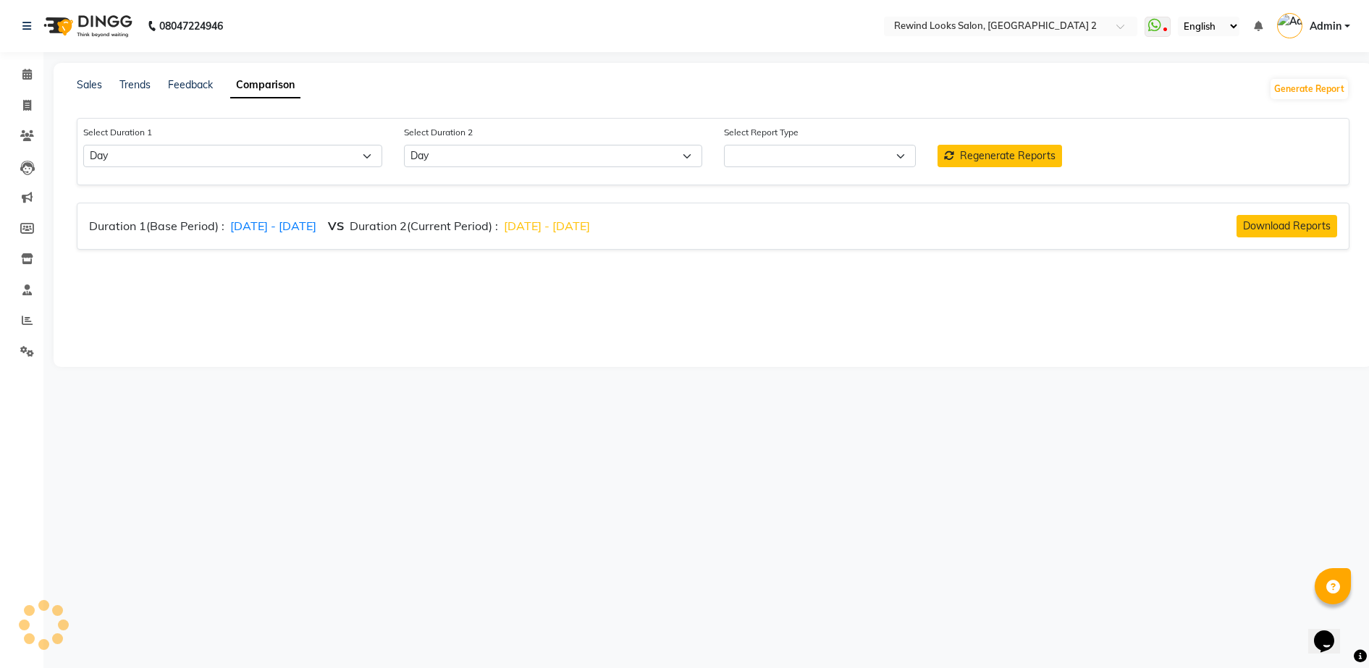
select select "comparison_report"
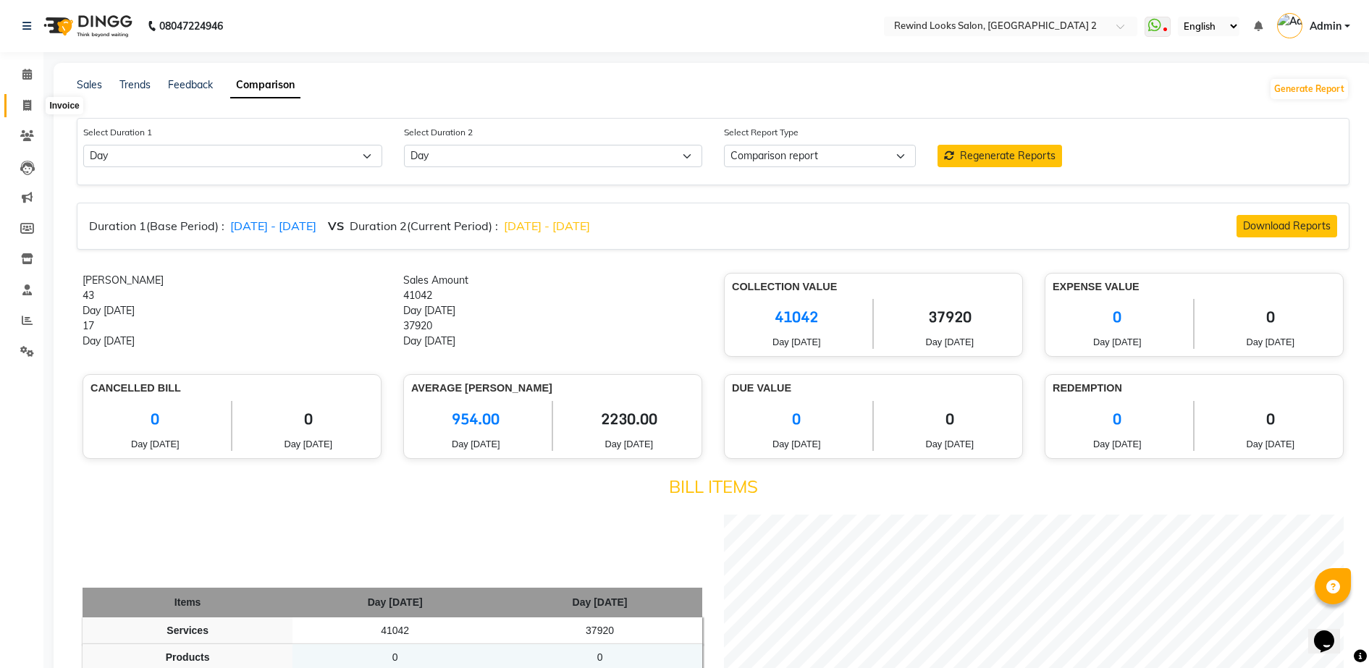
click at [26, 108] on icon at bounding box center [27, 105] width 8 height 11
select select "service"
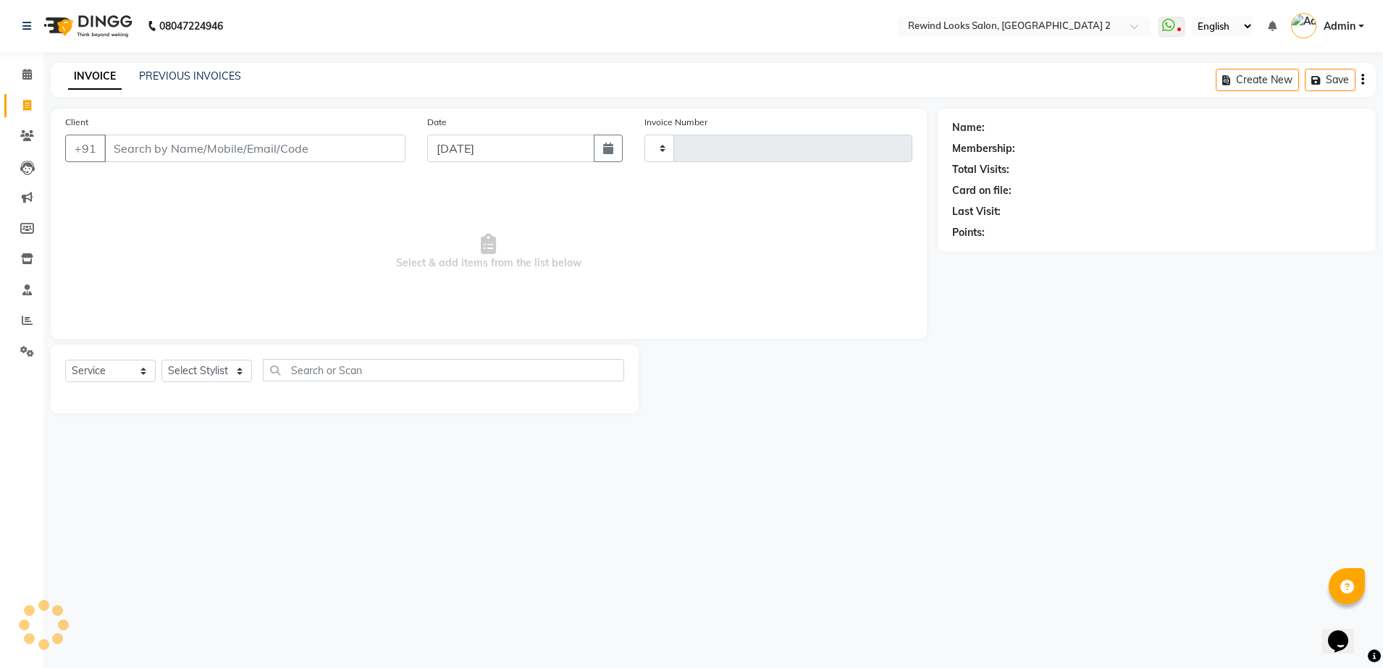
type input "10598"
select select "4640"
select select "27076"
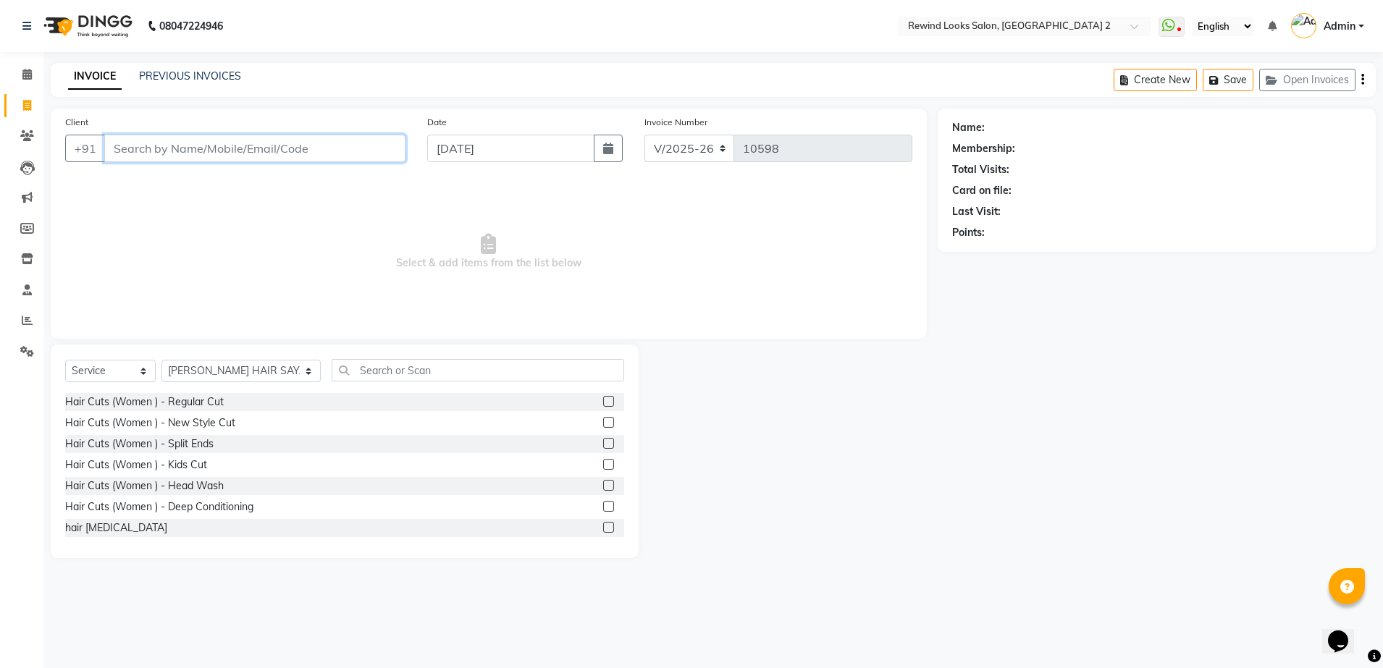
click at [365, 147] on input "Client" at bounding box center [254, 149] width 301 height 28
click at [283, 151] on input "Client" at bounding box center [254, 149] width 301 height 28
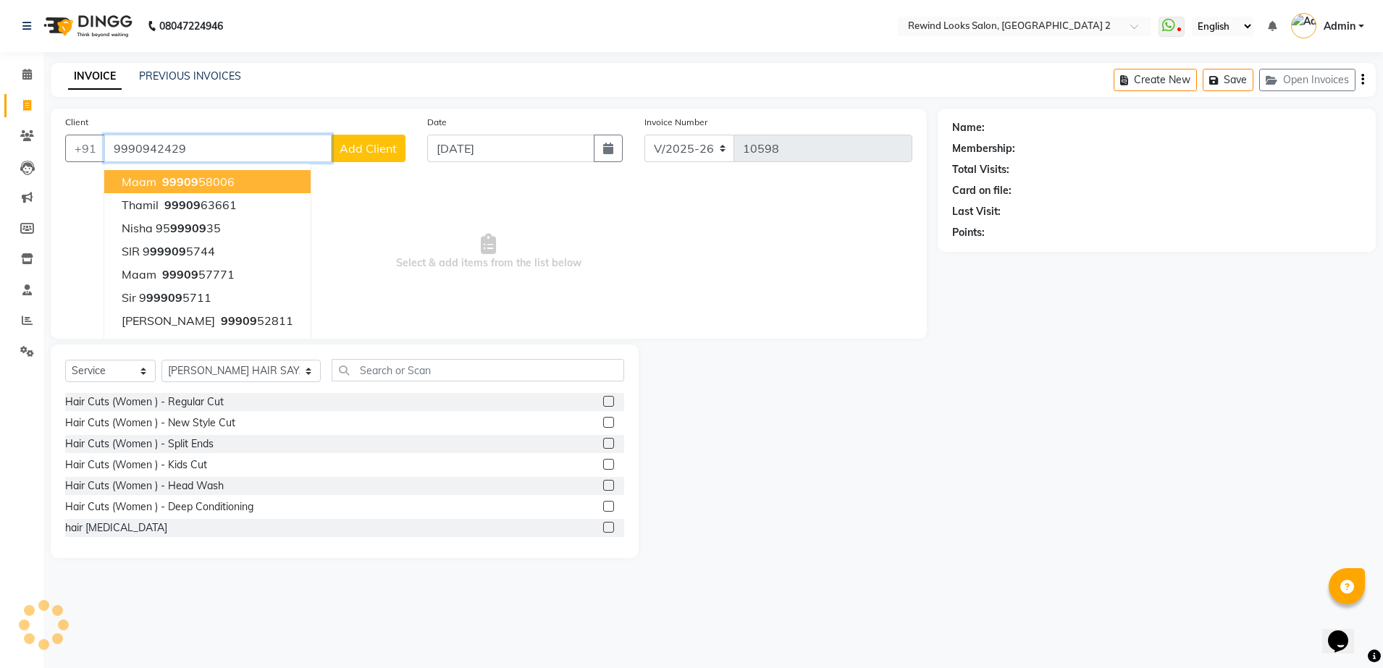
type input "9990942429"
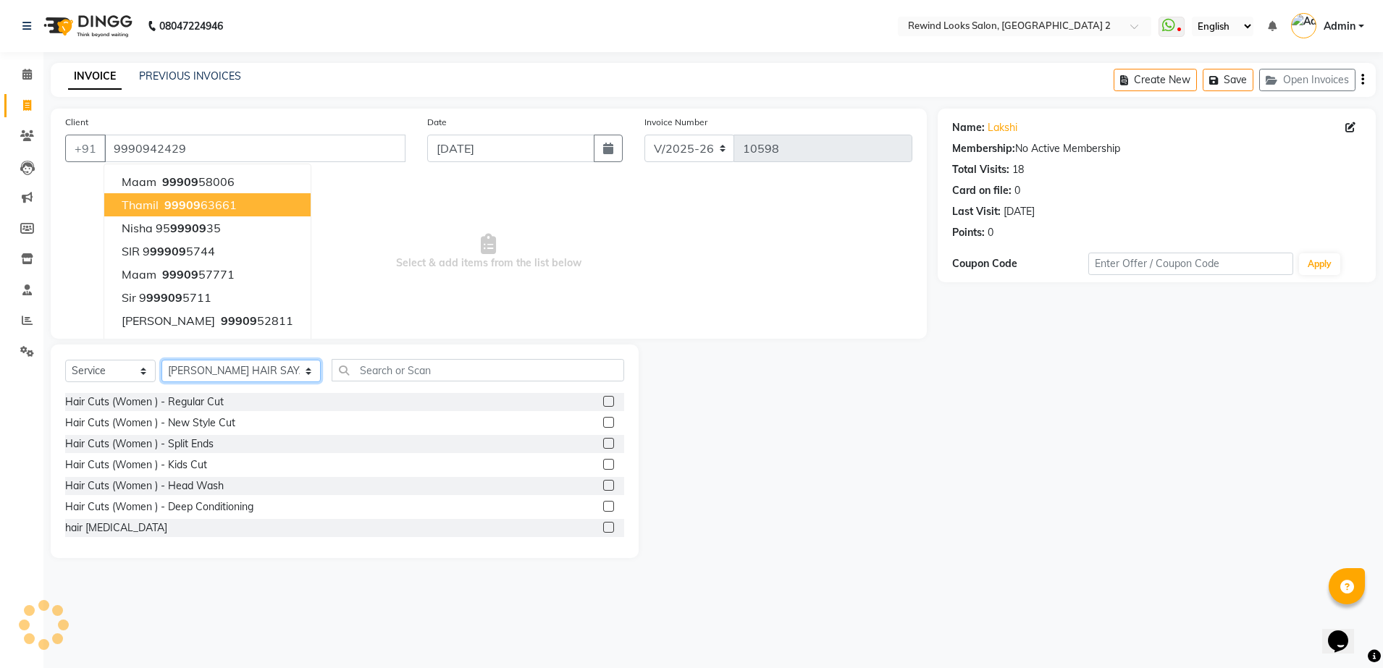
click at [226, 369] on select "Select Stylist [PERSON_NAME] aayat ADMIN Alfad hair Casa Ali Hair [PERSON_NAME]…" at bounding box center [240, 371] width 159 height 22
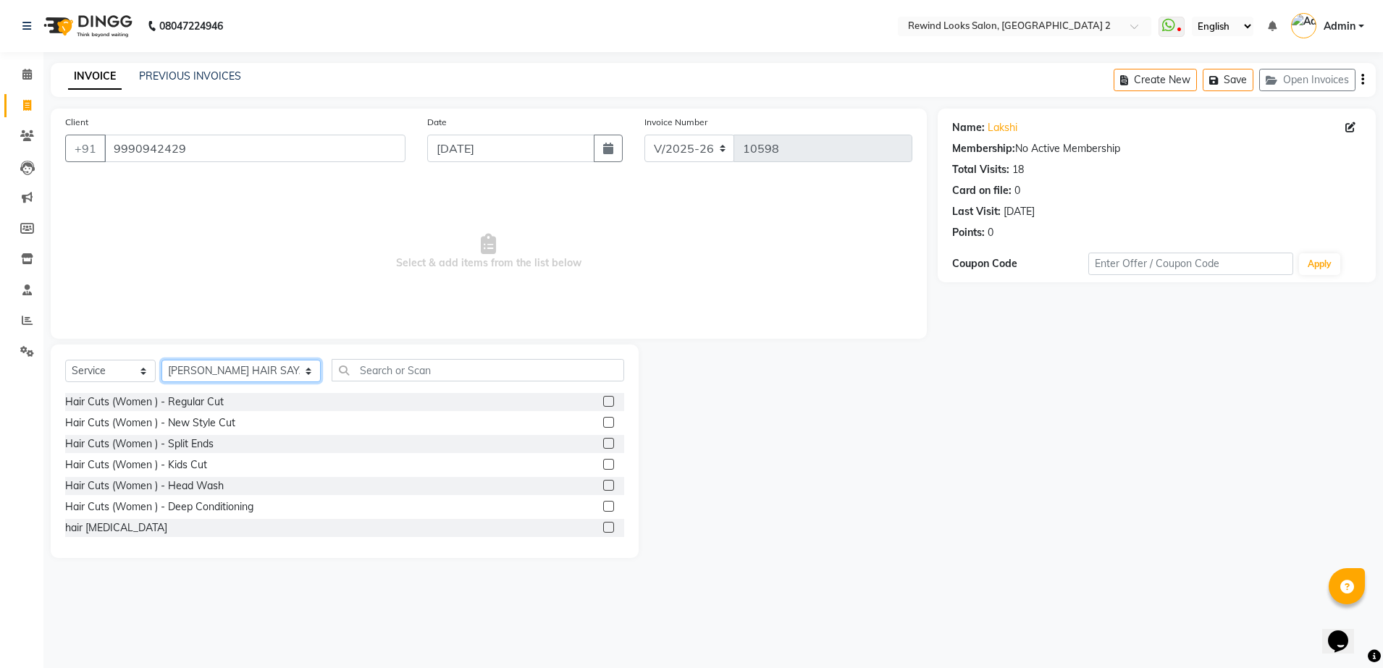
select select "59648"
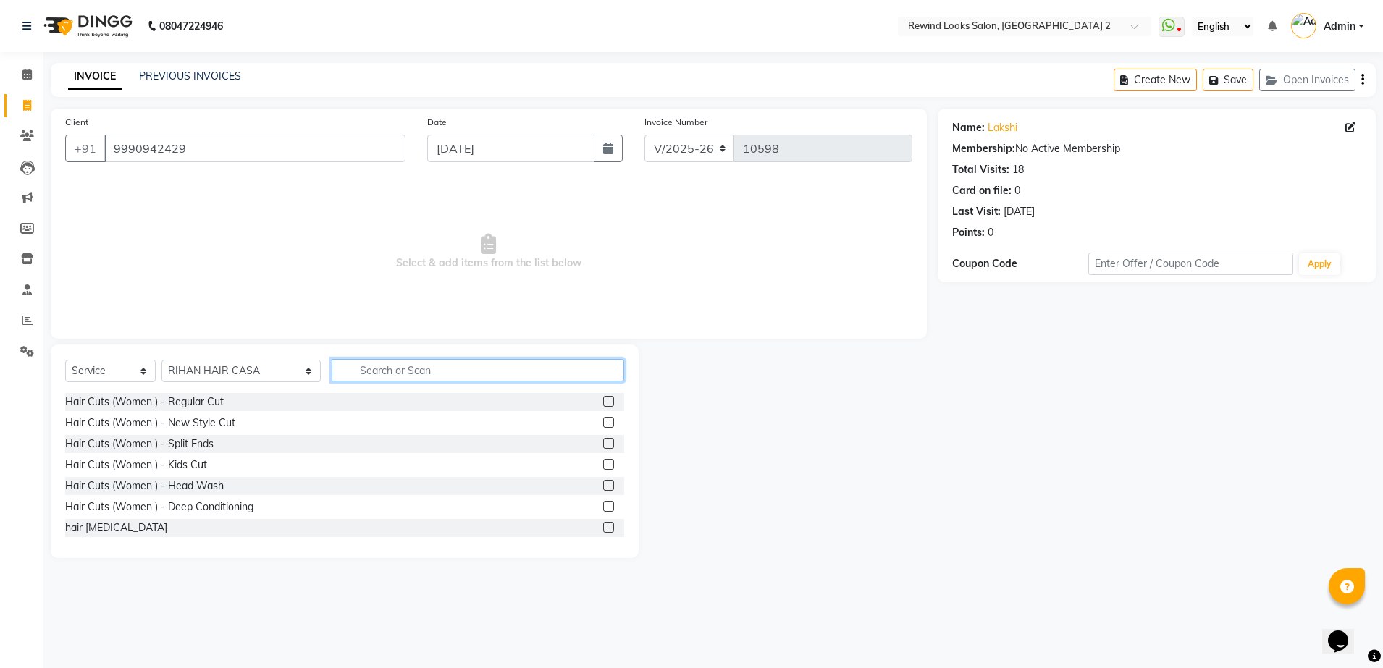
click at [353, 372] on input "text" at bounding box center [478, 370] width 293 height 22
type input "C"
click at [353, 372] on input "C" at bounding box center [478, 370] width 293 height 22
type input "WASH"
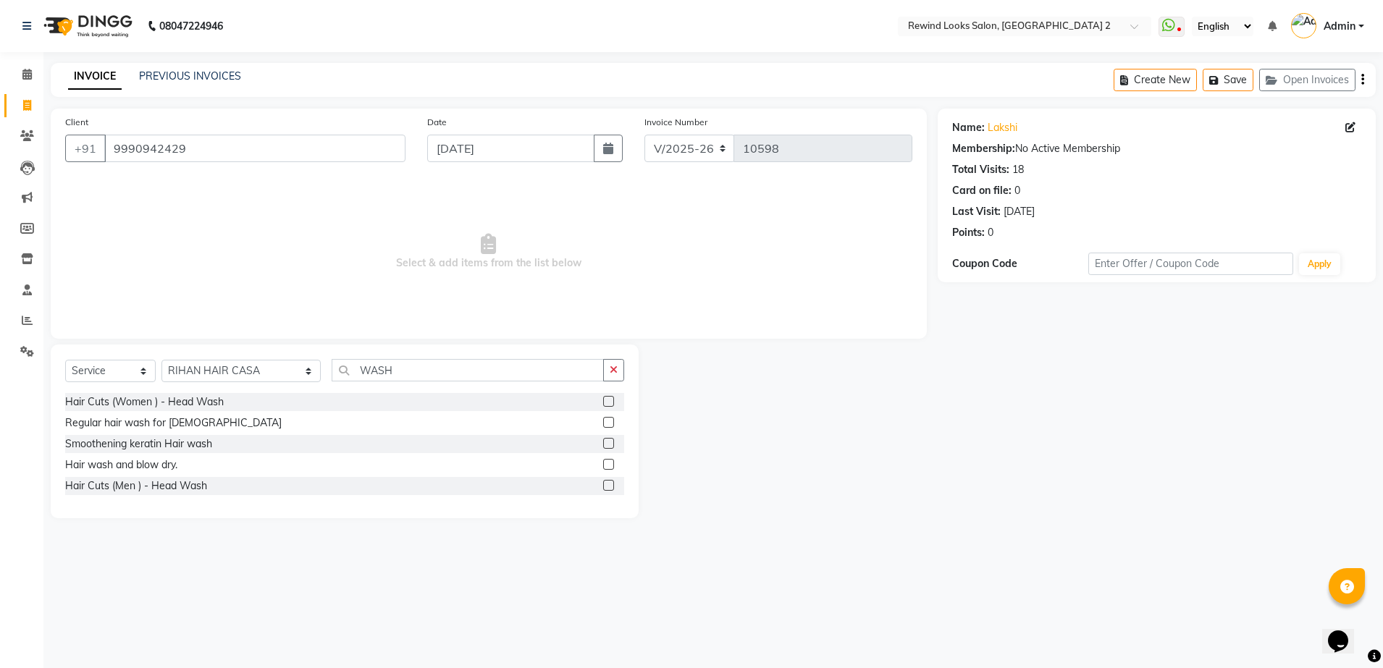
click at [607, 399] on label at bounding box center [608, 401] width 11 height 11
click at [607, 399] on input "checkbox" at bounding box center [607, 401] width 9 height 9
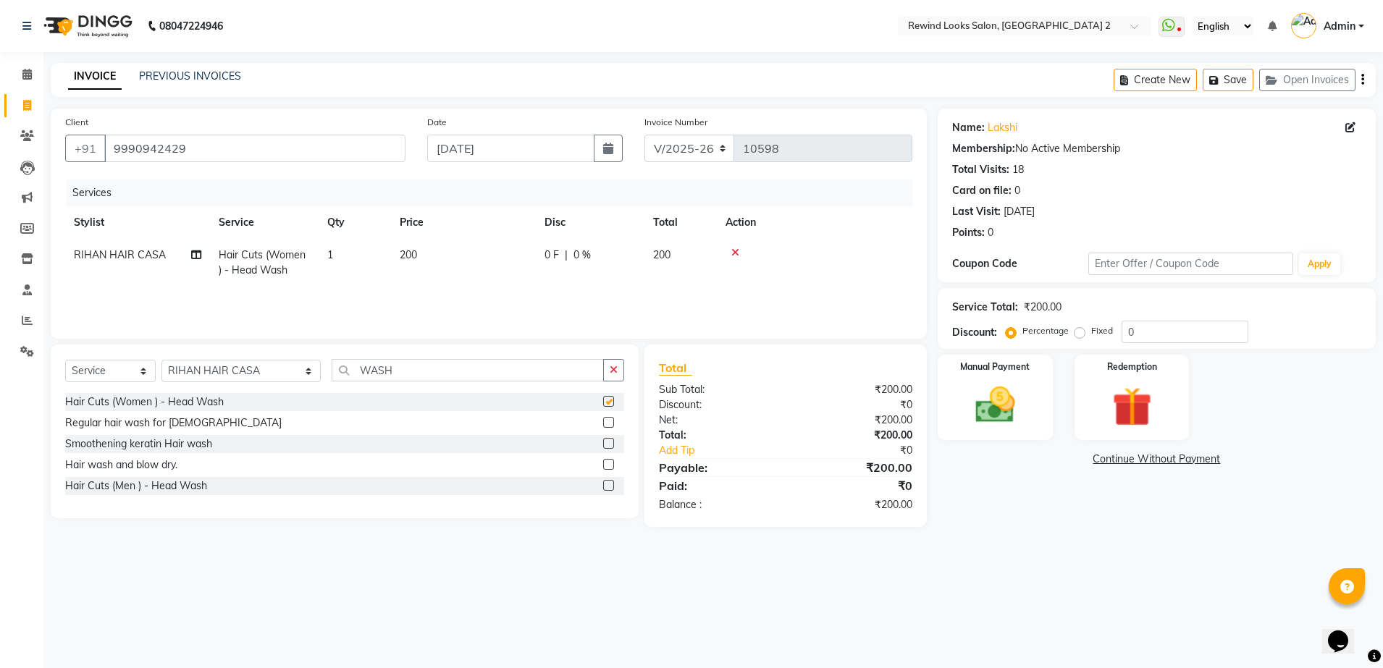
checkbox input "false"
click at [511, 250] on td "200" at bounding box center [463, 263] width 145 height 48
select select "59648"
click at [511, 250] on input "200" at bounding box center [531, 259] width 127 height 22
type input "2"
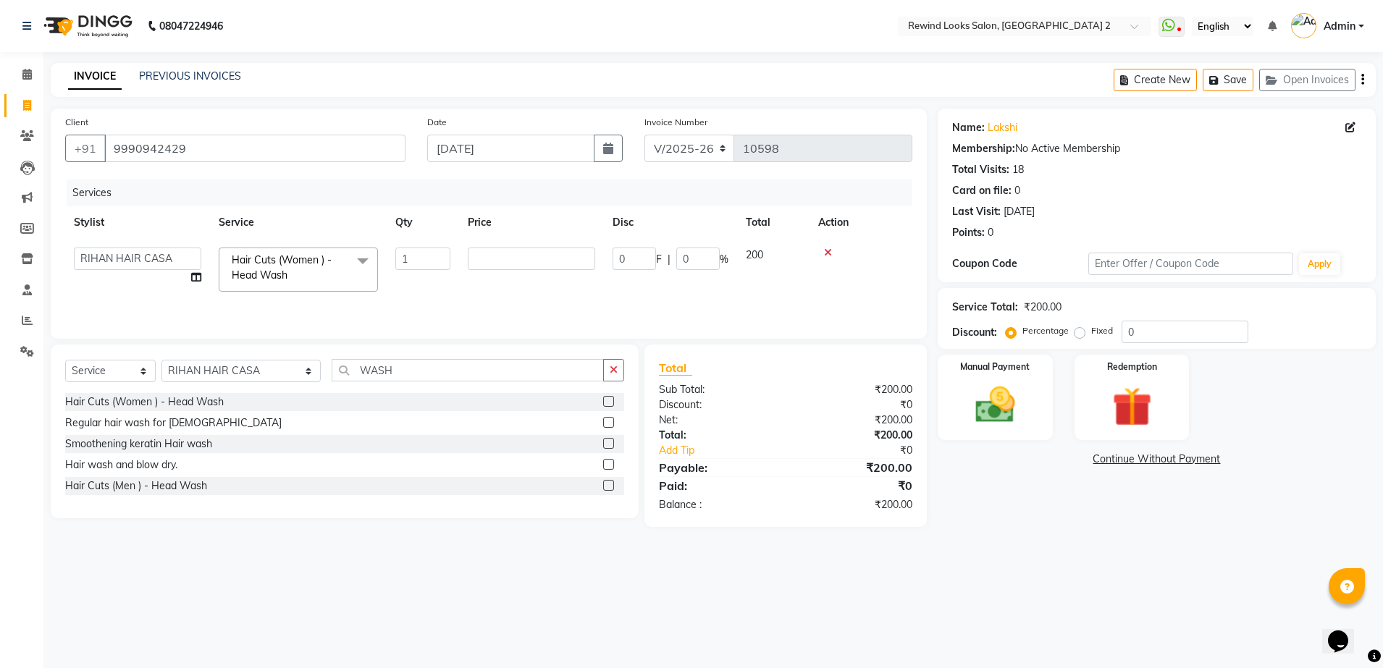
type input "3"
type input "400"
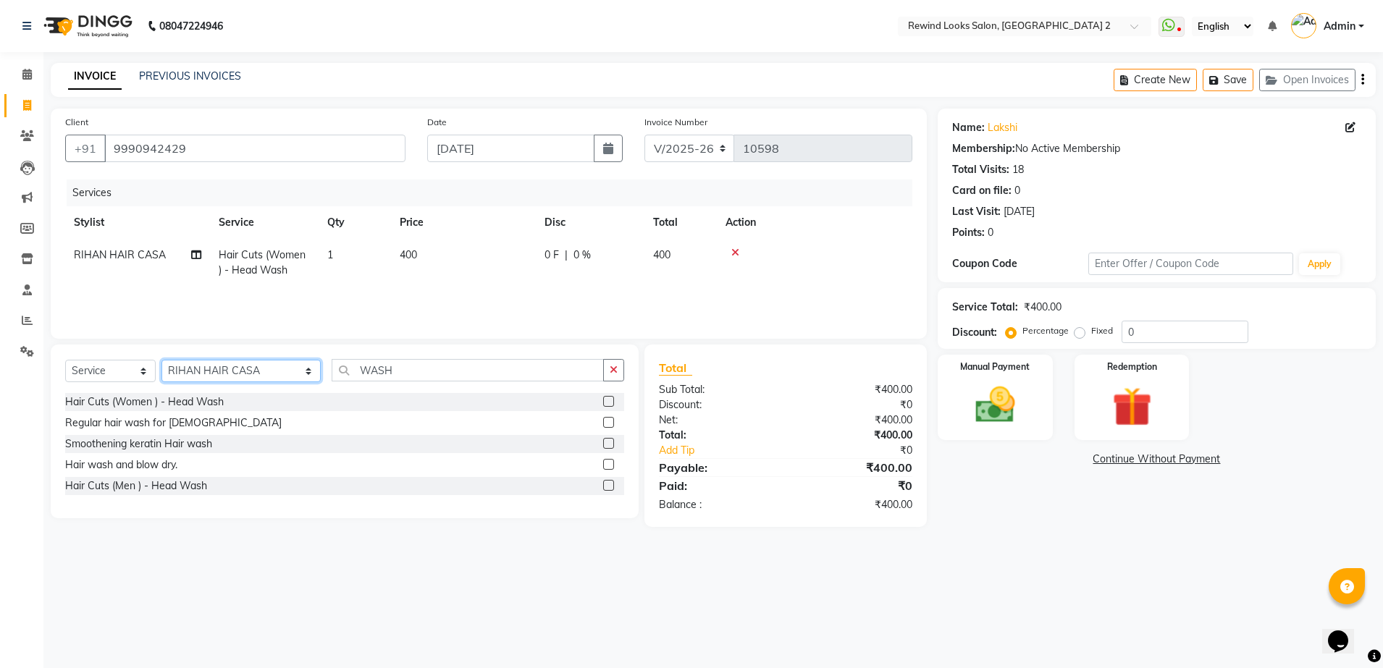
click at [203, 373] on select "Select Stylist [PERSON_NAME] aayat ADMIN Alfad hair Casa Ali Hair [PERSON_NAME]…" at bounding box center [240, 371] width 159 height 22
select select "58106"
click at [420, 373] on input "WASH" at bounding box center [468, 370] width 272 height 22
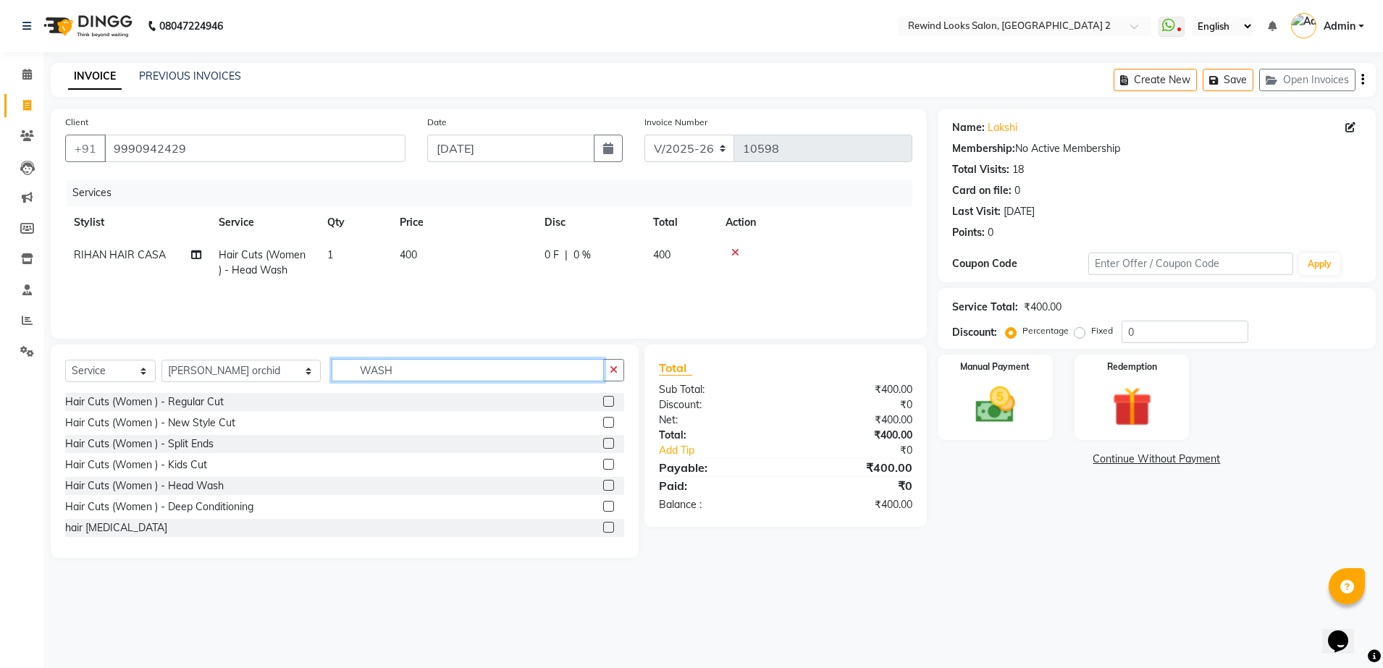
click at [420, 373] on input "WASH" at bounding box center [468, 370] width 272 height 22
type input "THRE"
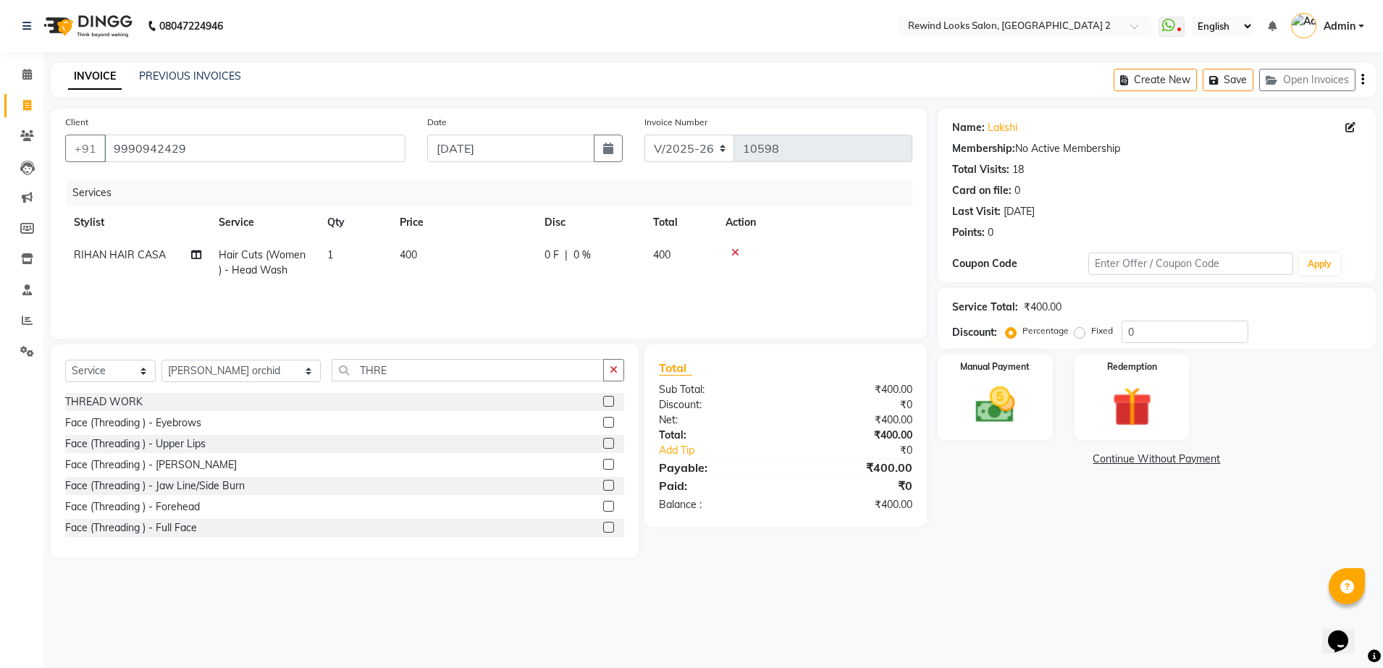
click at [603, 424] on label at bounding box center [608, 422] width 11 height 11
click at [603, 424] on input "checkbox" at bounding box center [607, 422] width 9 height 9
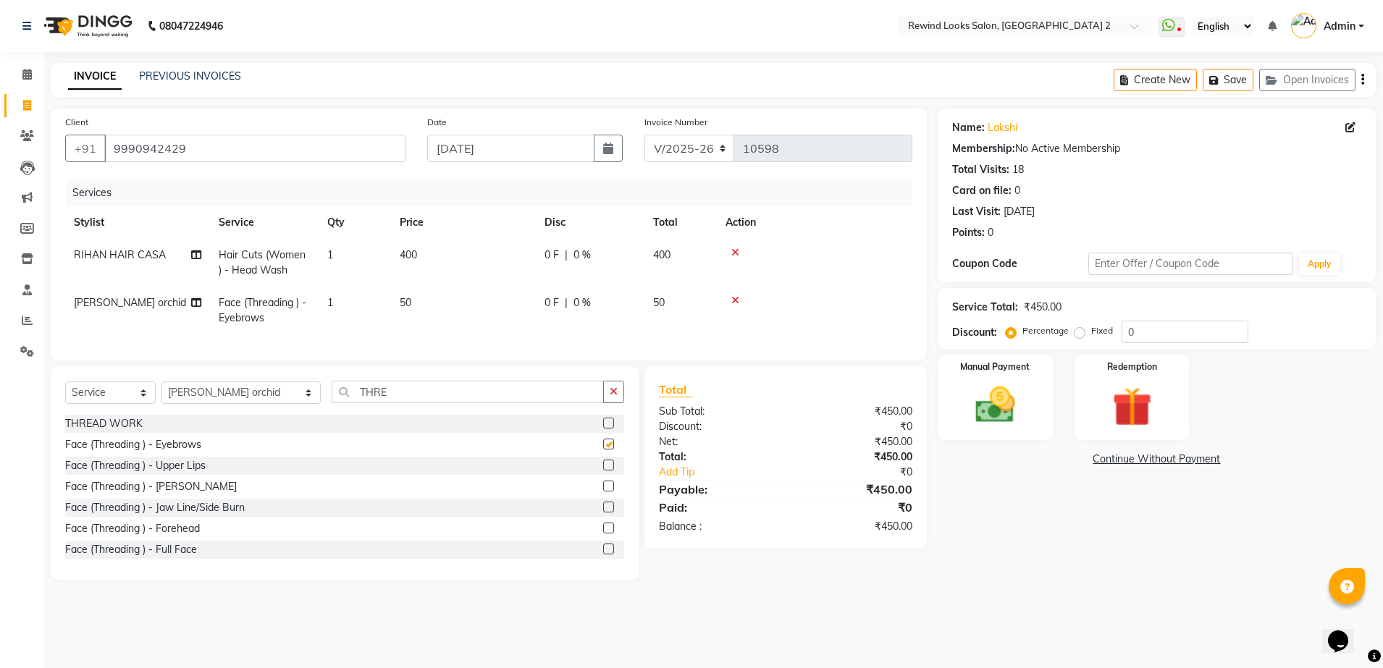
checkbox input "false"
click at [1019, 390] on img at bounding box center [995, 406] width 67 height 48
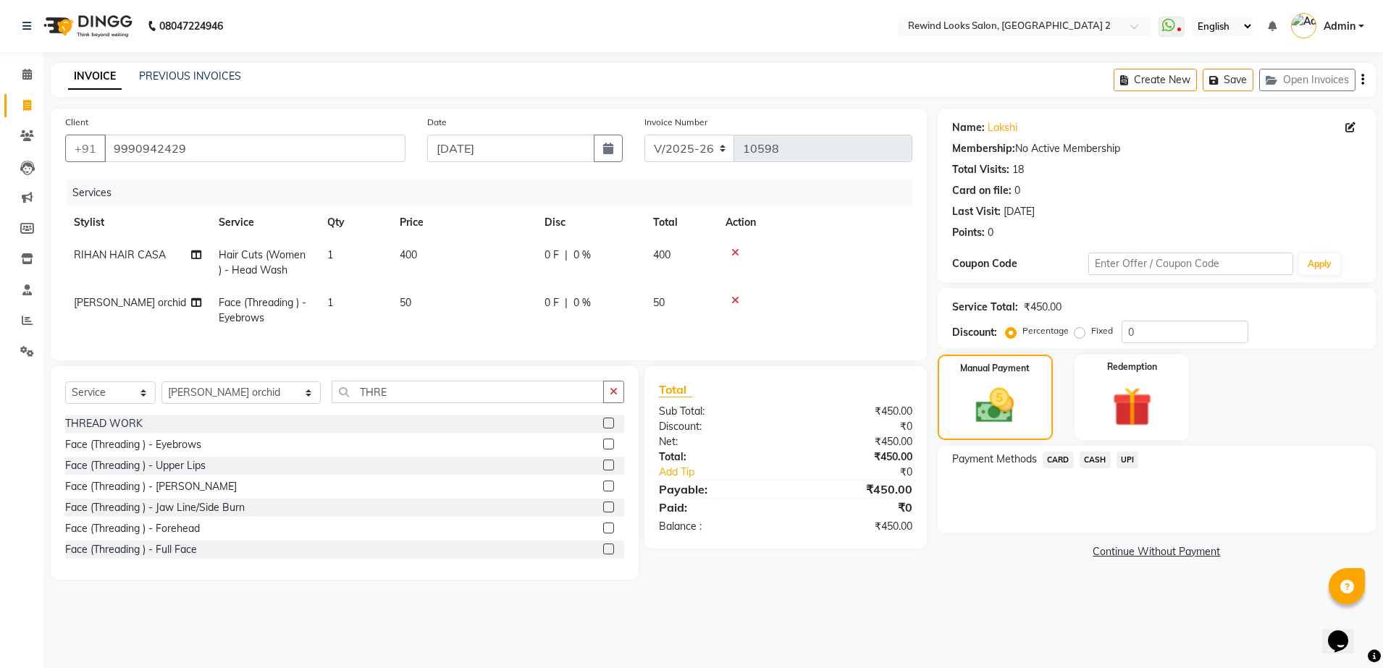
click at [1126, 460] on span "UPI" at bounding box center [1127, 460] width 22 height 17
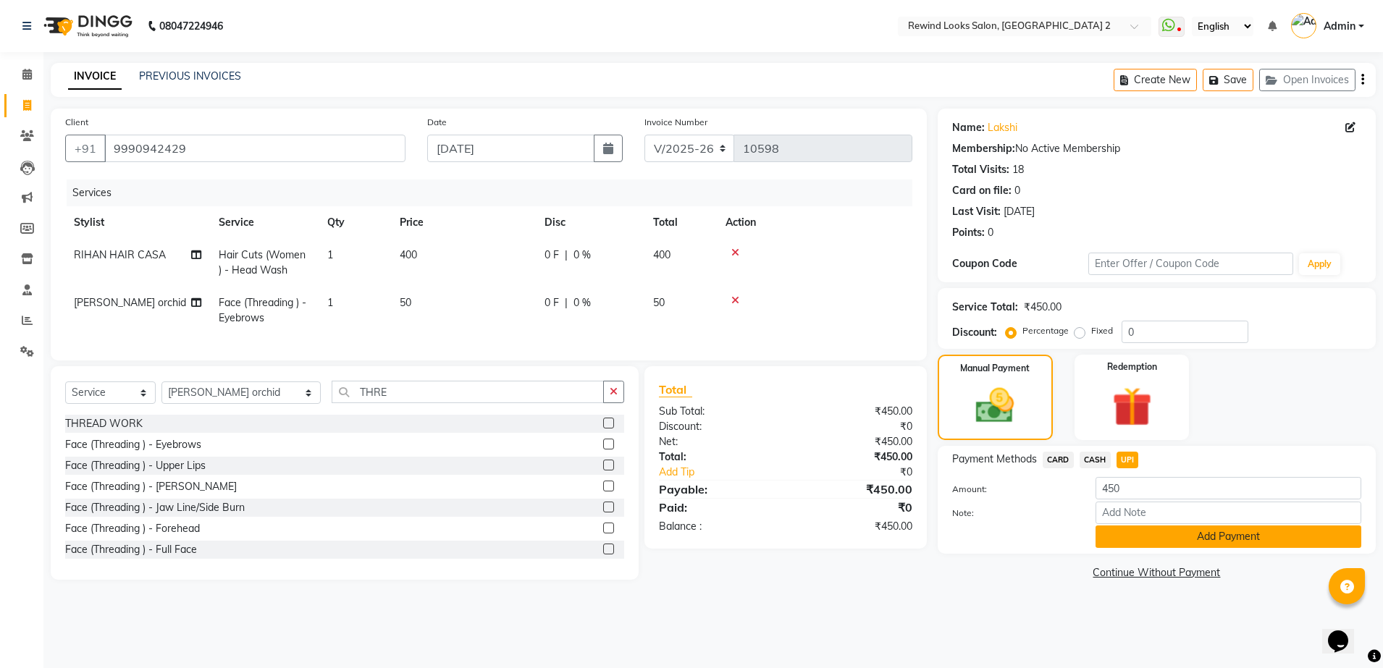
click at [1163, 537] on button "Add Payment" at bounding box center [1228, 537] width 266 height 22
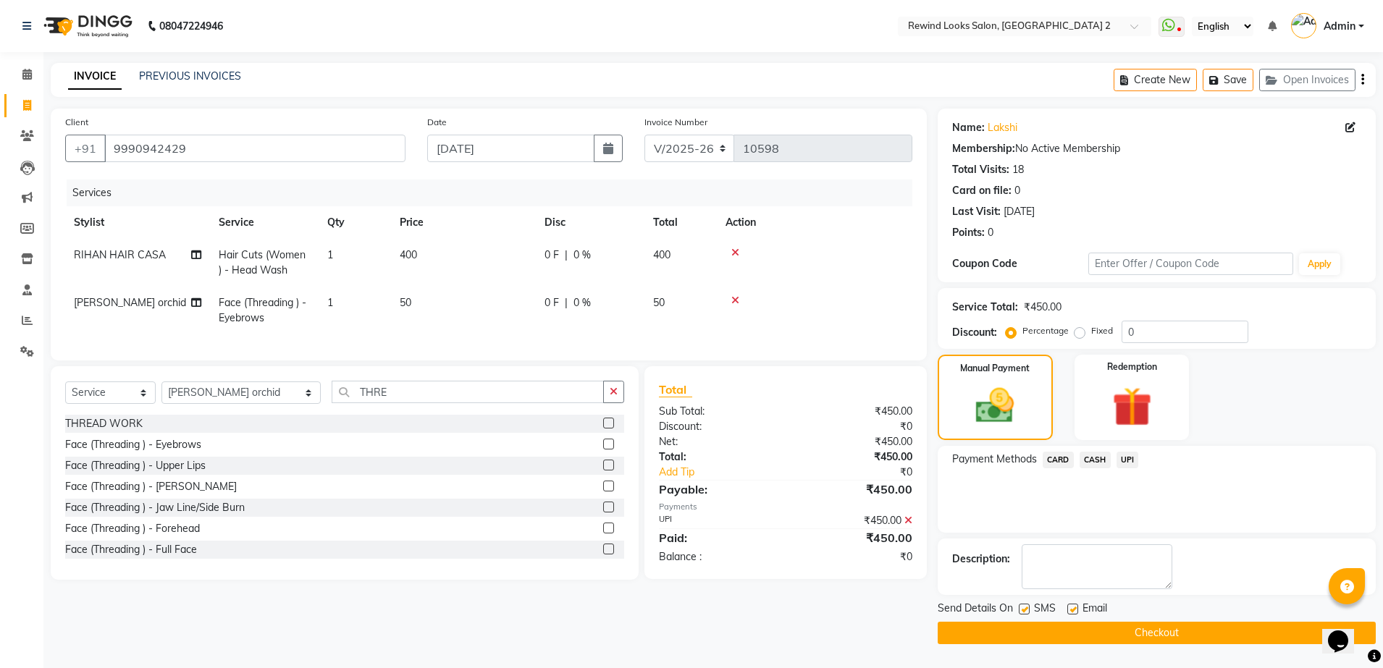
click at [1189, 632] on button "Checkout" at bounding box center [1157, 633] width 438 height 22
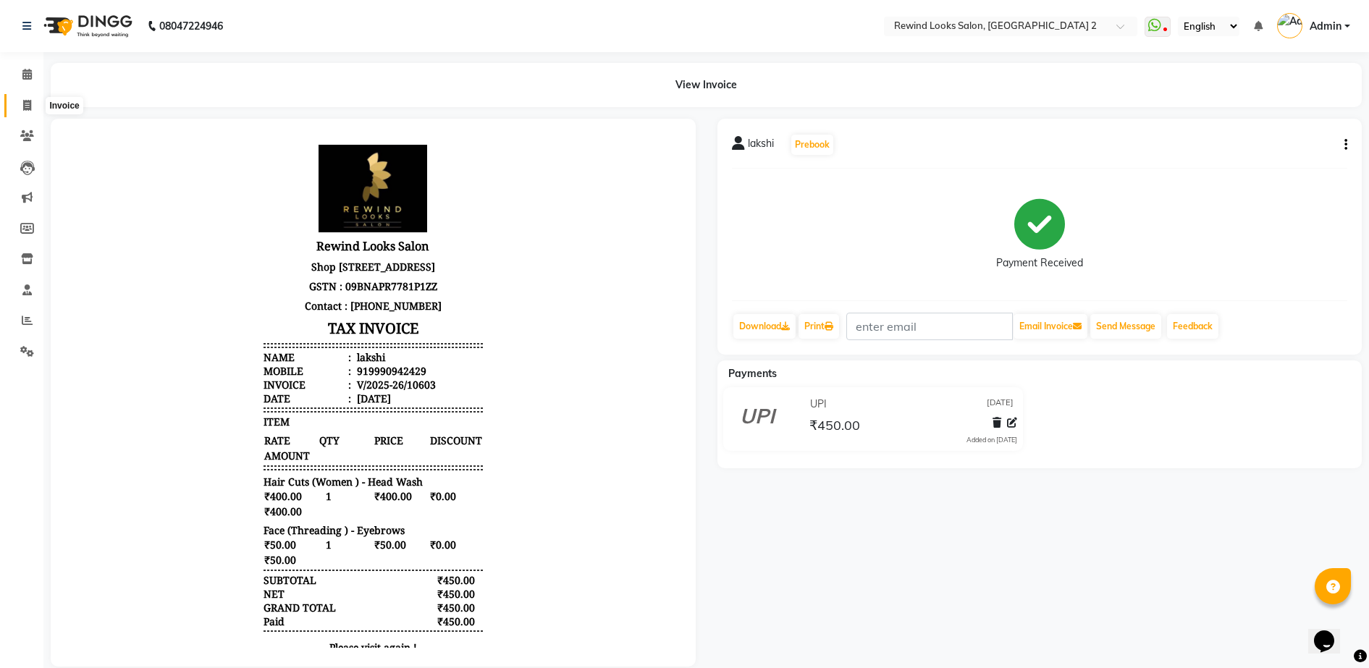
click at [23, 103] on icon at bounding box center [27, 105] width 8 height 11
select select "service"
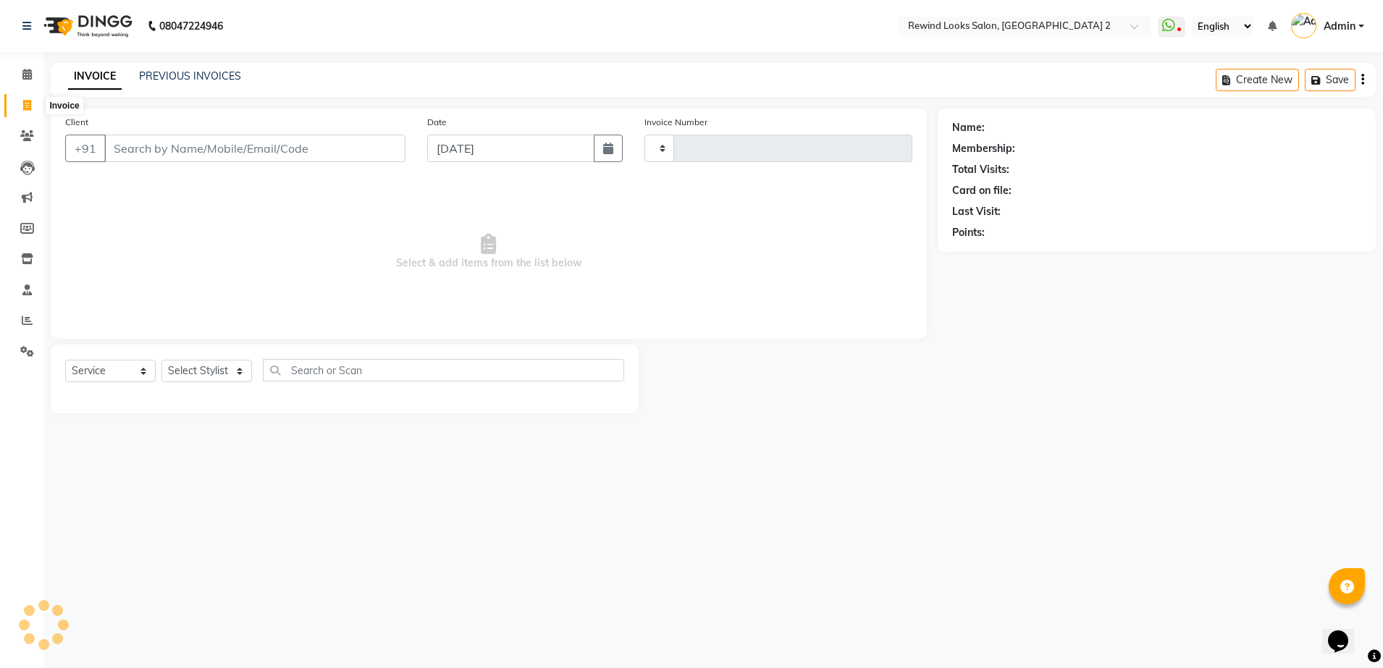
type input "10611"
select select "4640"
select select "27076"
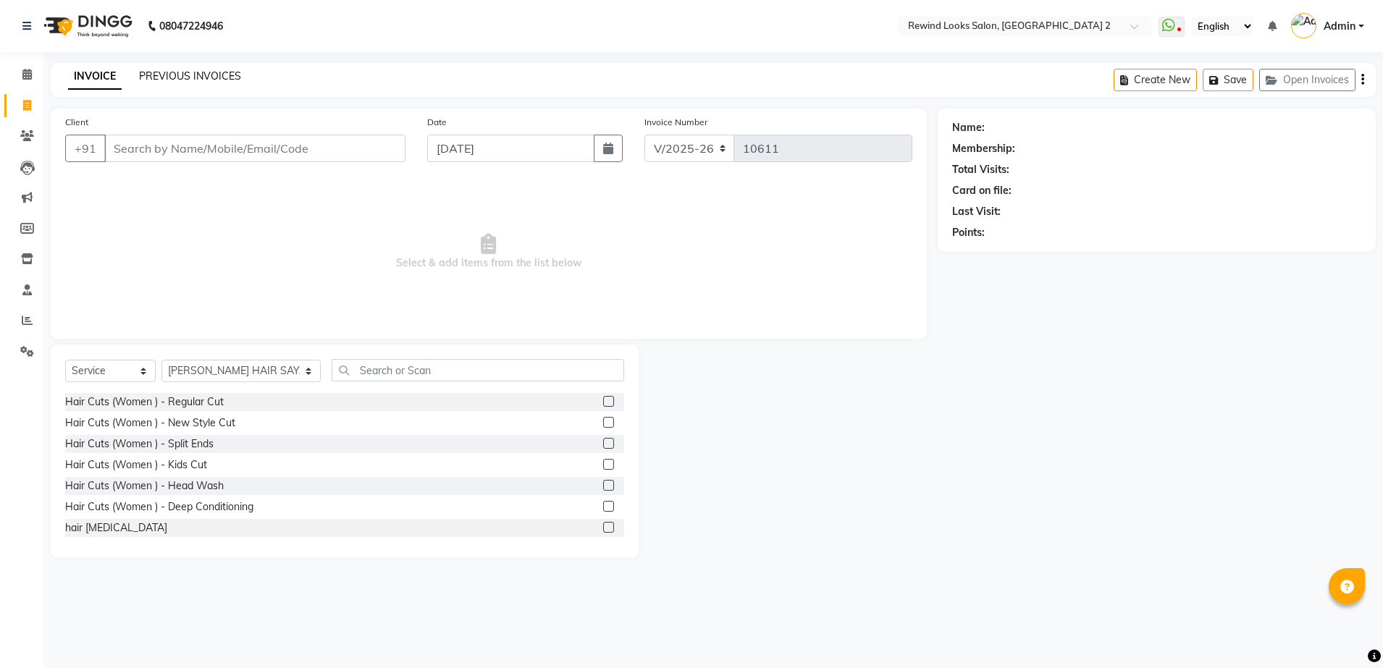
click at [160, 77] on link "PREVIOUS INVOICES" at bounding box center [190, 76] width 102 height 13
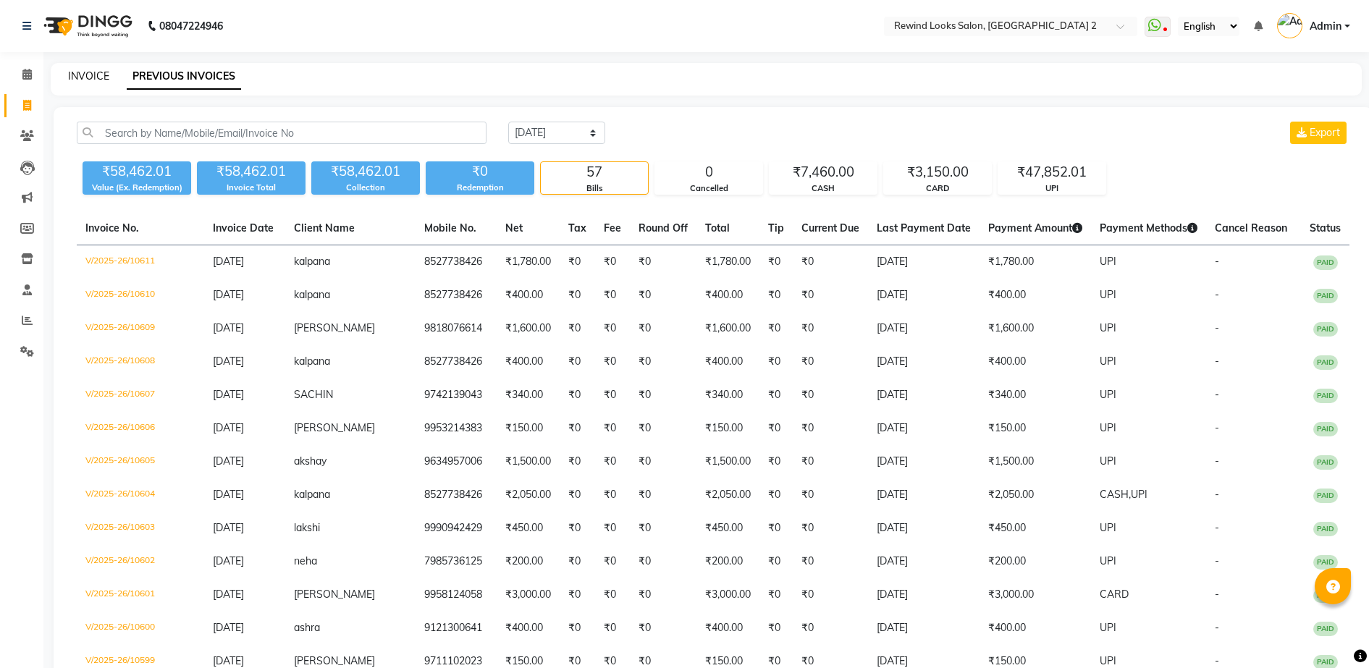
click at [88, 74] on link "INVOICE" at bounding box center [88, 76] width 41 height 13
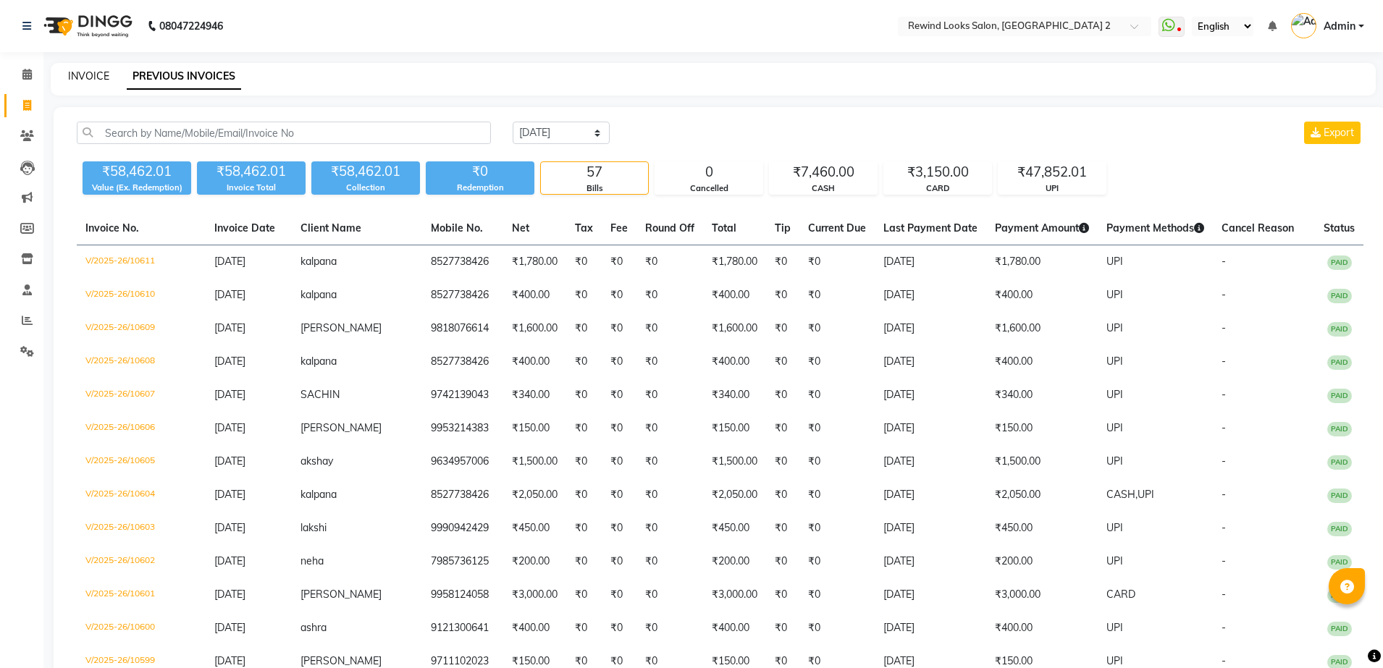
select select "4640"
select select "service"
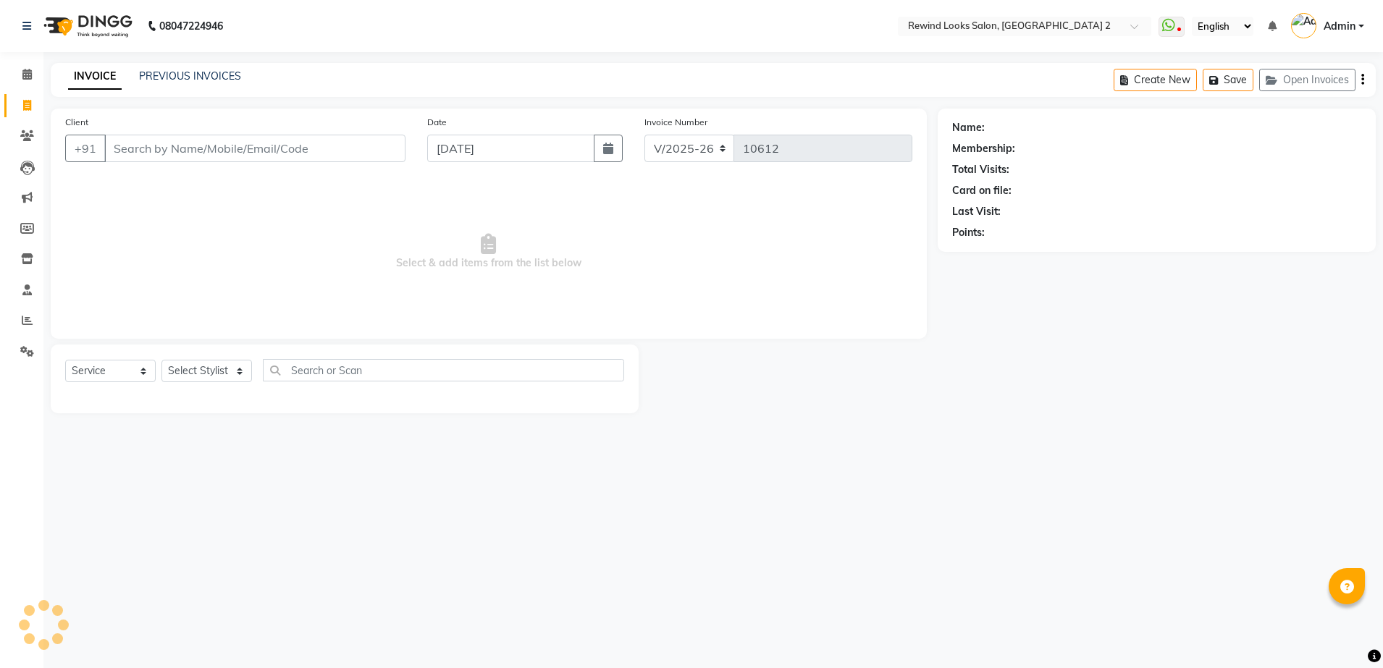
select select "27076"
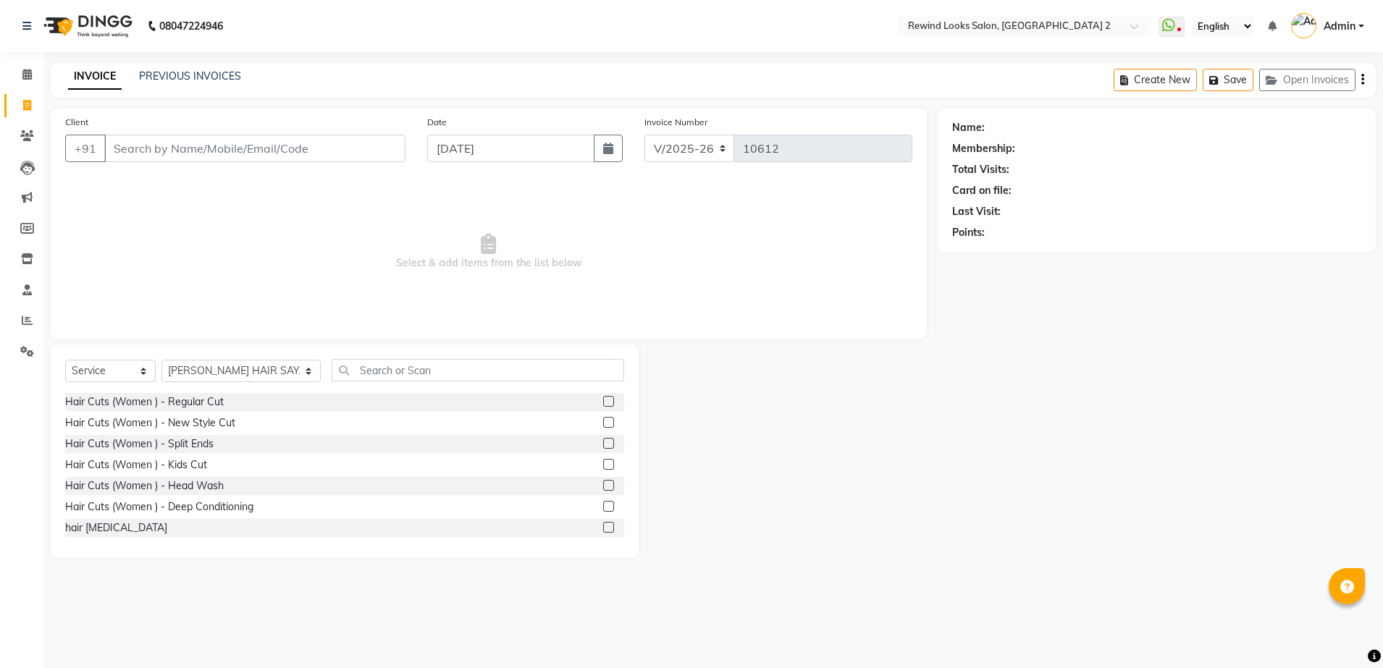
click at [322, 153] on input "Client" at bounding box center [254, 149] width 301 height 28
click at [382, 373] on input "text" at bounding box center [478, 370] width 293 height 22
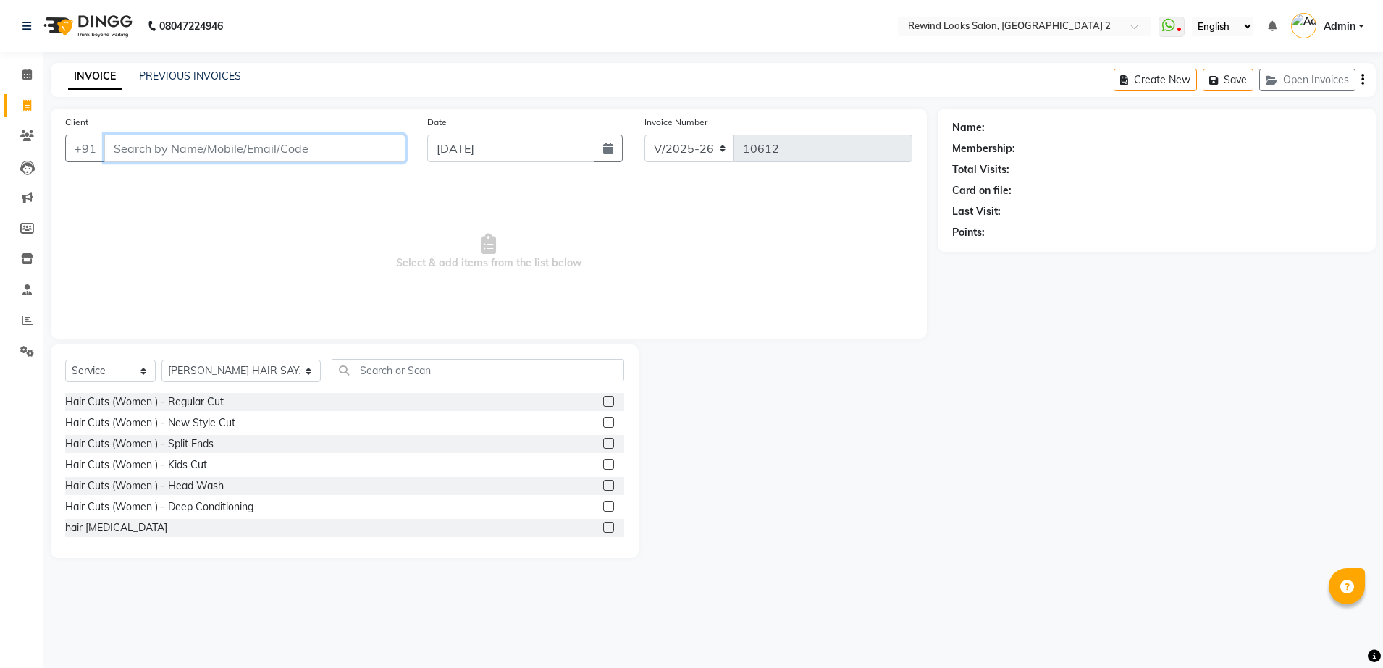
click at [182, 153] on input "Client" at bounding box center [254, 149] width 301 height 28
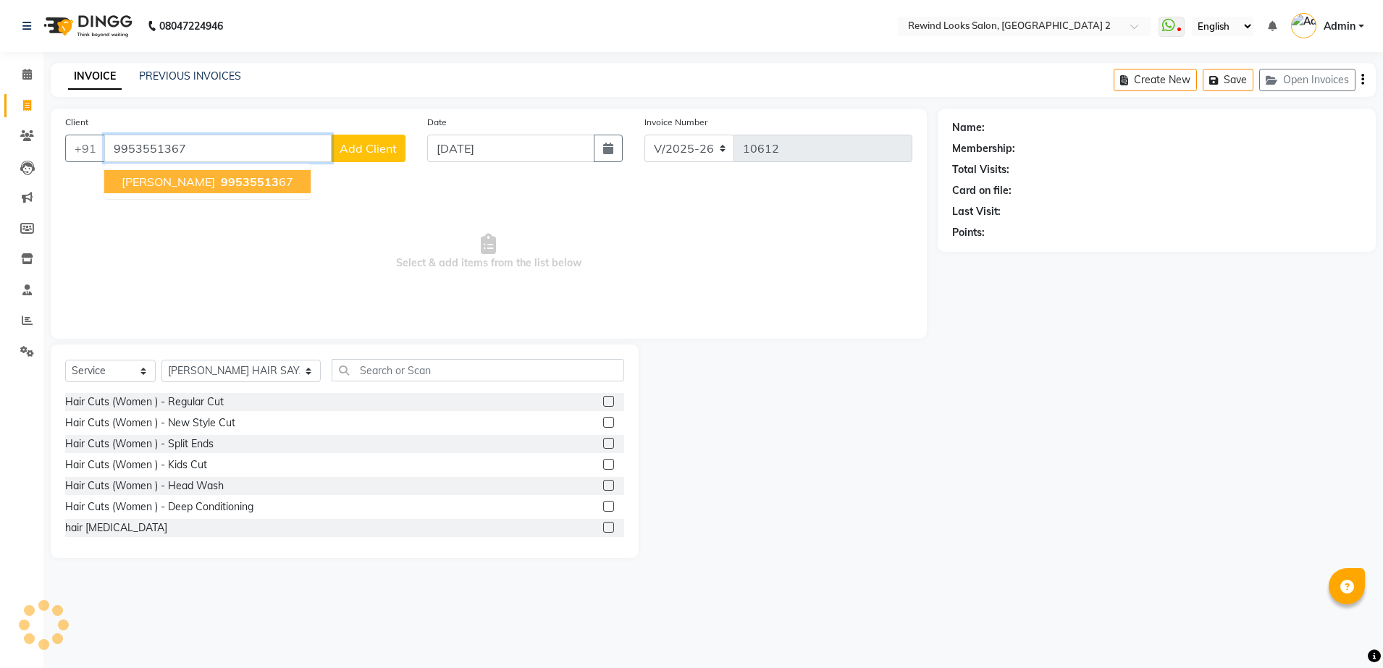
type input "9953551367"
select select "1: Object"
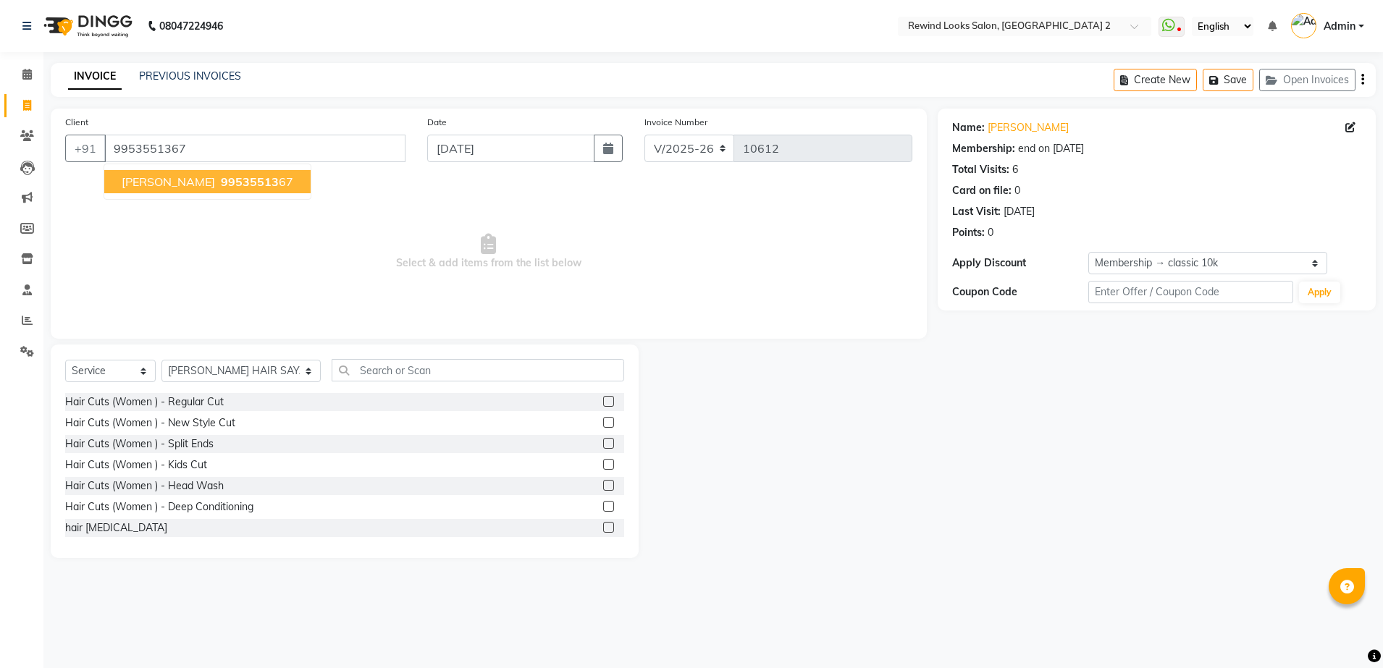
click at [159, 180] on span "[PERSON_NAME]" at bounding box center [168, 181] width 93 height 14
select select "1: Object"
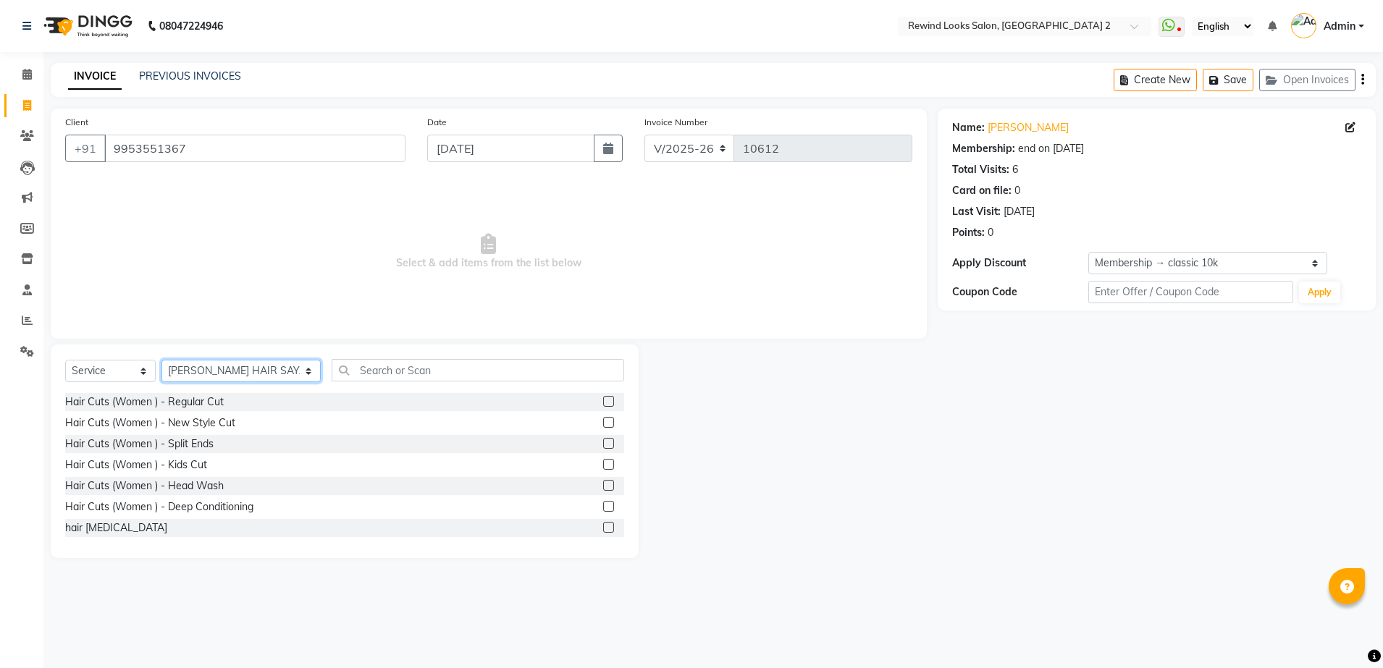
click at [211, 374] on select "Select Stylist [PERSON_NAME] aayat ADMIN Alfad hair Casa Ali Hair [PERSON_NAME]…" at bounding box center [240, 371] width 159 height 22
select select "91668"
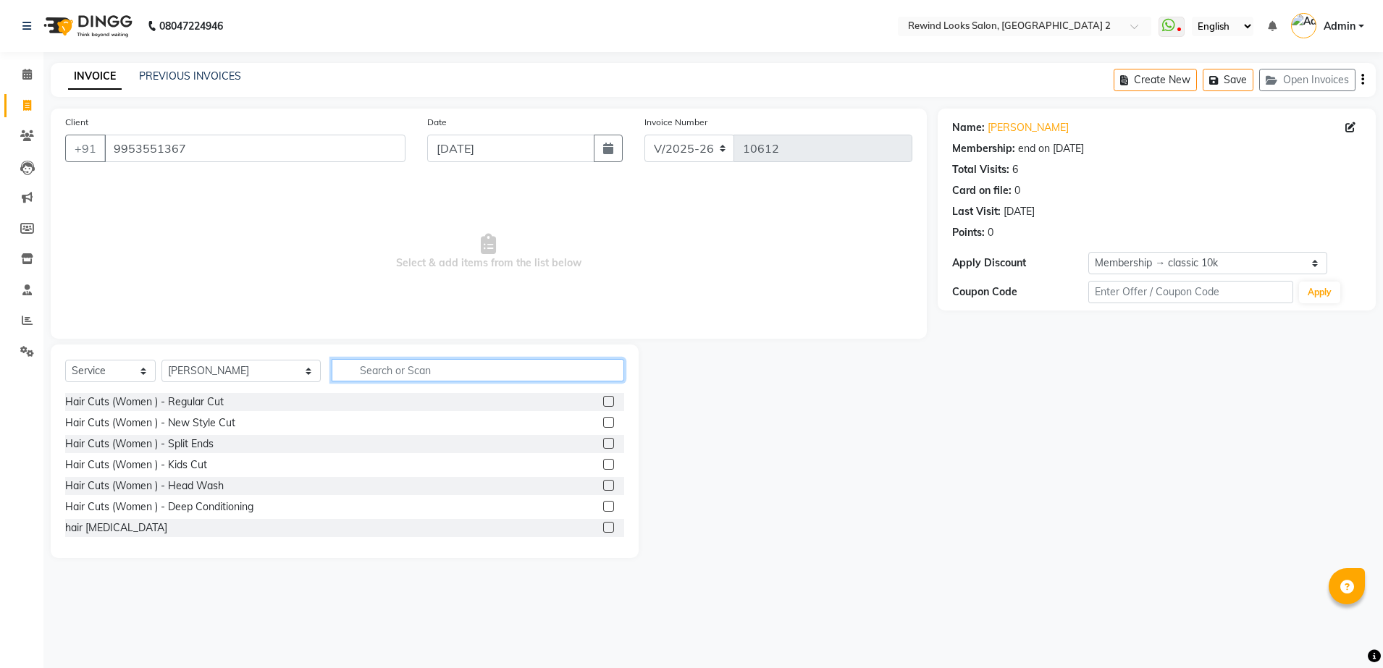
click at [332, 375] on input "text" at bounding box center [478, 370] width 293 height 22
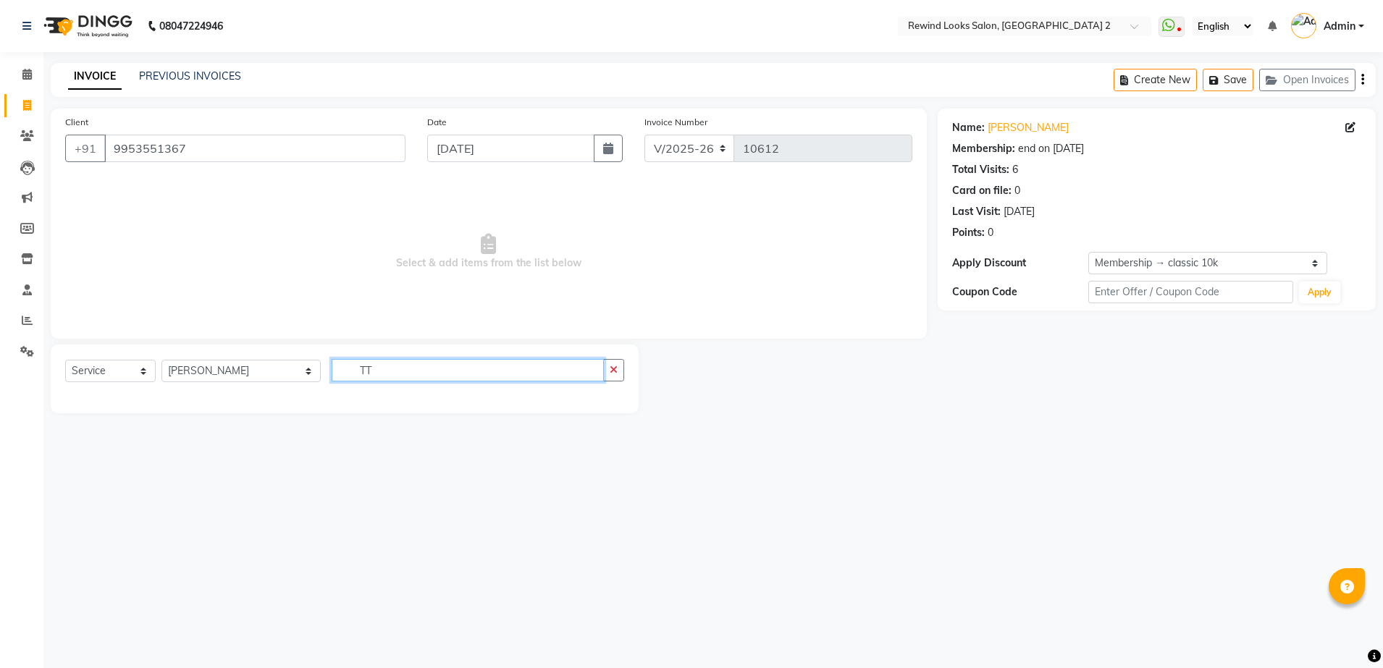
type input "T"
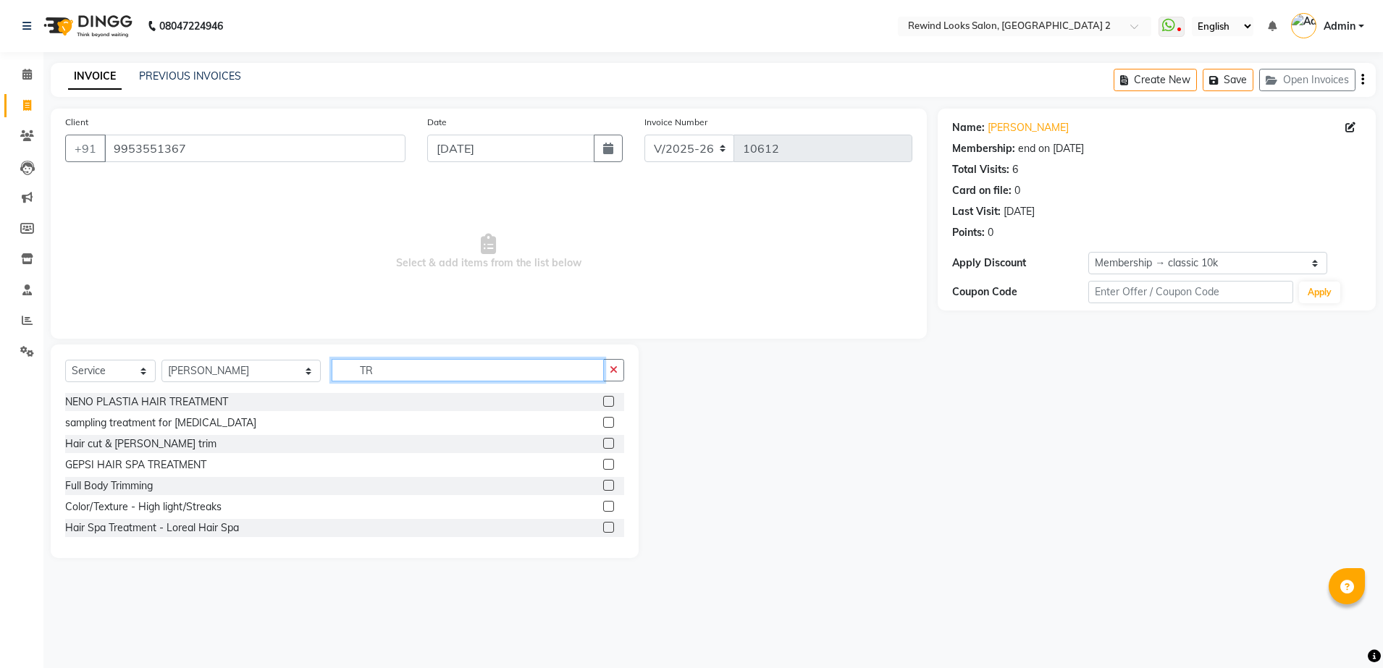
type input "T"
type input "H"
click at [603, 394] on div at bounding box center [613, 402] width 21 height 18
click at [603, 400] on label at bounding box center [608, 401] width 11 height 11
click at [603, 400] on input "checkbox" at bounding box center [607, 401] width 9 height 9
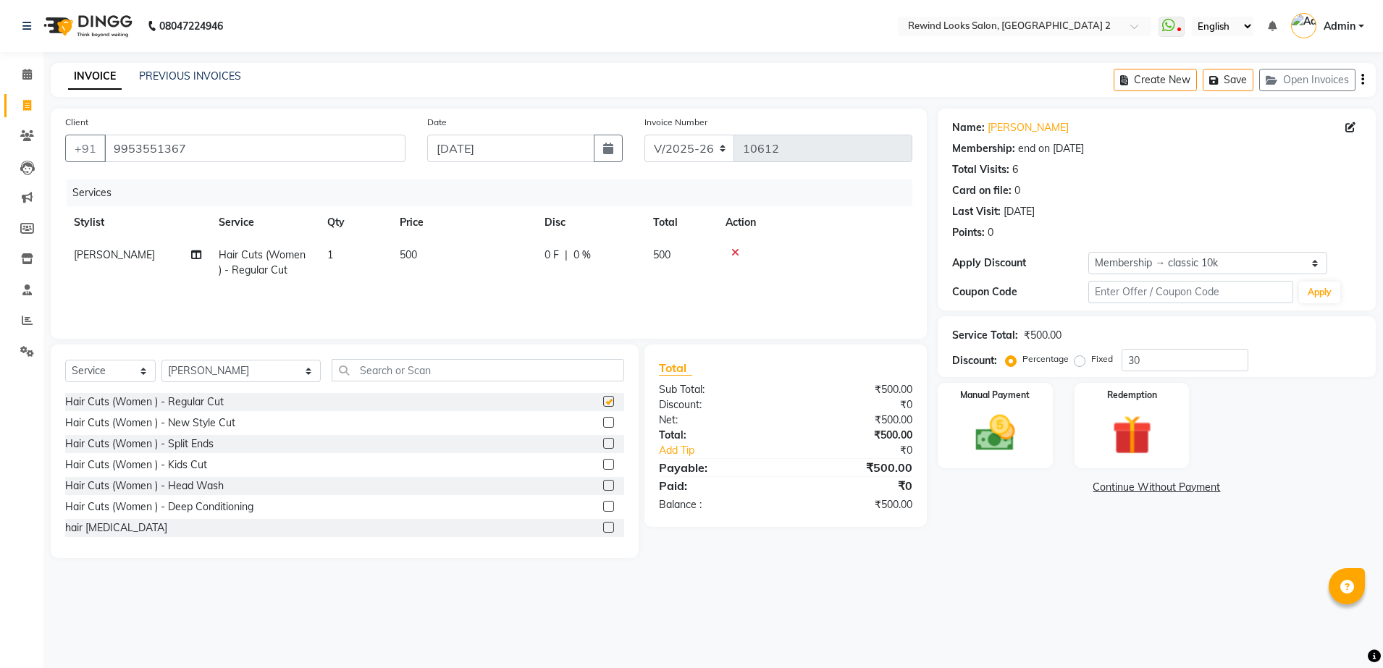
checkbox input "false"
click at [492, 257] on td "500" at bounding box center [463, 263] width 145 height 48
click at [492, 257] on input "500" at bounding box center [531, 259] width 127 height 22
type input "5"
type input "300"
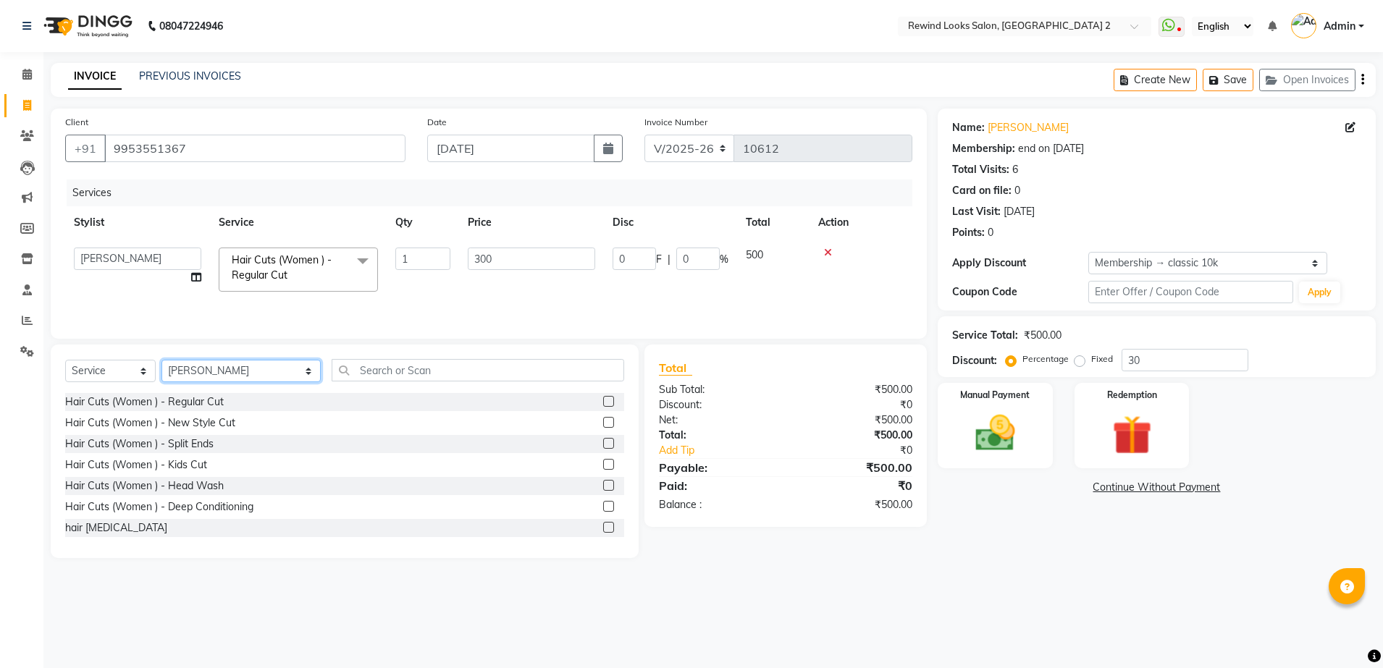
click at [194, 371] on select "Select Stylist [PERSON_NAME] aayat ADMIN Alfad hair Casa Ali Hair [PERSON_NAME]…" at bounding box center [240, 371] width 159 height 22
select select "59648"
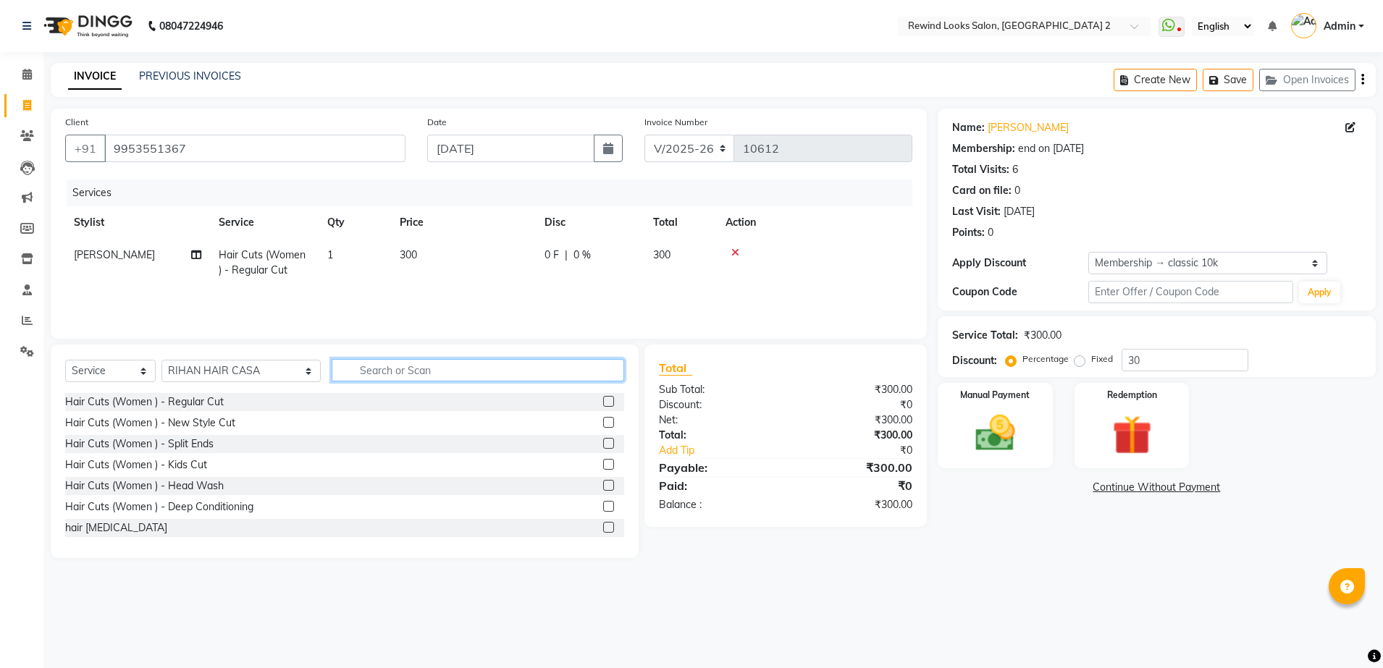
click at [371, 366] on input "text" at bounding box center [478, 370] width 293 height 22
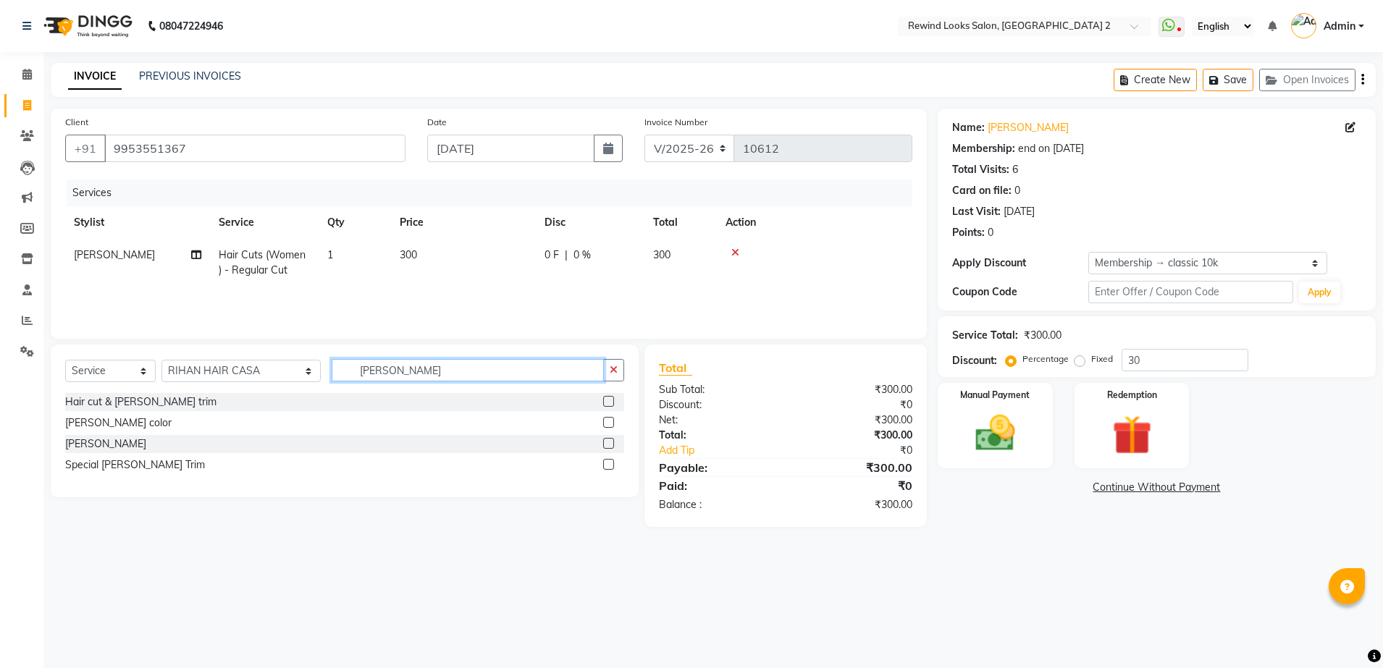
type input "[PERSON_NAME]"
click at [605, 445] on label at bounding box center [608, 443] width 11 height 11
click at [605, 445] on input "checkbox" at bounding box center [607, 443] width 9 height 9
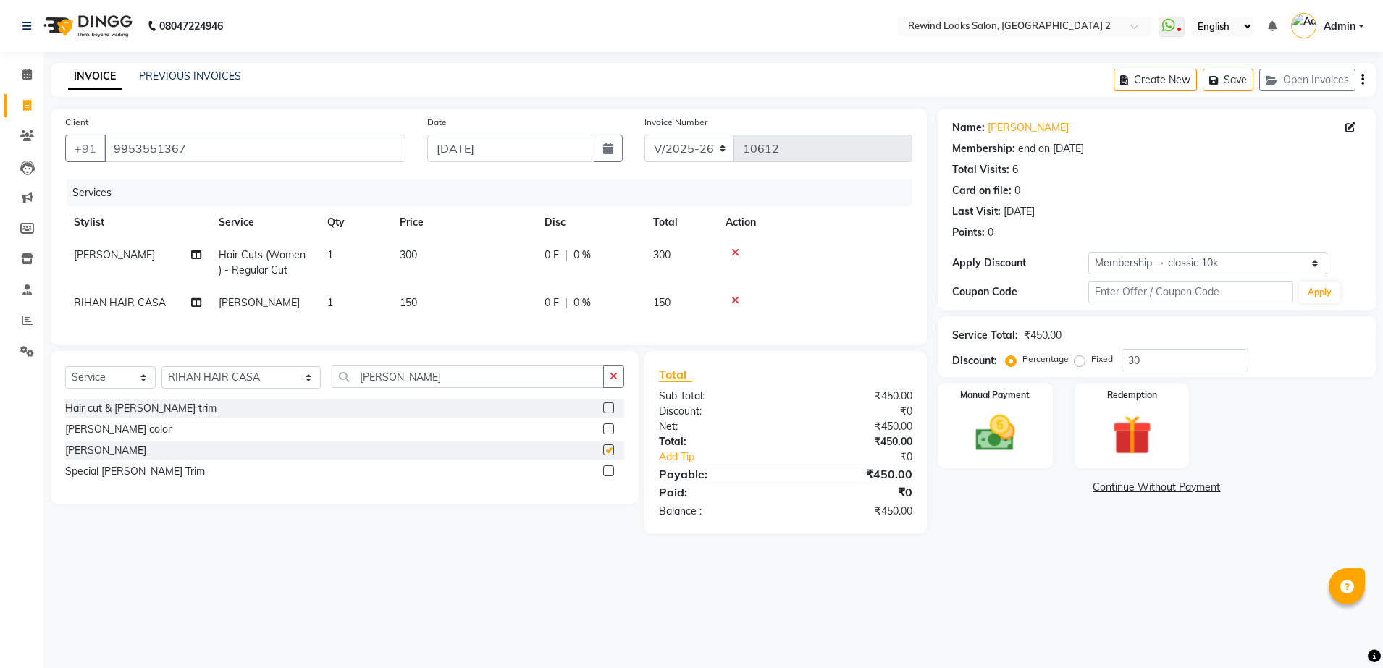
checkbox input "false"
click at [990, 421] on img at bounding box center [995, 434] width 67 height 48
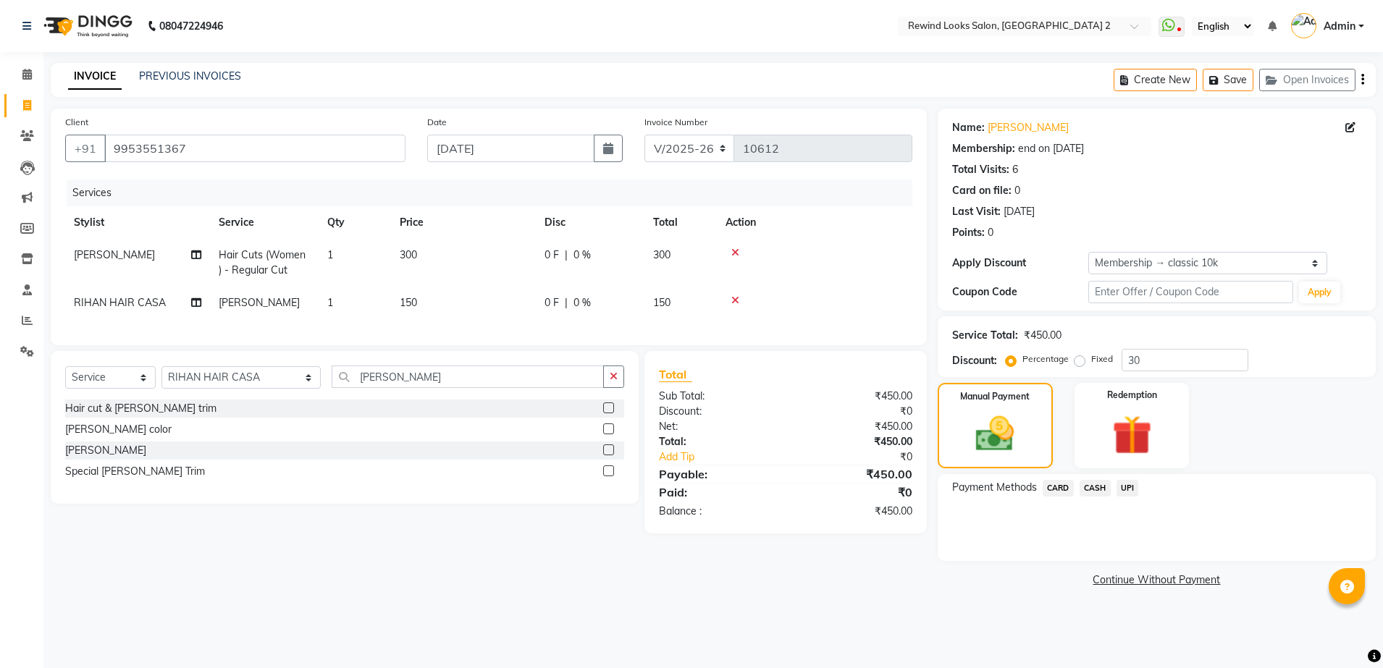
click at [1124, 485] on span "UPI" at bounding box center [1127, 488] width 22 height 17
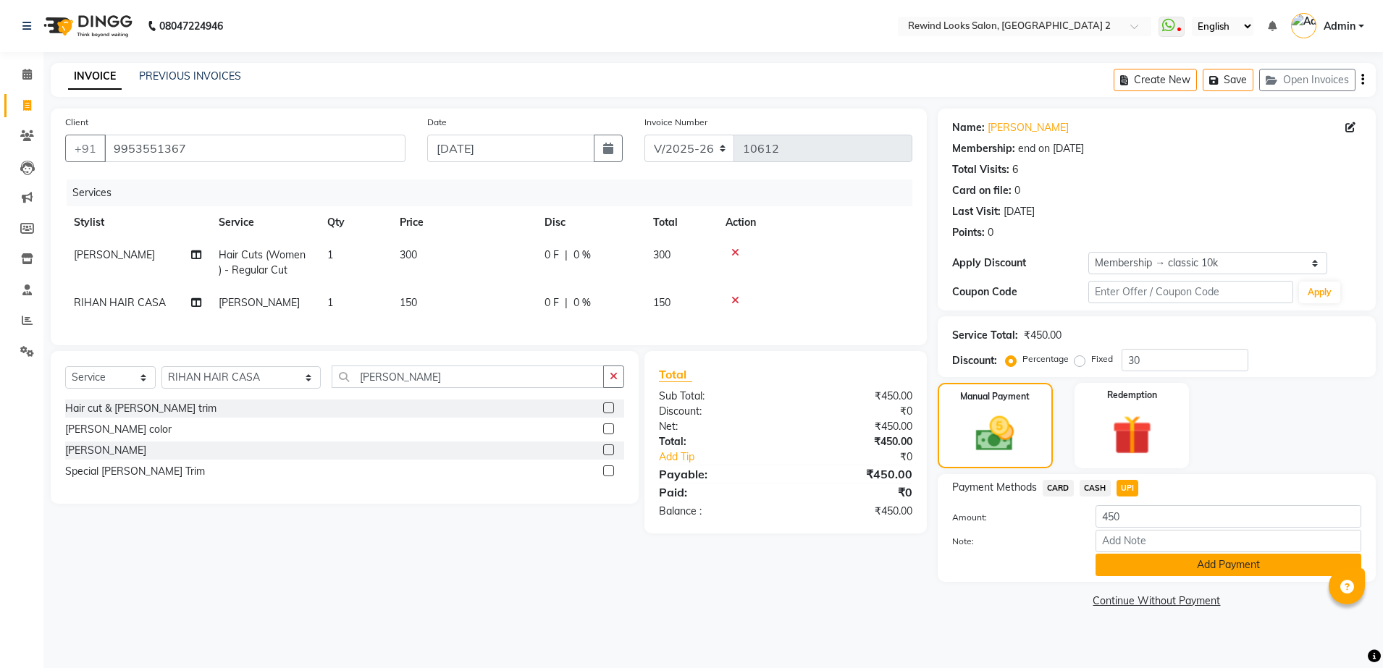
click at [1174, 562] on button "Add Payment" at bounding box center [1228, 565] width 266 height 22
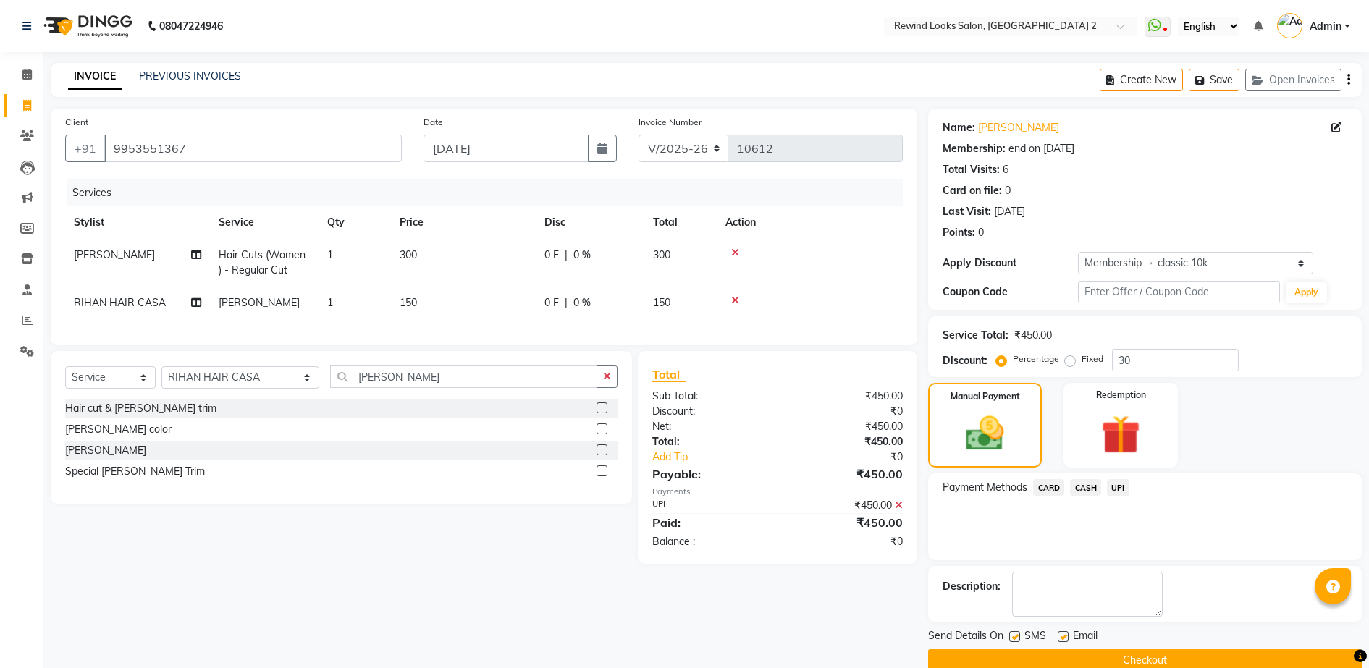
click at [1174, 659] on button "Checkout" at bounding box center [1145, 660] width 434 height 22
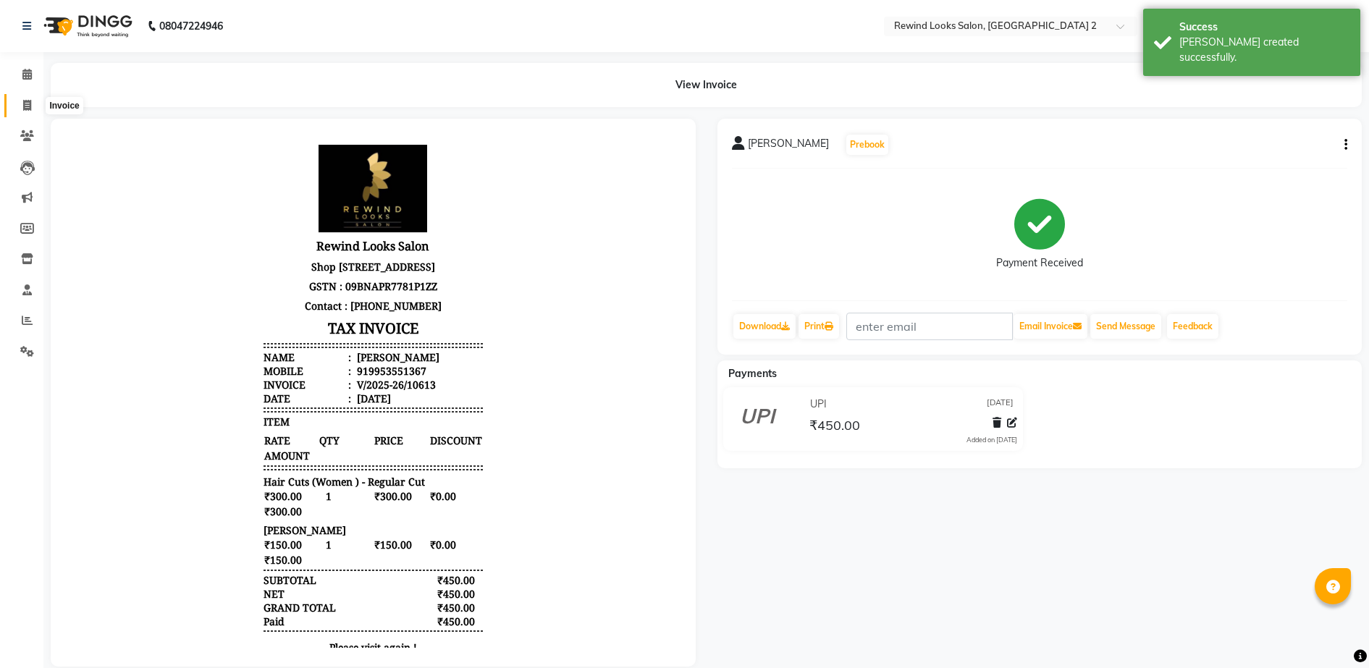
click at [28, 110] on span at bounding box center [26, 106] width 25 height 17
select select "service"
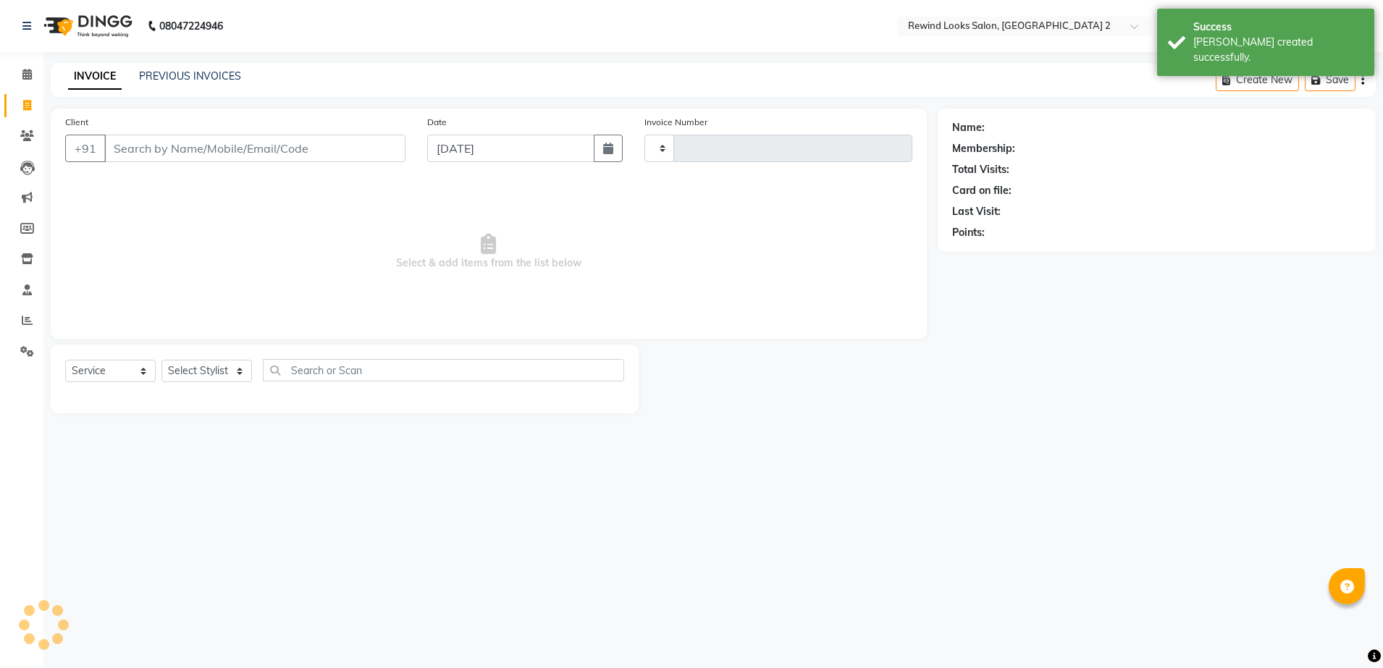
type input "10614"
select select "4640"
select select "27076"
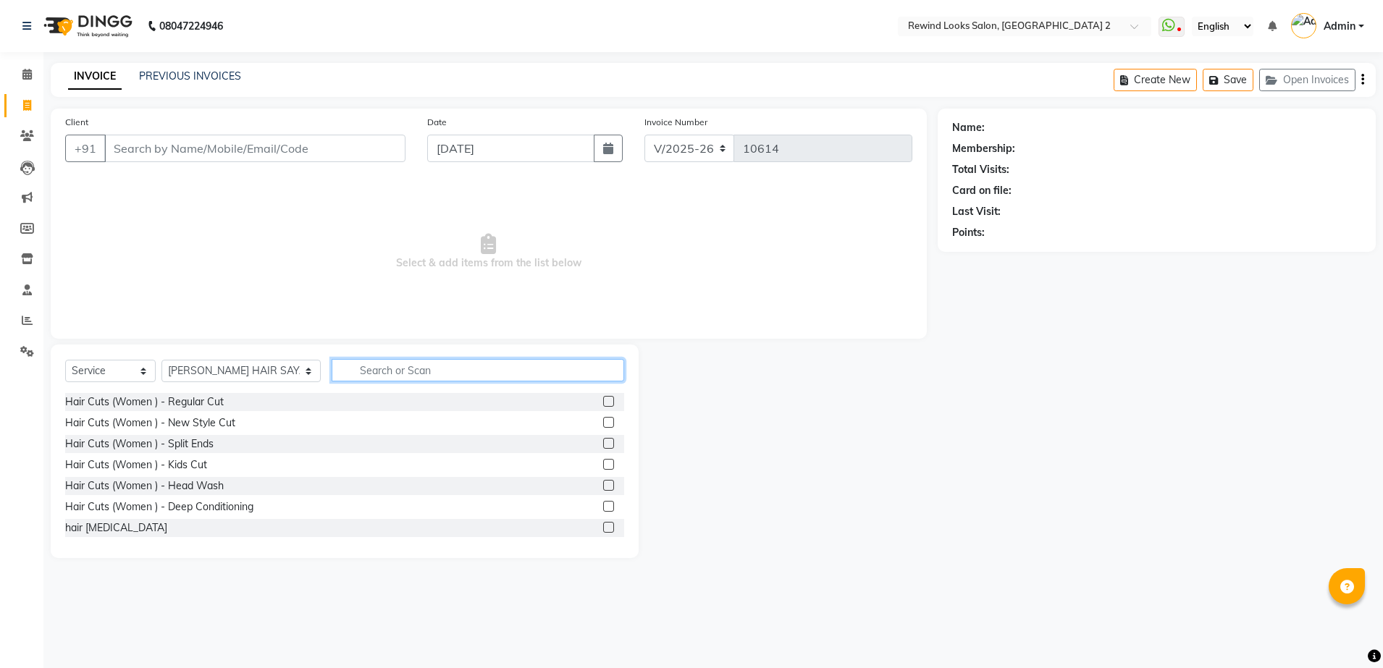
click at [387, 366] on input "text" at bounding box center [478, 370] width 293 height 22
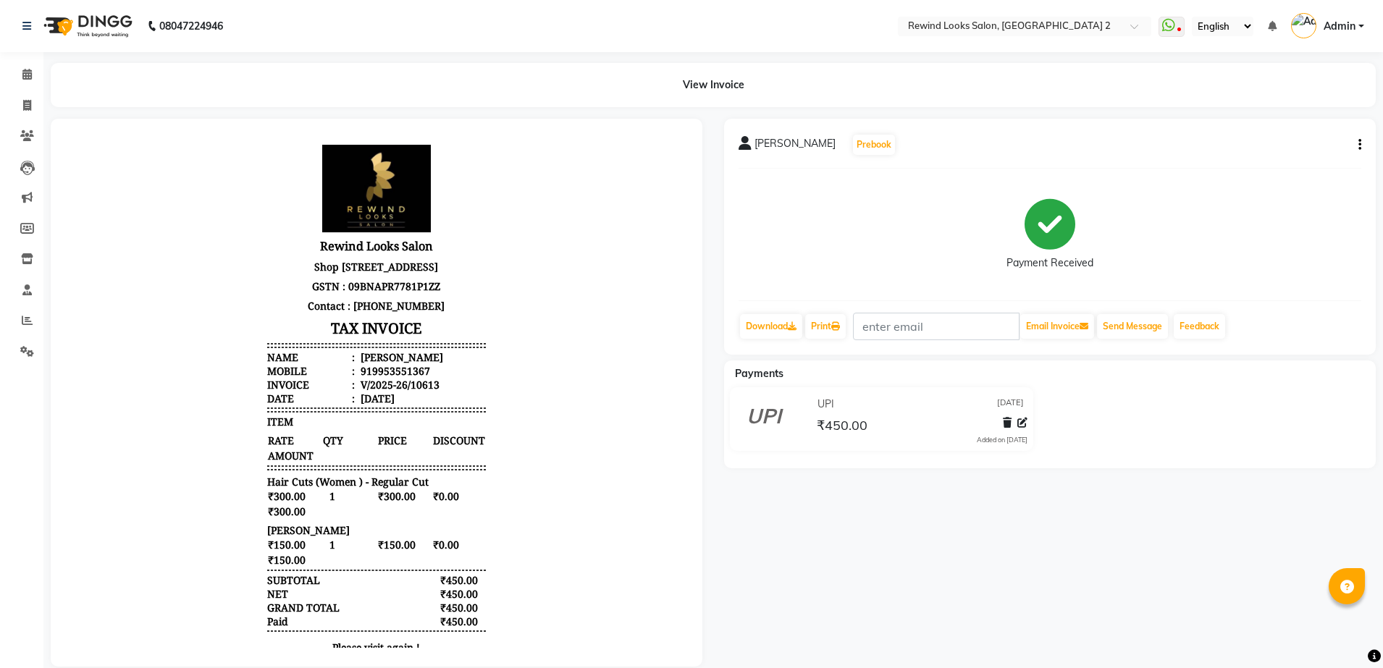
select select "service"
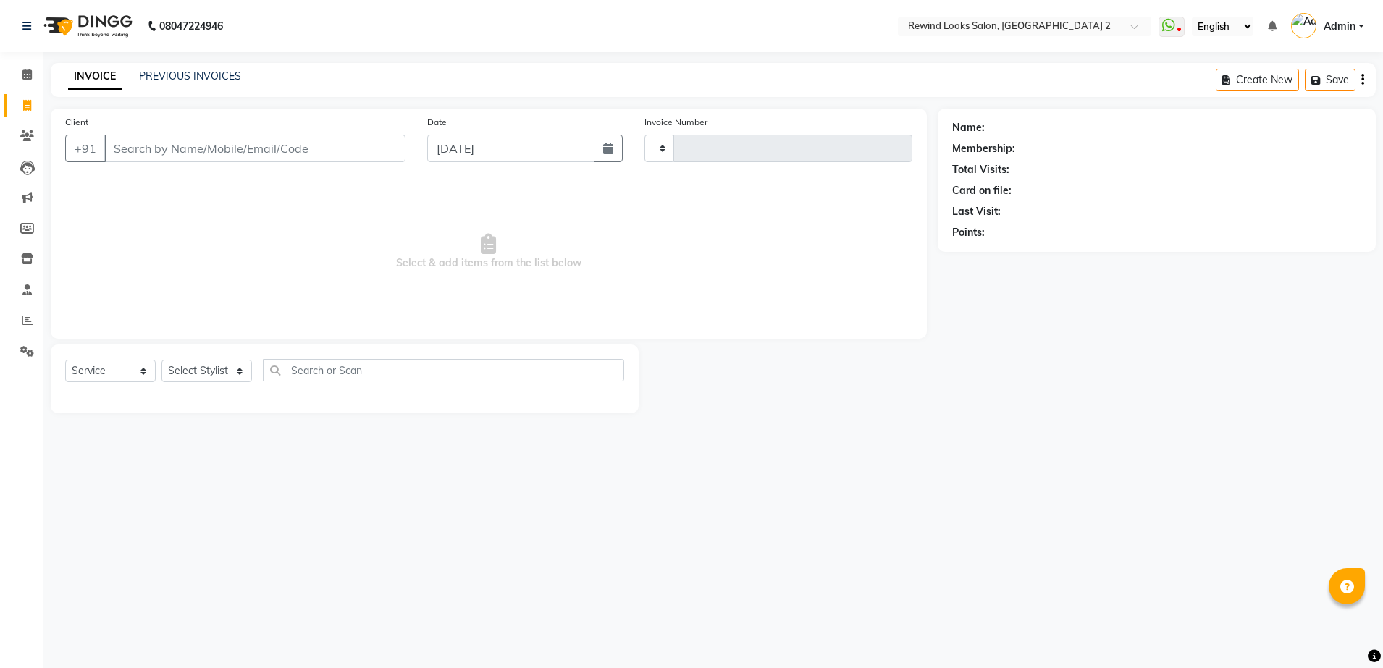
type input "10614"
select select "4640"
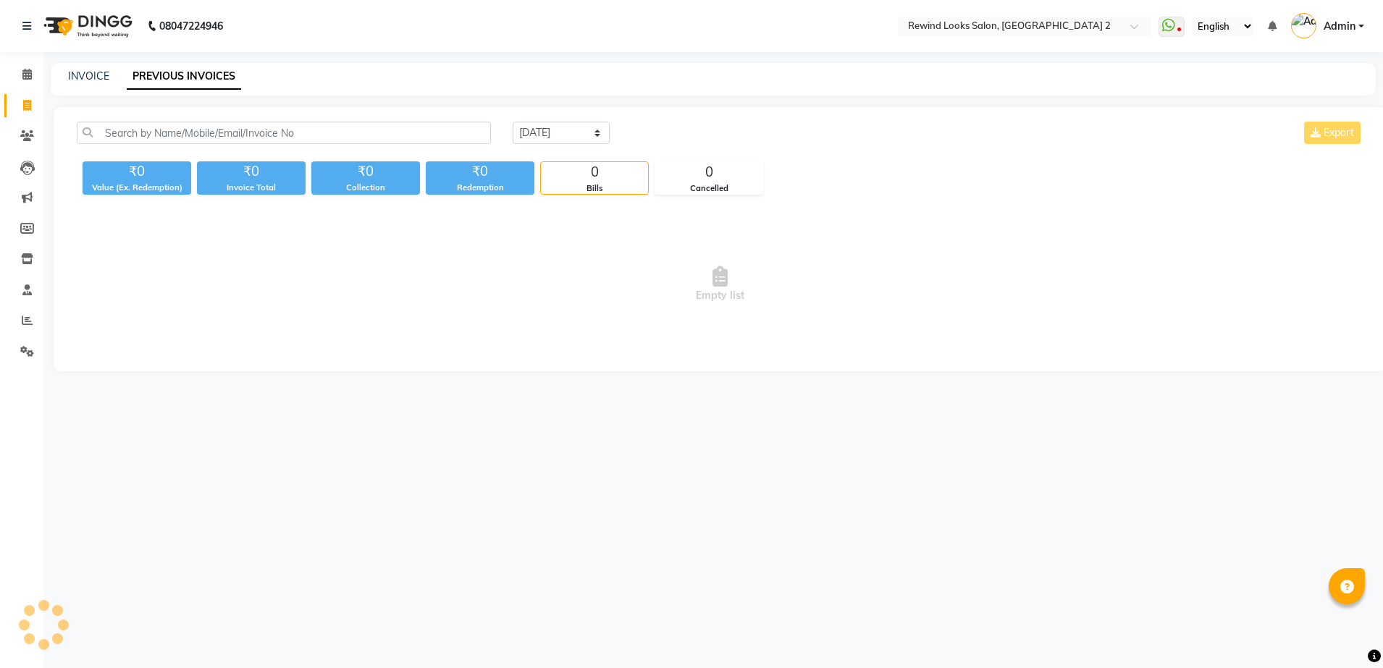
select select "service"
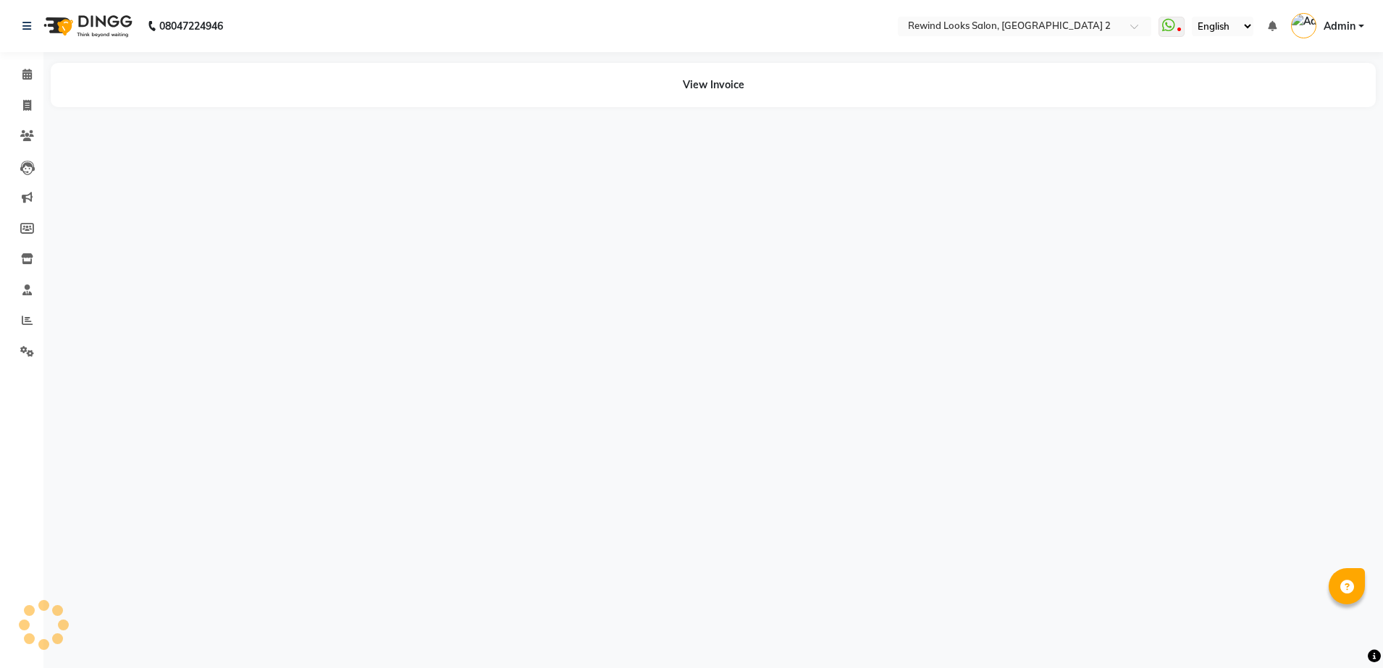
select select "single_date"
select select "single_date_dash"
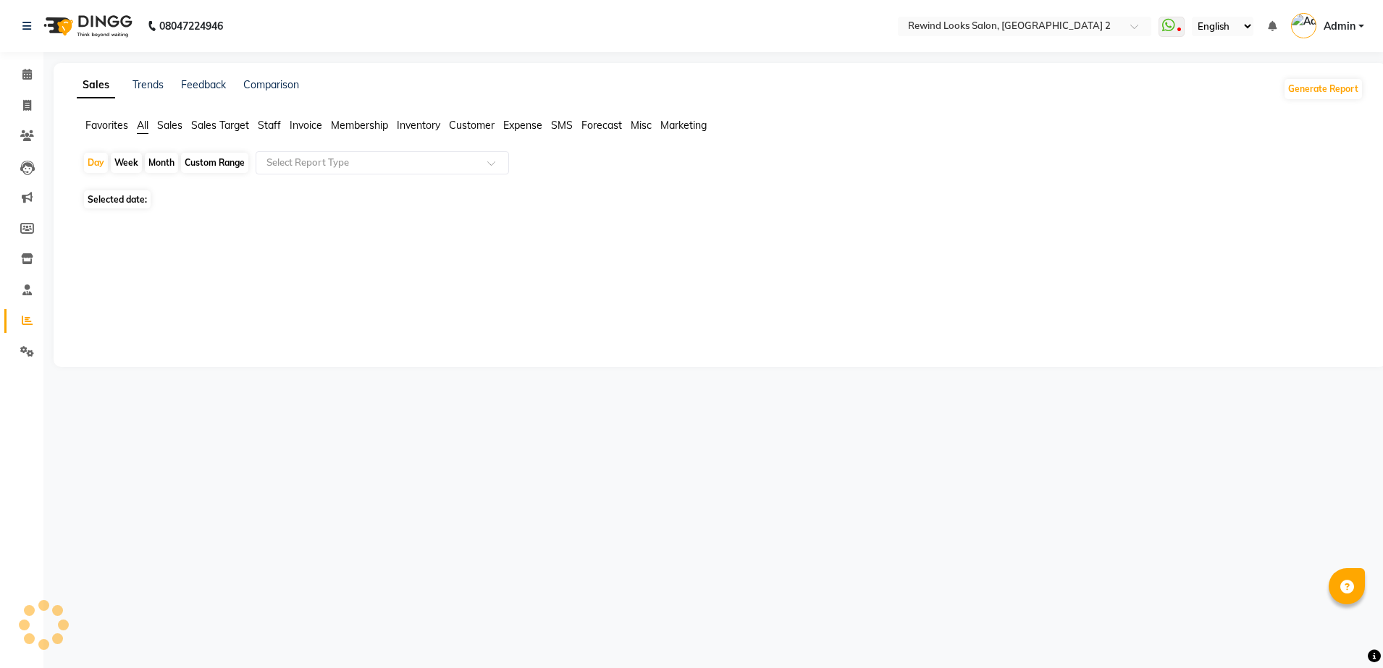
select select "service"
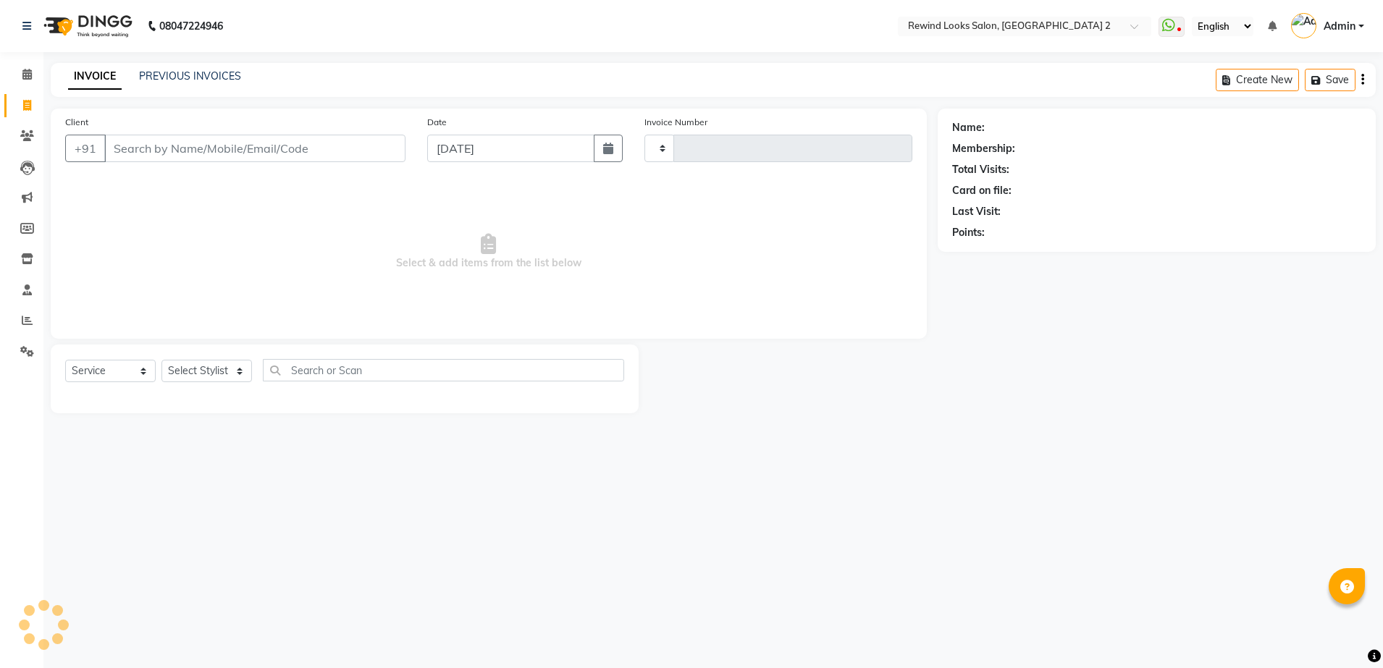
select select "service"
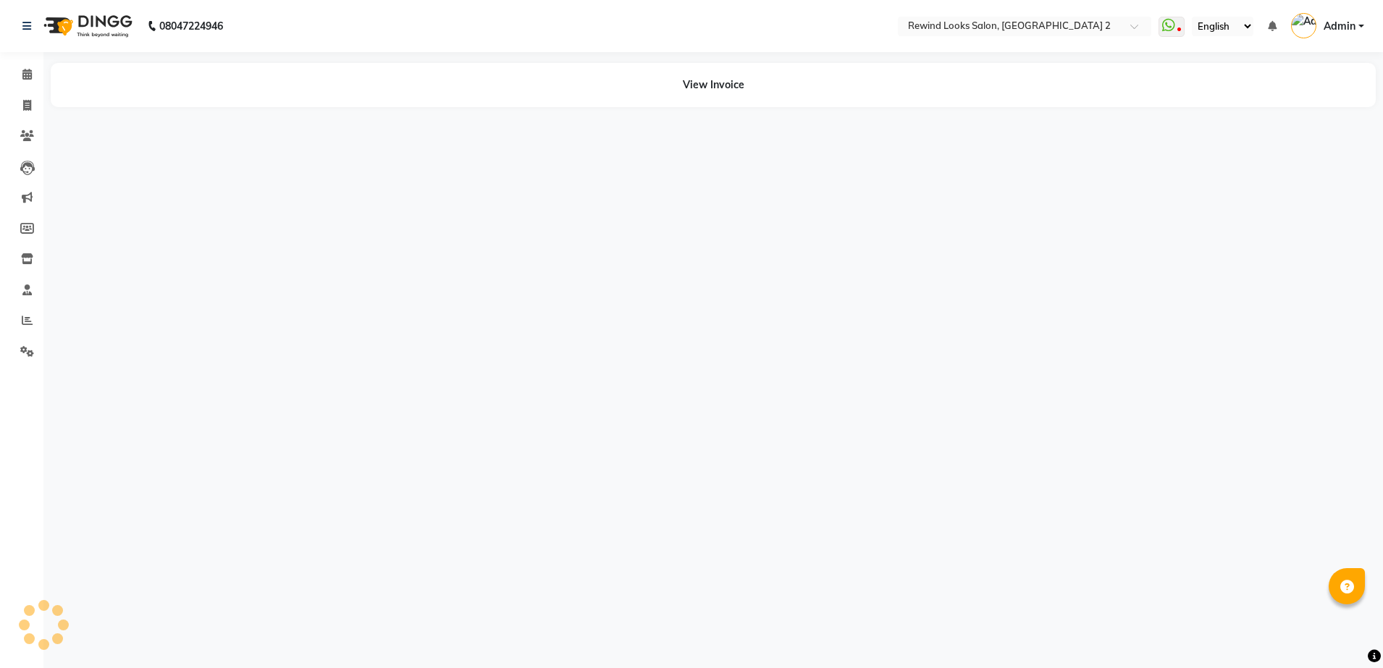
select select "service"
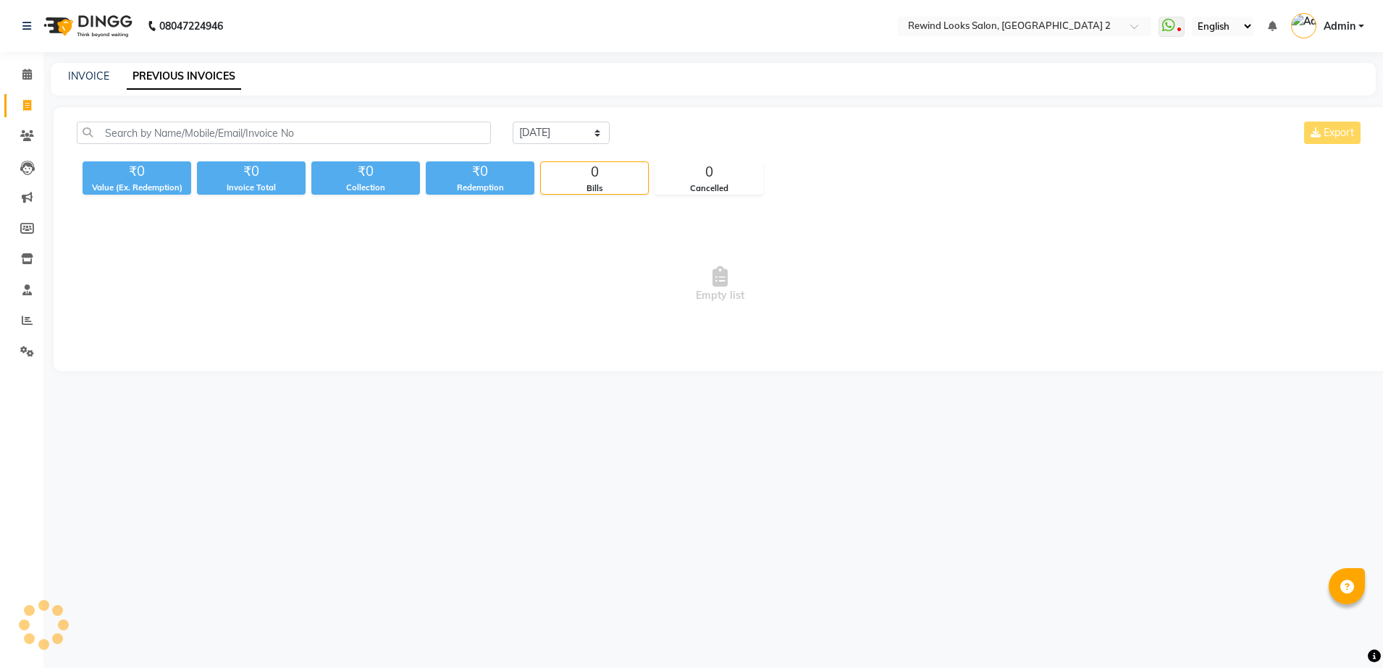
select select "service"
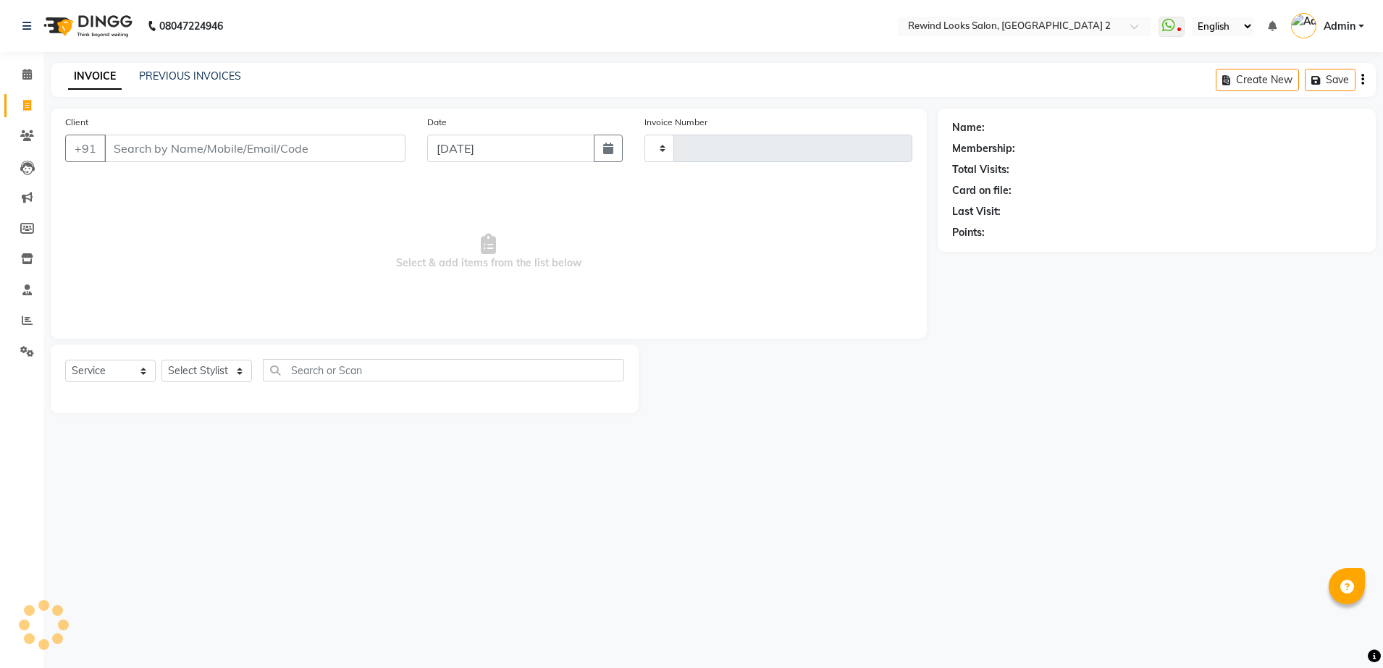
select select "service"
